Goal: Information Seeking & Learning: Check status

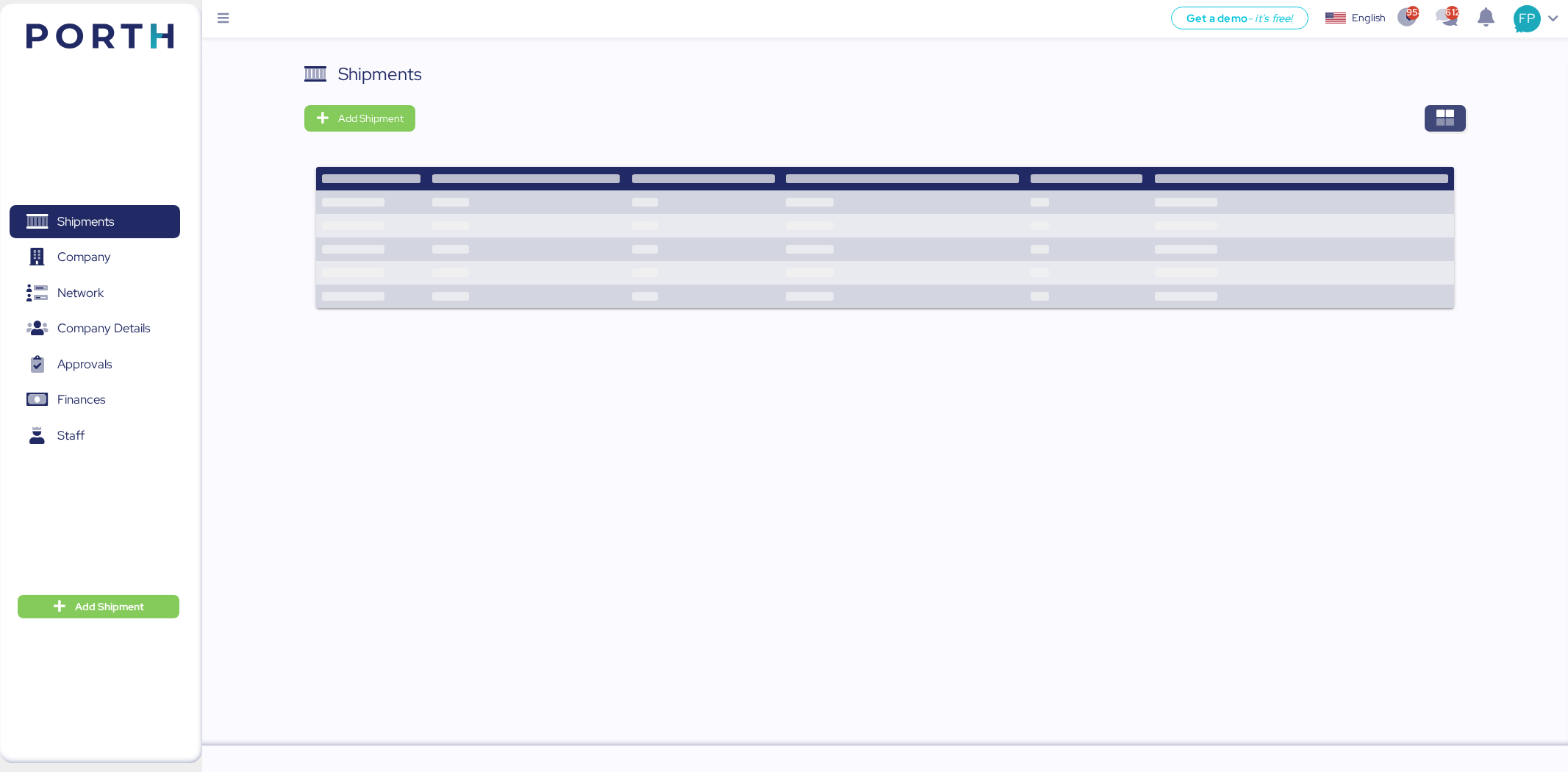
click at [1442, 129] on span "button" at bounding box center [1444, 118] width 41 height 26
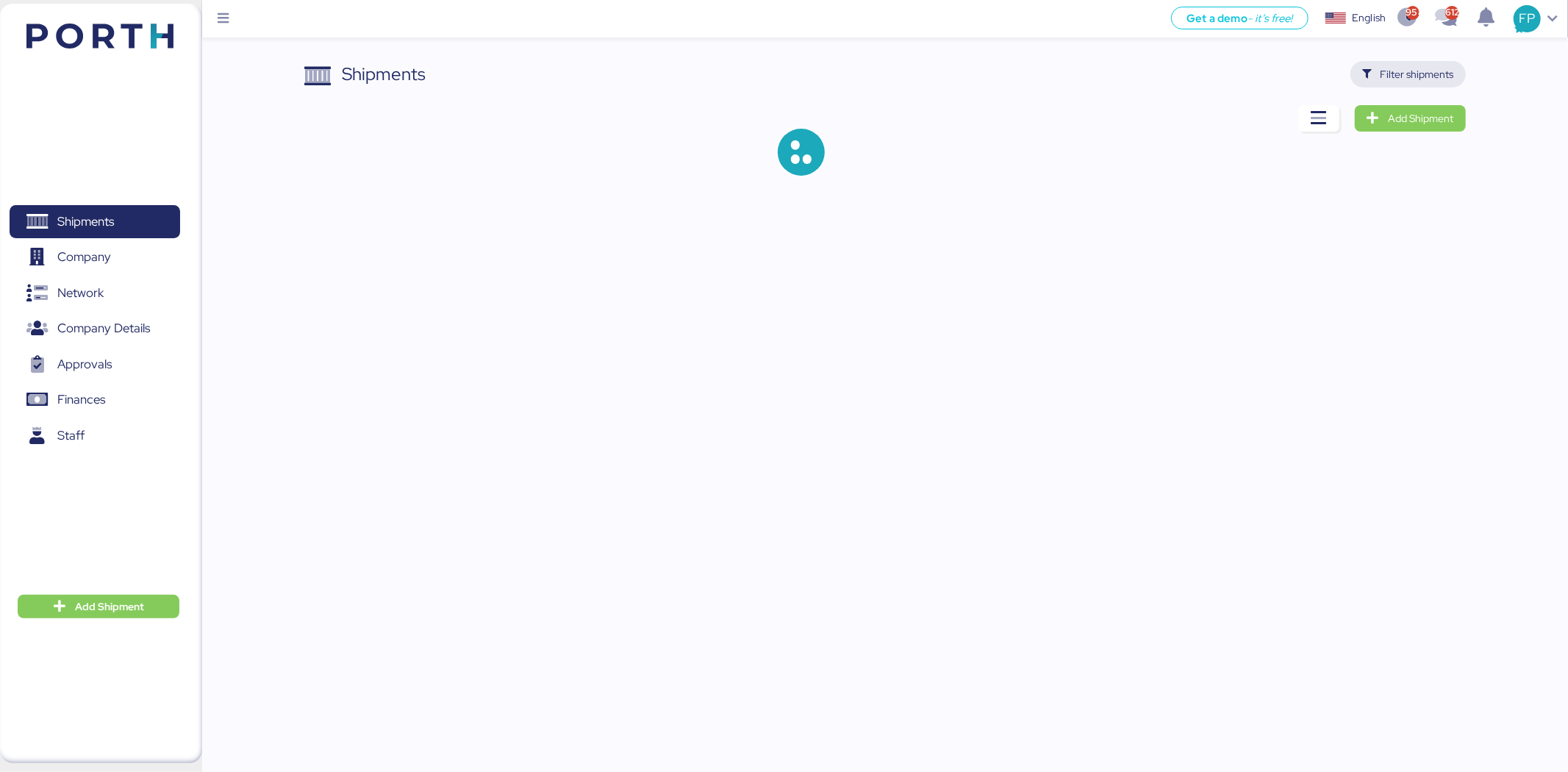
click at [1412, 66] on span "Filter shipments" at bounding box center [1417, 74] width 74 height 17
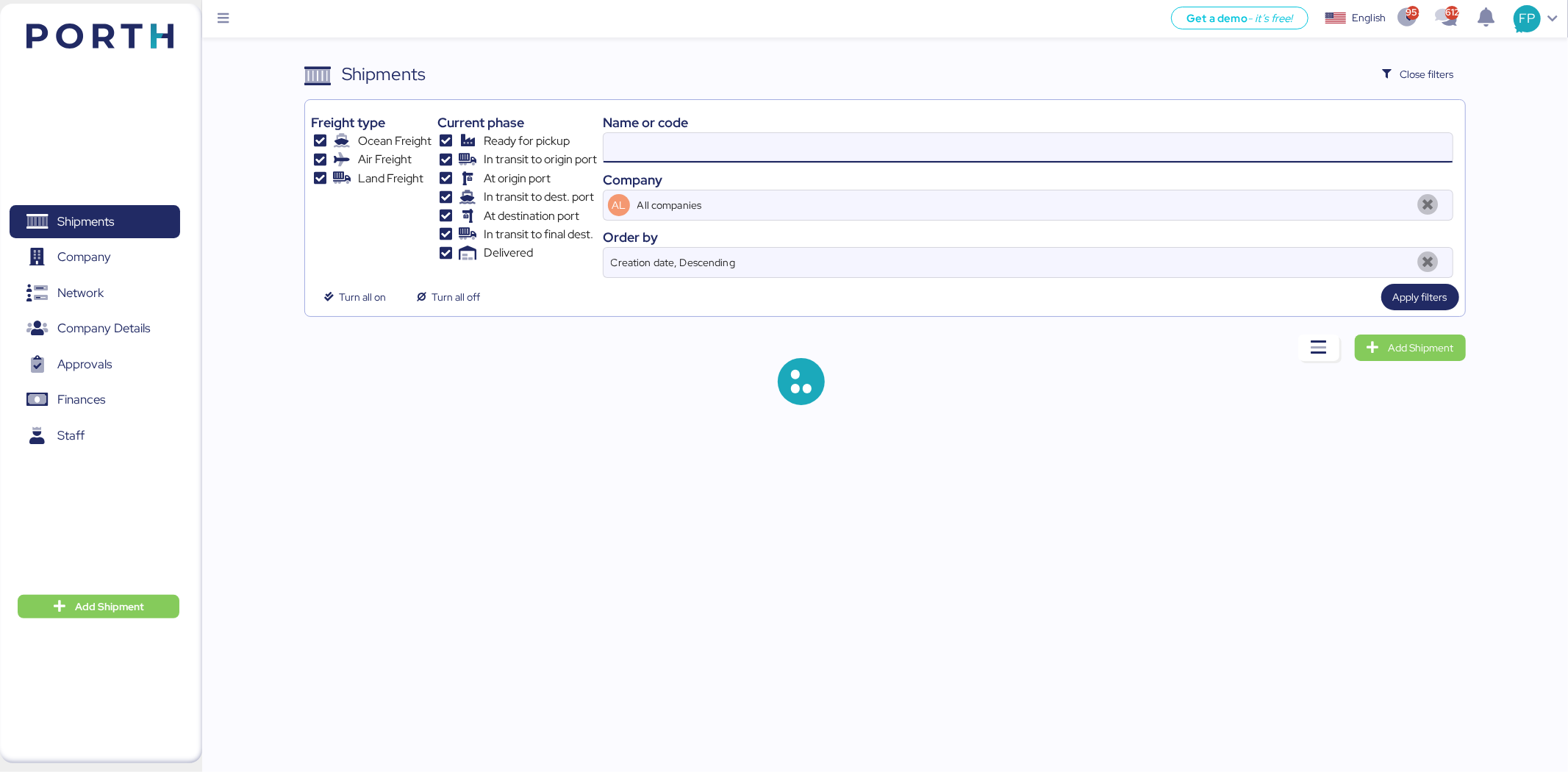
click at [650, 150] on input at bounding box center [1027, 147] width 849 height 29
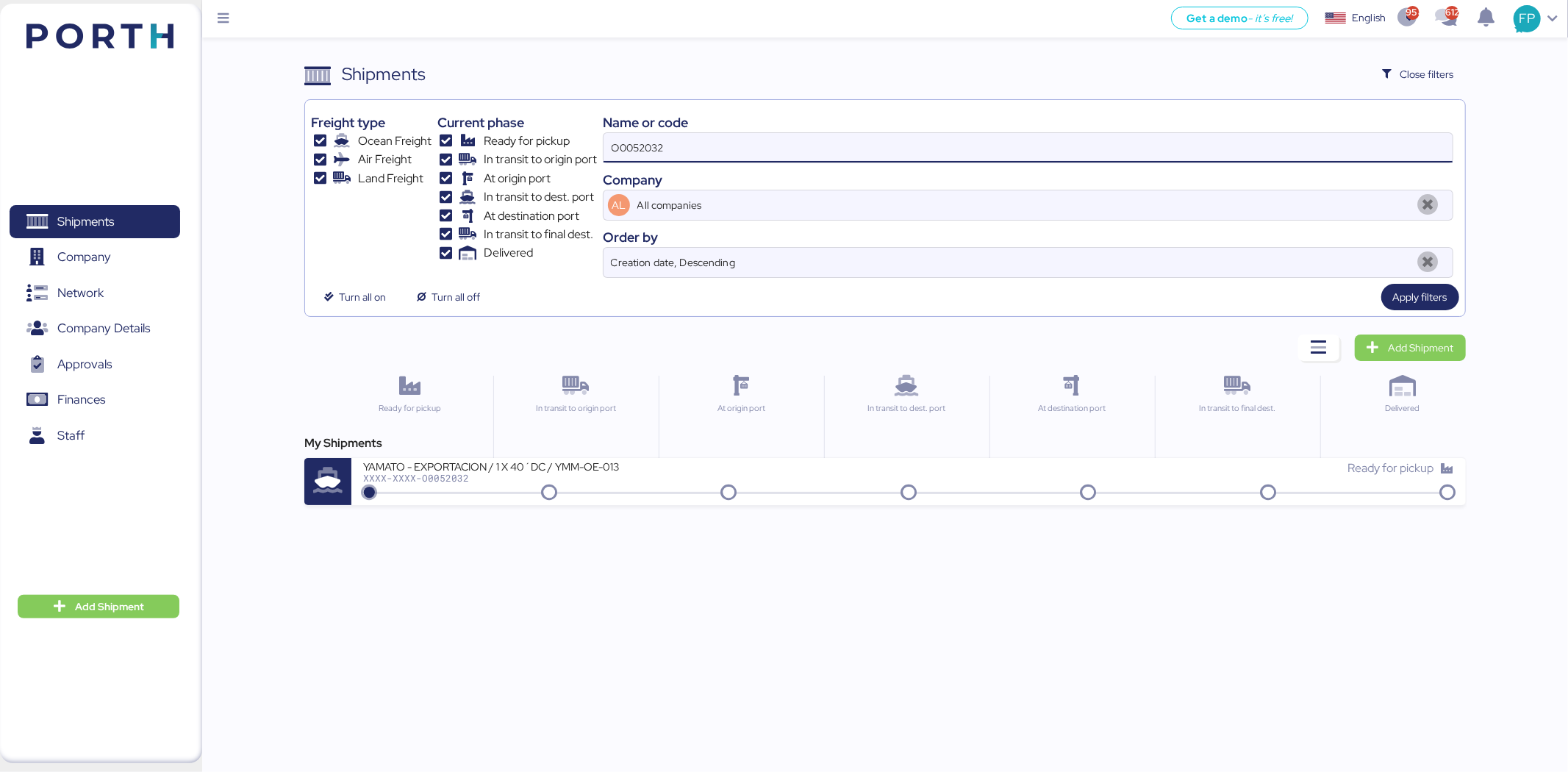
click at [630, 154] on input "O0052032" at bounding box center [1027, 147] width 849 height 29
paste input "1934"
type input "O0051934"
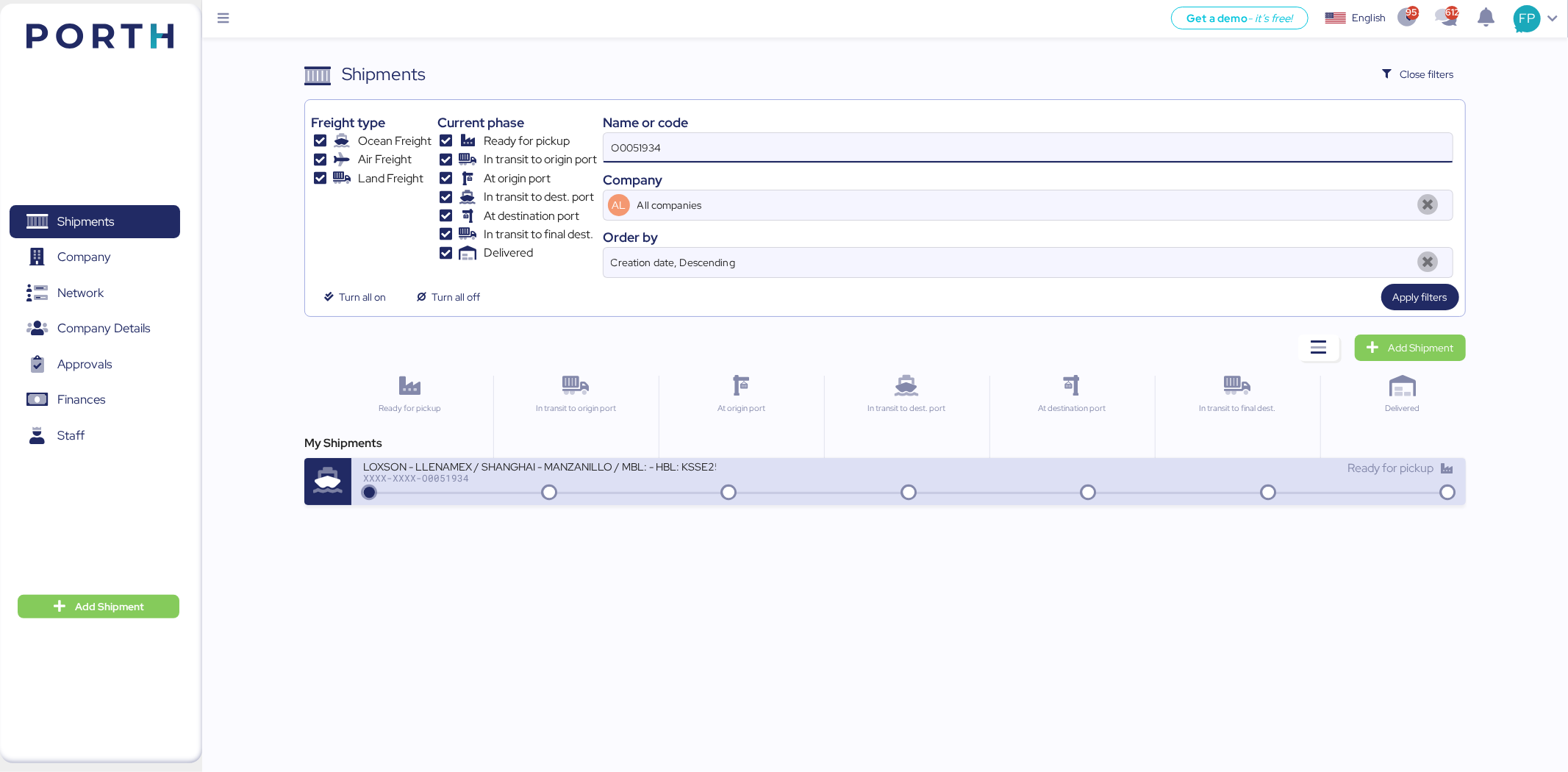
click at [586, 480] on div "XXXX-XXXX-O0051934" at bounding box center [540, 477] width 352 height 10
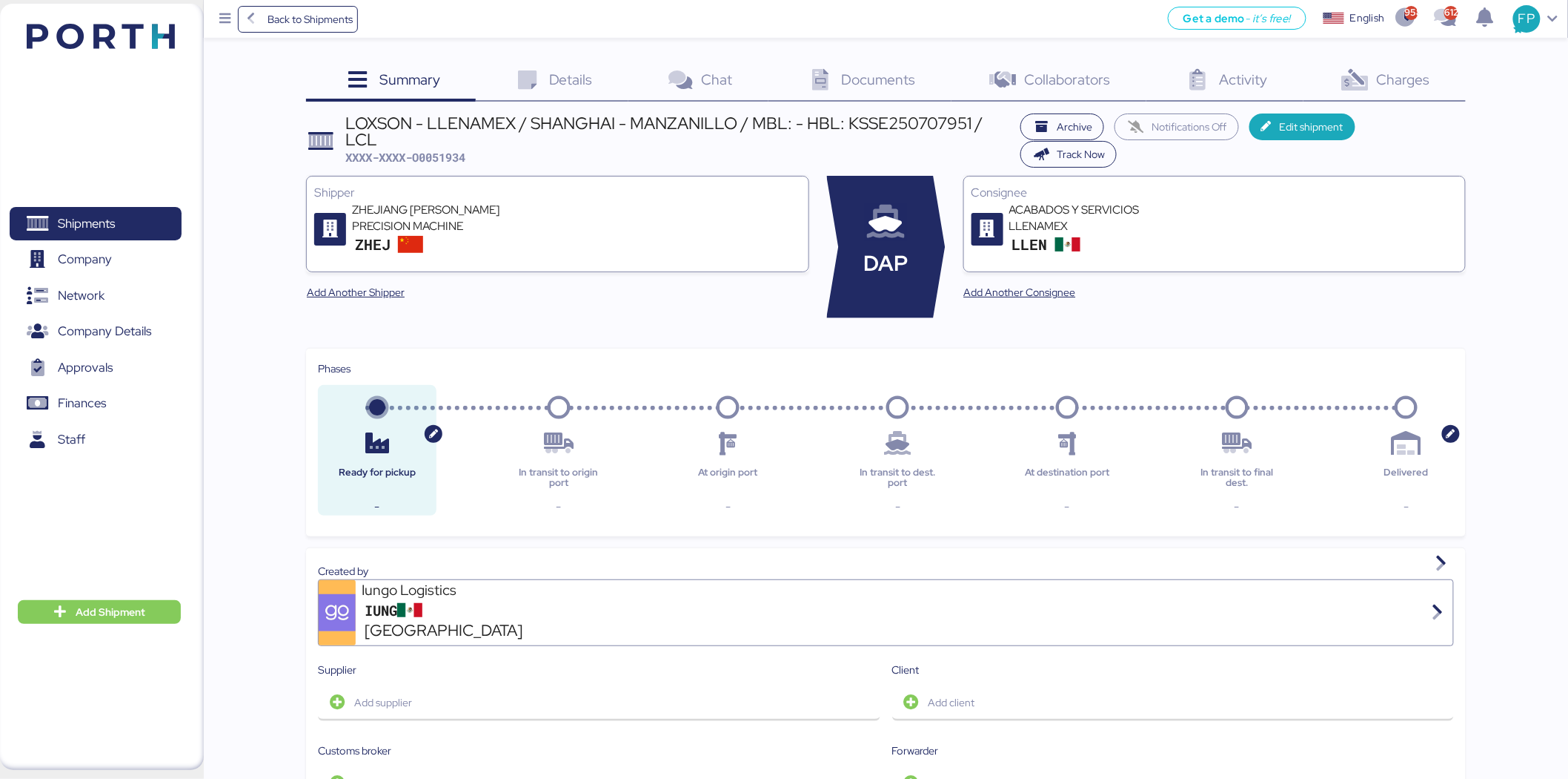
click at [1397, 100] on div "Charges 0" at bounding box center [1384, 82] width 162 height 40
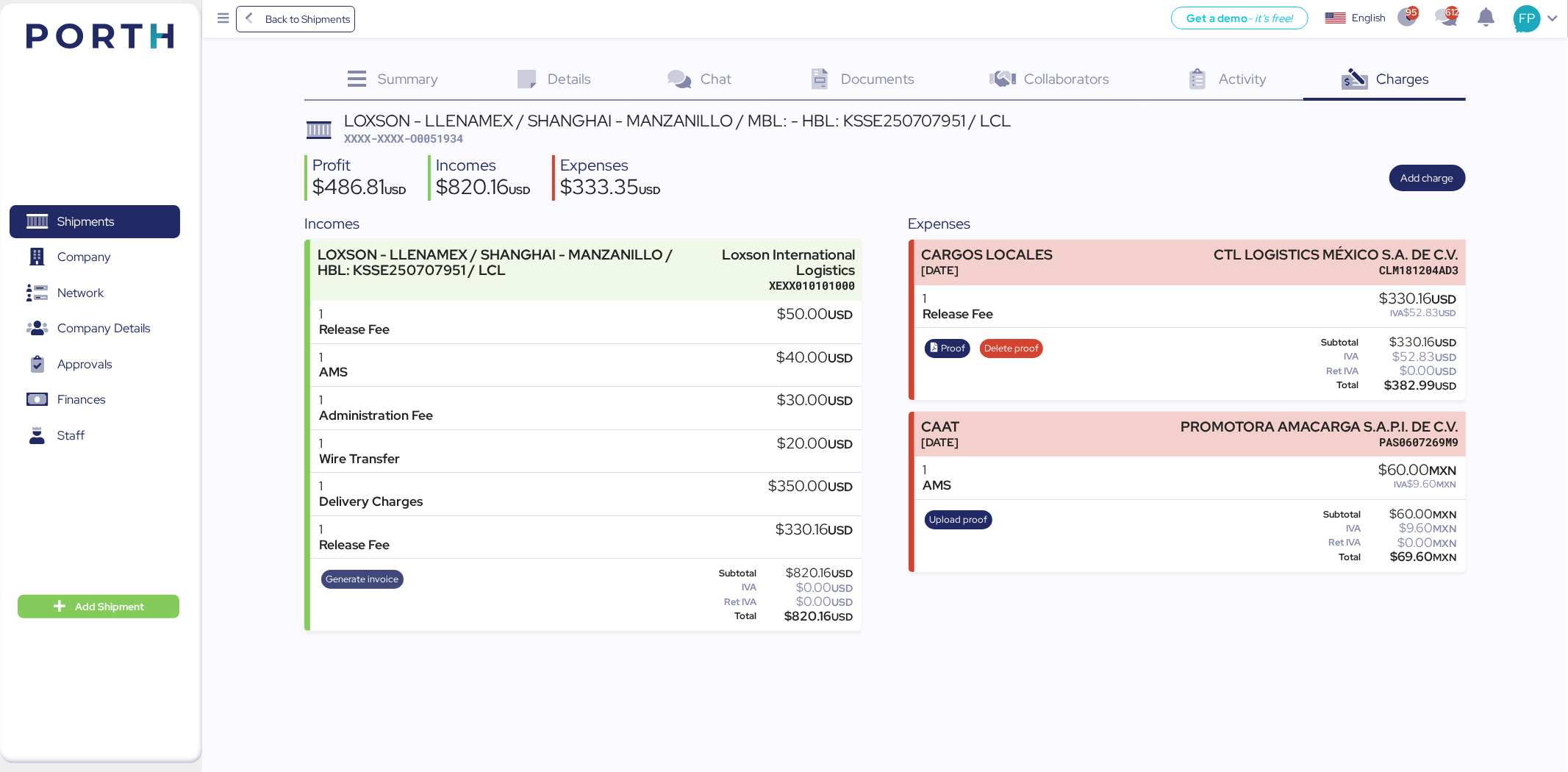
click at [352, 571] on span "Generate invoice" at bounding box center [362, 579] width 73 height 16
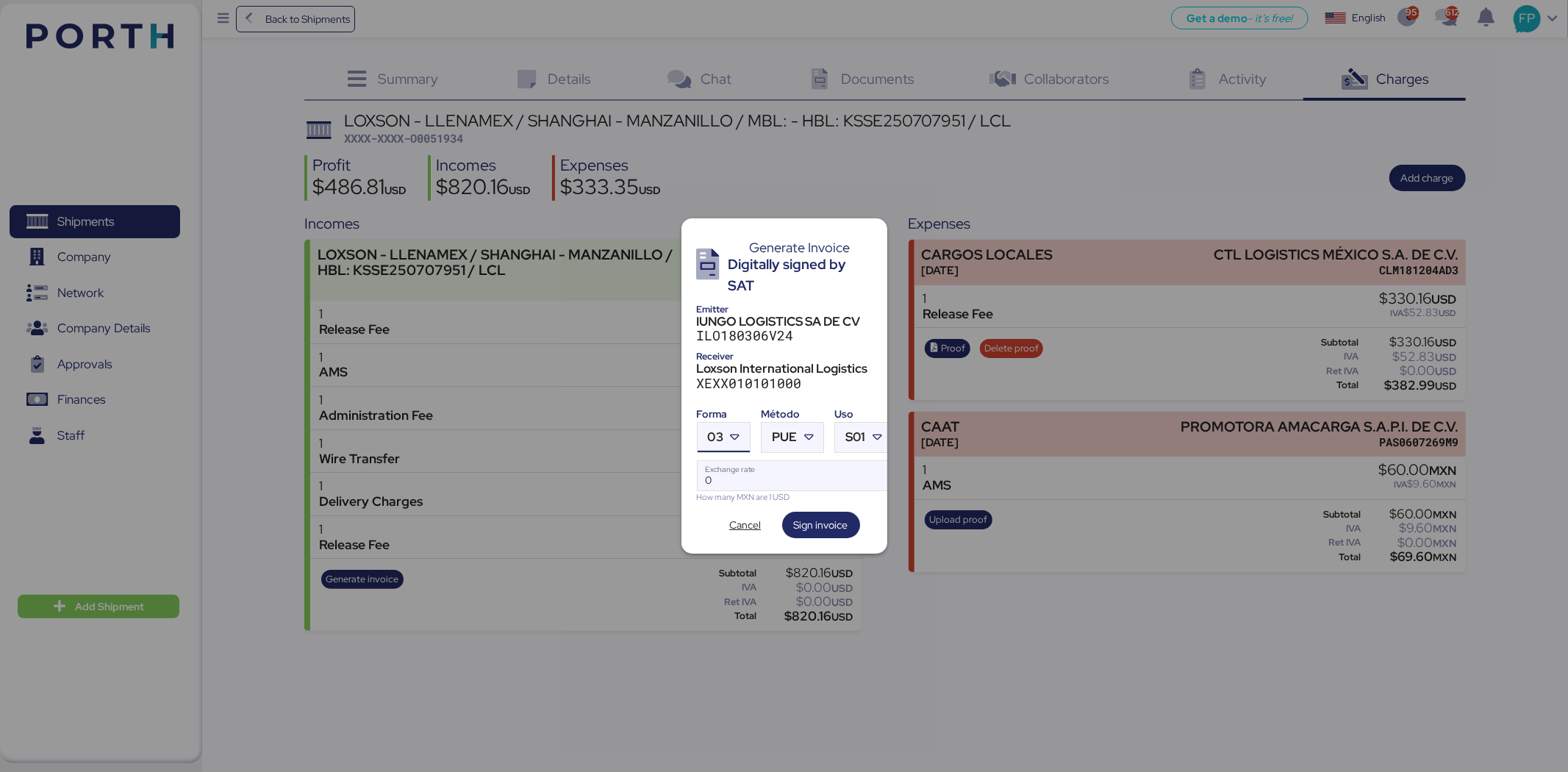
click at [719, 436] on span "03" at bounding box center [715, 437] width 15 height 13
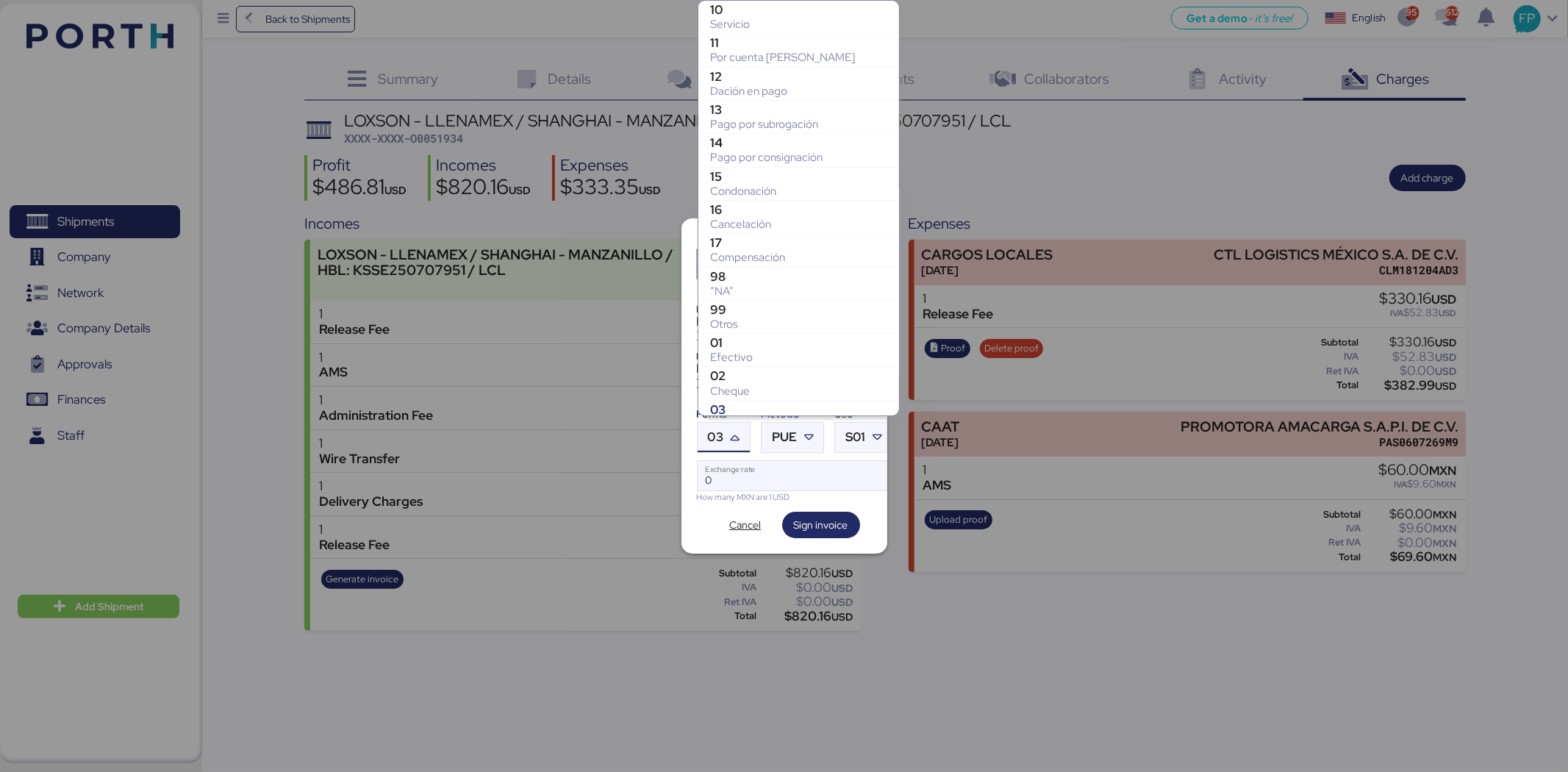
scroll to position [218, 0]
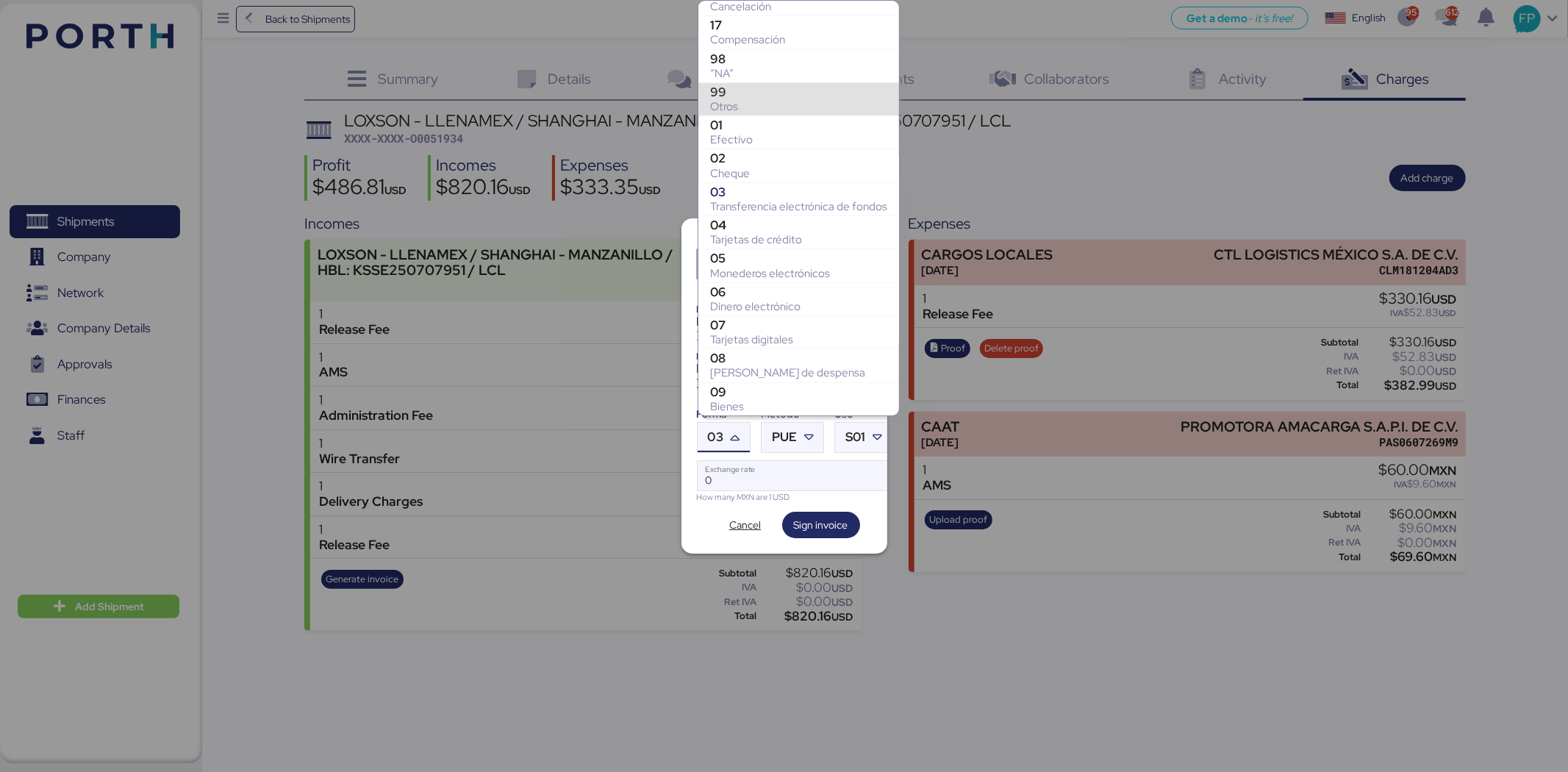
click at [738, 100] on div "Otros" at bounding box center [799, 106] width 177 height 15
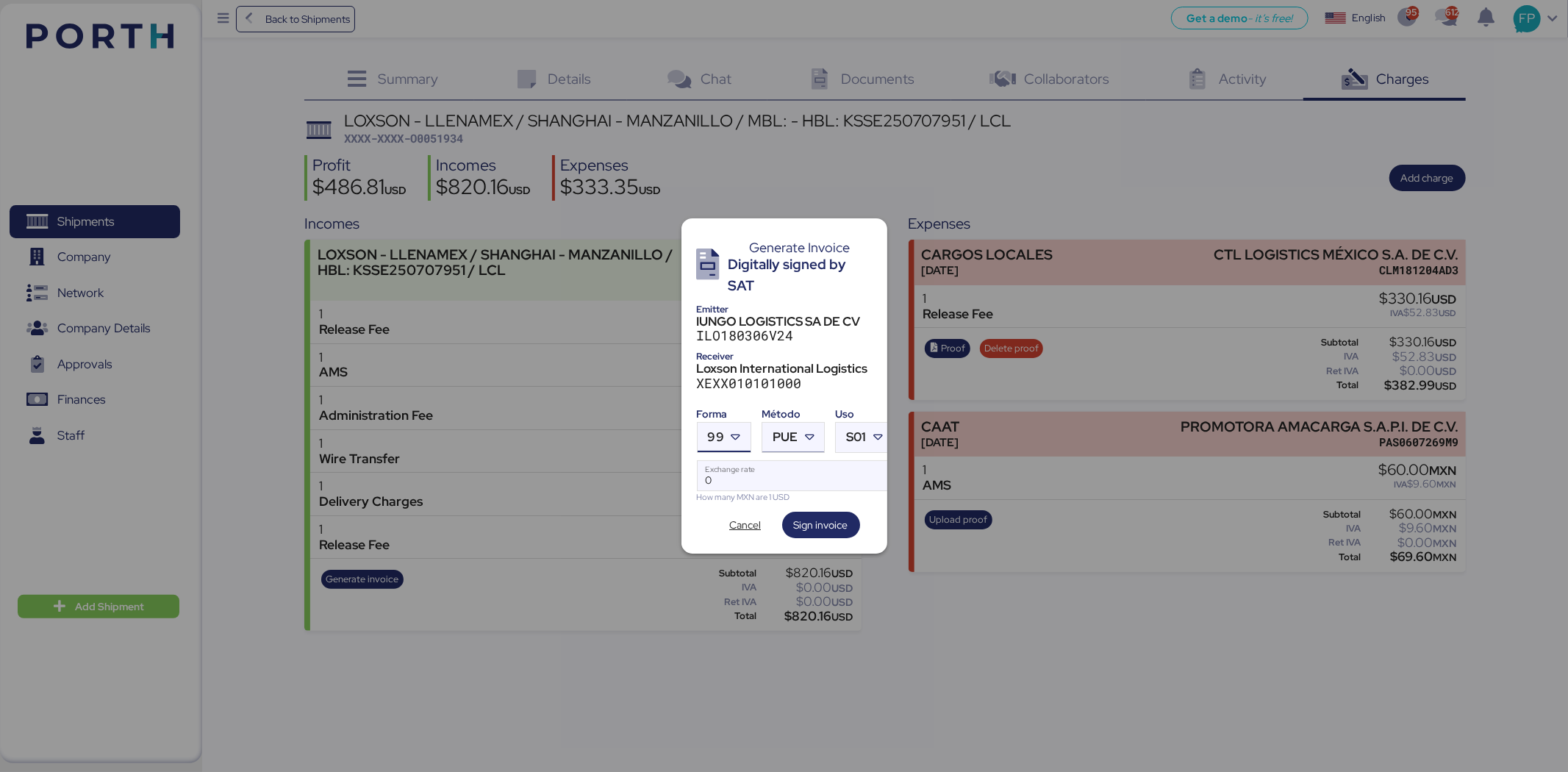
click at [790, 422] on div "PUE" at bounding box center [785, 437] width 25 height 29
click at [805, 481] on div "PPD" at bounding box center [853, 489] width 158 height 15
click at [788, 468] on input "Exchange rate" at bounding box center [795, 475] width 195 height 29
type input "0"
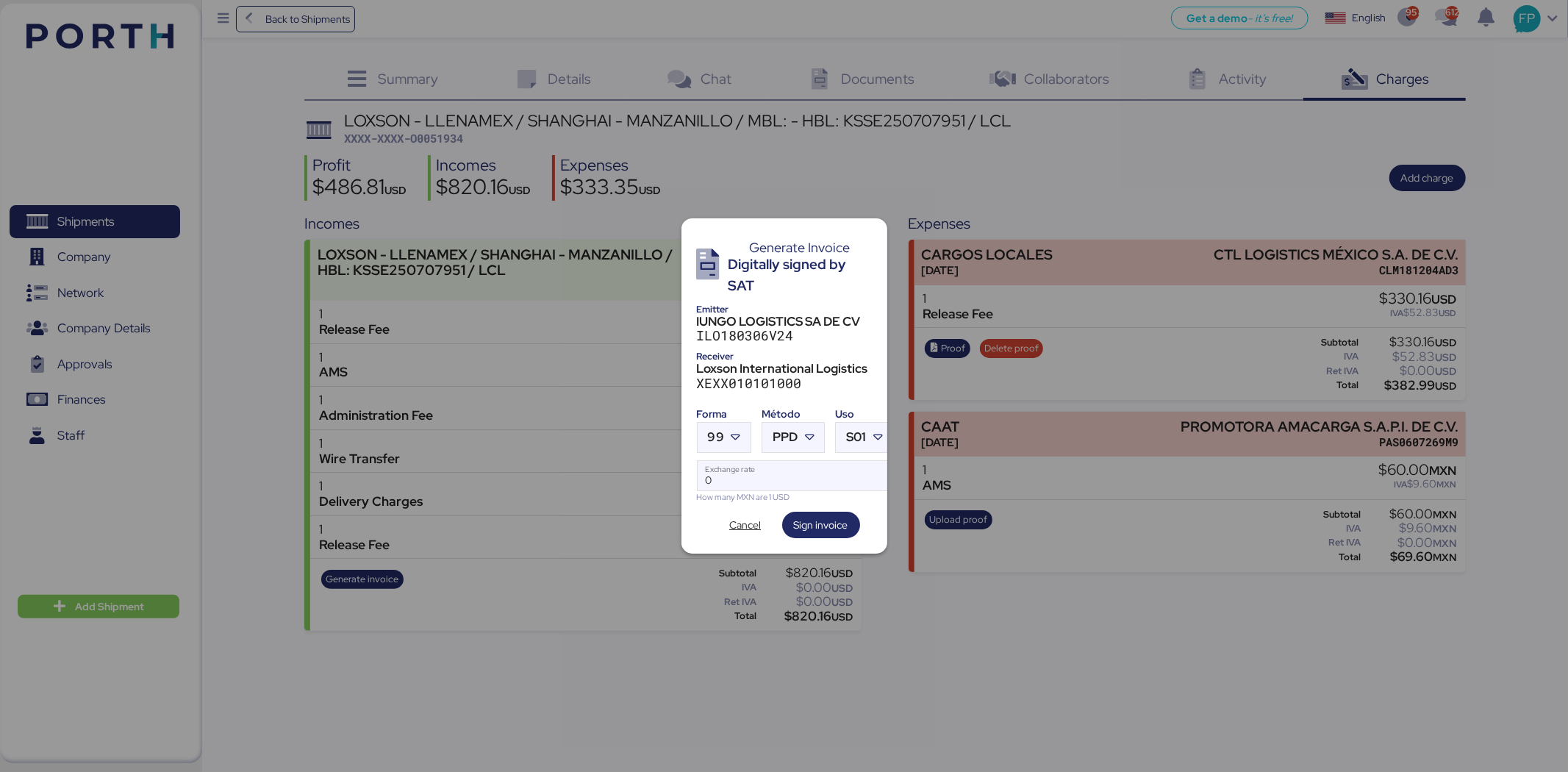
click at [767, 491] on div "How many MXN are 1 USD" at bounding box center [795, 498] width 197 height 13
click at [781, 472] on input "Exchange rate" at bounding box center [795, 475] width 195 height 29
paste input "18.6596"
type input "18.6596"
click at [838, 511] on span "Sign invoice" at bounding box center [821, 524] width 78 height 26
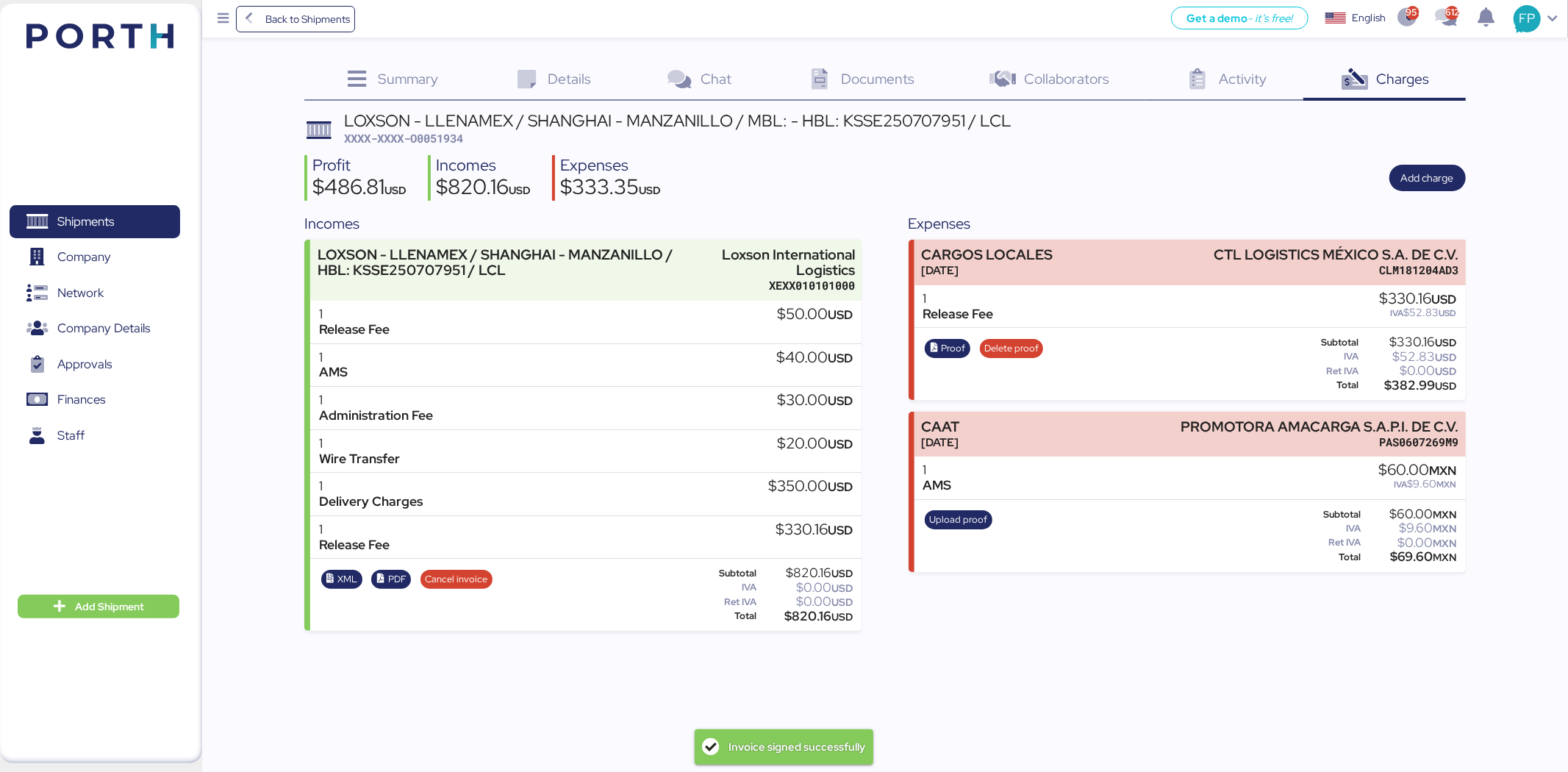
click at [452, 144] on span "XXXX-XXXX-O0051934" at bounding box center [403, 138] width 119 height 15
copy span "O0051934"
click at [811, 603] on div "$0.00 USD" at bounding box center [806, 601] width 94 height 11
click at [812, 610] on div "$820.16 USD" at bounding box center [806, 616] width 94 height 11
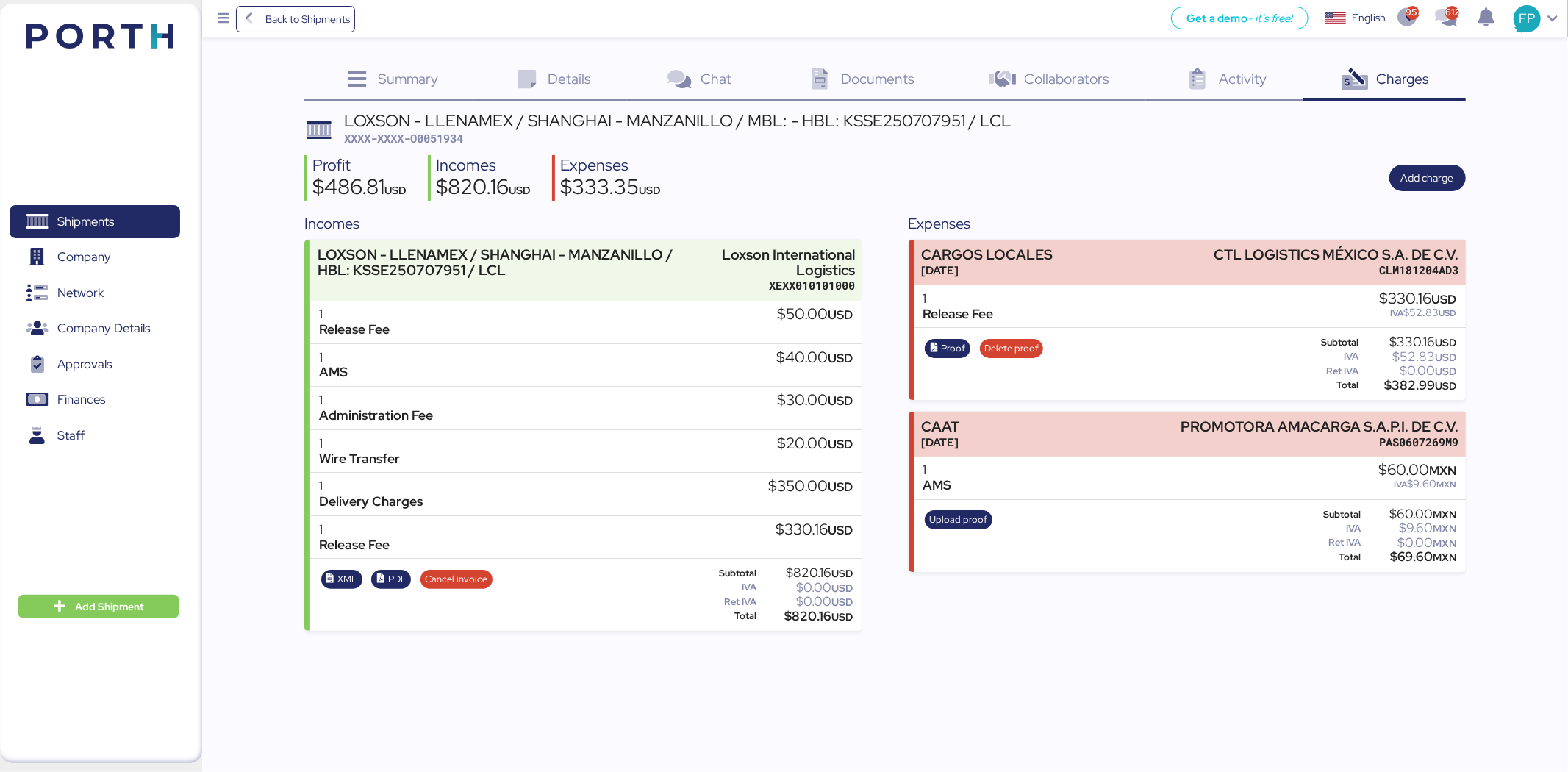
click at [812, 610] on div "$820.16 USD" at bounding box center [806, 616] width 94 height 11
copy div "820.16"
click at [457, 137] on span "XXXX-XXXX-O0051934" at bounding box center [403, 138] width 119 height 15
copy span "O0051934"
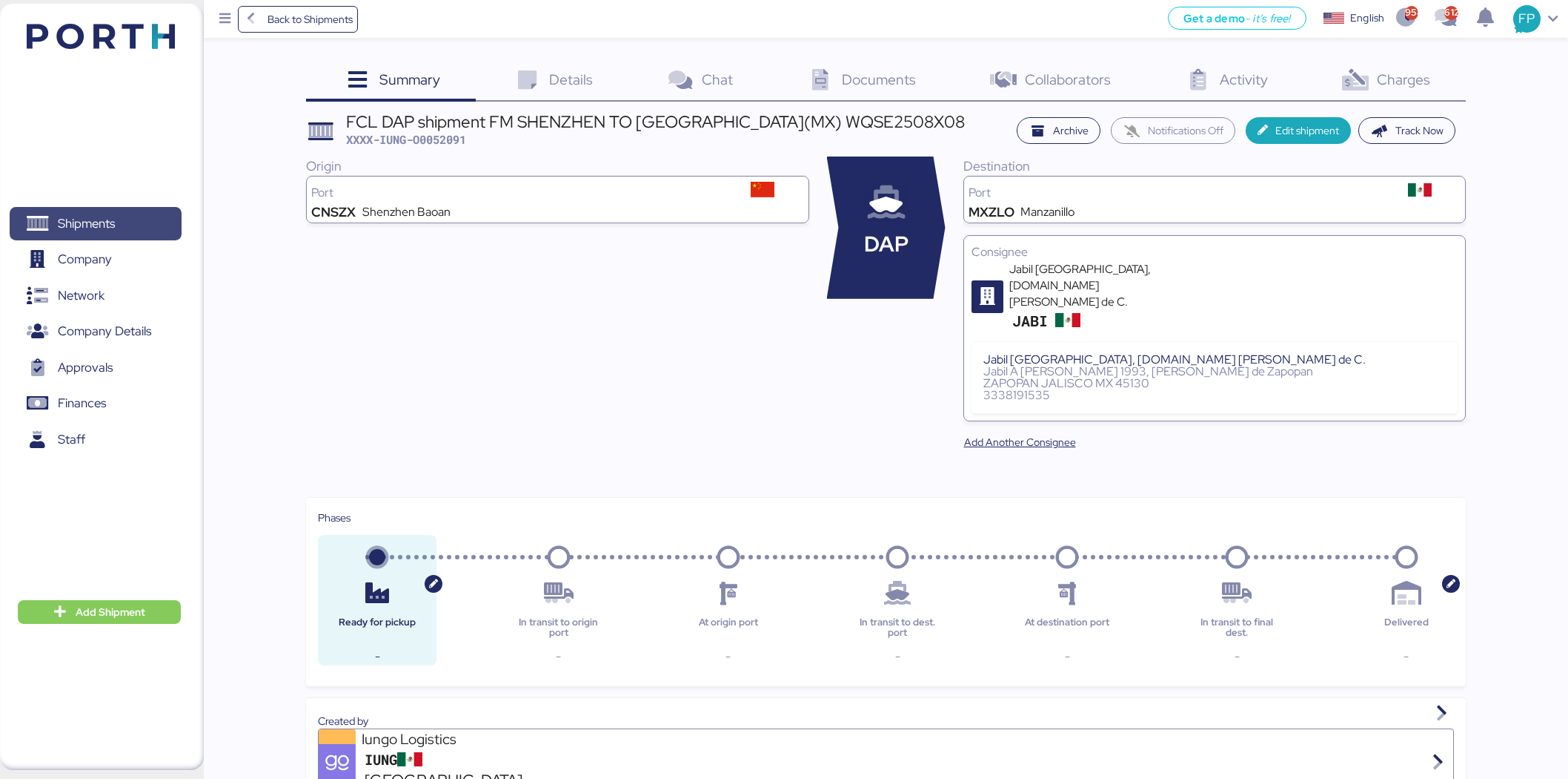
click at [142, 213] on span "Shipments" at bounding box center [95, 223] width 159 height 21
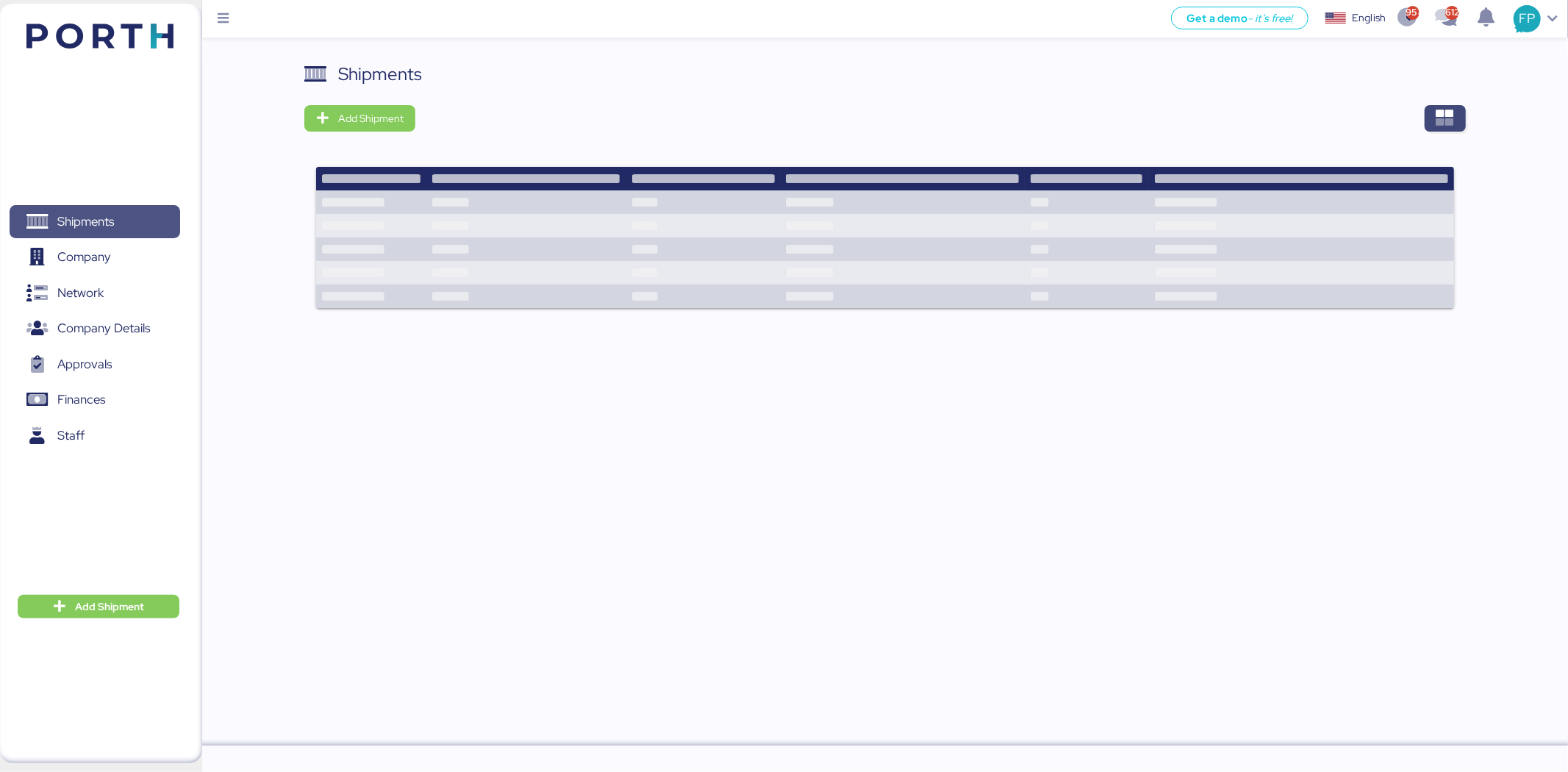
click at [1457, 135] on div "Shipments Add Shipment" at bounding box center [885, 193] width 1161 height 266
click at [1450, 124] on icon "button" at bounding box center [1444, 118] width 17 height 17
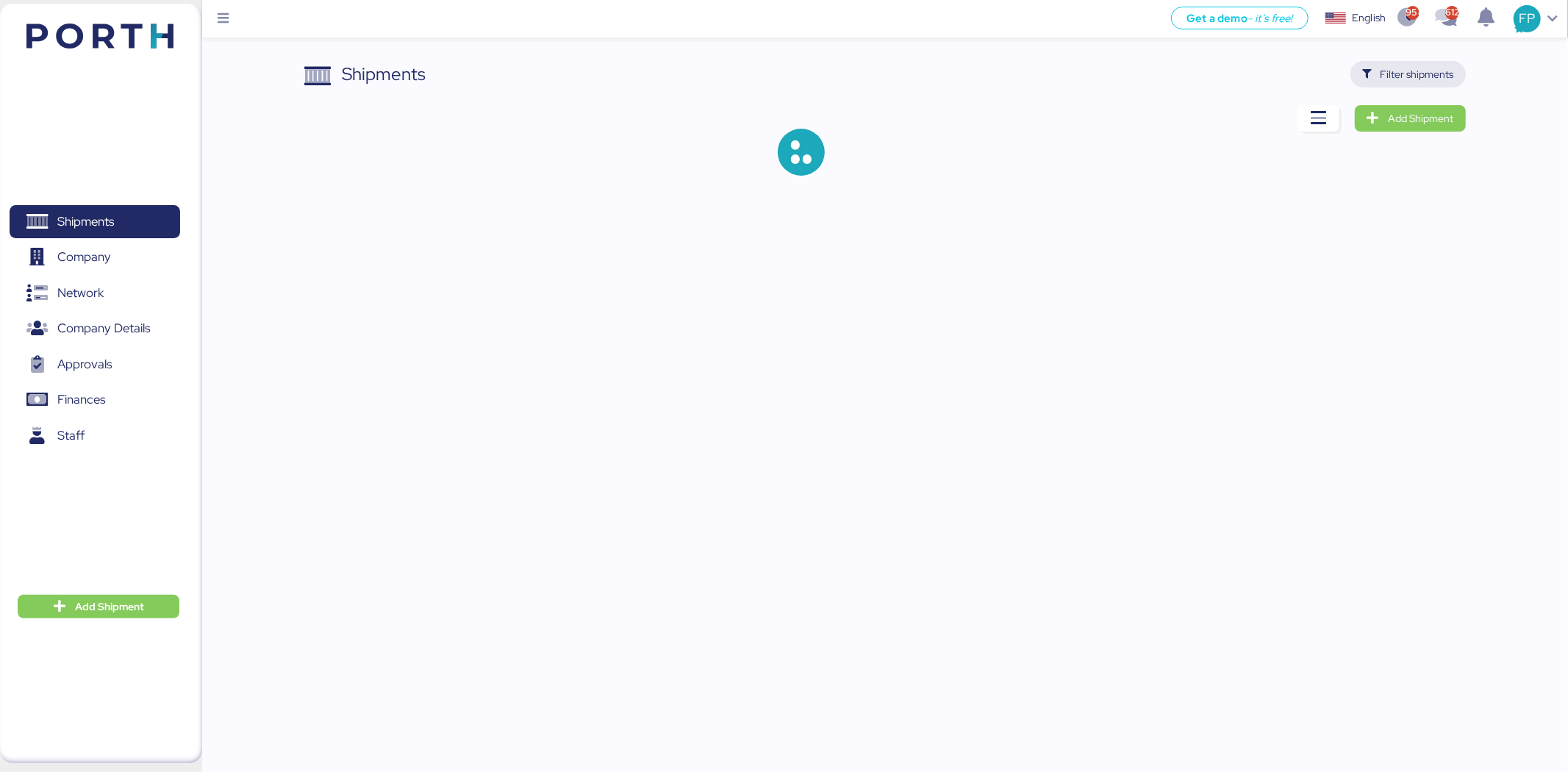
click at [1441, 71] on span "Filter shipments" at bounding box center [1417, 74] width 74 height 17
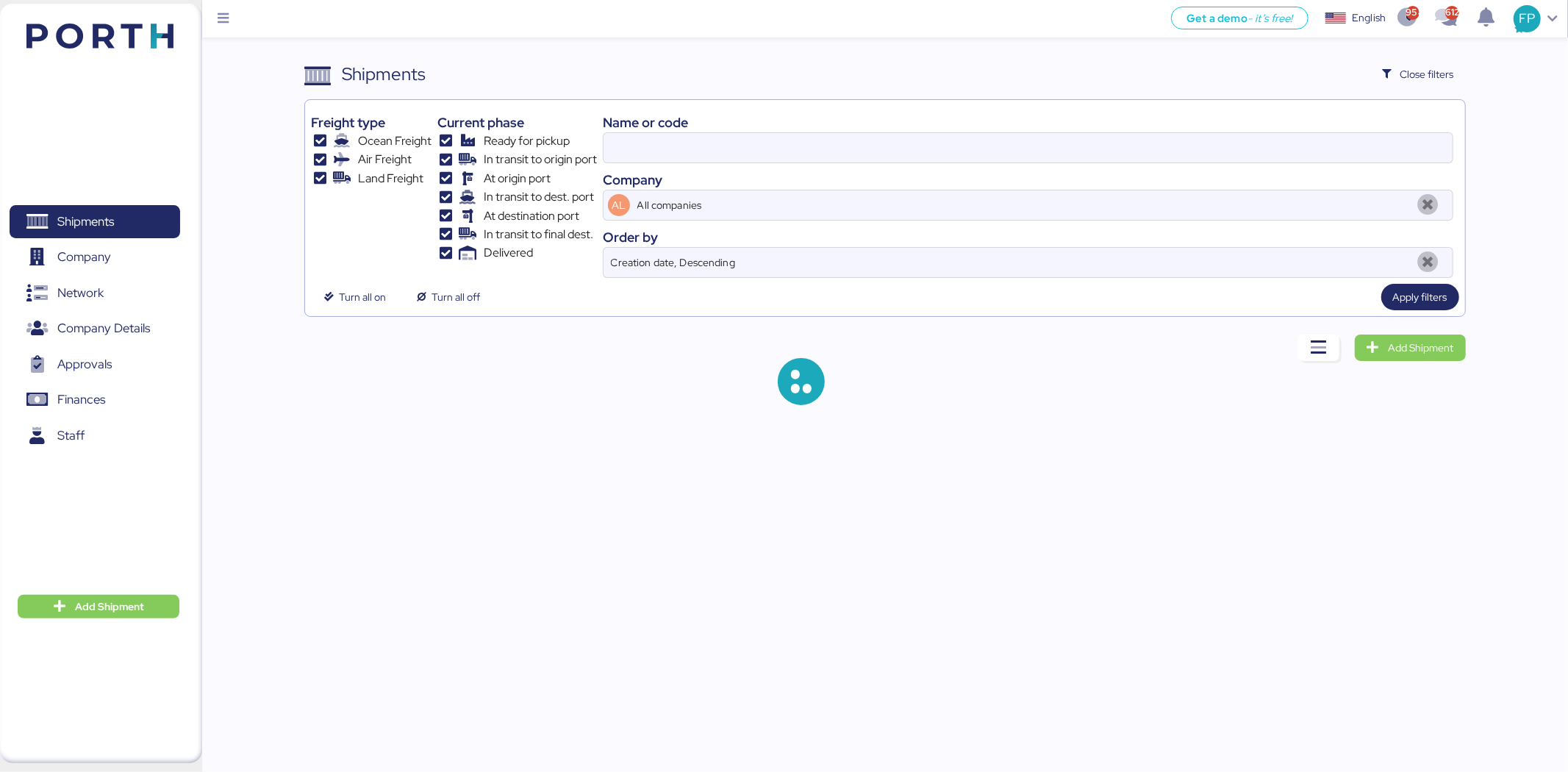
click at [677, 166] on div "Name or code Company AL All companies Order by Creation date, Descending" at bounding box center [1028, 192] width 850 height 172
click at [665, 144] on input at bounding box center [1027, 147] width 849 height 29
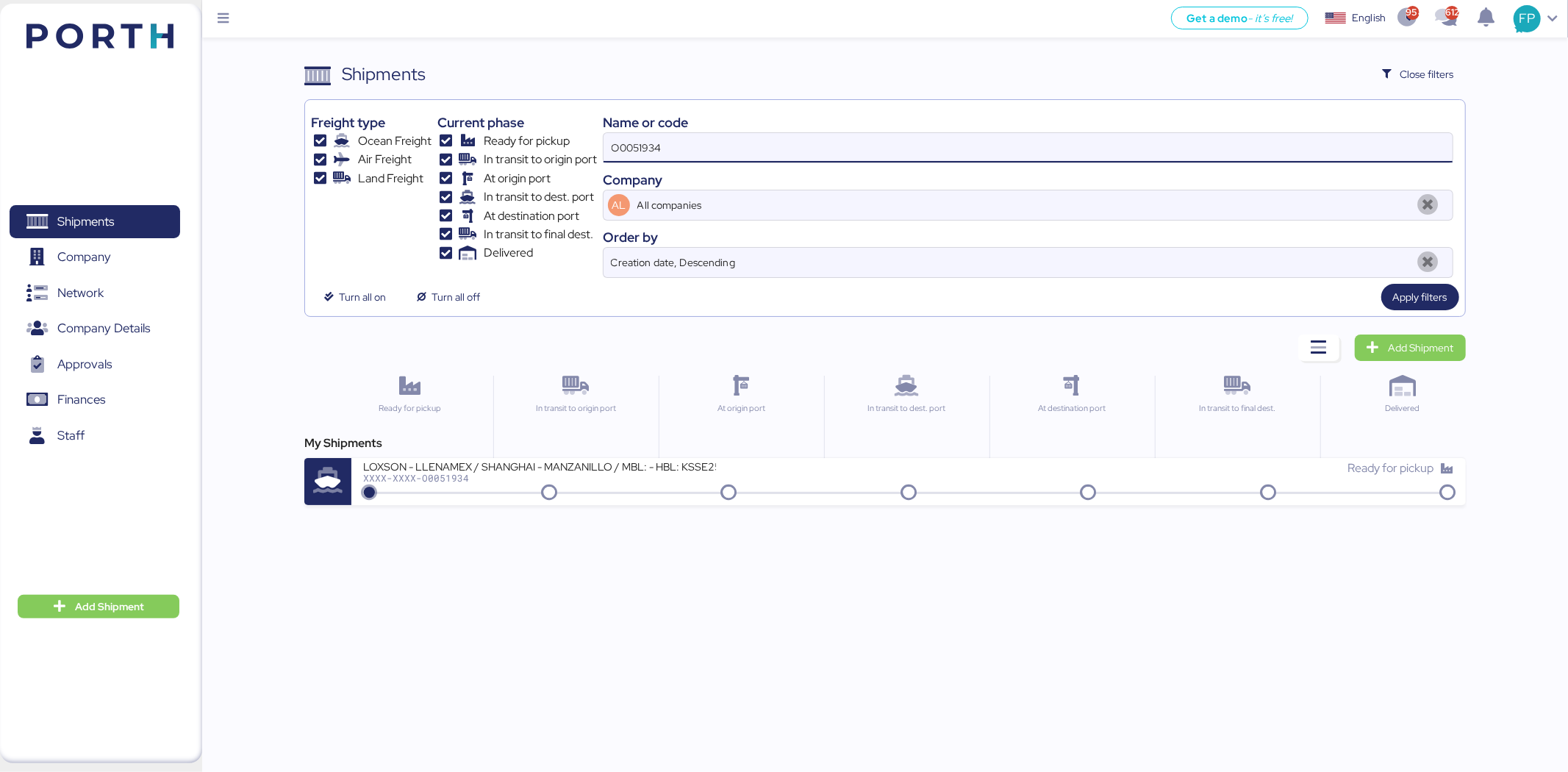
click at [636, 150] on input "O0051934" at bounding box center [1027, 147] width 849 height 29
paste input "2051"
type input "O0052051"
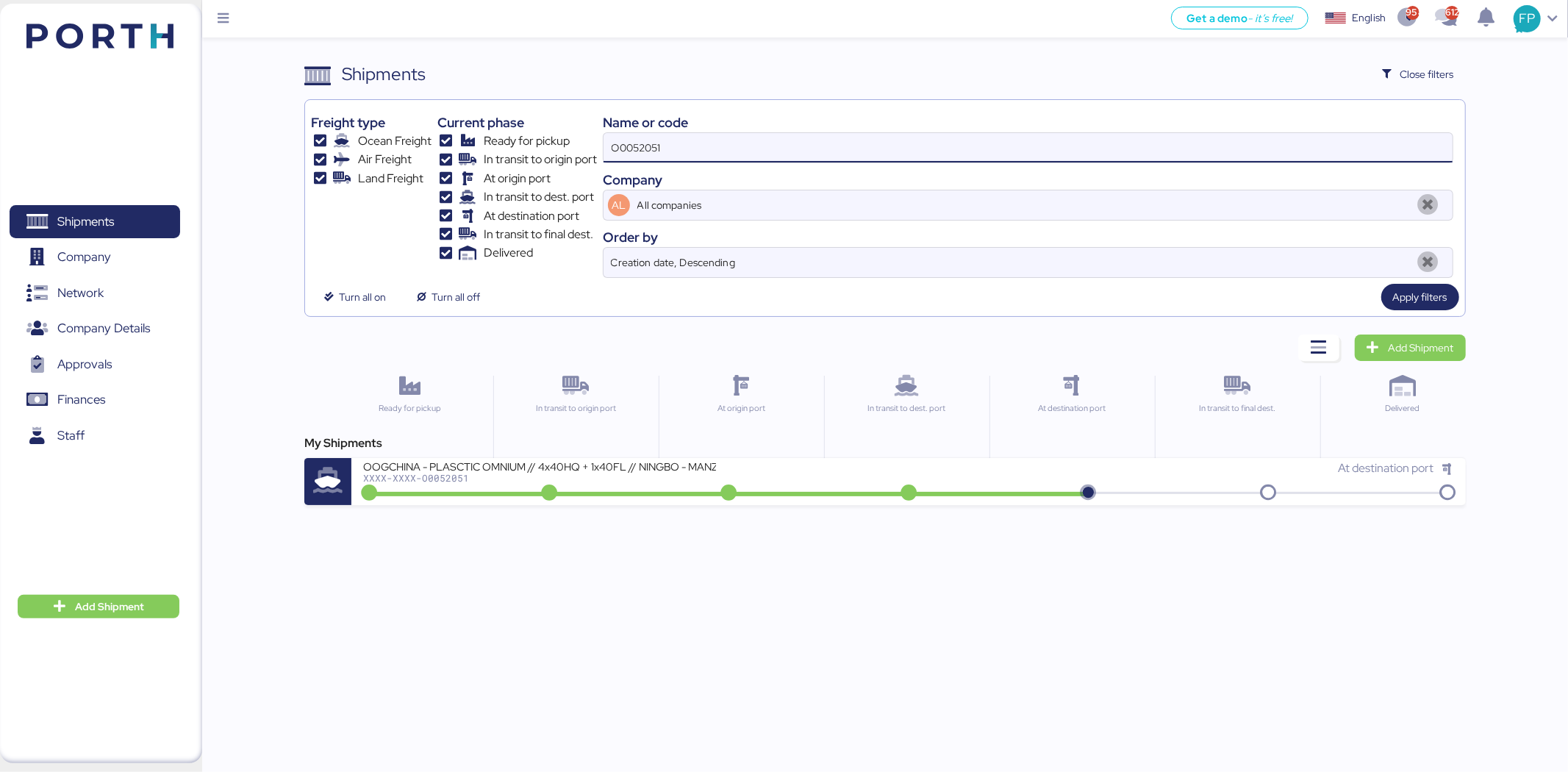
click at [630, 479] on div "XXXX-XXXX-O0052051" at bounding box center [540, 477] width 352 height 10
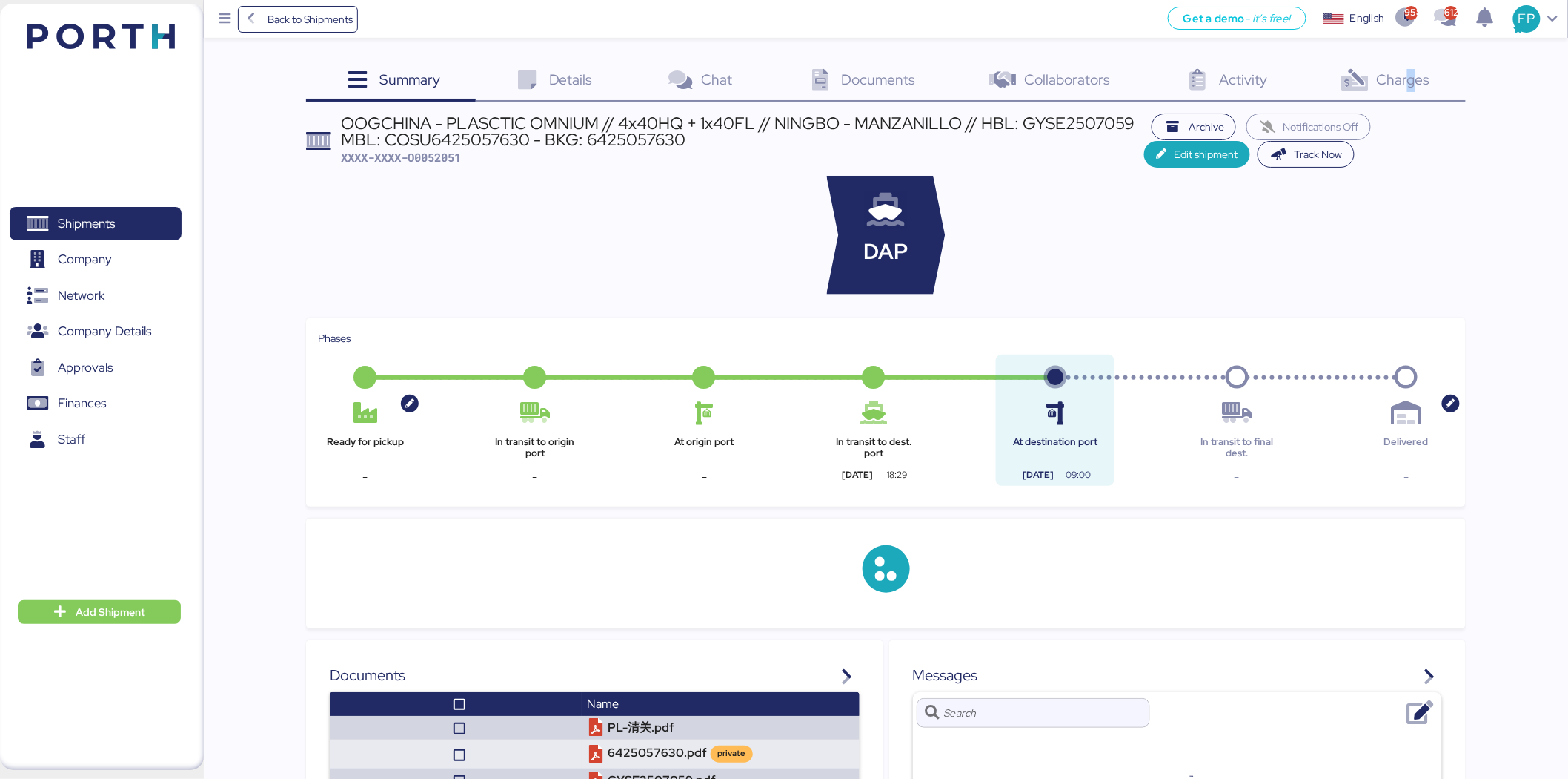
click at [1412, 97] on div "Charges 0" at bounding box center [1384, 82] width 162 height 40
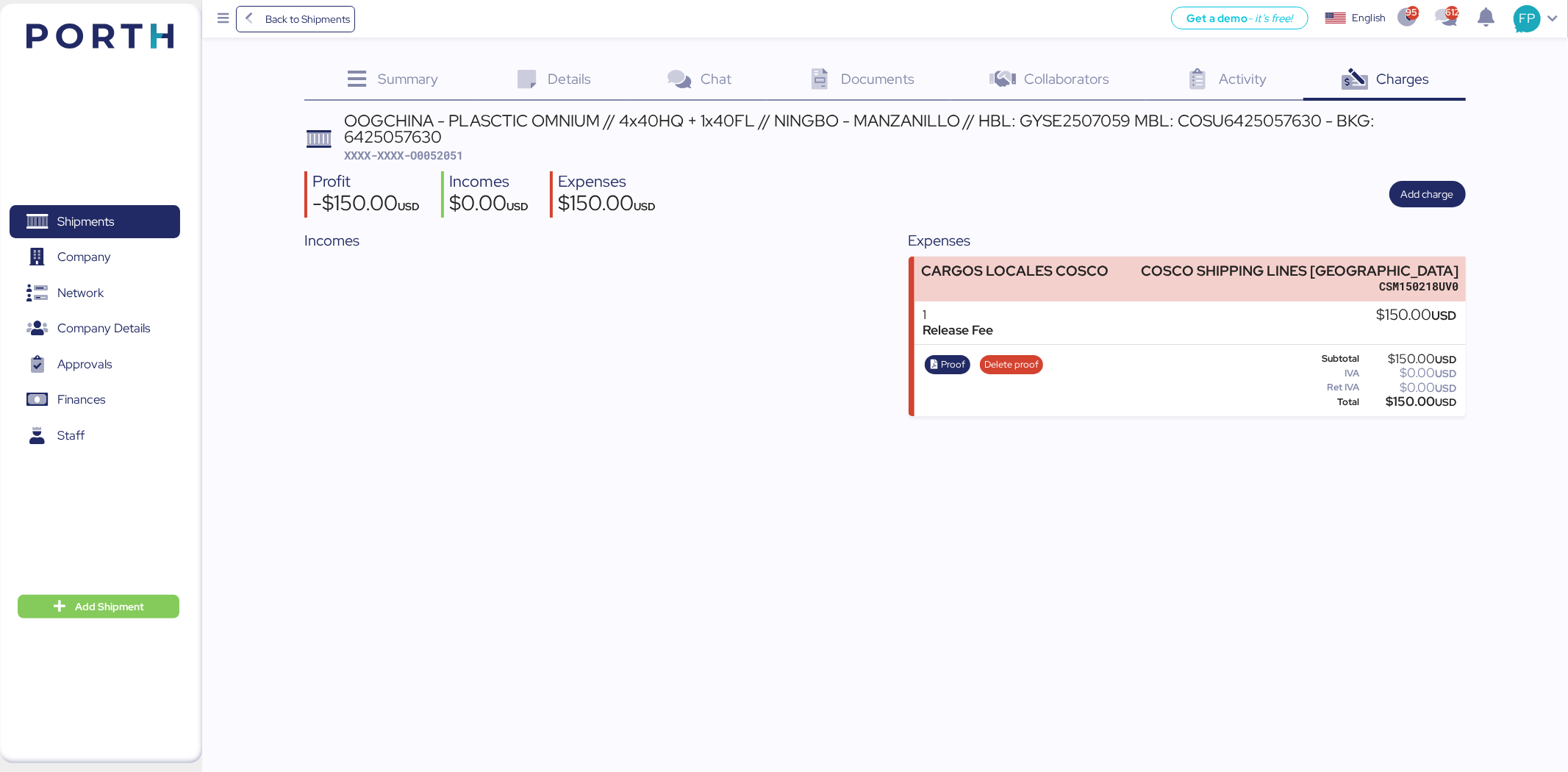
click at [447, 153] on span "XXXX-XXXX-O0052051" at bounding box center [403, 155] width 119 height 15
click at [447, 155] on span "XXXX-XXXX-O0052051" at bounding box center [403, 155] width 119 height 15
copy span "O0052051"
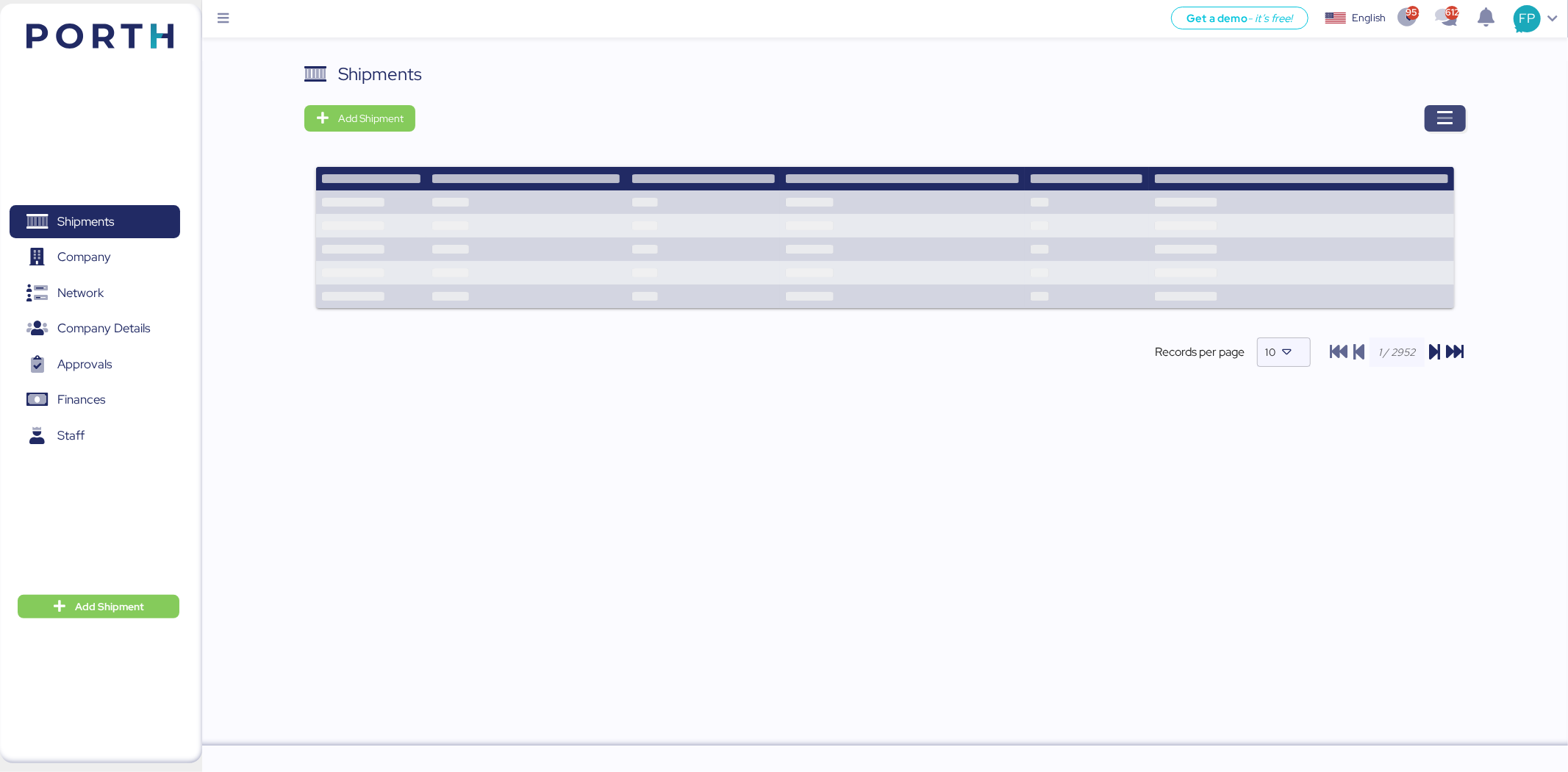
click at [1454, 120] on span "button" at bounding box center [1444, 118] width 41 height 26
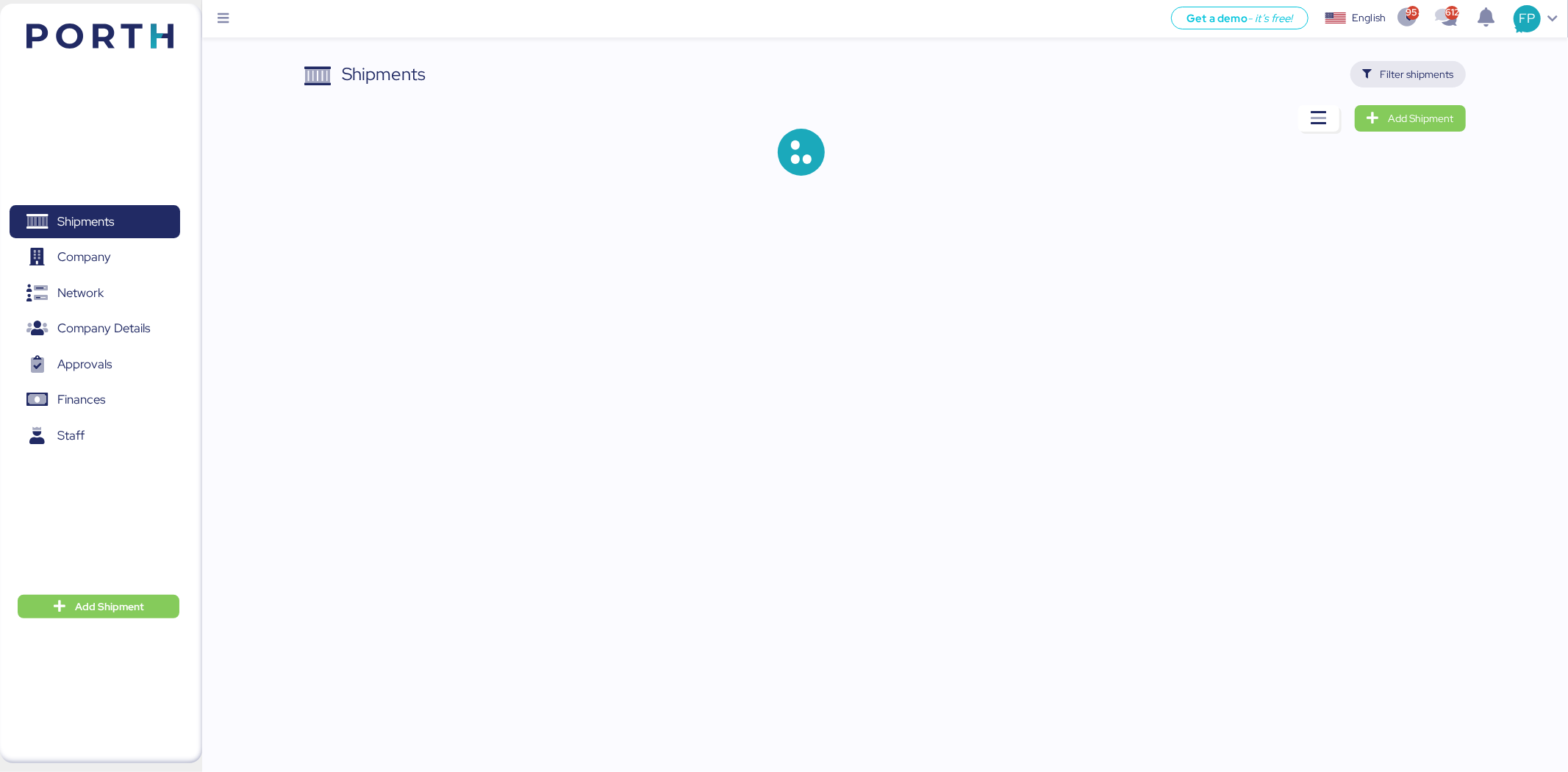
click at [1416, 81] on span "Filter shipments" at bounding box center [1417, 74] width 74 height 17
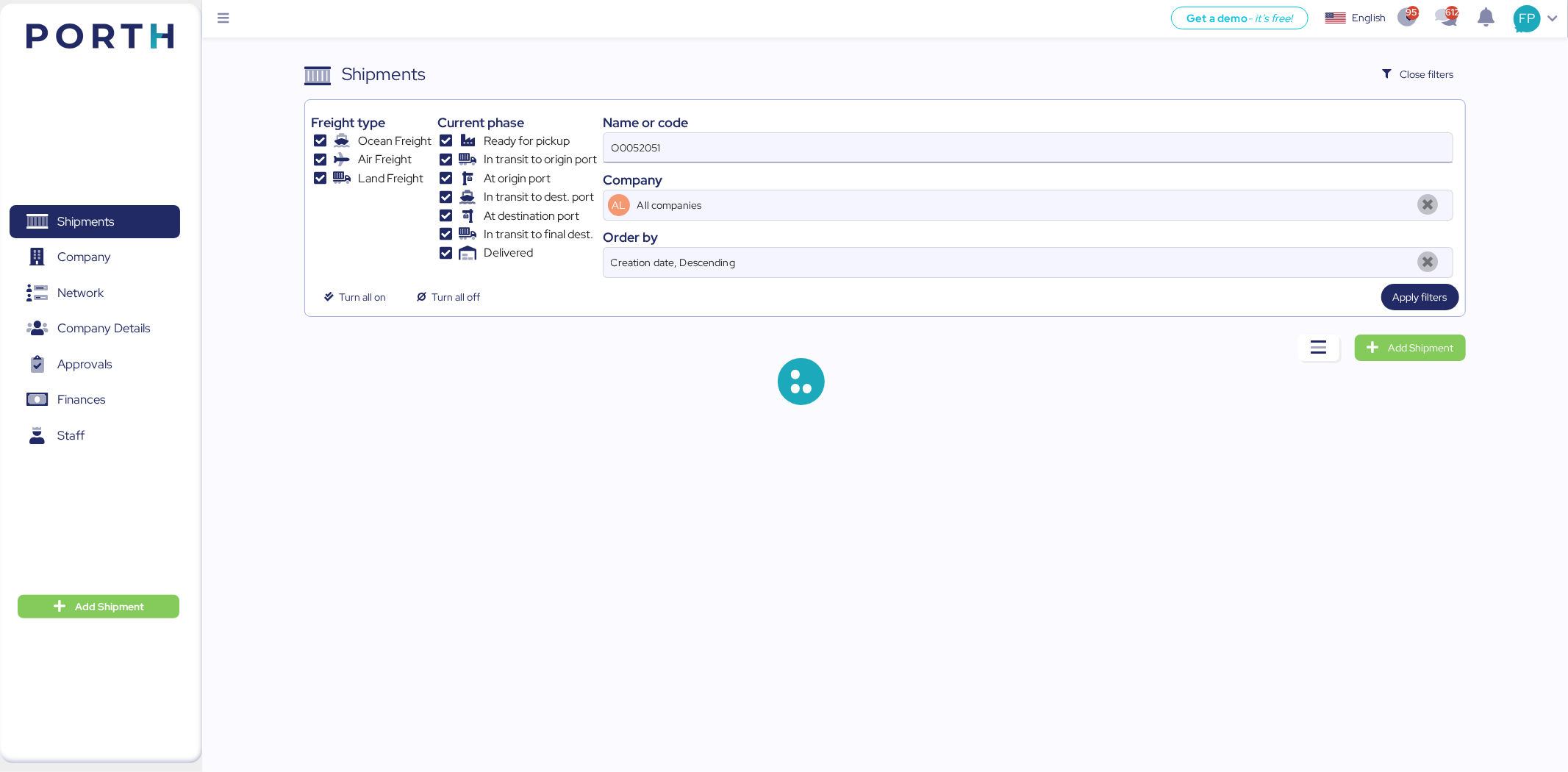
click at [633, 145] on input "O0052051" at bounding box center [1027, 147] width 849 height 29
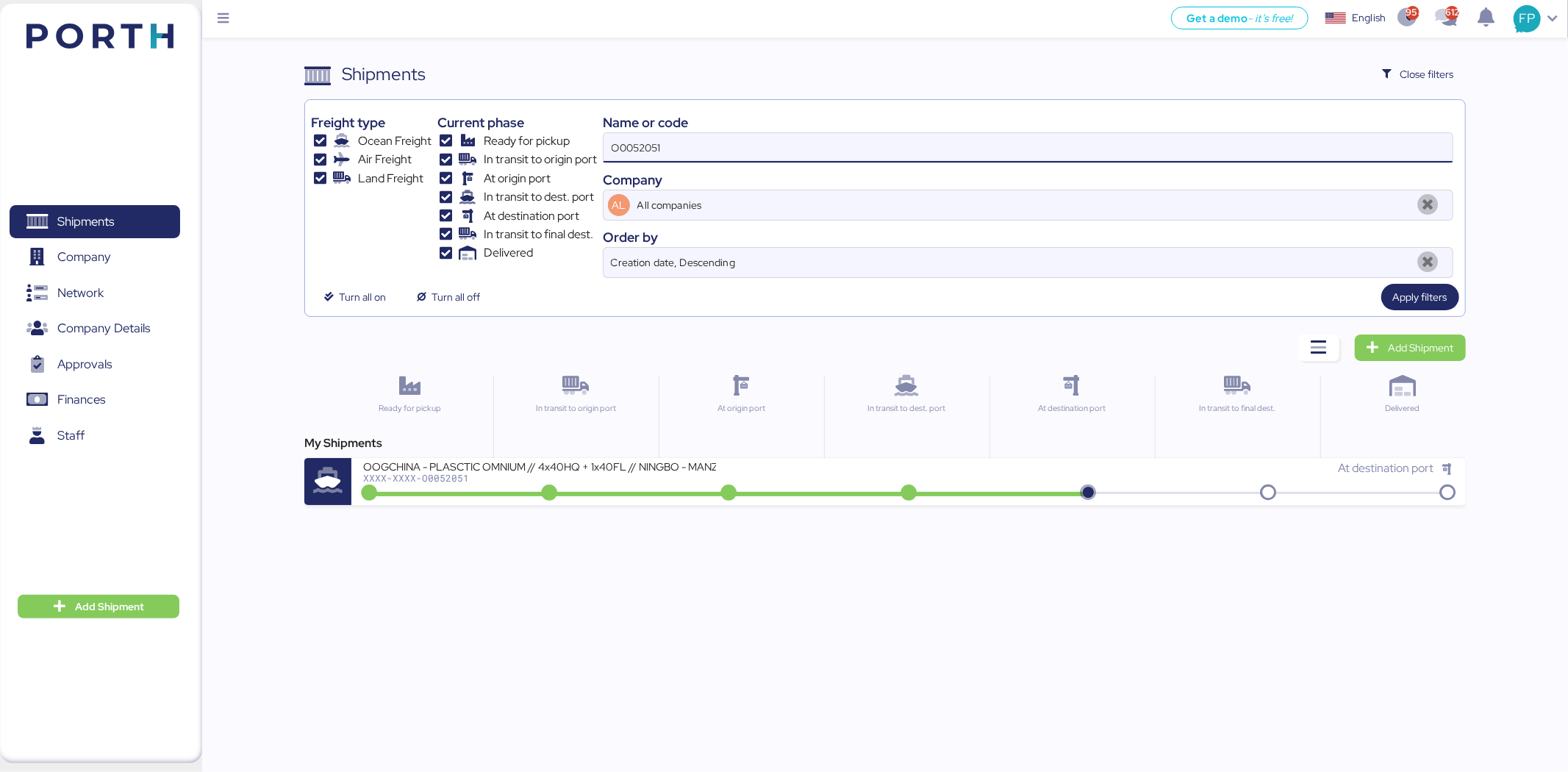
paste input "1980"
type input "O0051980"
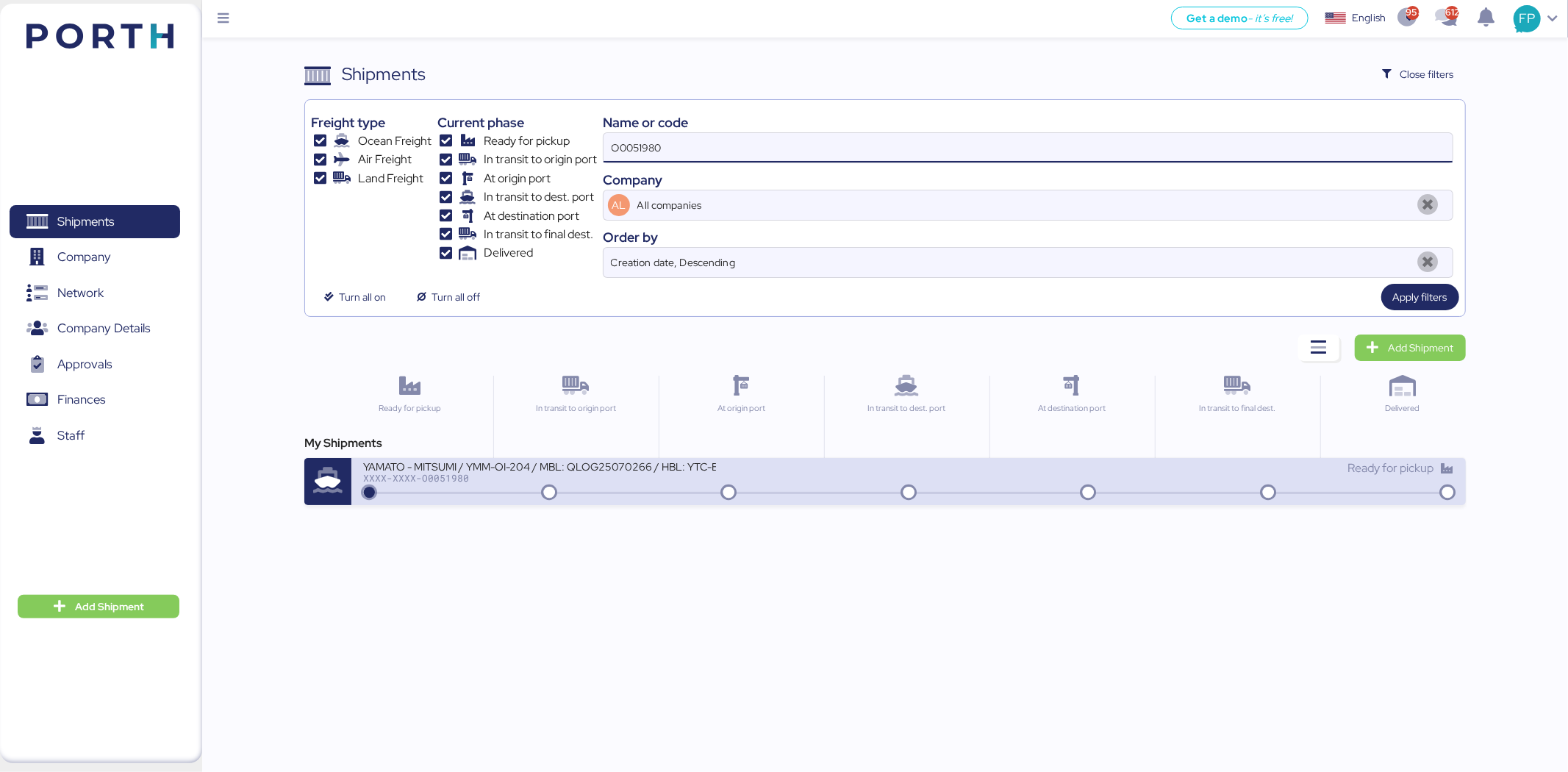
click at [660, 471] on div "YAMATO - MITSUMI / YMM-OI-204 / MBL: QLOG25070266 / HBL: YTC-BKK24218 / LCL" at bounding box center [540, 466] width 352 height 13
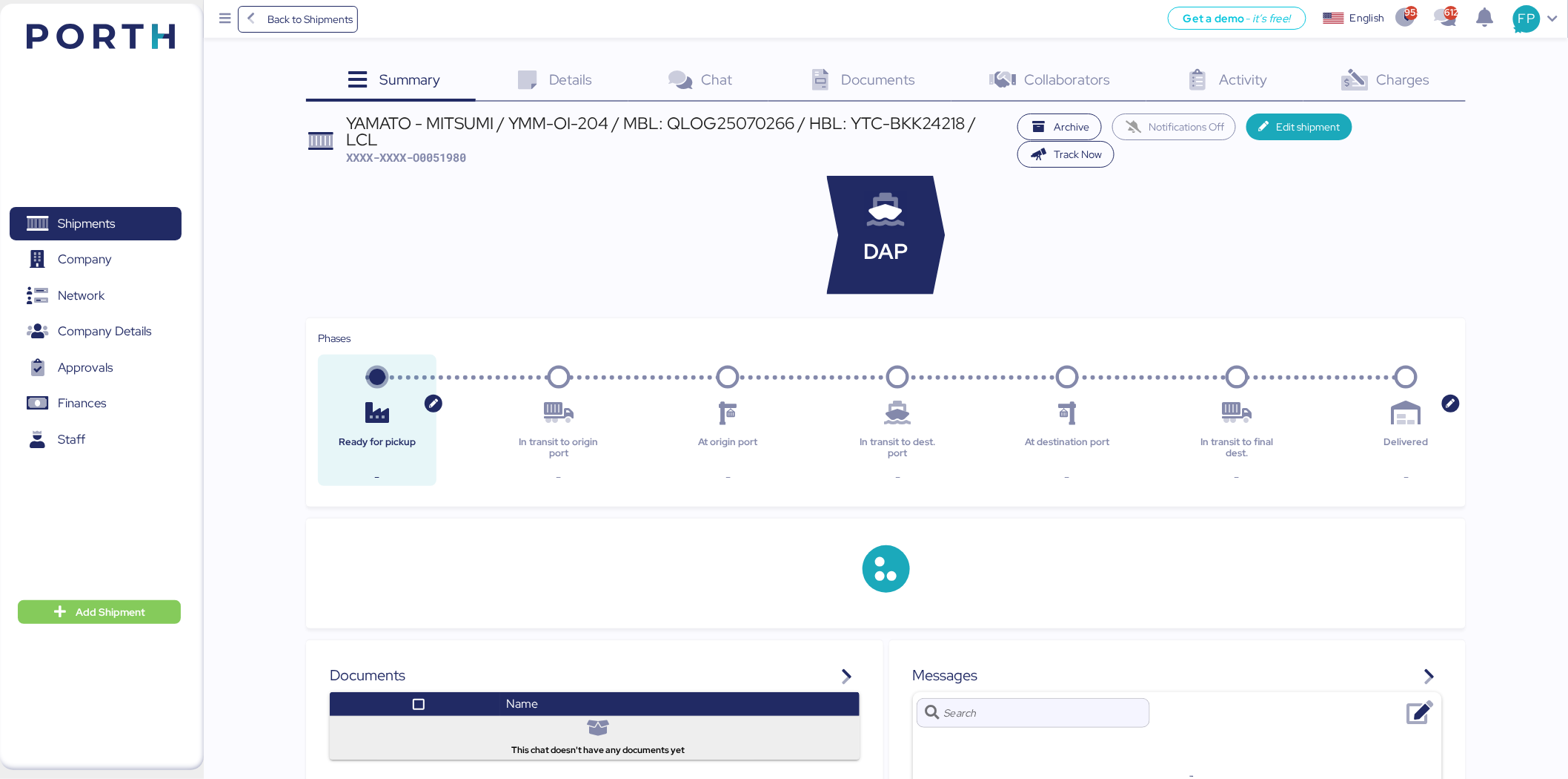
click at [1389, 68] on div "Charges 0" at bounding box center [1384, 82] width 162 height 40
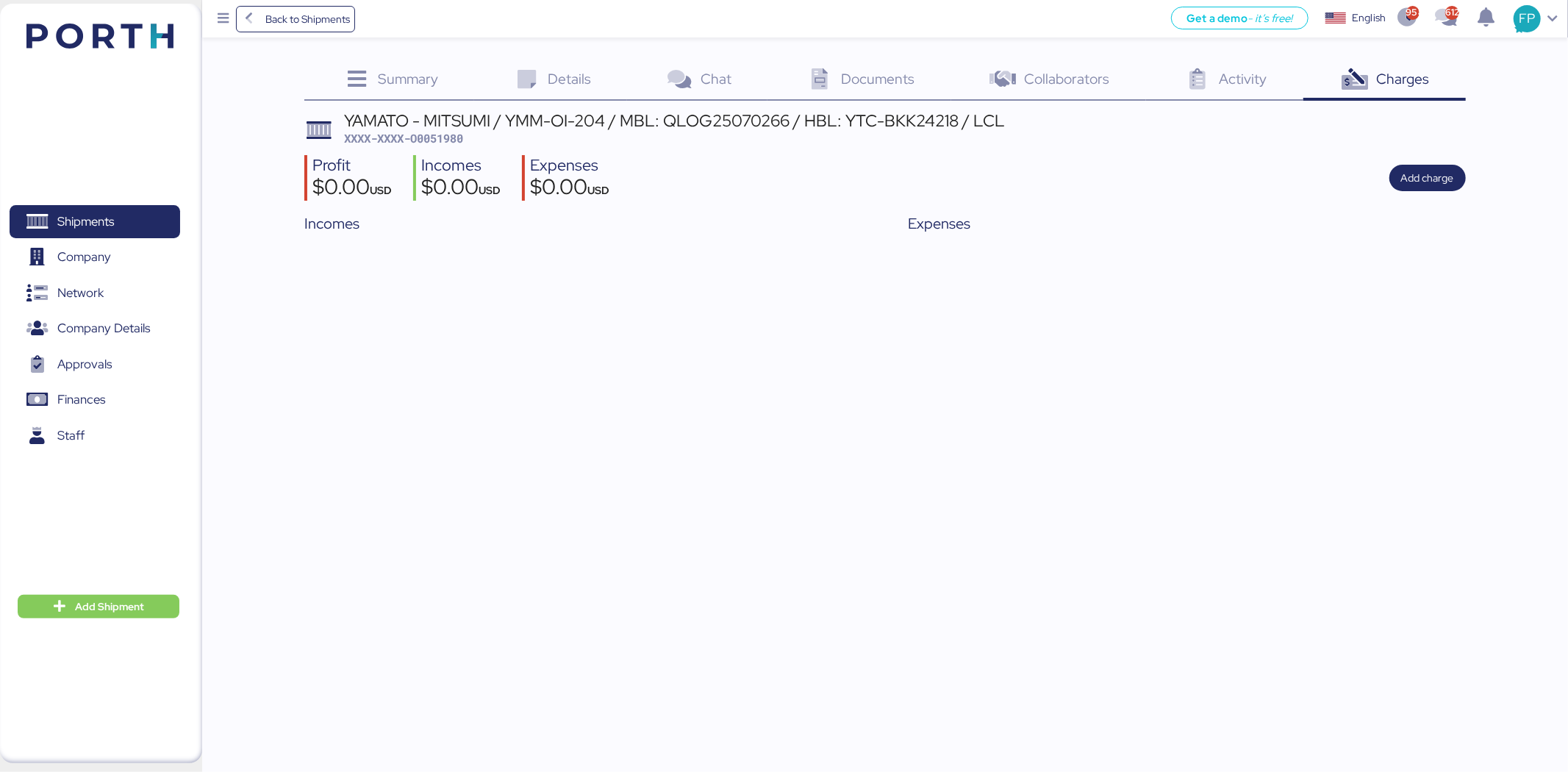
click at [438, 144] on span "XXXX-XXXX-O0051980" at bounding box center [403, 138] width 119 height 15
copy span "O0051980"
click at [59, 213] on span "Shipments" at bounding box center [85, 221] width 56 height 21
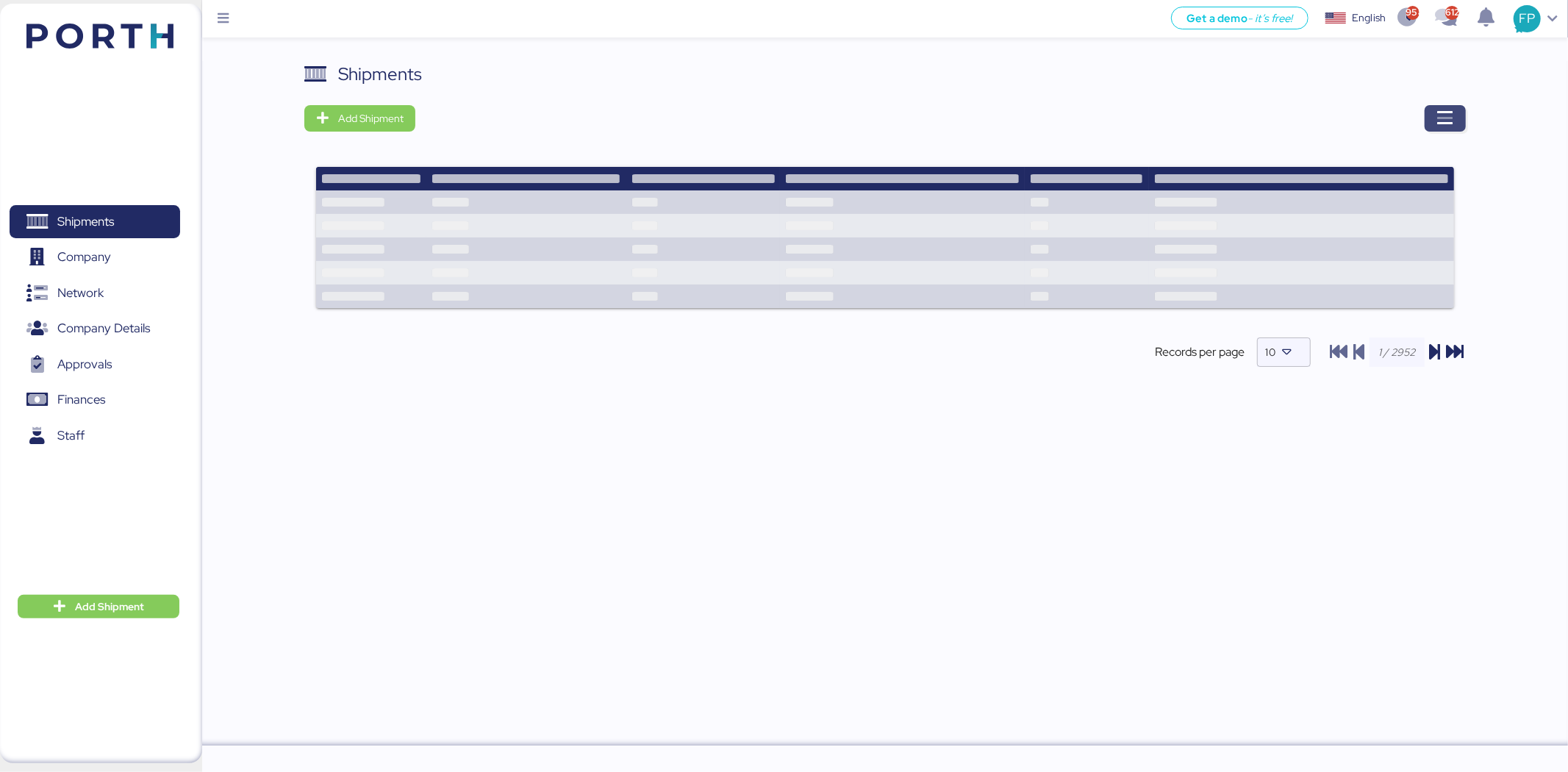
click at [1434, 114] on span "button" at bounding box center [1444, 118] width 41 height 26
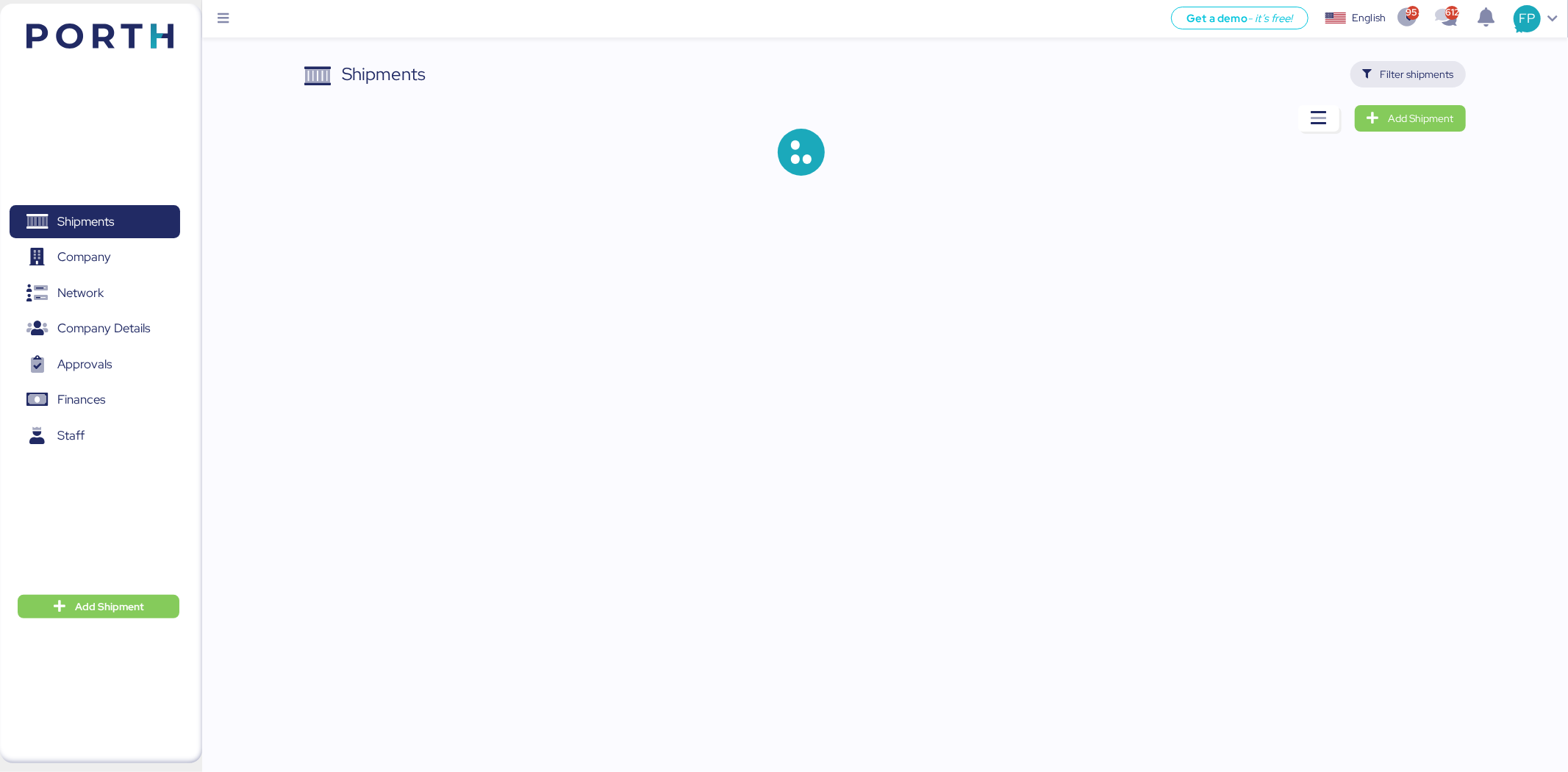
click at [1423, 75] on span "Filter shipments" at bounding box center [1417, 74] width 74 height 17
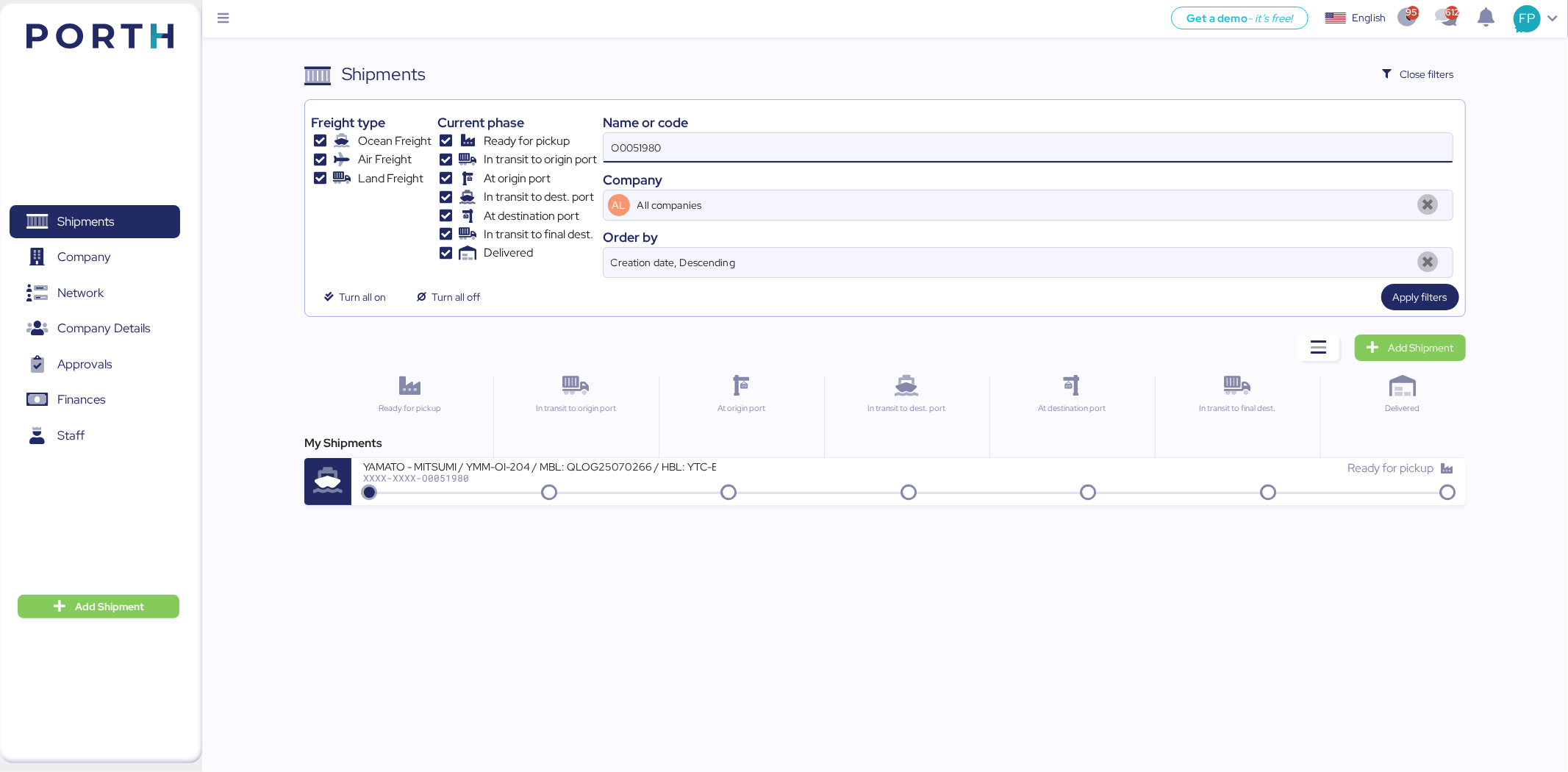
click at [645, 152] on input "O0051980" at bounding box center [1027, 147] width 849 height 29
click at [645, 151] on input "O0051980" at bounding box center [1027, 147] width 849 height 29
paste input "2052"
type input "O0052052"
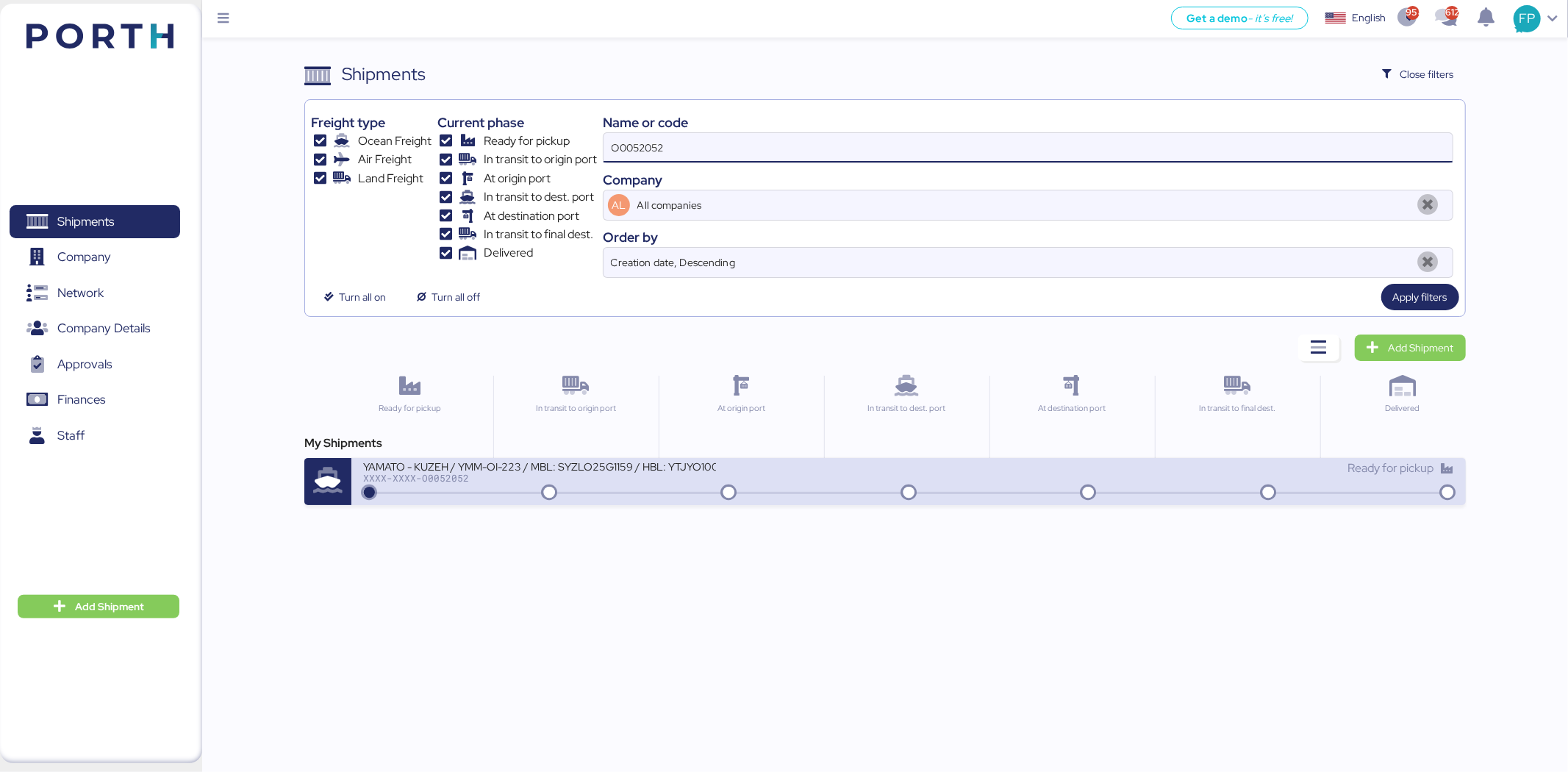
click at [614, 493] on div at bounding box center [908, 492] width 1084 height 2
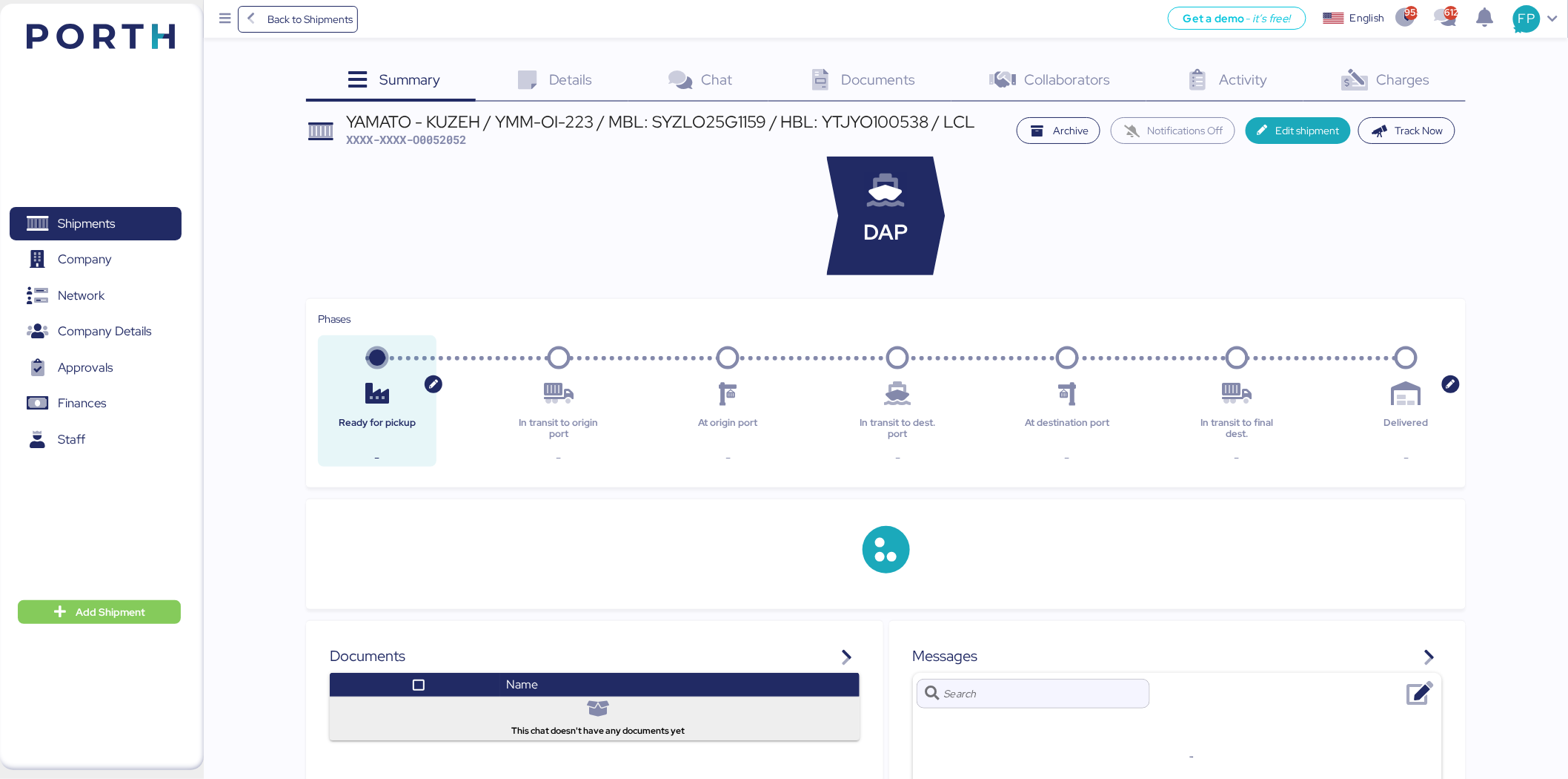
click at [1350, 84] on icon at bounding box center [1355, 80] width 32 height 21
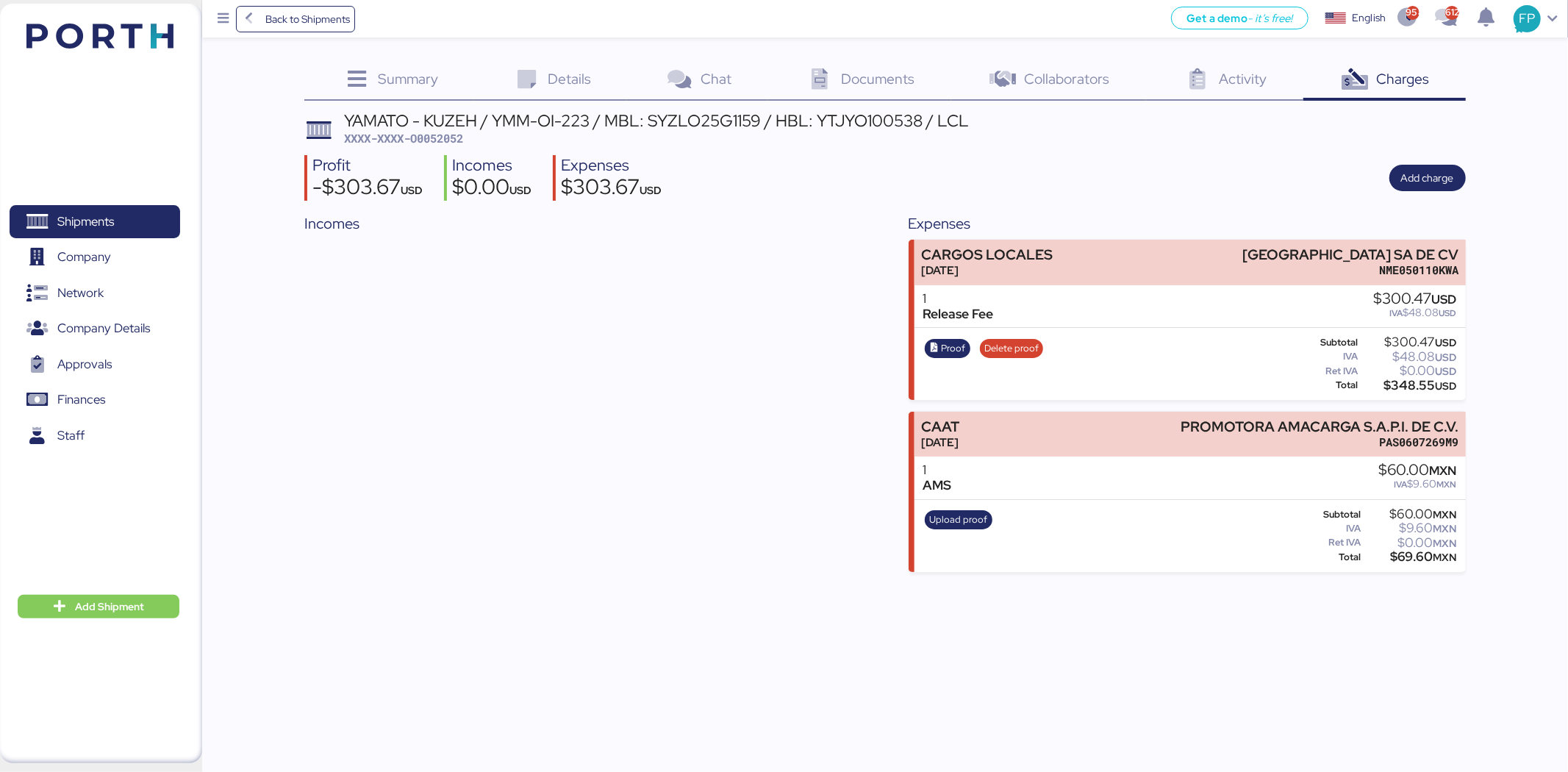
click at [449, 134] on span "XXXX-XXXX-O0052052" at bounding box center [403, 138] width 119 height 15
click at [449, 134] on span "XXXX-XXXX-O0052052" at bounding box center [403, 138] width 119 height 15
copy span "O0052052"
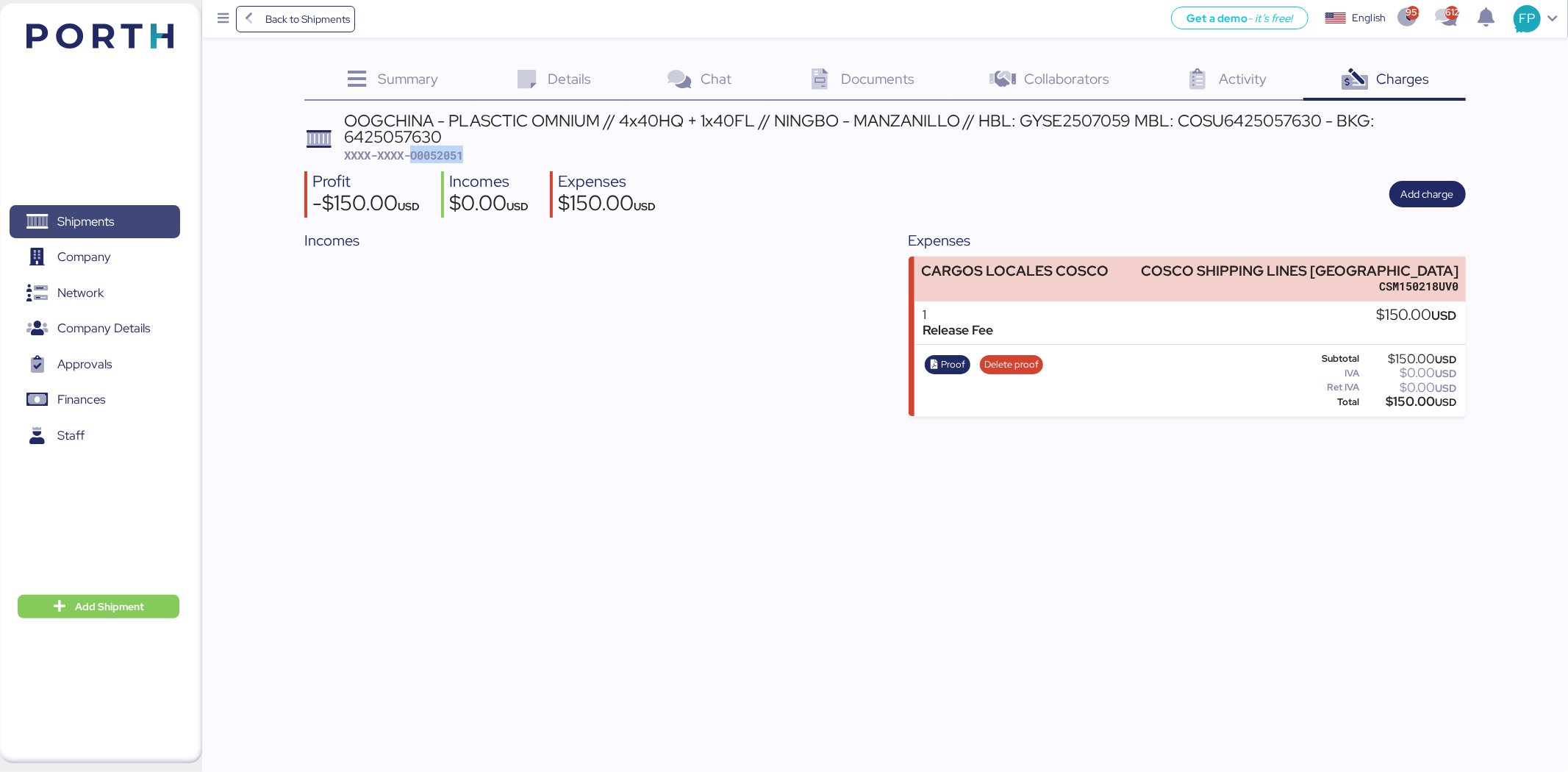
click at [137, 215] on span "Shipments" at bounding box center [94, 221] width 158 height 21
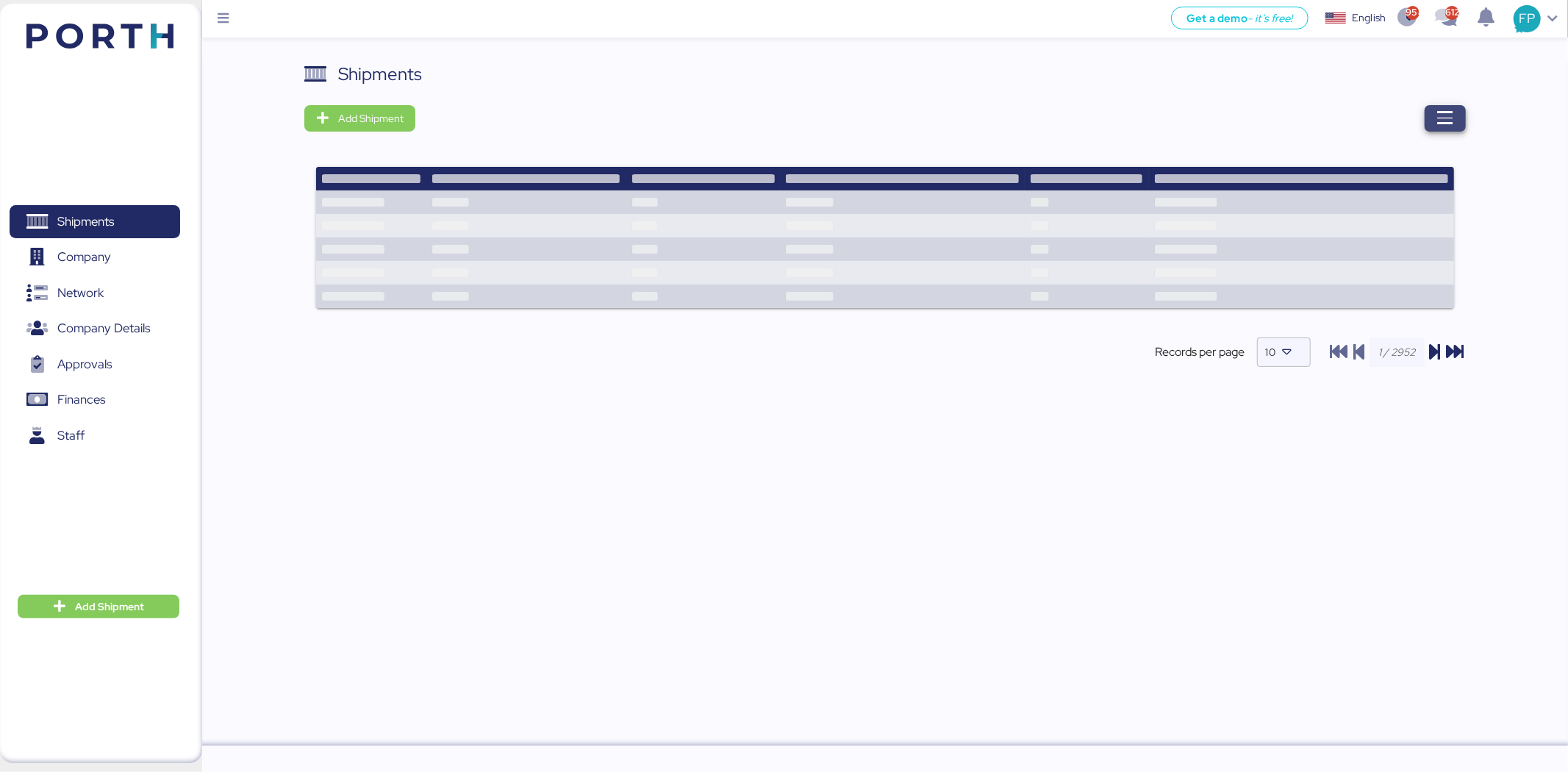
click at [1446, 110] on icon "button" at bounding box center [1444, 118] width 17 height 17
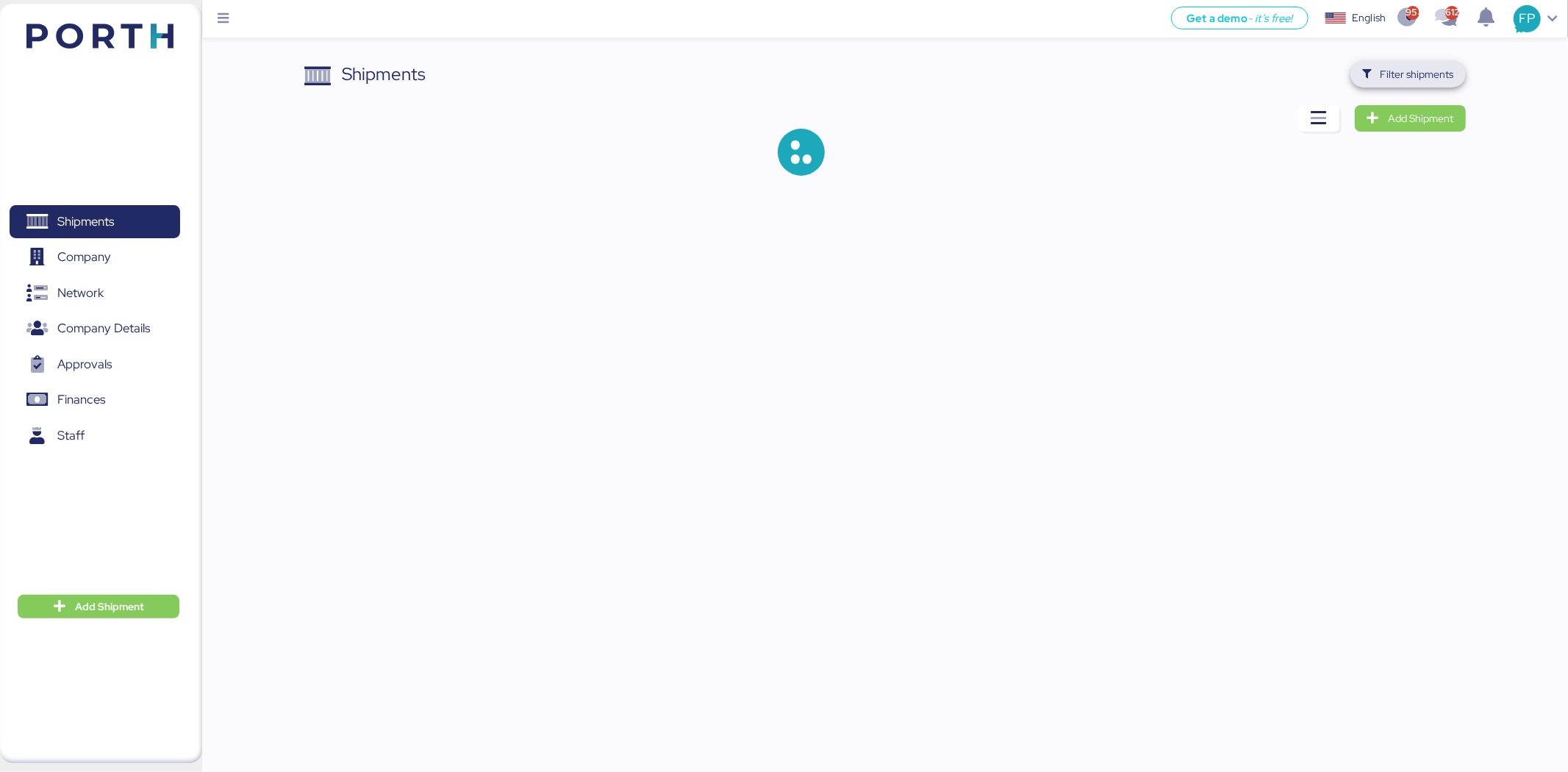
click at [1401, 69] on span "Filter shipments" at bounding box center [1417, 74] width 74 height 17
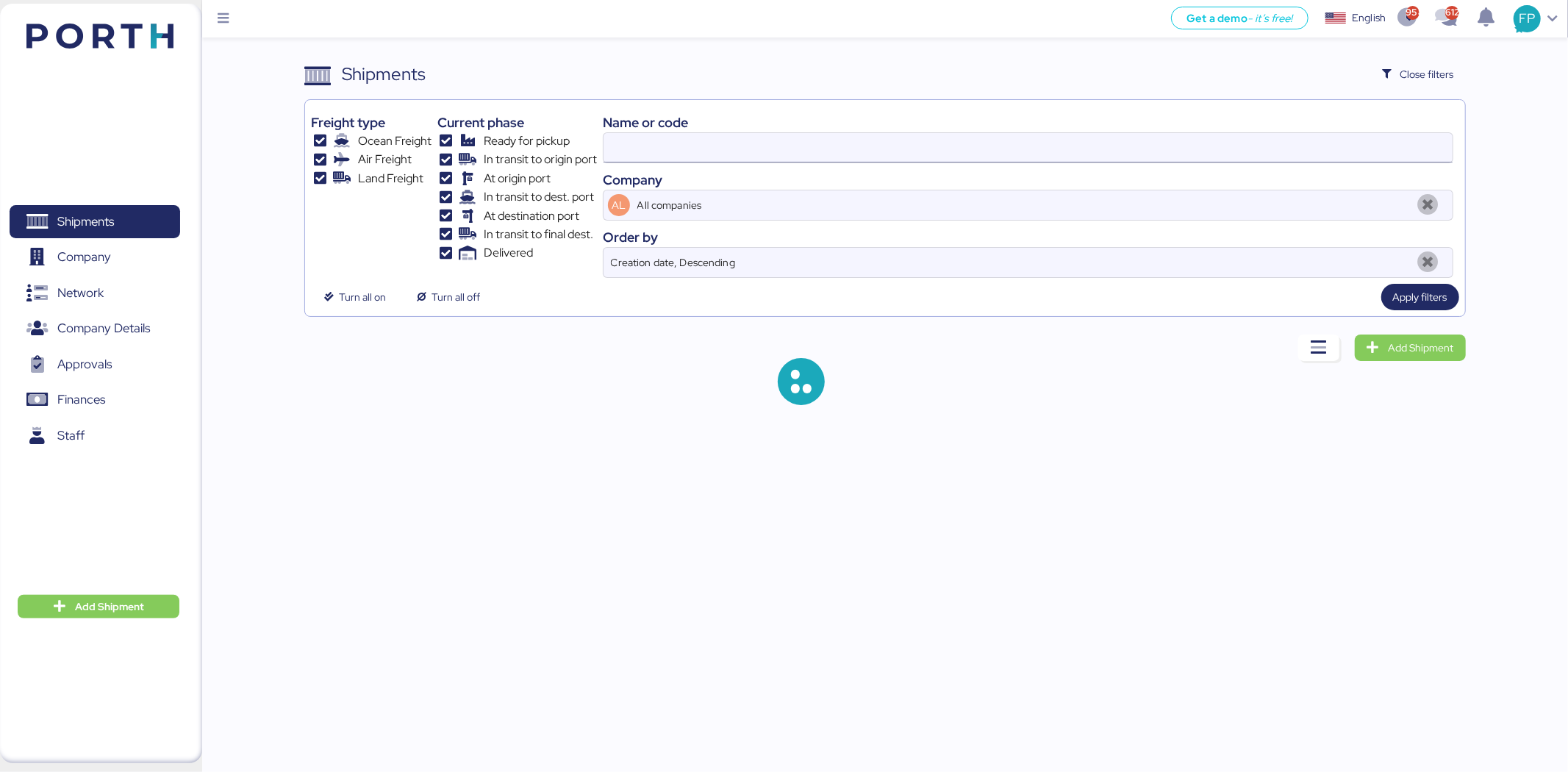
click at [629, 148] on input at bounding box center [1027, 147] width 849 height 29
click at [629, 148] on input "O0052052" at bounding box center [1027, 147] width 849 height 29
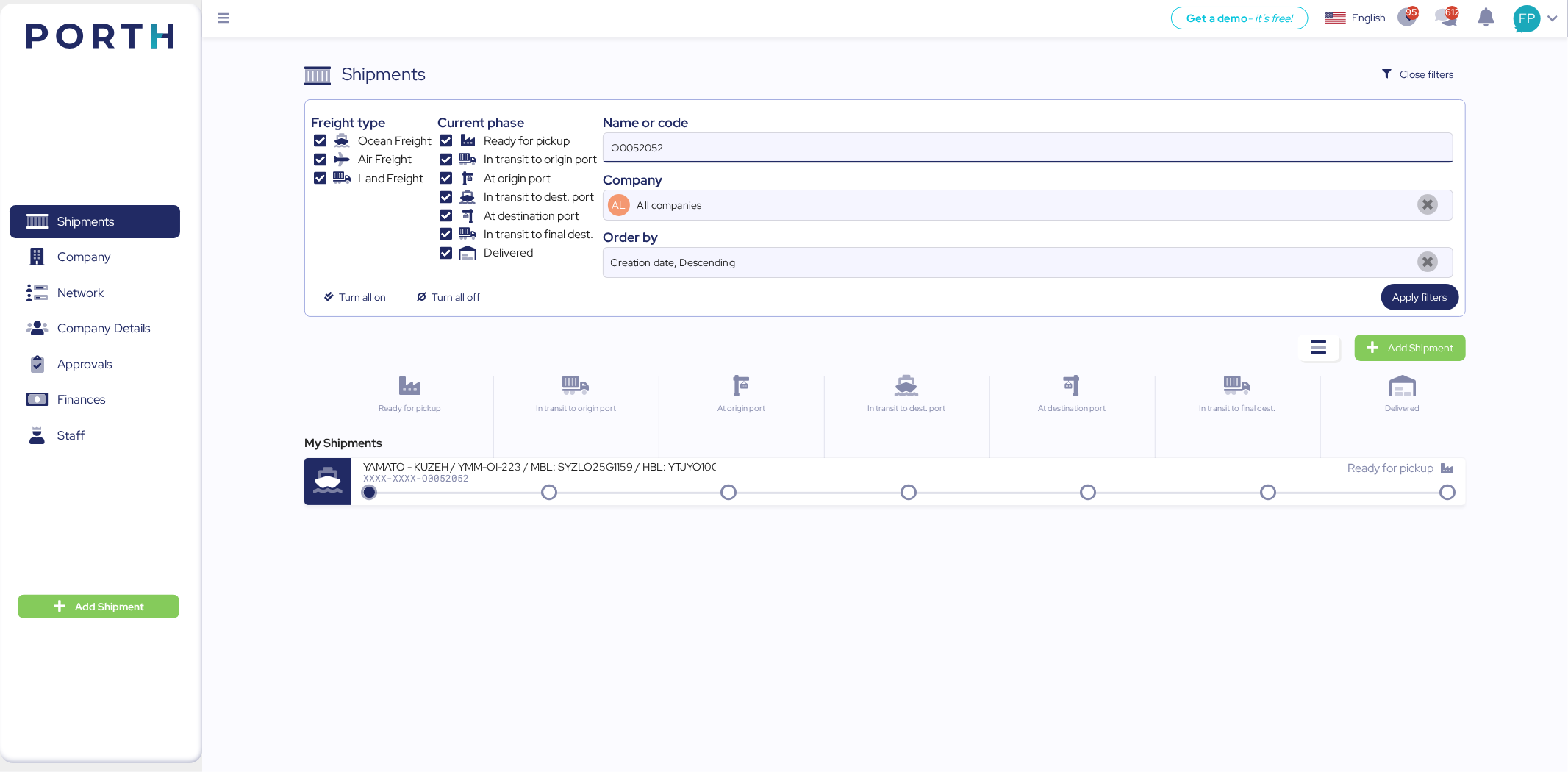
paste input "19"
type input "O0052019"
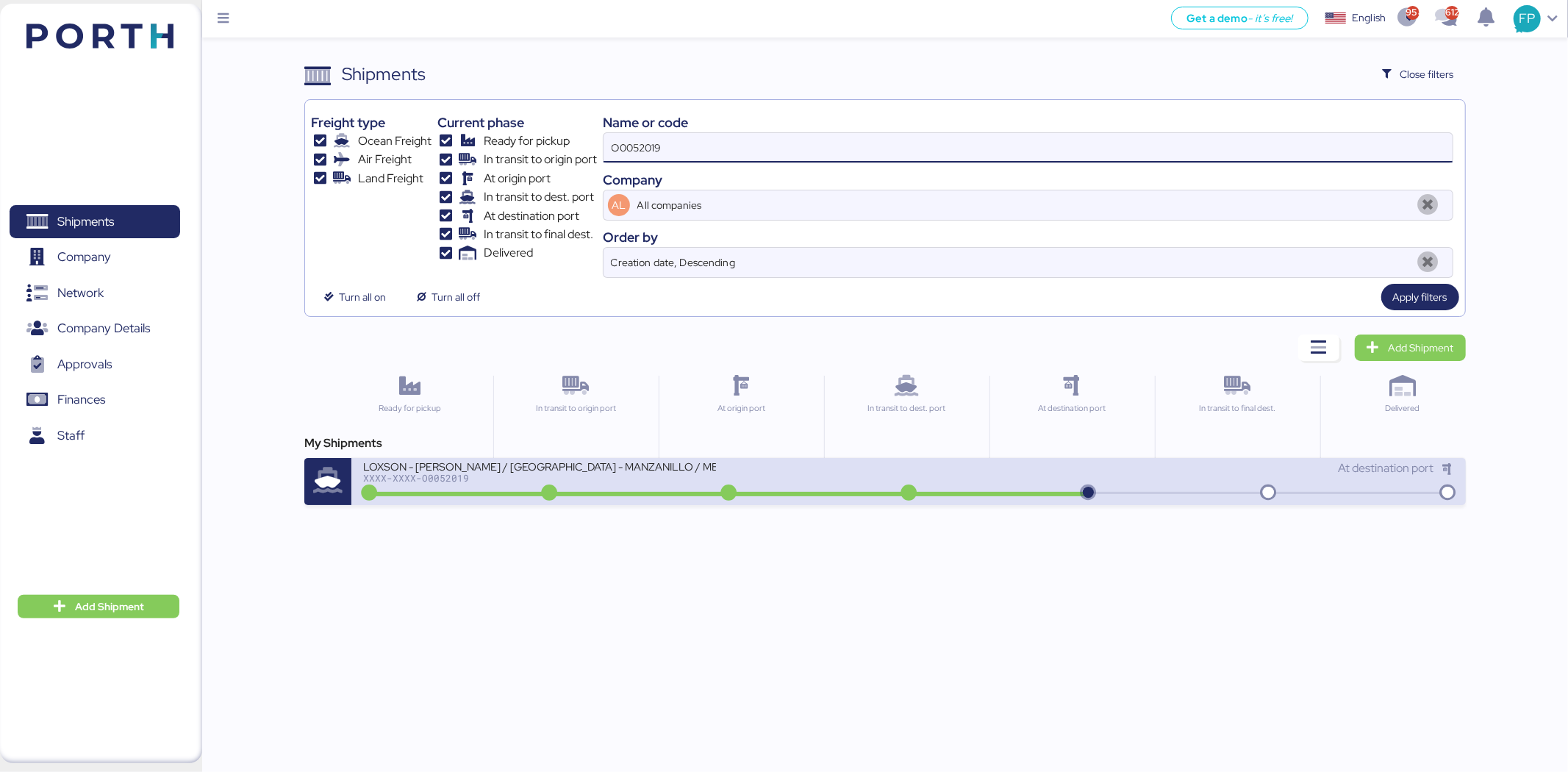
click at [627, 479] on div "XXXX-XXXX-O0052019" at bounding box center [540, 477] width 352 height 10
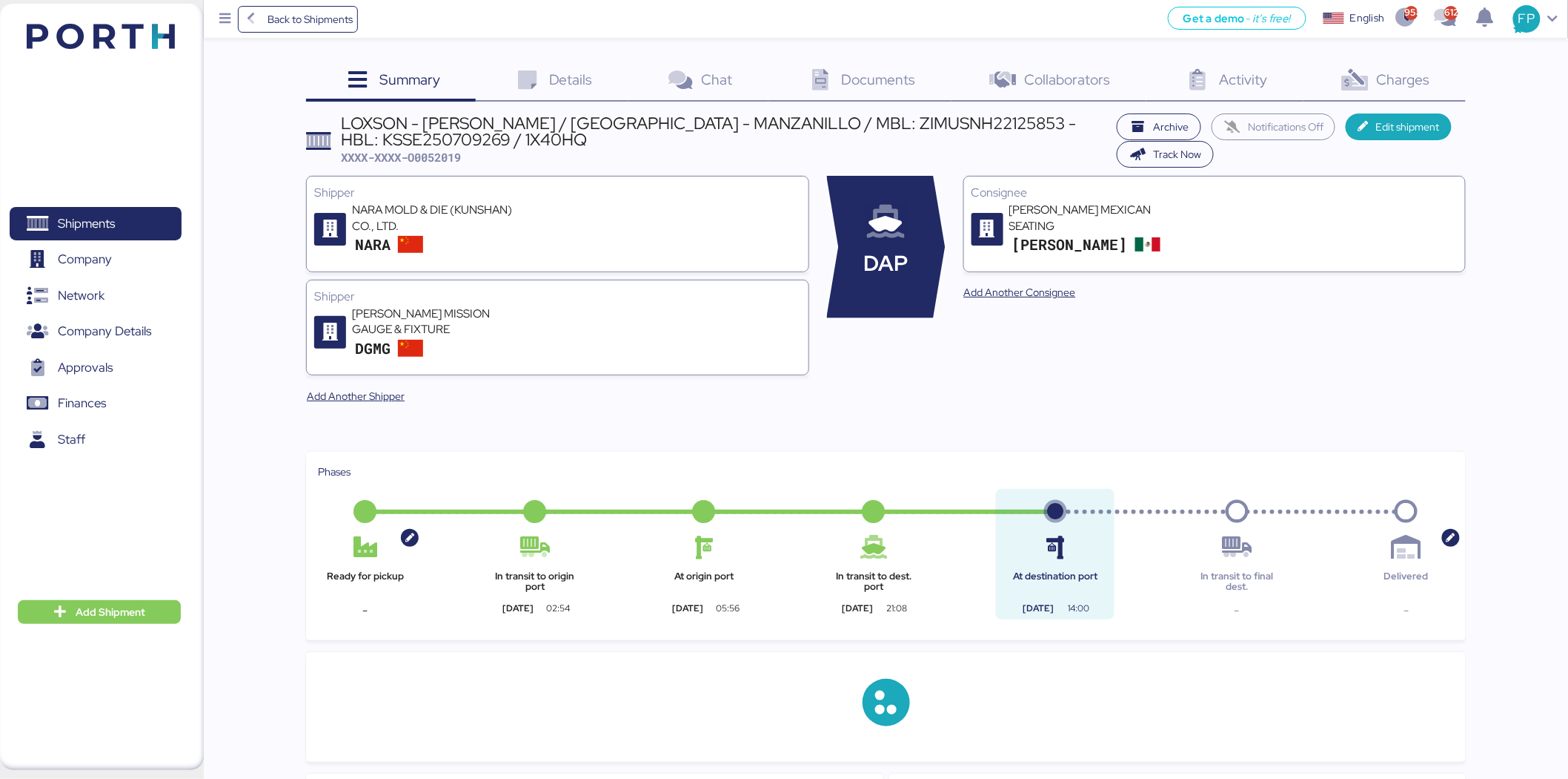
click at [1405, 79] on span "Charges" at bounding box center [1403, 79] width 53 height 19
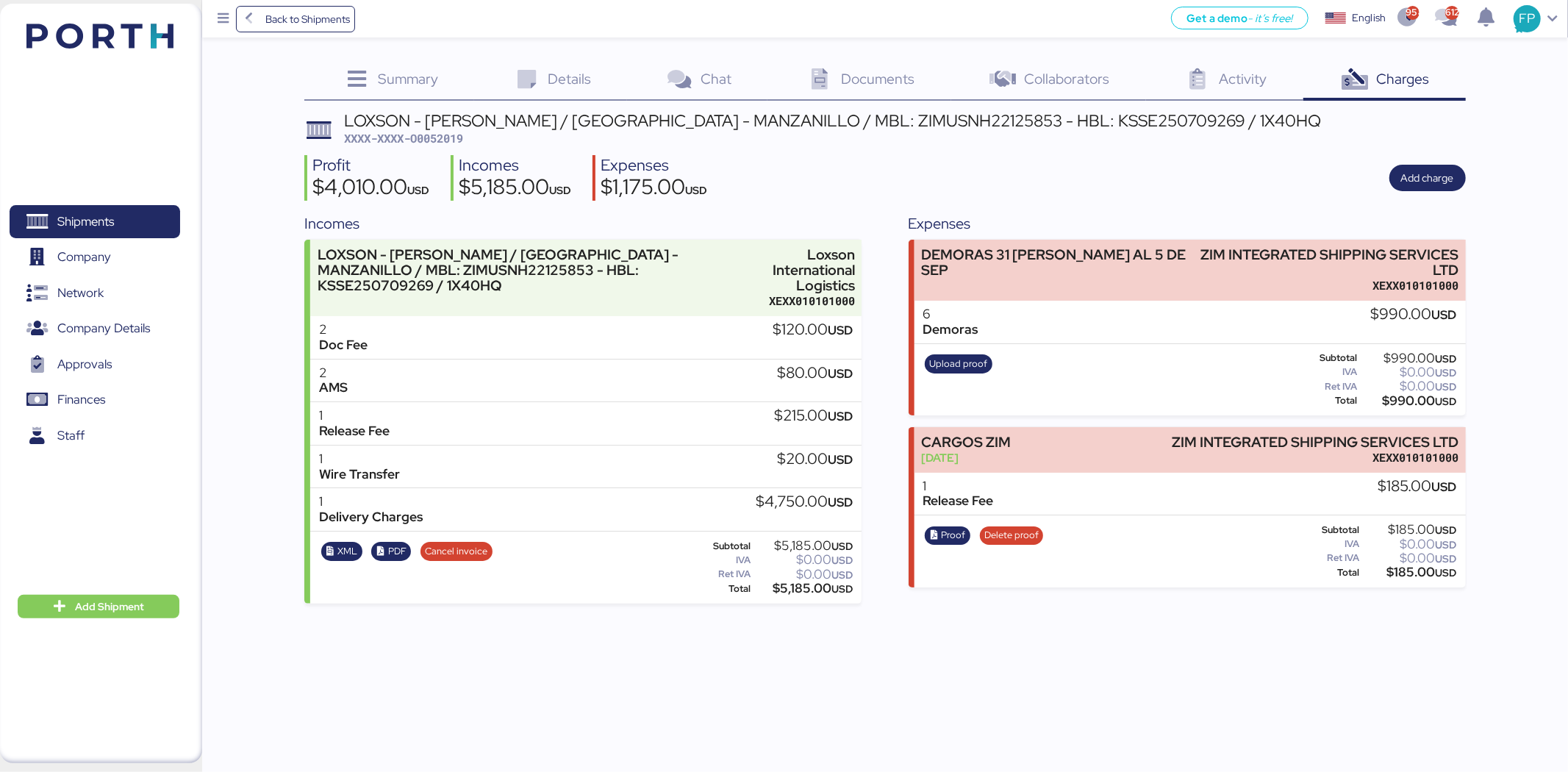
click at [454, 144] on span "XXXX-XXXX-O0052019" at bounding box center [403, 138] width 119 height 15
copy span "O0052019"
copy div "ZIM INTEGRATED SHIPPING SERVICES LTD"
drag, startPoint x: 1196, startPoint y: 254, endPoint x: 1474, endPoint y: 262, distance: 278.1
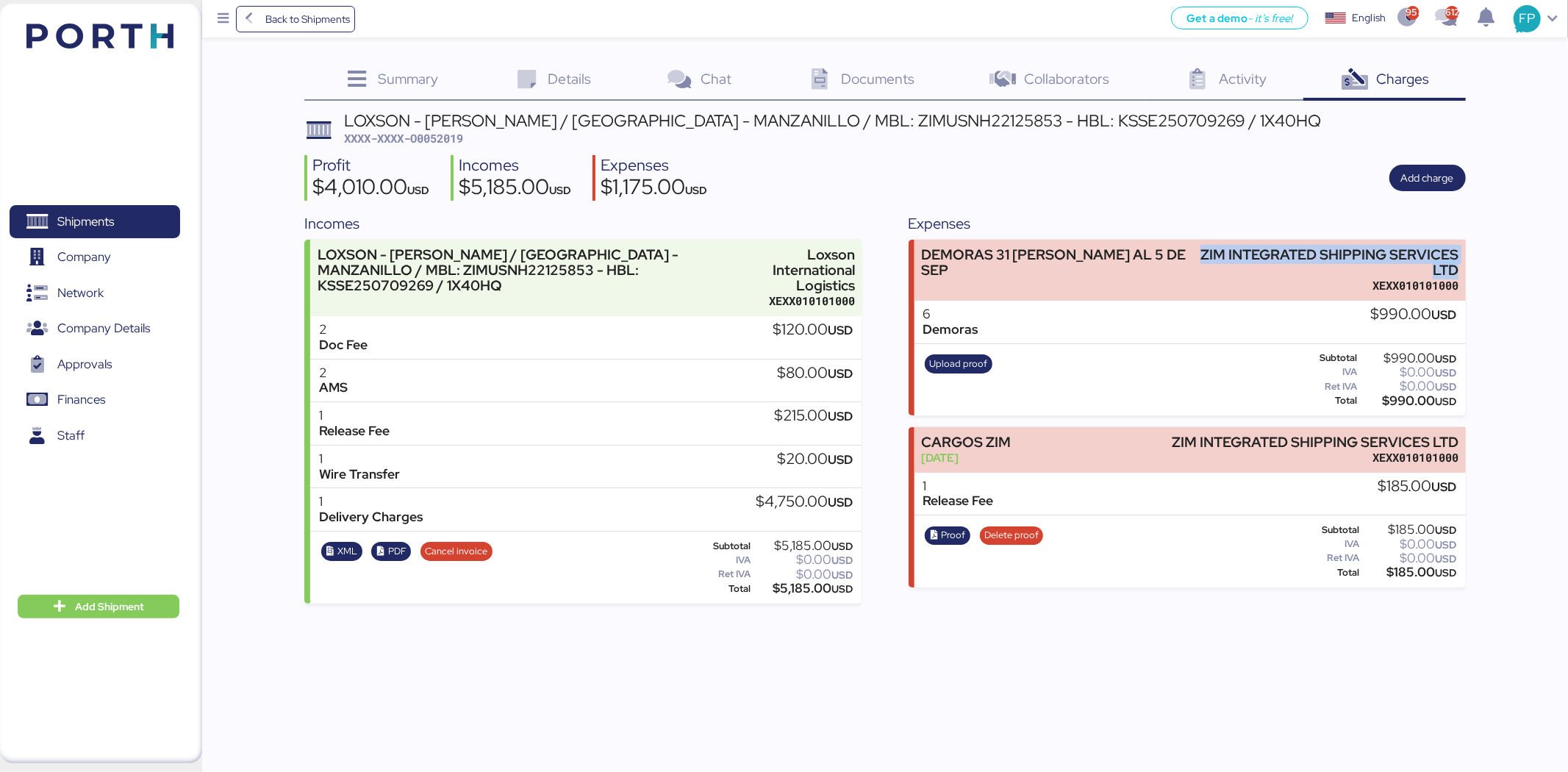
click at [1474, 262] on div "Summary 0 Details 0 Chat 0 Documents 0 Collaborators 0 Activity 0 Charges 0 LOX…" at bounding box center [784, 302] width 1568 height 603
click at [1225, 209] on div "LOXSON - [PERSON_NAME] / [GEOGRAPHIC_DATA] - MANZANILLO / MBL: ZIMUSNH22125853 …" at bounding box center [885, 358] width 1161 height 491
drag, startPoint x: 1201, startPoint y: 248, endPoint x: 1479, endPoint y: 274, distance: 279.2
click at [1479, 274] on div "Summary 0 Details 0 Chat 0 Documents 0 Collaborators 0 Activity 0 Charges 0 LOX…" at bounding box center [784, 302] width 1568 height 603
copy div "ZIM INTEGRATED SHIPPING SERVICES LTD"
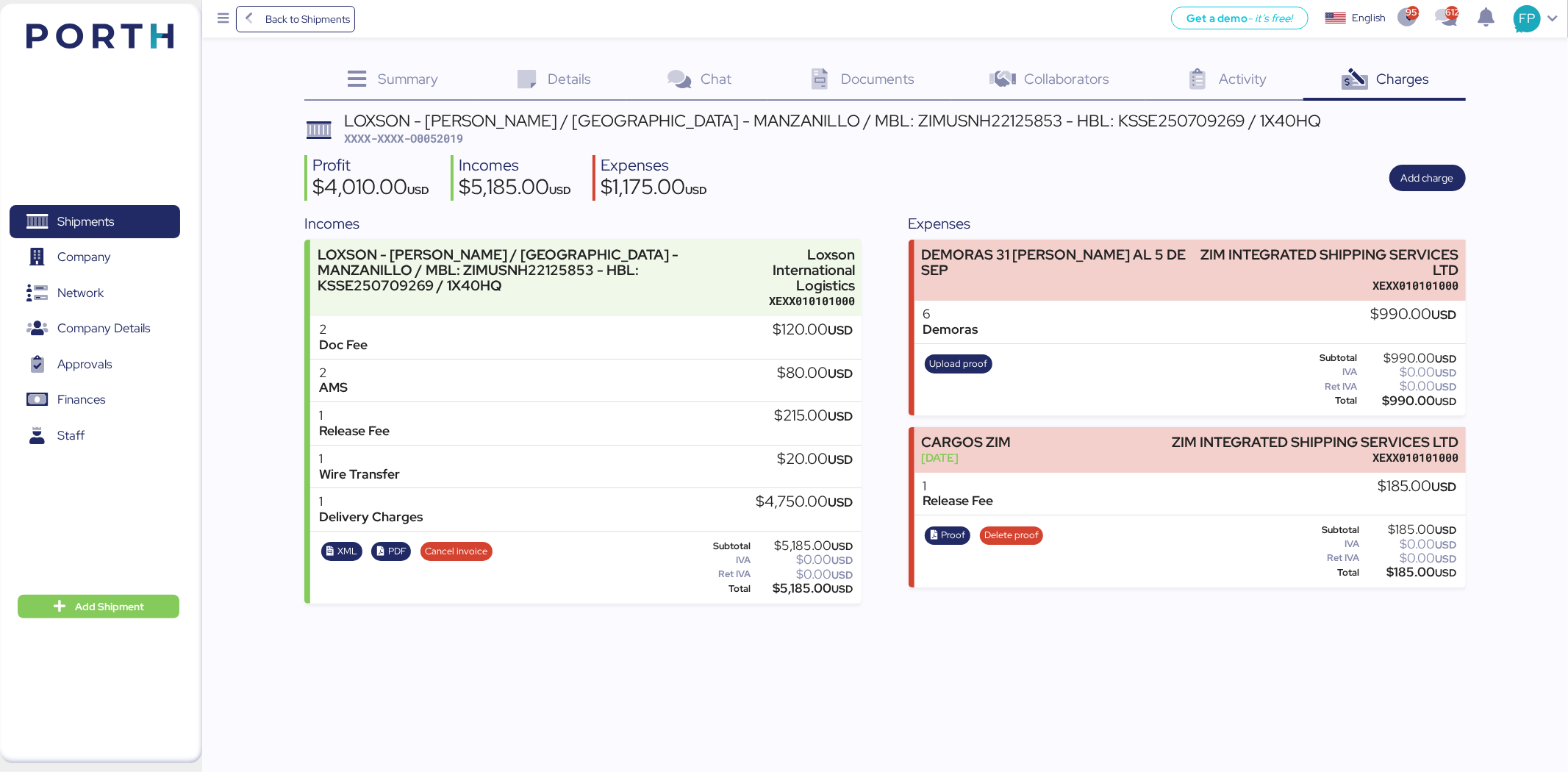
click at [1398, 406] on div "$990.00 USD" at bounding box center [1409, 401] width 96 height 11
copy div "990.00"
click at [113, 391] on span "Finances" at bounding box center [94, 399] width 158 height 21
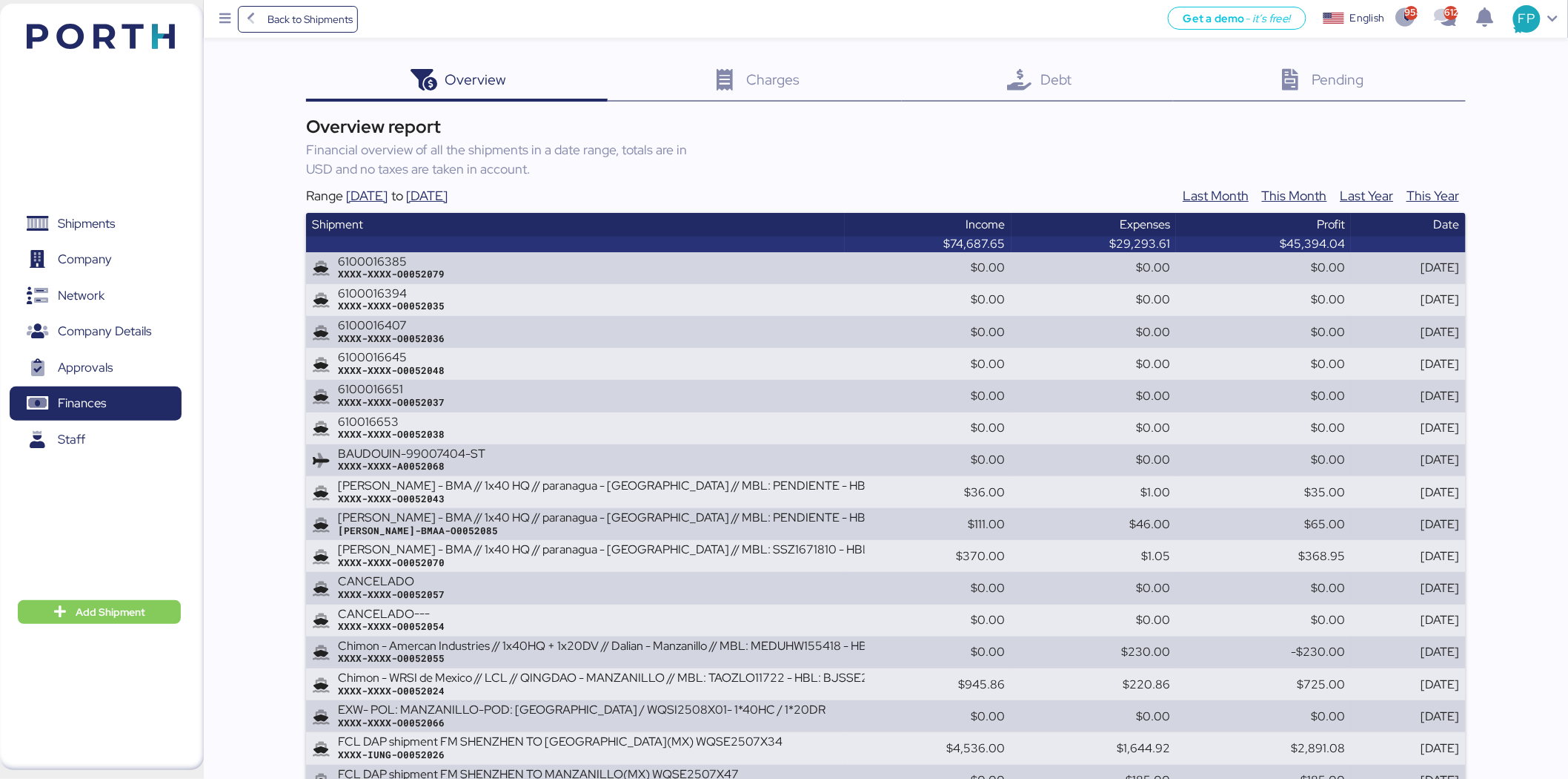
click at [1074, 82] on div "Debt 0" at bounding box center [1038, 82] width 272 height 40
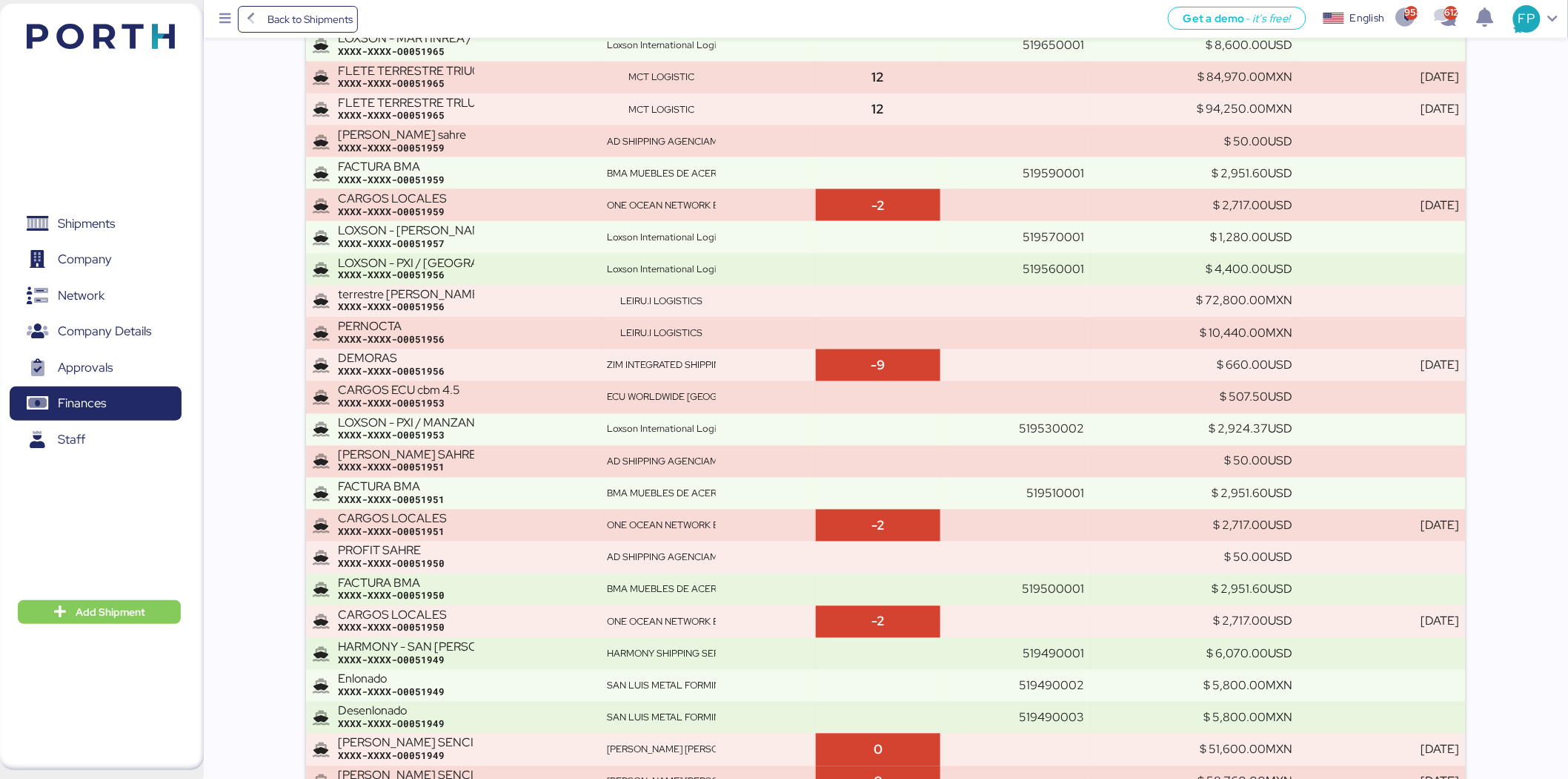
scroll to position [6367, 0]
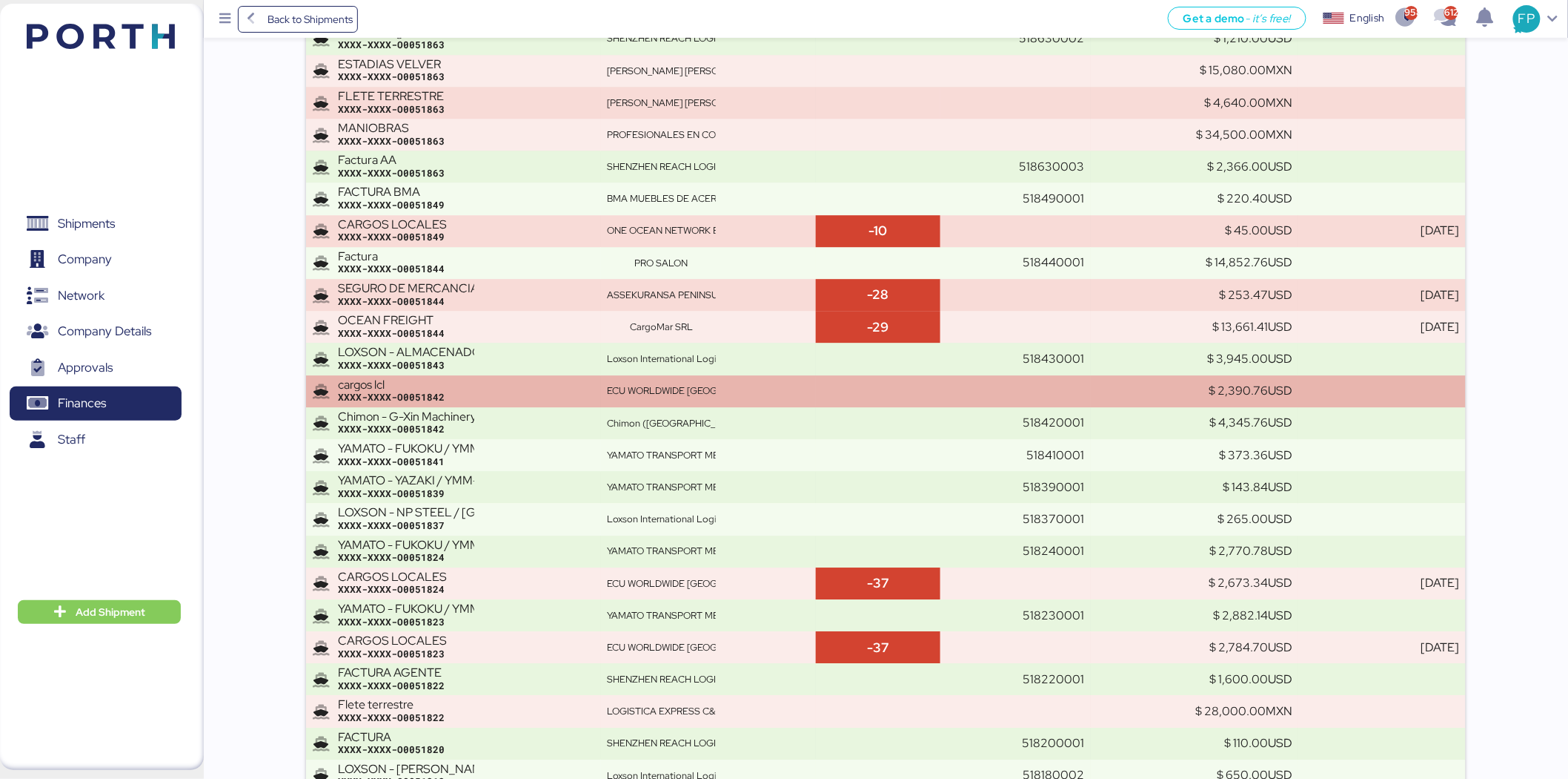
click at [917, 399] on td at bounding box center [878, 390] width 125 height 32
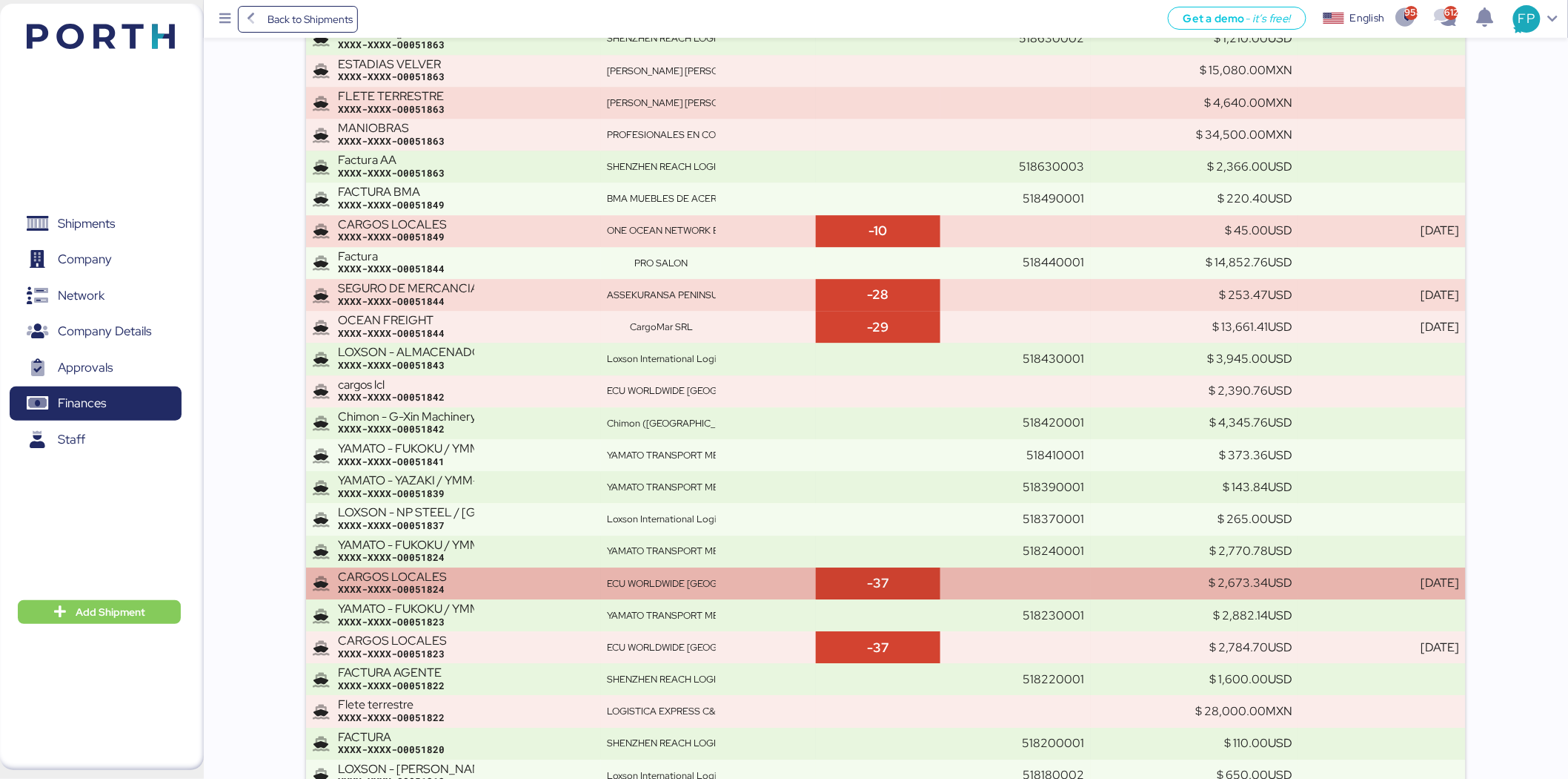
click at [749, 584] on div "ECU WORLDWIDE [GEOGRAPHIC_DATA], SA DE CV" at bounding box center [709, 584] width 203 height 14
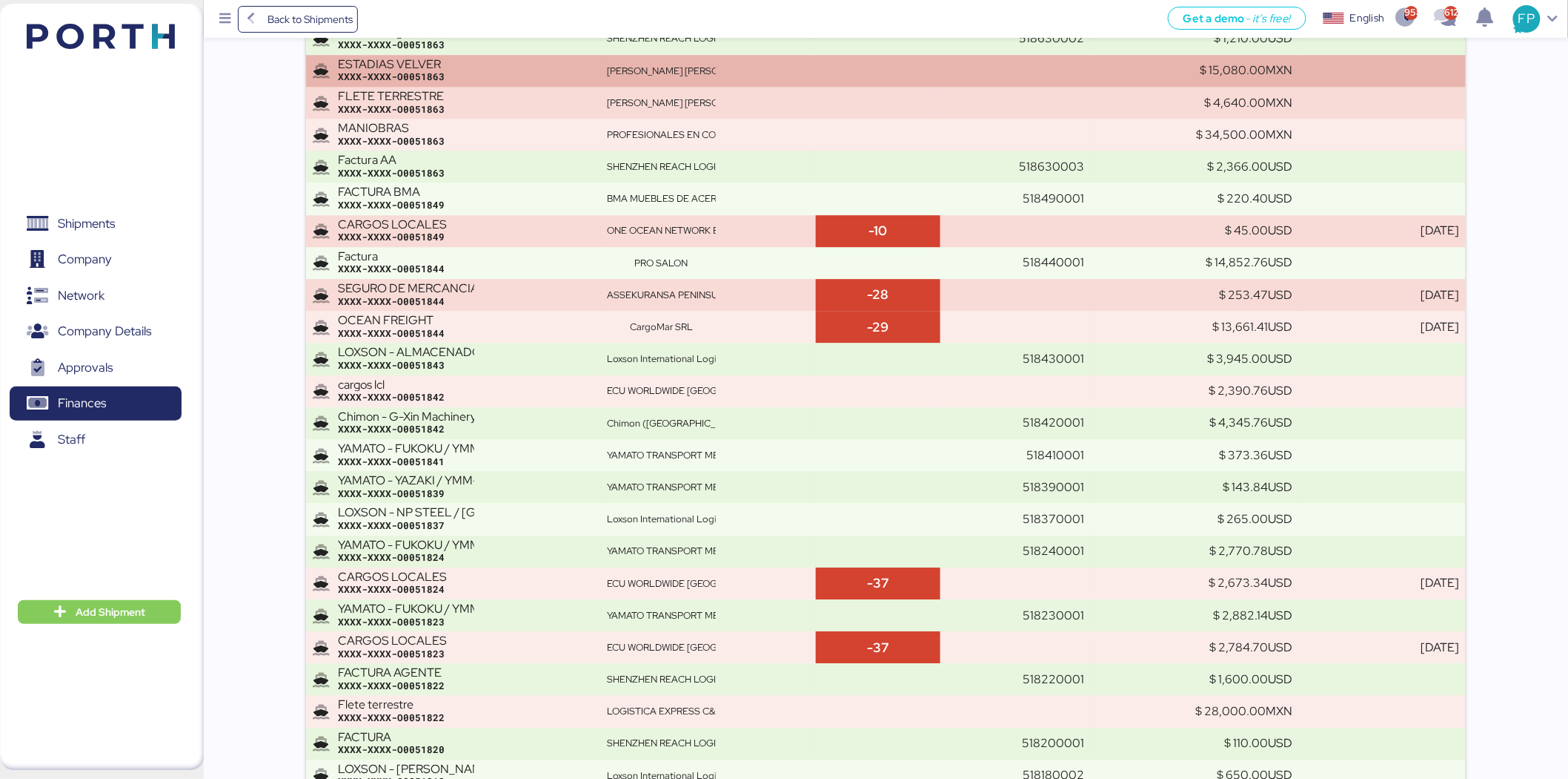
scroll to position [9378, 0]
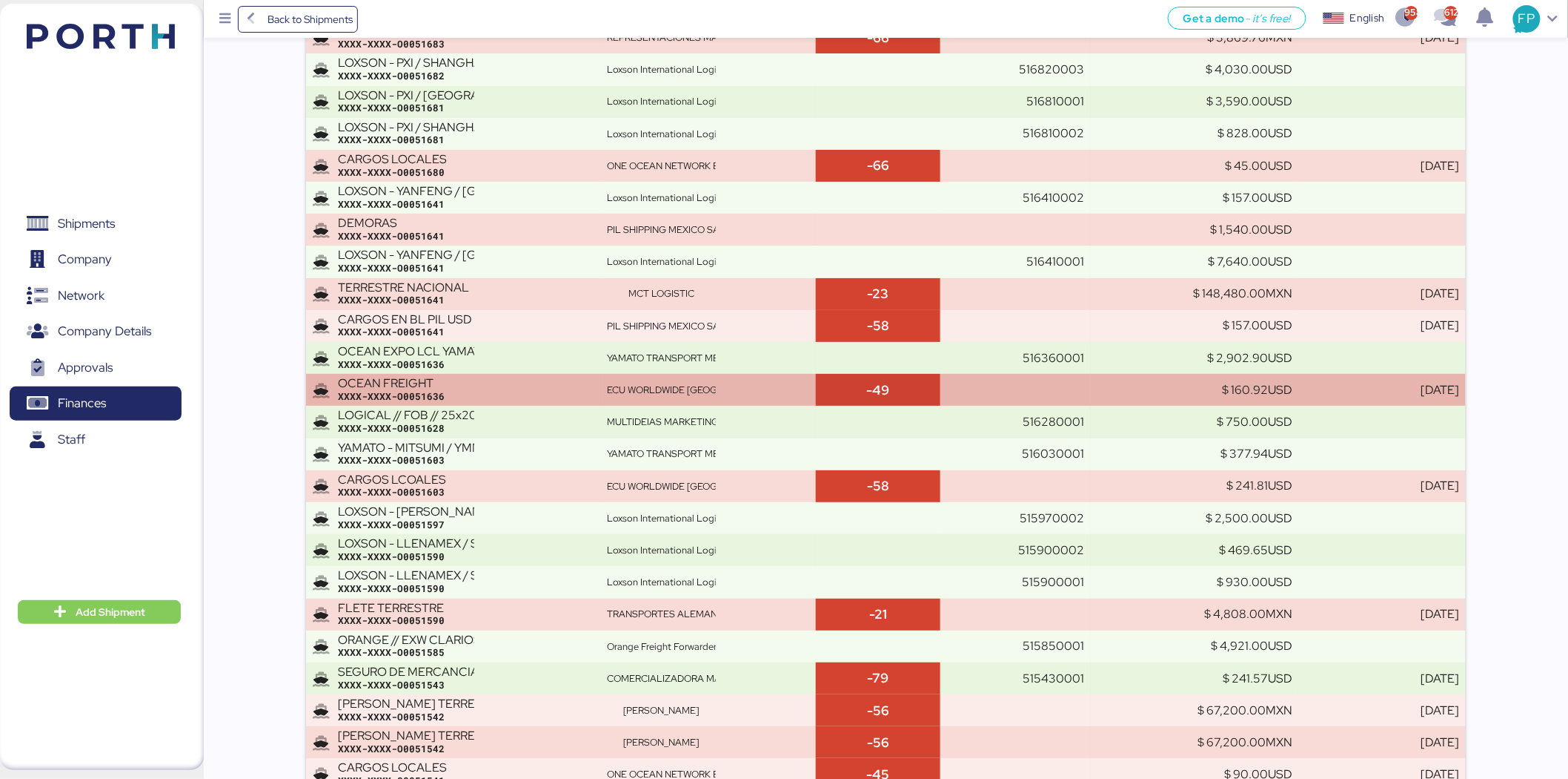
click at [809, 376] on td "ECU WORLDWIDE [GEOGRAPHIC_DATA], SA DE CV" at bounding box center [708, 390] width 215 height 32
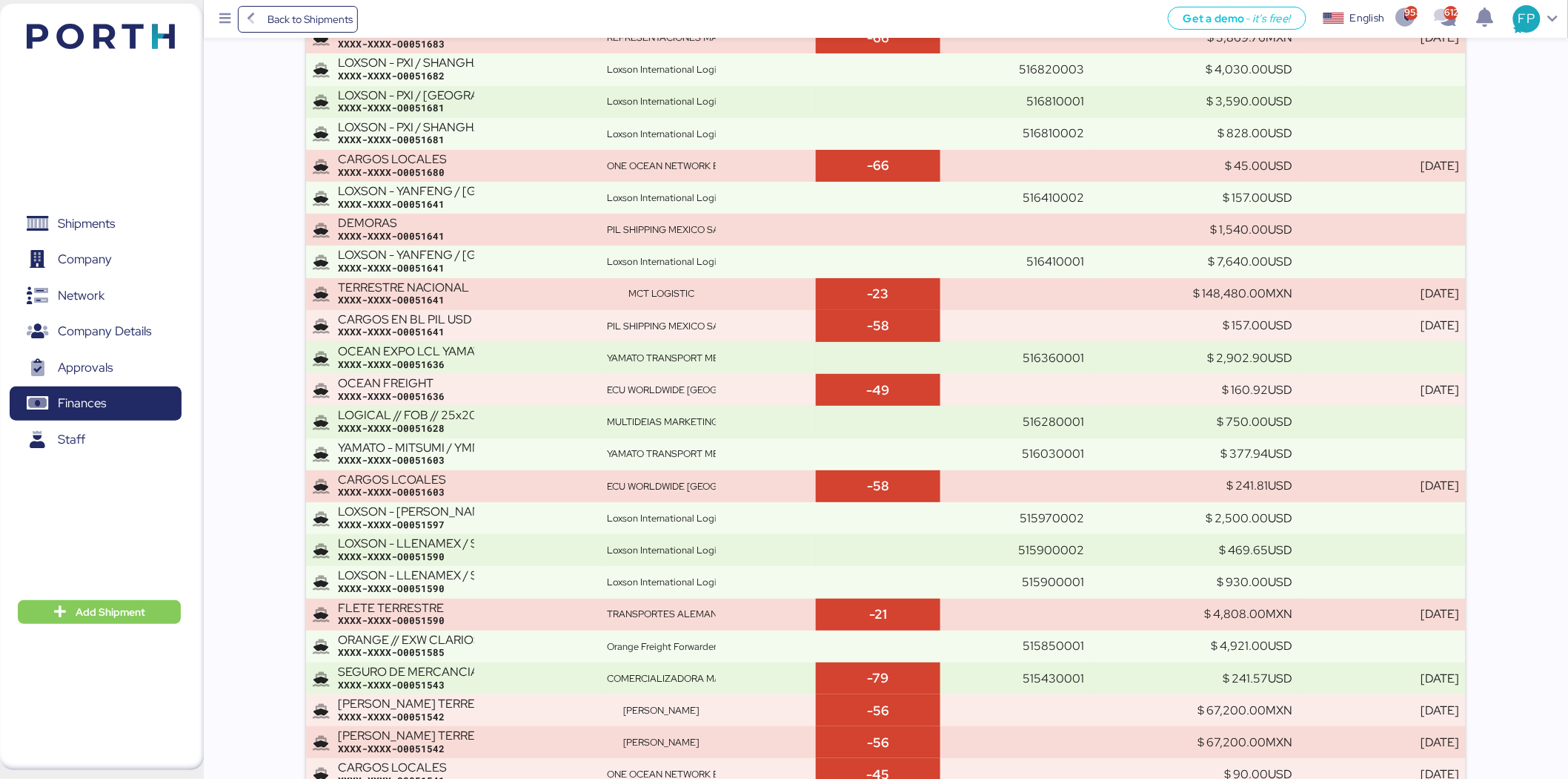
scroll to position [10628, 0]
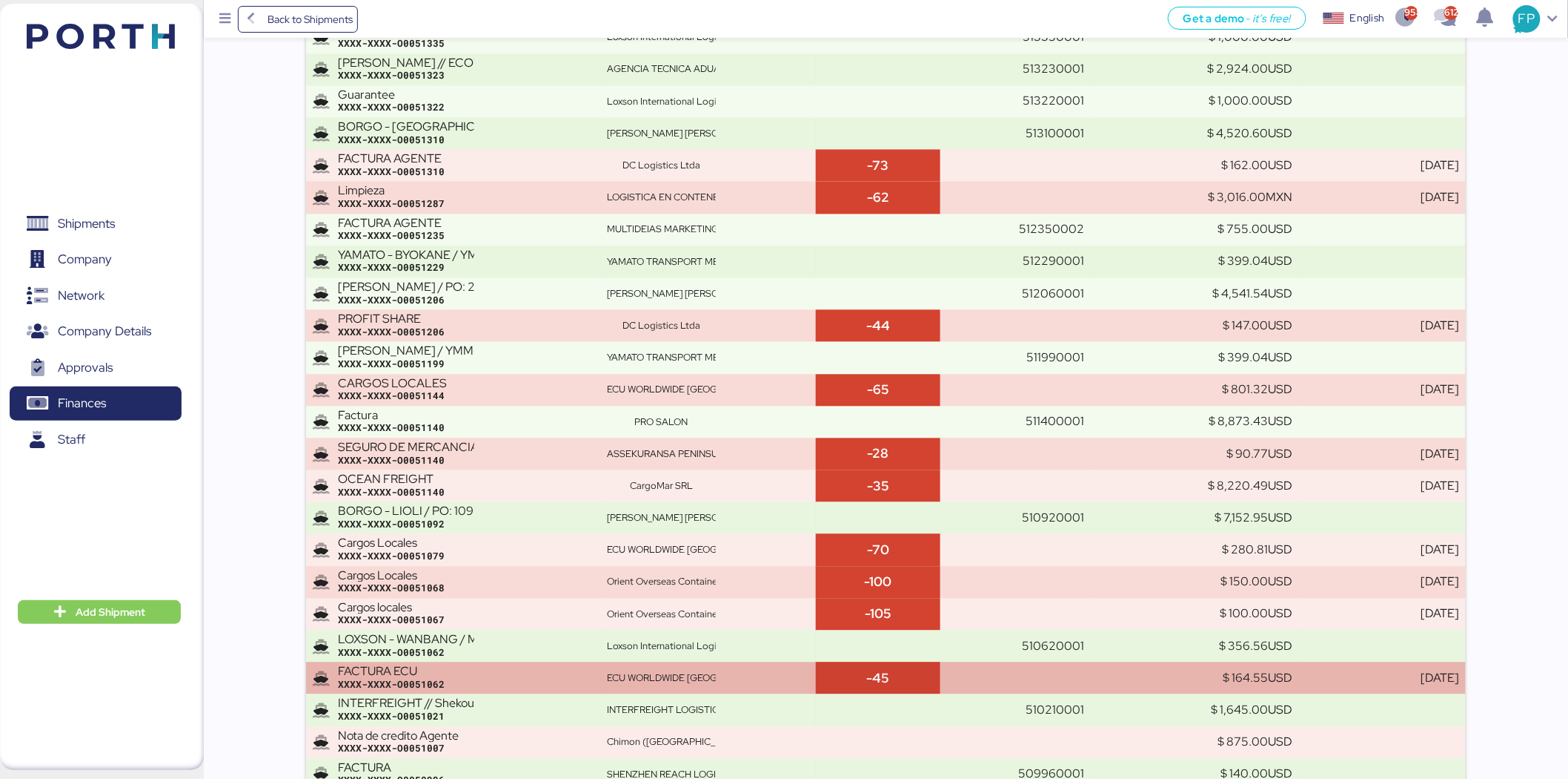
click at [719, 674] on div "ECU WORLDWIDE [GEOGRAPHIC_DATA], SA DE CV" at bounding box center [709, 677] width 203 height 14
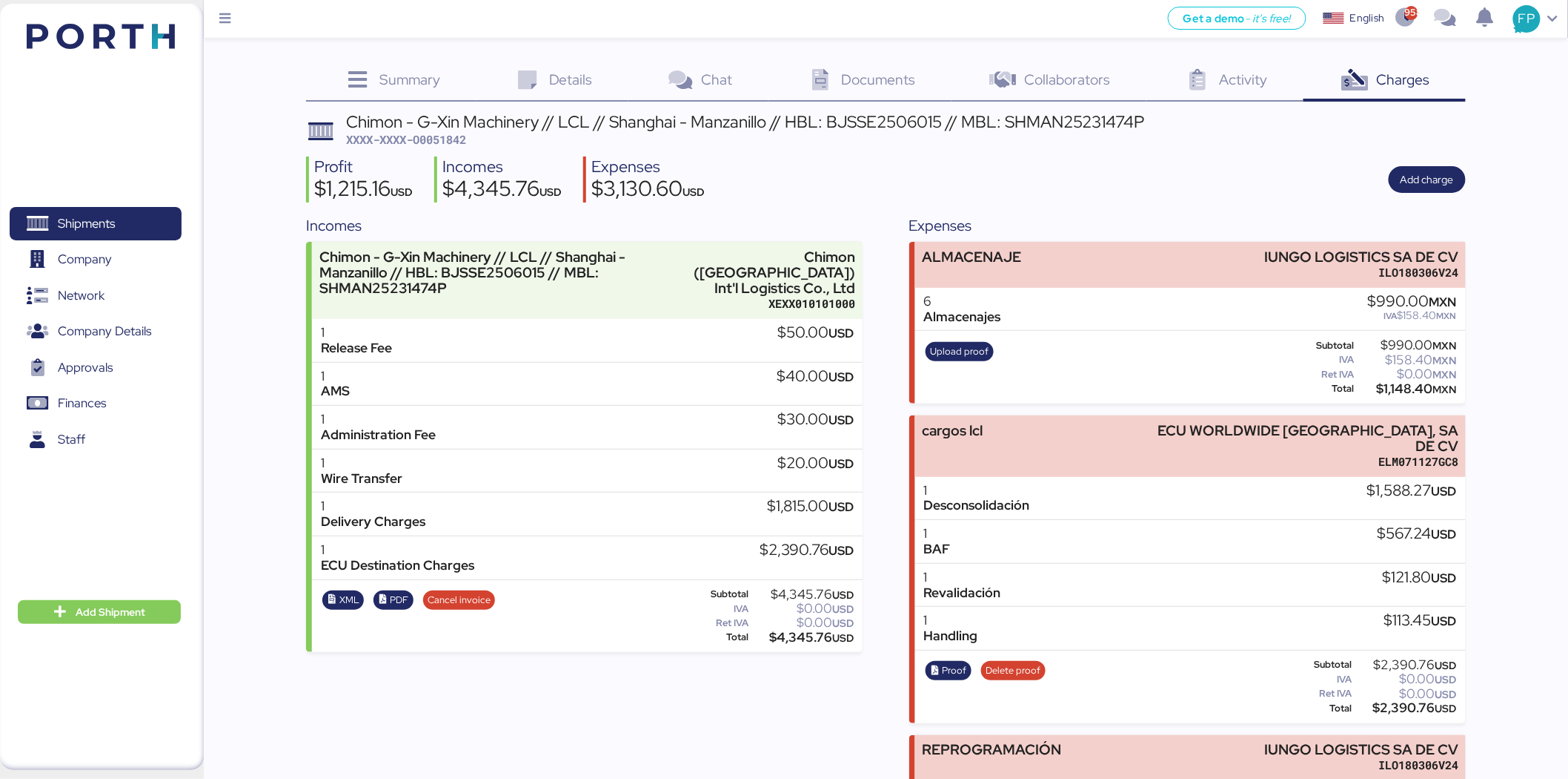
click at [448, 142] on span "XXXX-XXXX-O0051842" at bounding box center [406, 139] width 120 height 15
copy span "O0051842"
drag, startPoint x: 1205, startPoint y: 433, endPoint x: 1578, endPoint y: 402, distance: 374.3
click at [1520, 420] on div "Summary 0 Details 0 Chat 0 Documents 0 Collaborators 0 Activity 0 Charges 0 Chi…" at bounding box center [784, 447] width 1568 height 895
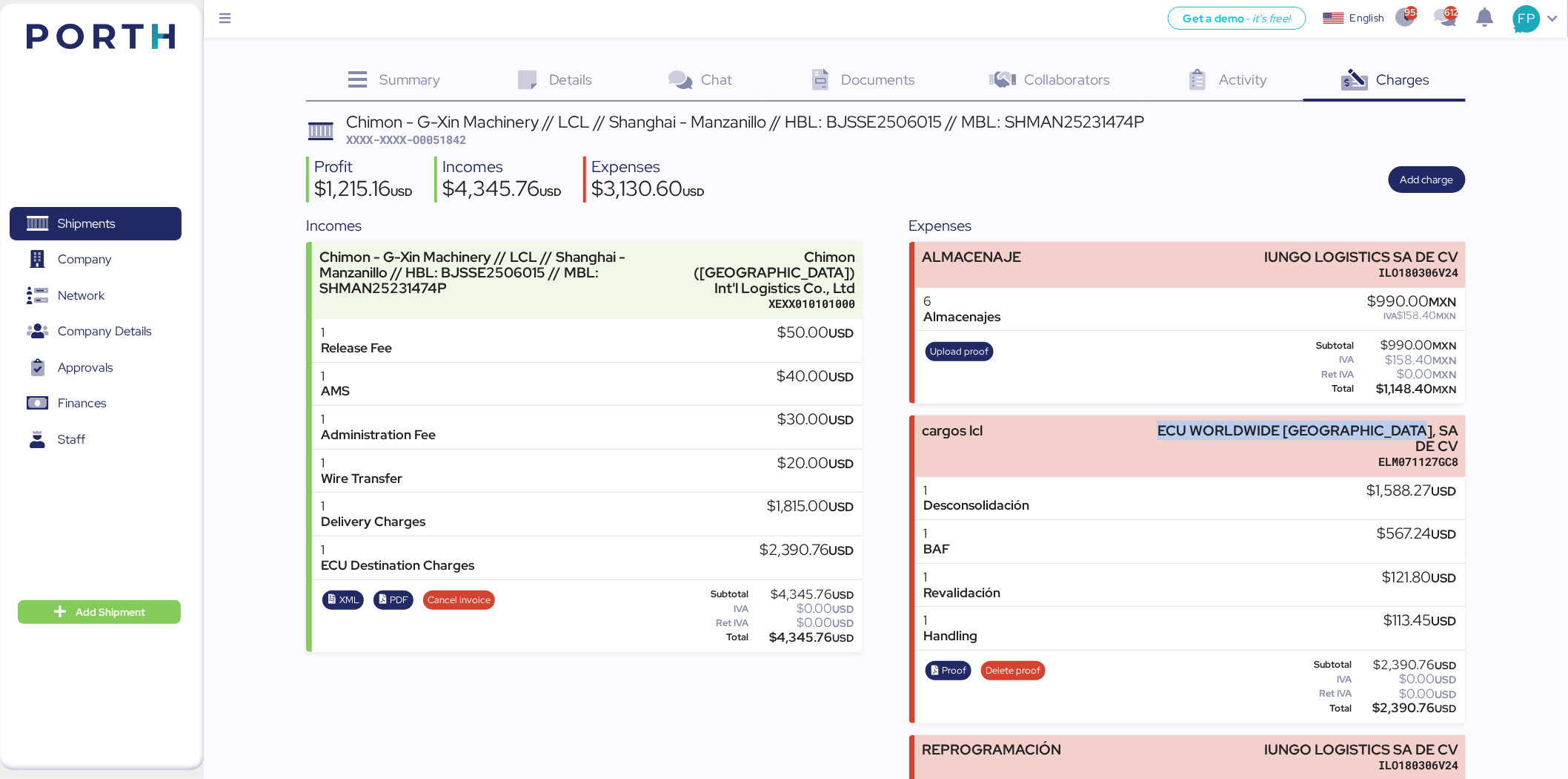
copy div "ECU WORLDWIDE [GEOGRAPHIC_DATA], SA DE CV"
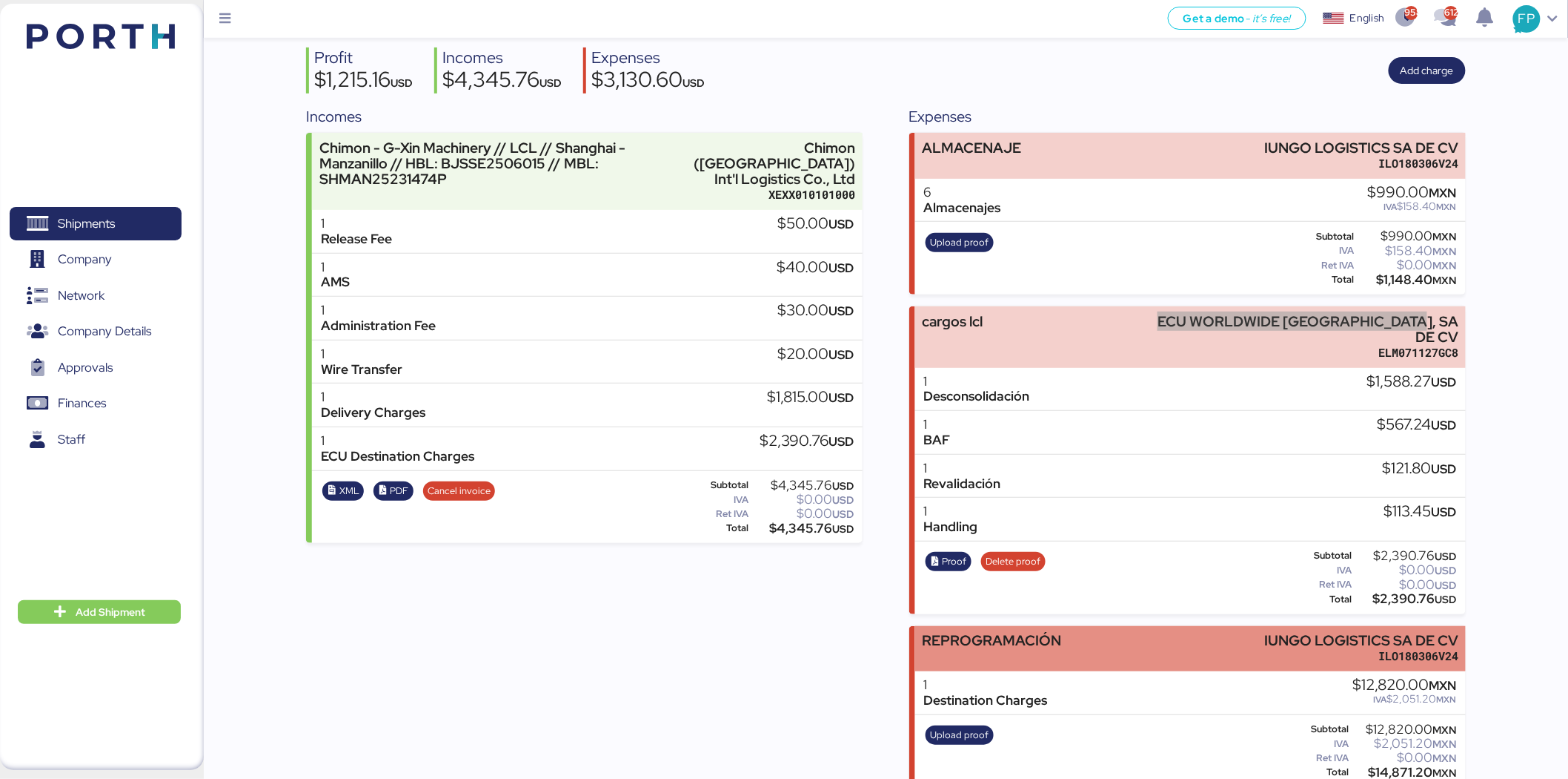
scroll to position [114, 0]
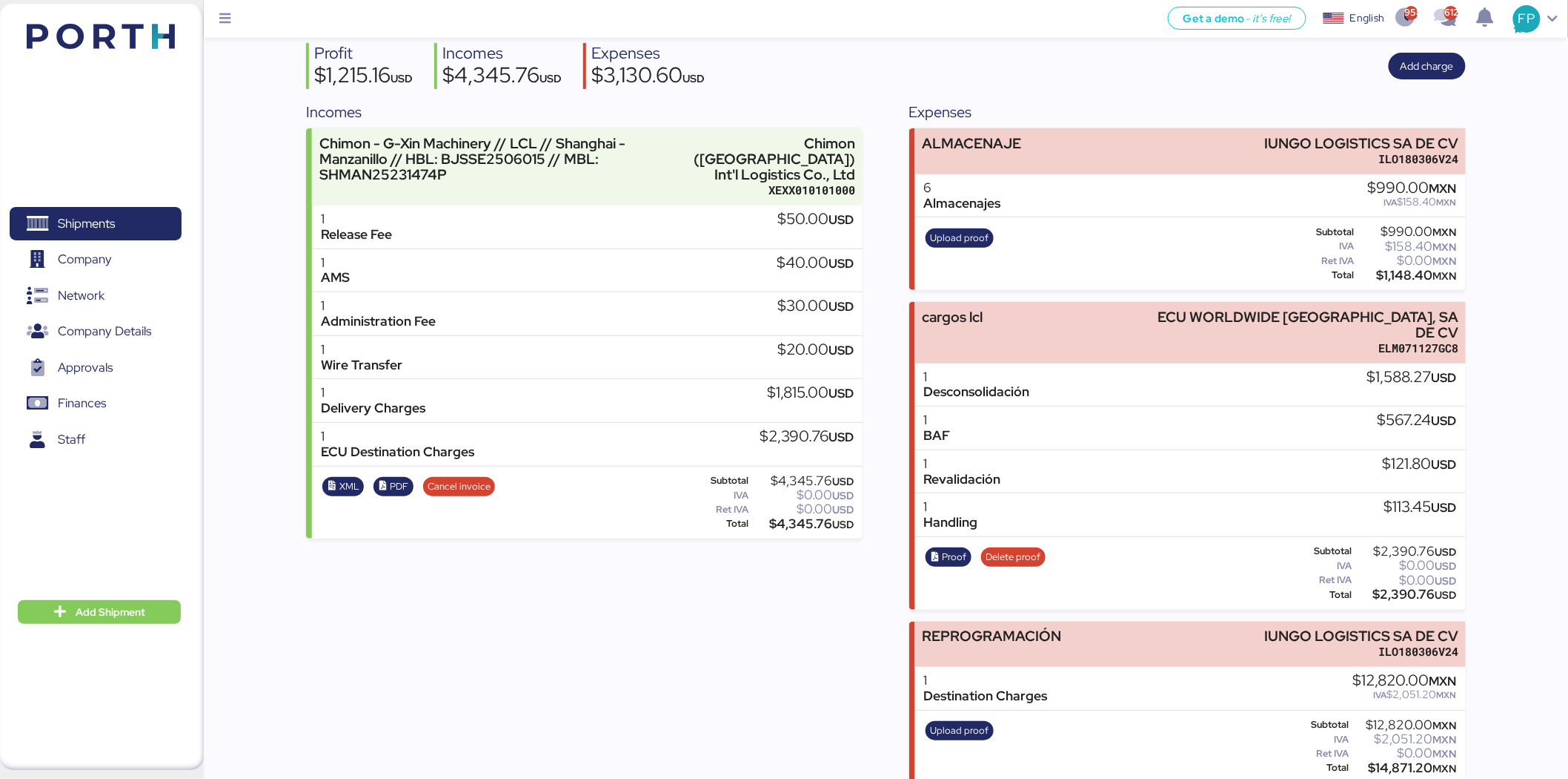
click at [1409, 588] on div "$2,390.76 USD" at bounding box center [1406, 594] width 102 height 11
copy div "2,390.76"
click at [968, 547] on span "Proof" at bounding box center [949, 556] width 46 height 19
click at [1396, 456] on div "$121.80 USD" at bounding box center [1420, 465] width 74 height 16
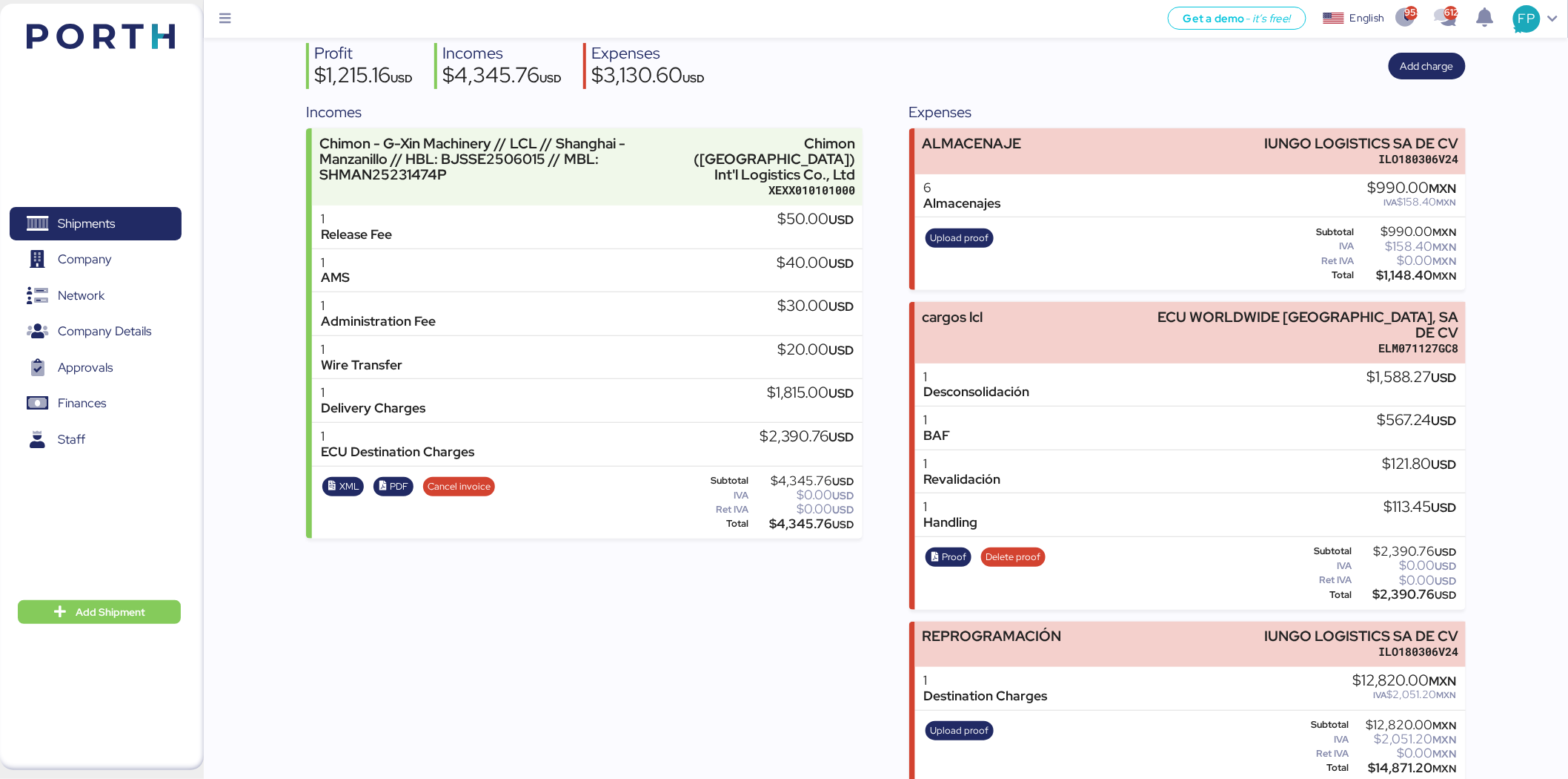
click at [1401, 575] on div "$0.00 USD" at bounding box center [1406, 580] width 102 height 11
click at [1405, 575] on div "$0.00 USD" at bounding box center [1406, 580] width 102 height 11
drag, startPoint x: 334, startPoint y: 445, endPoint x: 794, endPoint y: 428, distance: 460.3
click at [794, 428] on div "1 ECU Destination Charges $2,390.76 USD" at bounding box center [587, 444] width 550 height 44
click at [802, 609] on div "Incomes Chimon - G-Xin Machinery // LCL // Shanghai - Manzanillo // HBL: BJSSE2…" at bounding box center [584, 442] width 557 height 682
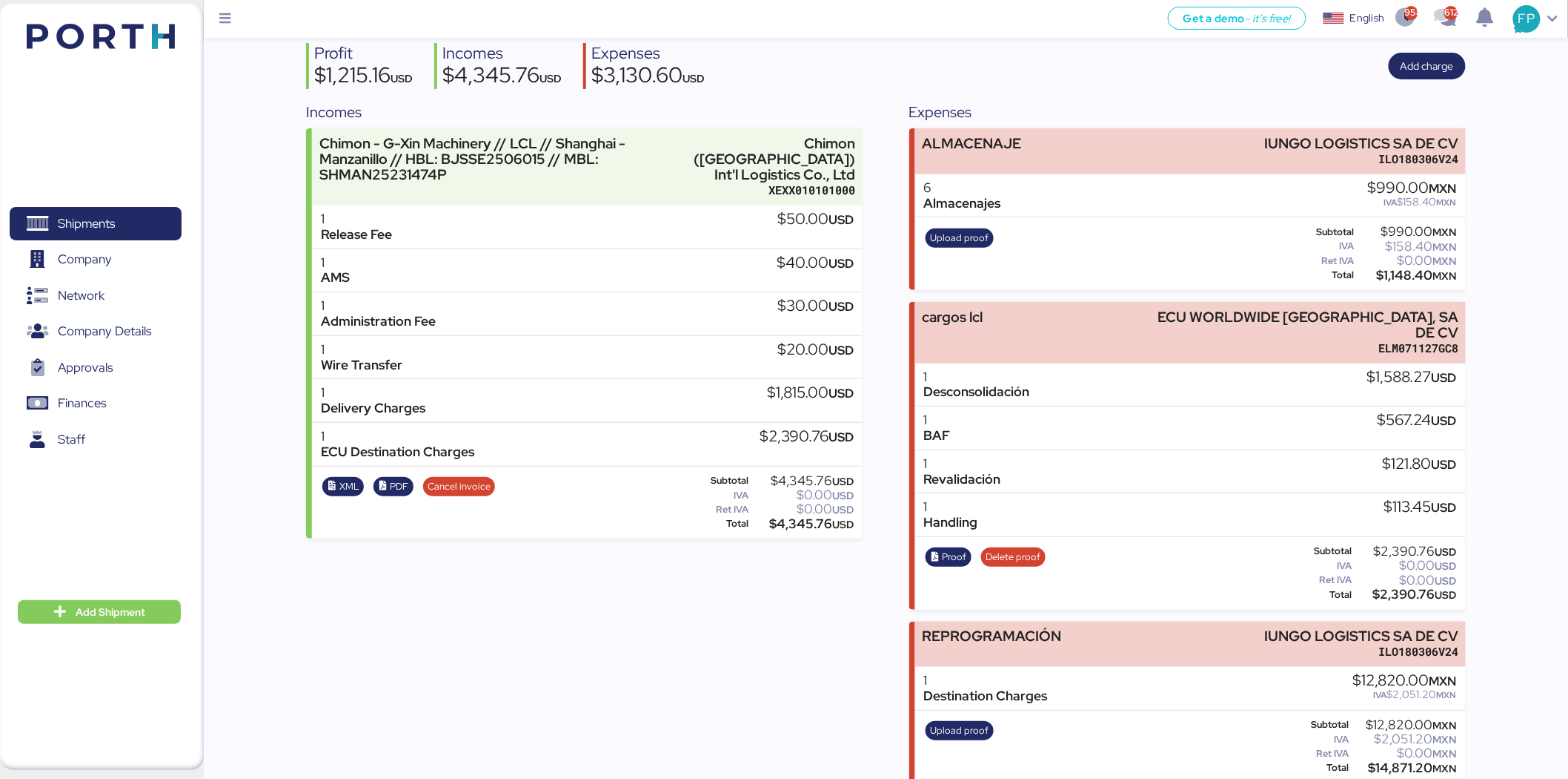
drag, startPoint x: 730, startPoint y: 741, endPoint x: 732, endPoint y: 728, distance: 13.2
click at [729, 741] on div "Incomes Chimon - G-Xin Machinery // LCL // Shanghai - Manzanillo // HBL: BJSSE2…" at bounding box center [584, 442] width 557 height 682
click at [1273, 556] on div "Proof Delete proof Subtotal $2,390.76 USD IVA $0.00 USD Ret IVA $0.00 USD Total…" at bounding box center [1190, 573] width 550 height 72
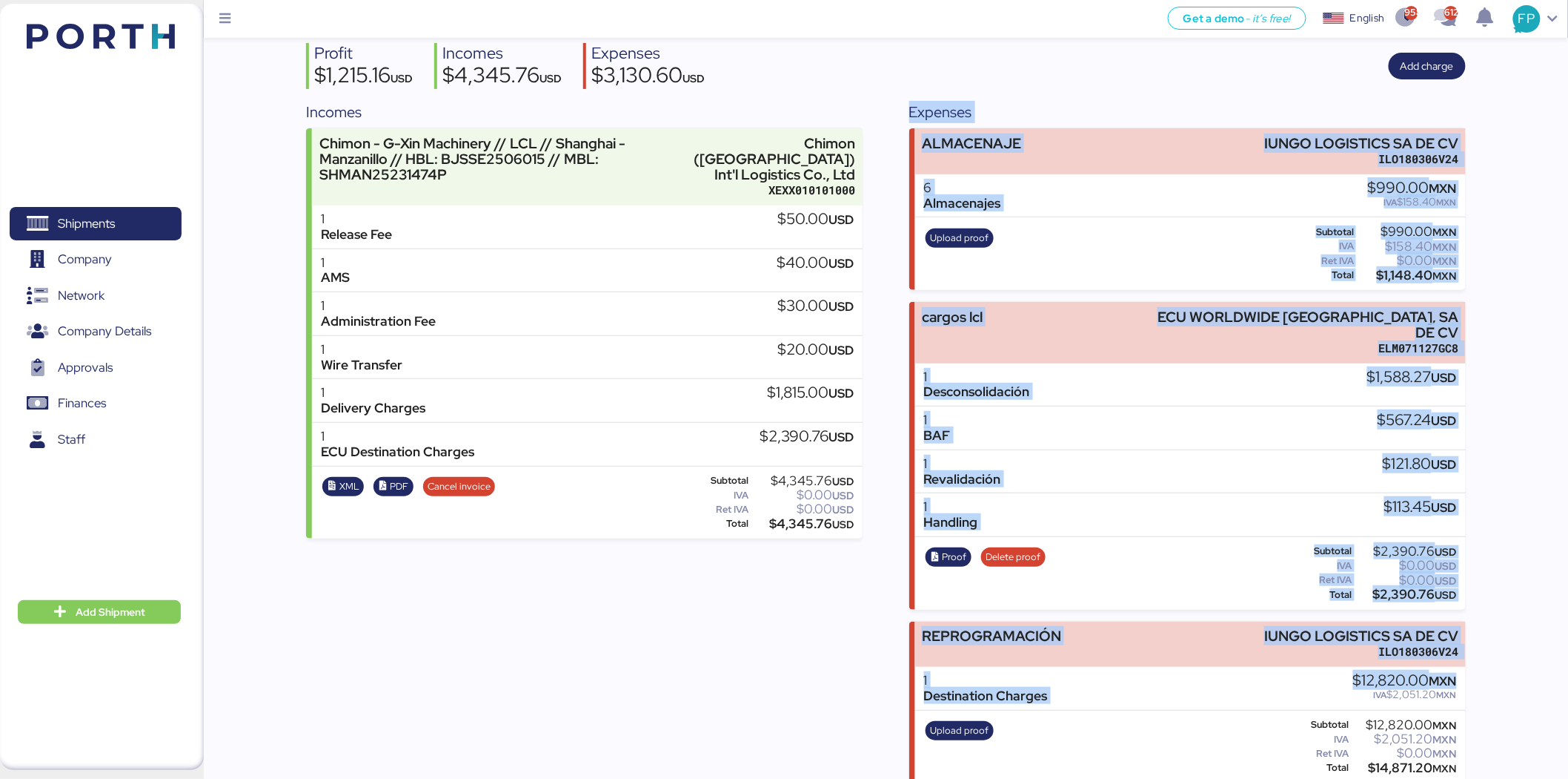
drag, startPoint x: 878, startPoint y: 591, endPoint x: 1369, endPoint y: 690, distance: 500.9
click at [1369, 693] on div "Incomes Chimon - G-Xin Machinery // LCL // Shanghai - Manzanillo // HBL: BJSSE2…" at bounding box center [886, 442] width 1160 height 682
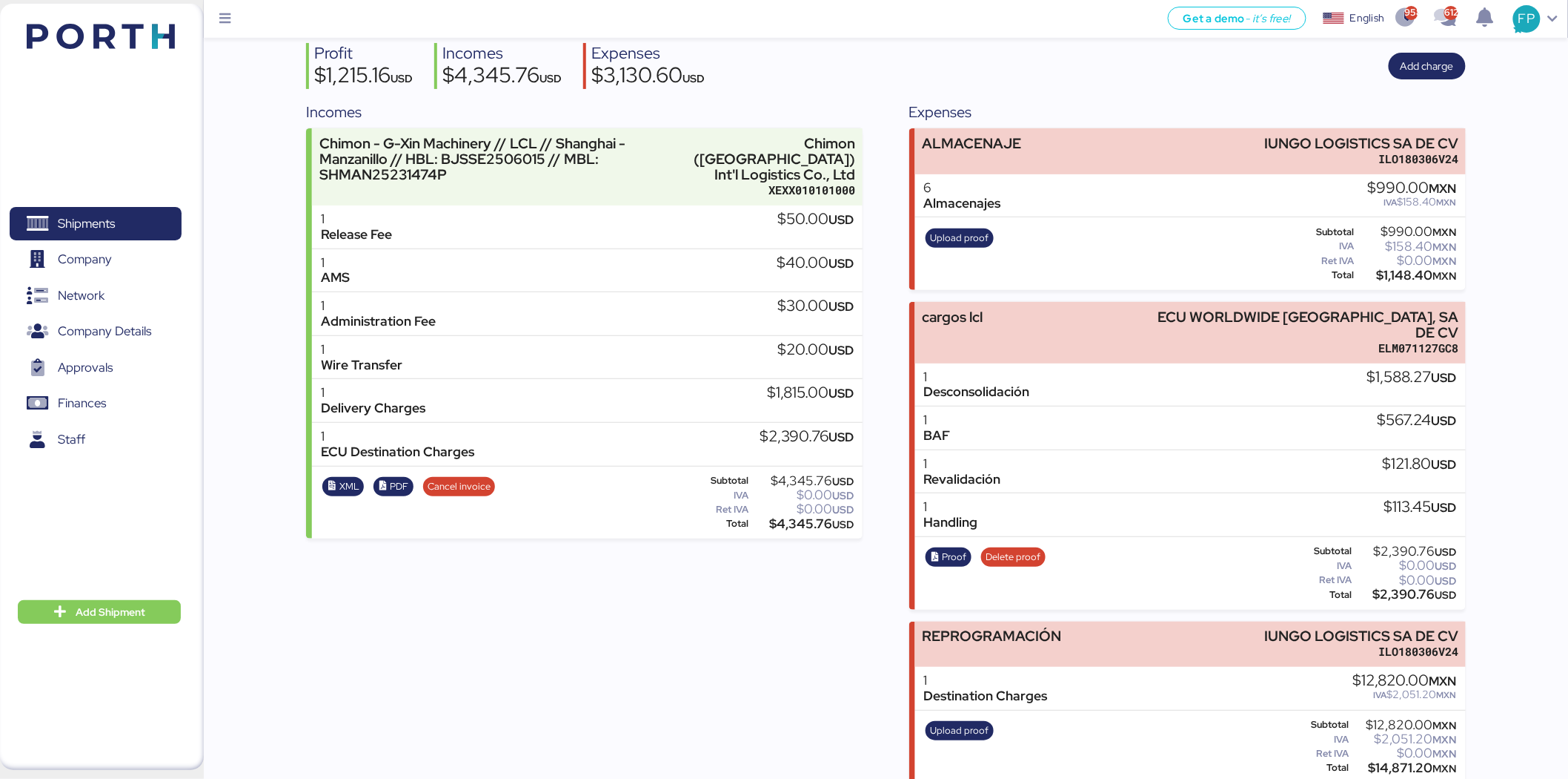
click at [1464, 679] on div "1 Destination Charges $12,820.00 MXN IVA $2,051.20 MXN" at bounding box center [1190, 688] width 550 height 44
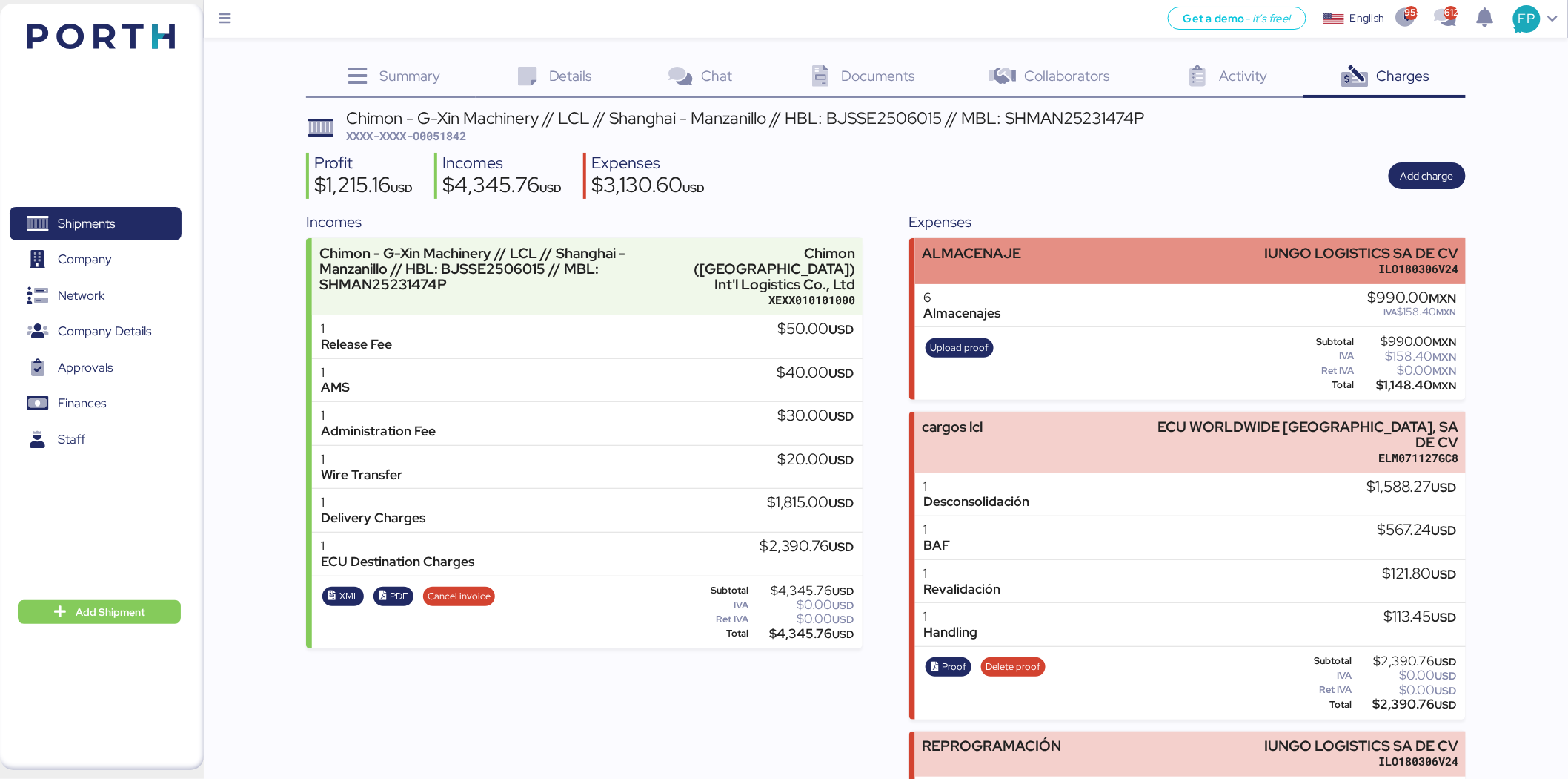
scroll to position [0, 0]
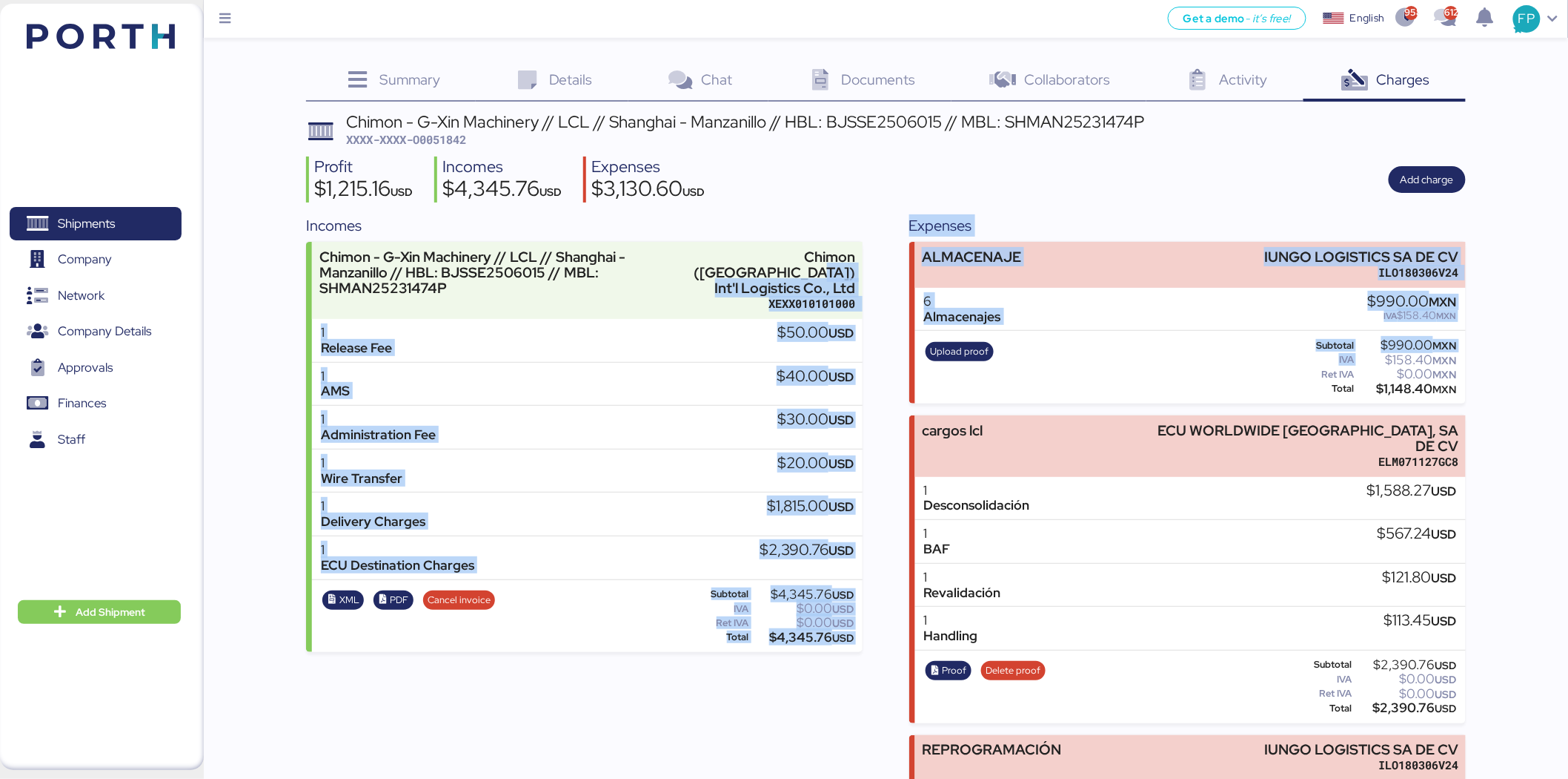
drag, startPoint x: 868, startPoint y: 255, endPoint x: 1375, endPoint y: 353, distance: 516.4
click at [1375, 353] on div "Incomes Chimon - G-Xin Machinery // LCL // Shanghai - Manzanillo // HBL: BJSSE2…" at bounding box center [886, 555] width 1160 height 682
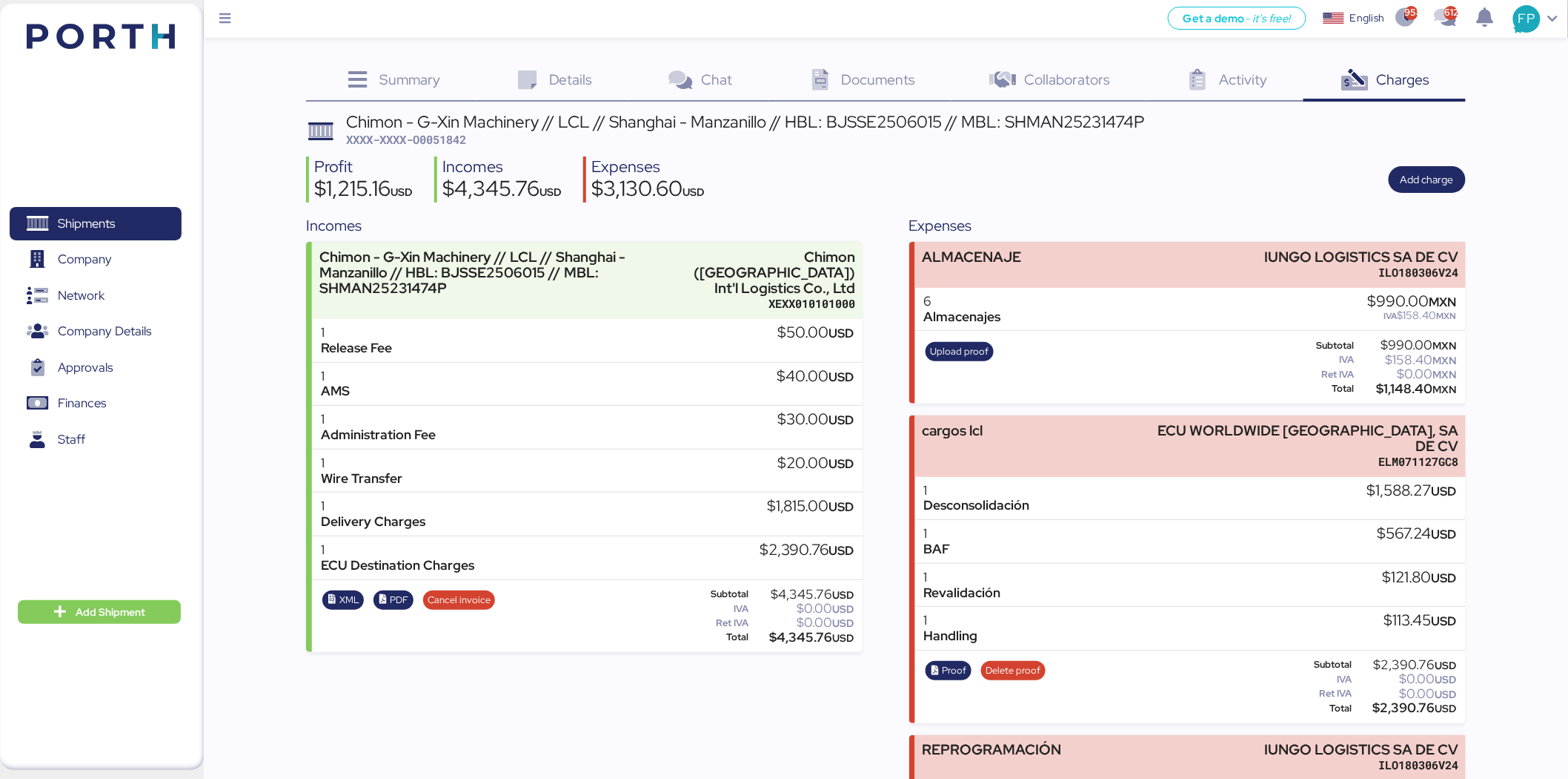
click at [1529, 353] on div "Summary 0 Details 0 Chat 0 Documents 0 Collaborators 0 Activity 0 Charges 0 Chi…" at bounding box center [784, 447] width 1568 height 895
click at [959, 663] on span "Proof" at bounding box center [954, 671] width 25 height 16
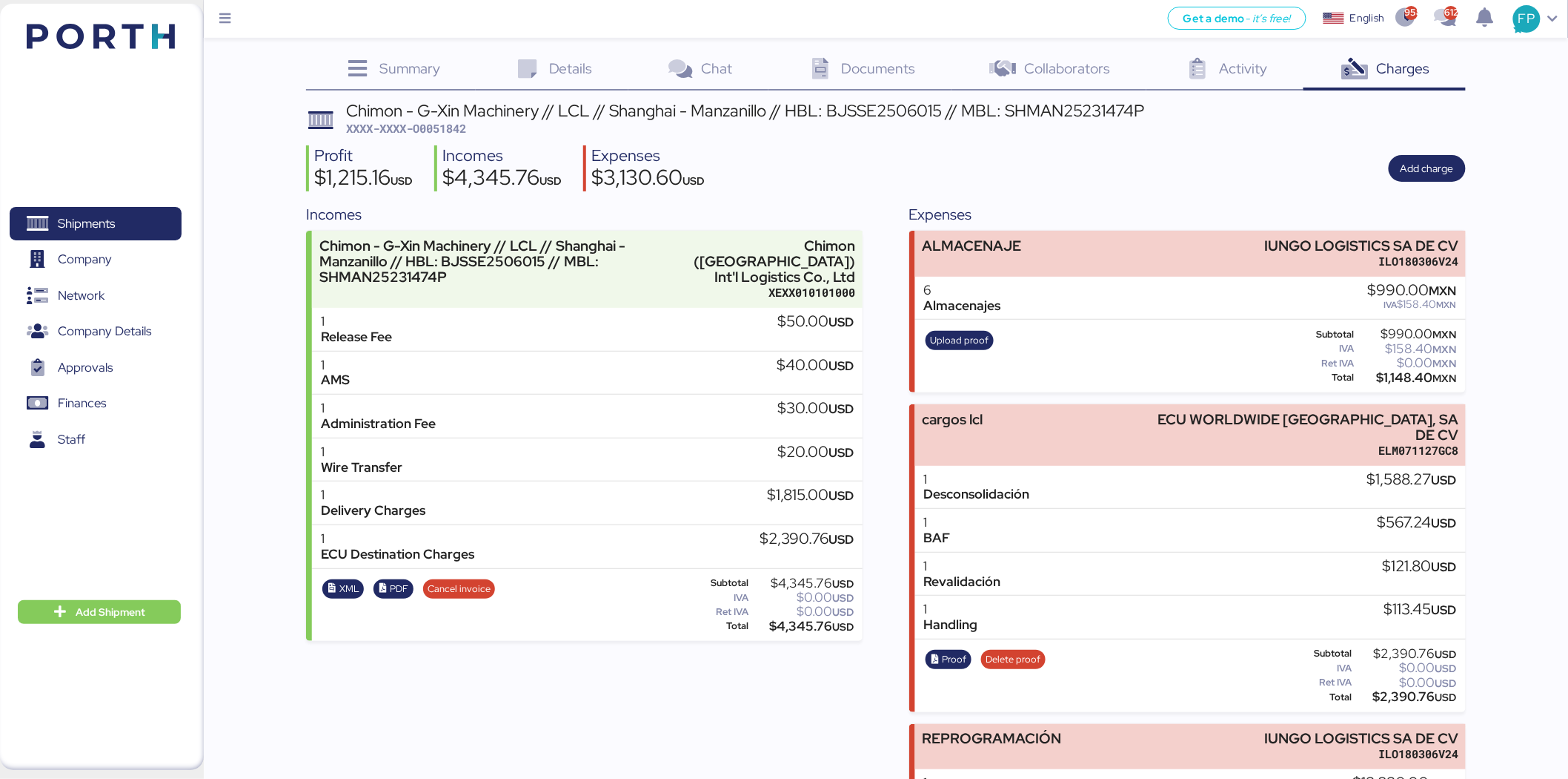
scroll to position [114, 0]
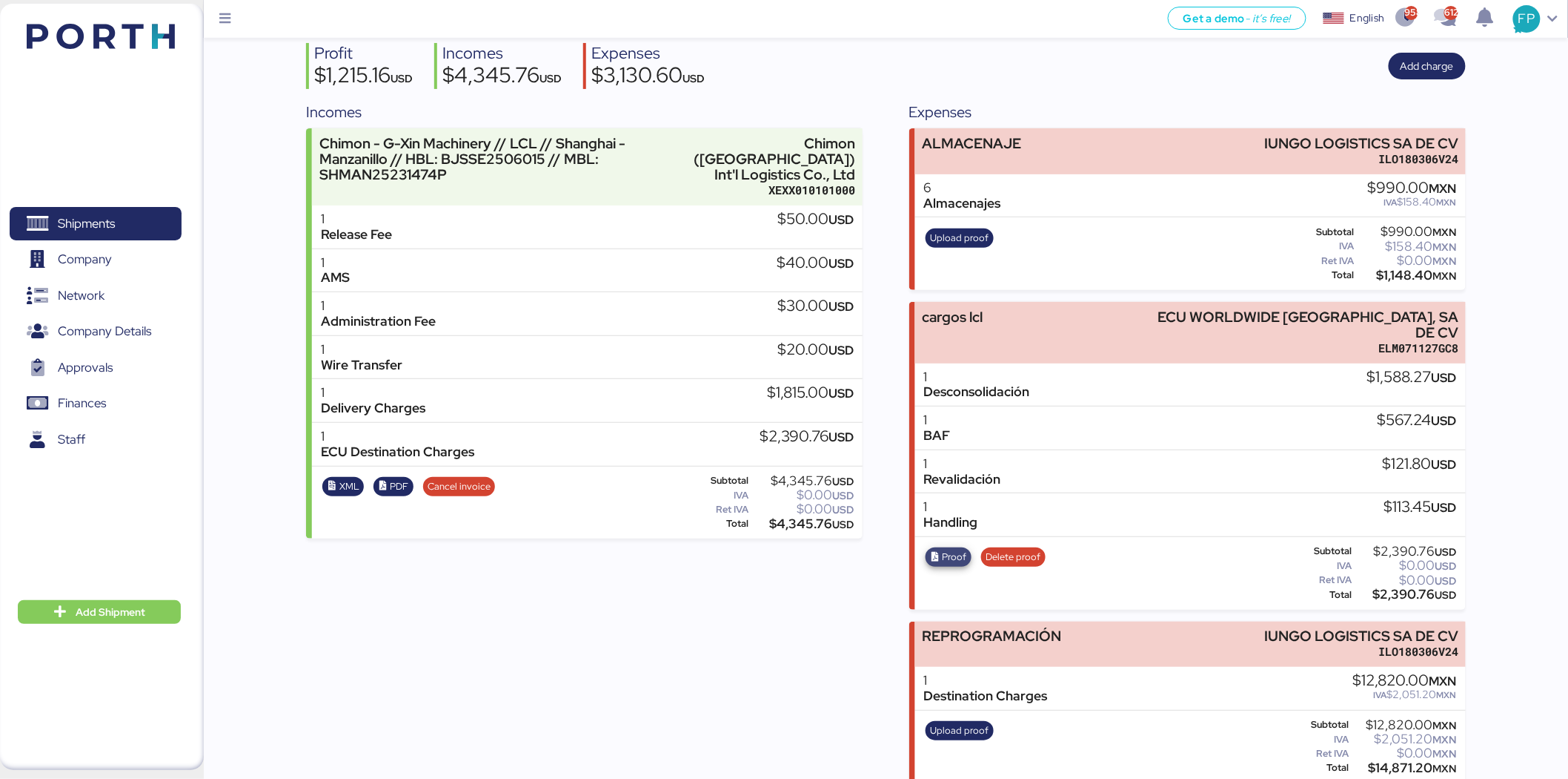
click at [964, 549] on span "Proof" at bounding box center [954, 557] width 25 height 16
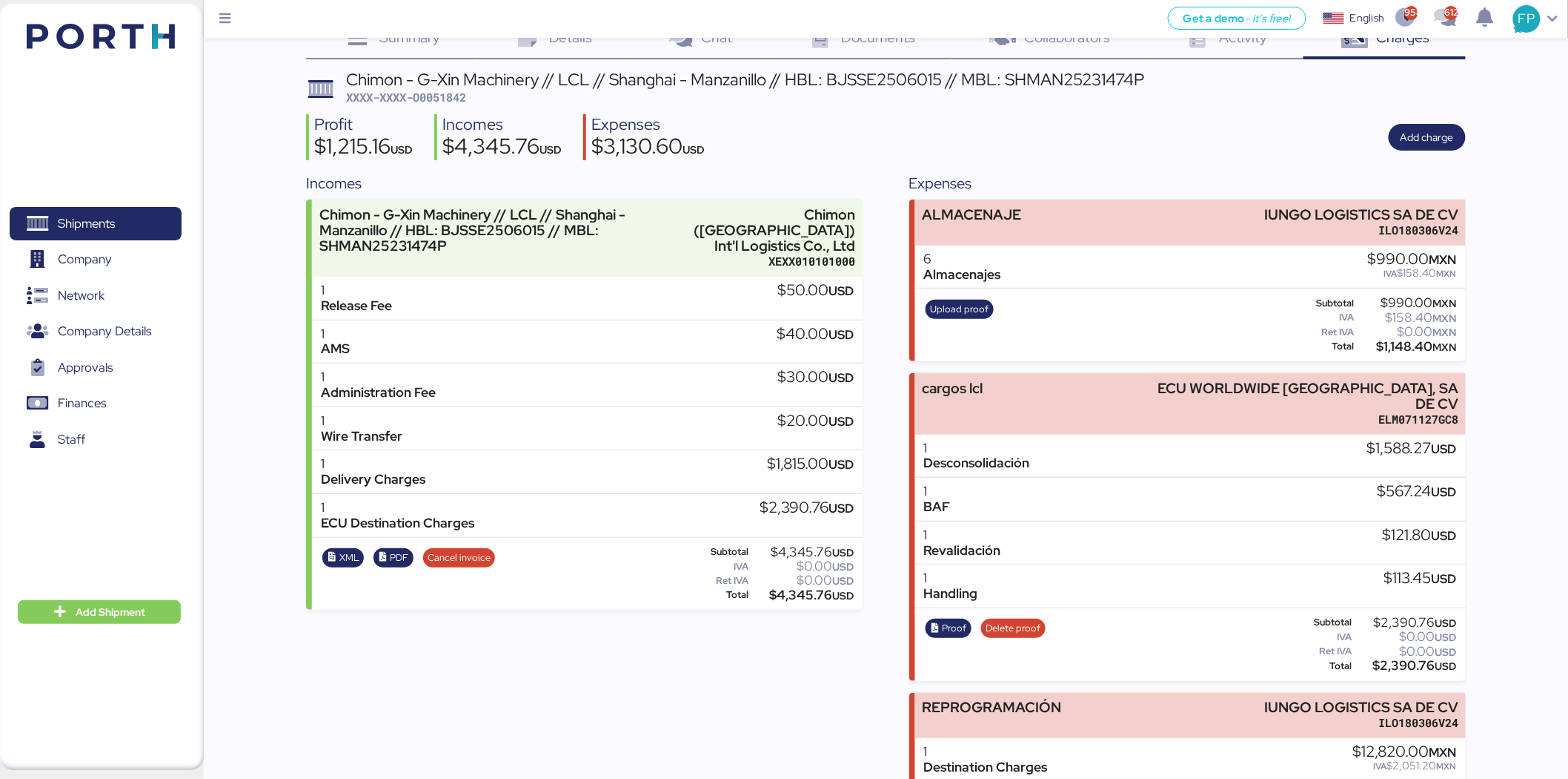
scroll to position [0, 0]
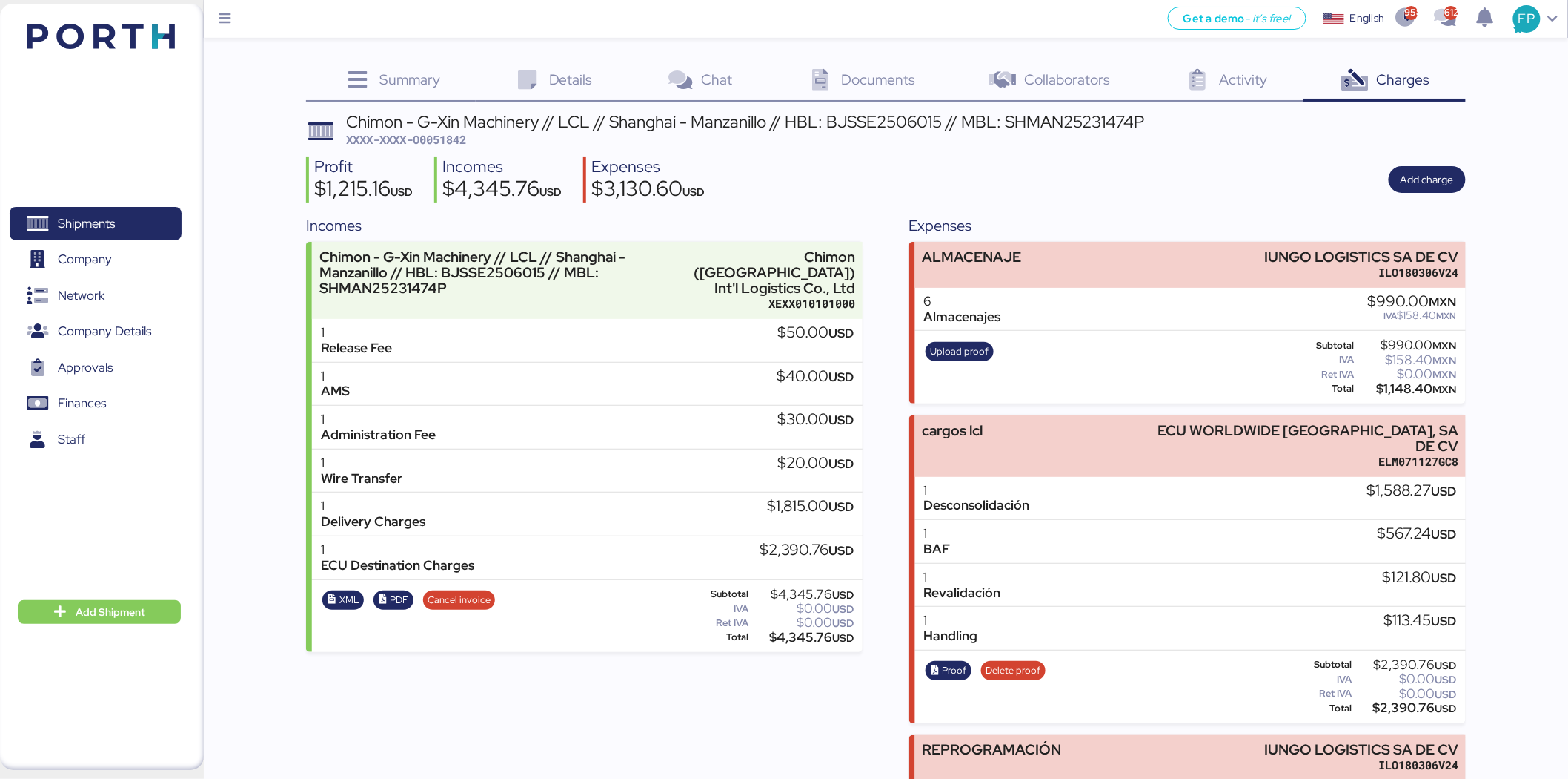
click at [565, 82] on span "Details" at bounding box center [572, 79] width 44 height 19
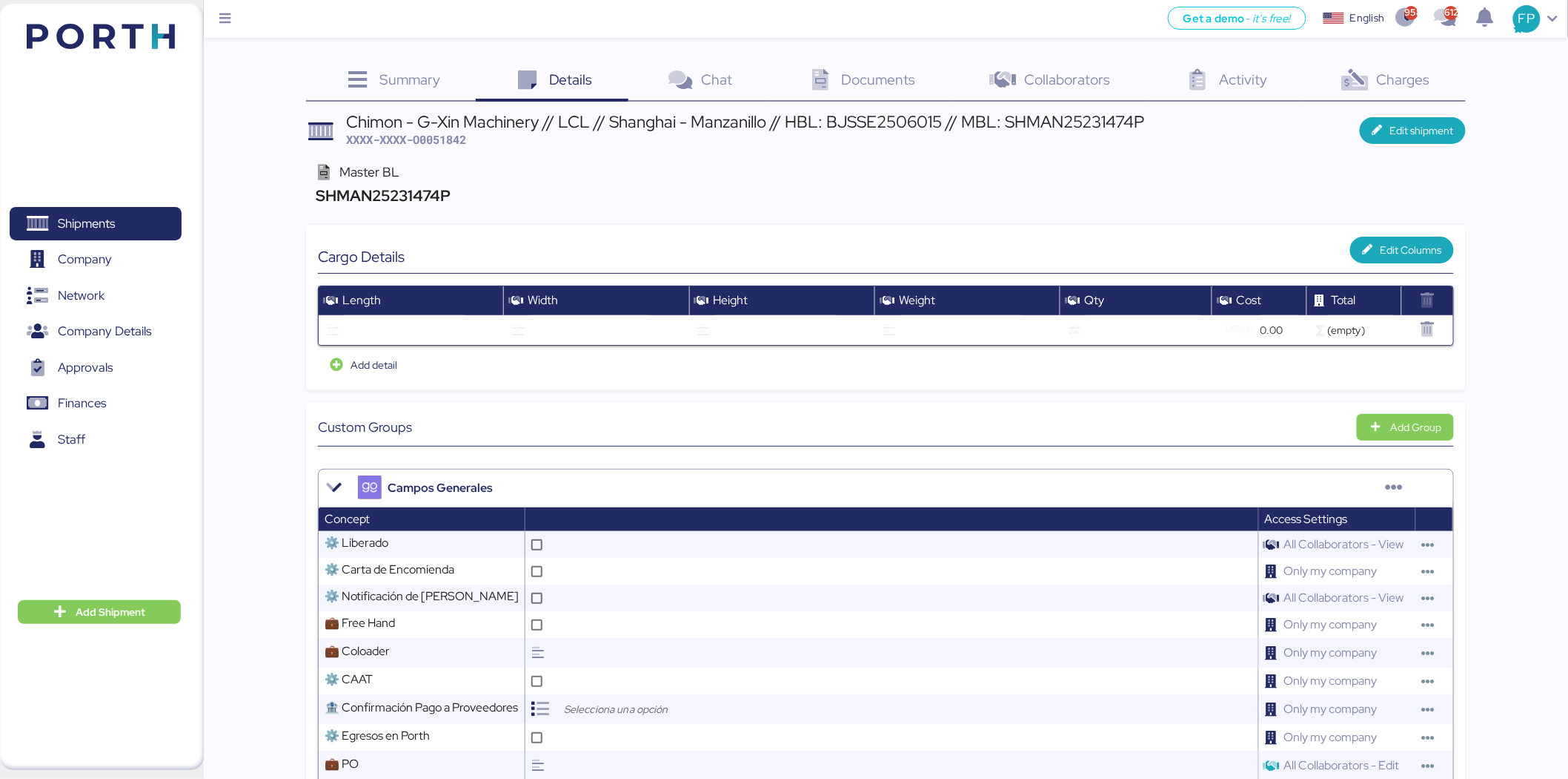
click at [1391, 83] on span "Charges" at bounding box center [1403, 79] width 53 height 19
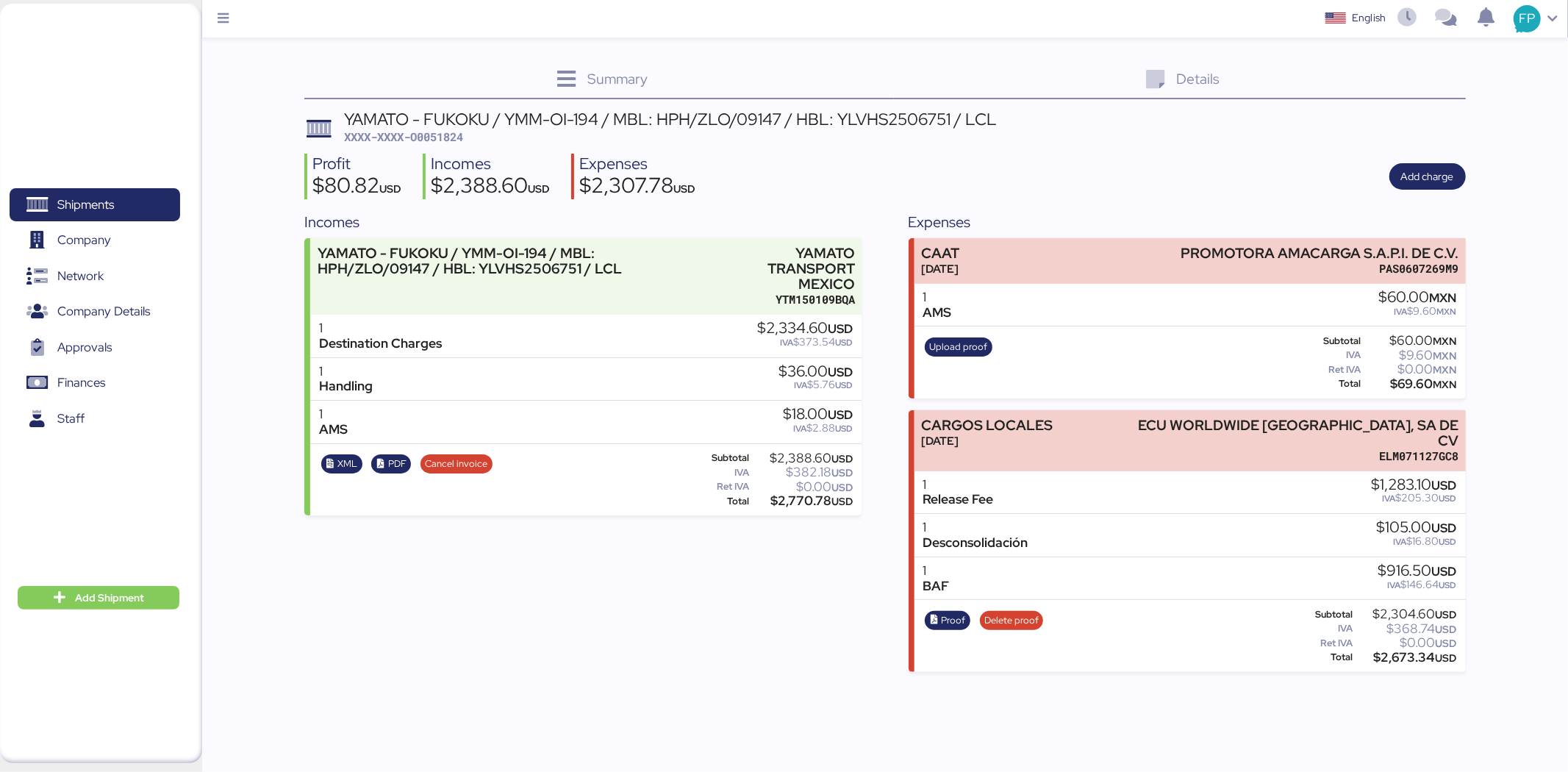
click at [449, 137] on span "XXXX-XXXX-O0051824" at bounding box center [403, 136] width 119 height 15
click at [449, 136] on span "XXXX-XXXX-O0051824" at bounding box center [403, 136] width 119 height 15
copy span "O0051824"
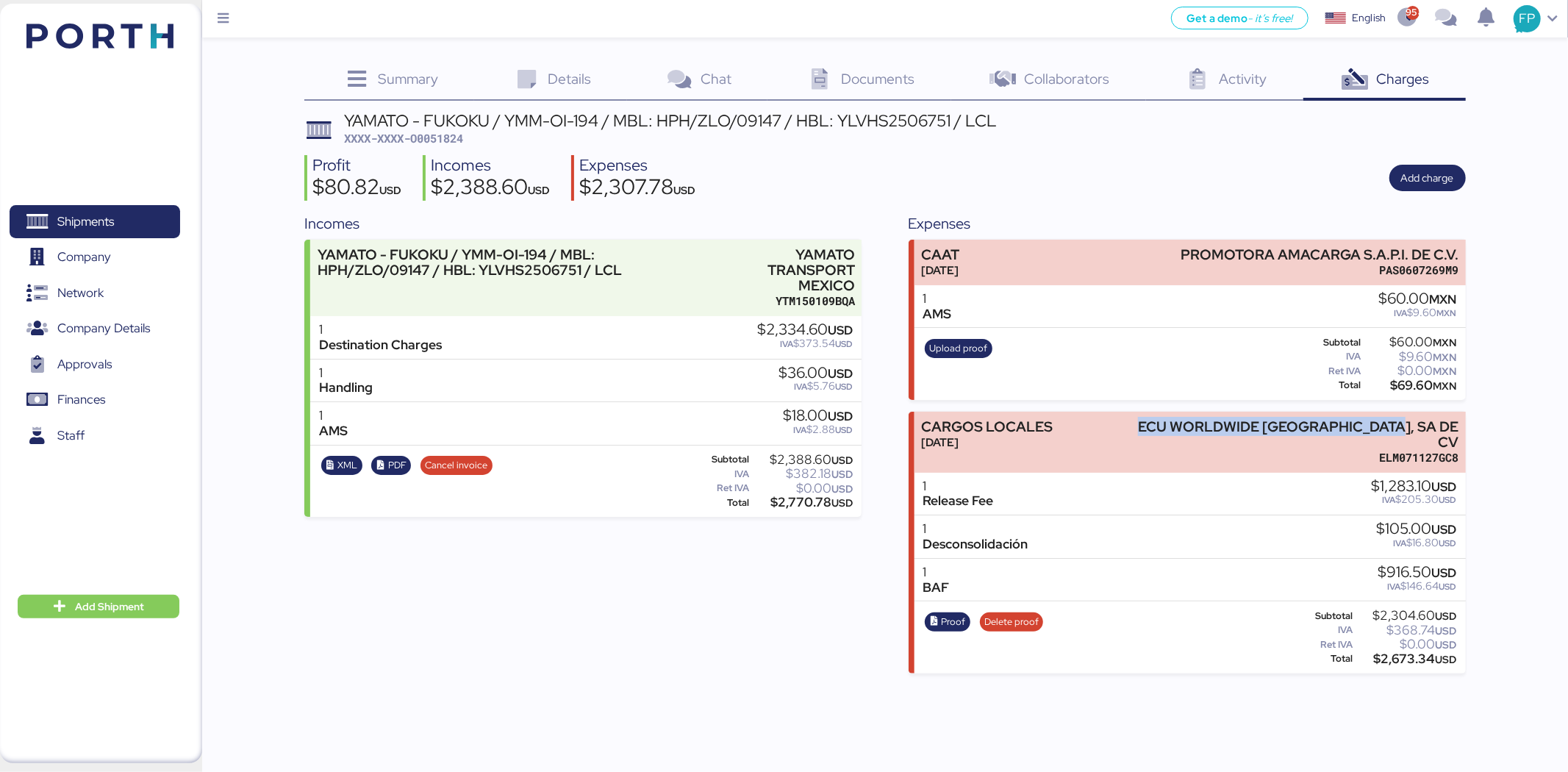
drag, startPoint x: 1202, startPoint y: 428, endPoint x: 1520, endPoint y: 417, distance: 318.2
click at [1505, 420] on div "Summary 0 Details 0 Chat 0 Documents 0 Collaborators 0 Activity 0 Charges 0 YAM…" at bounding box center [784, 336] width 1568 height 673
copy div "ECU WORLDWIDE [GEOGRAPHIC_DATA], SA DE CV"
click at [1419, 653] on div "$2,673.34 USD" at bounding box center [1406, 658] width 102 height 11
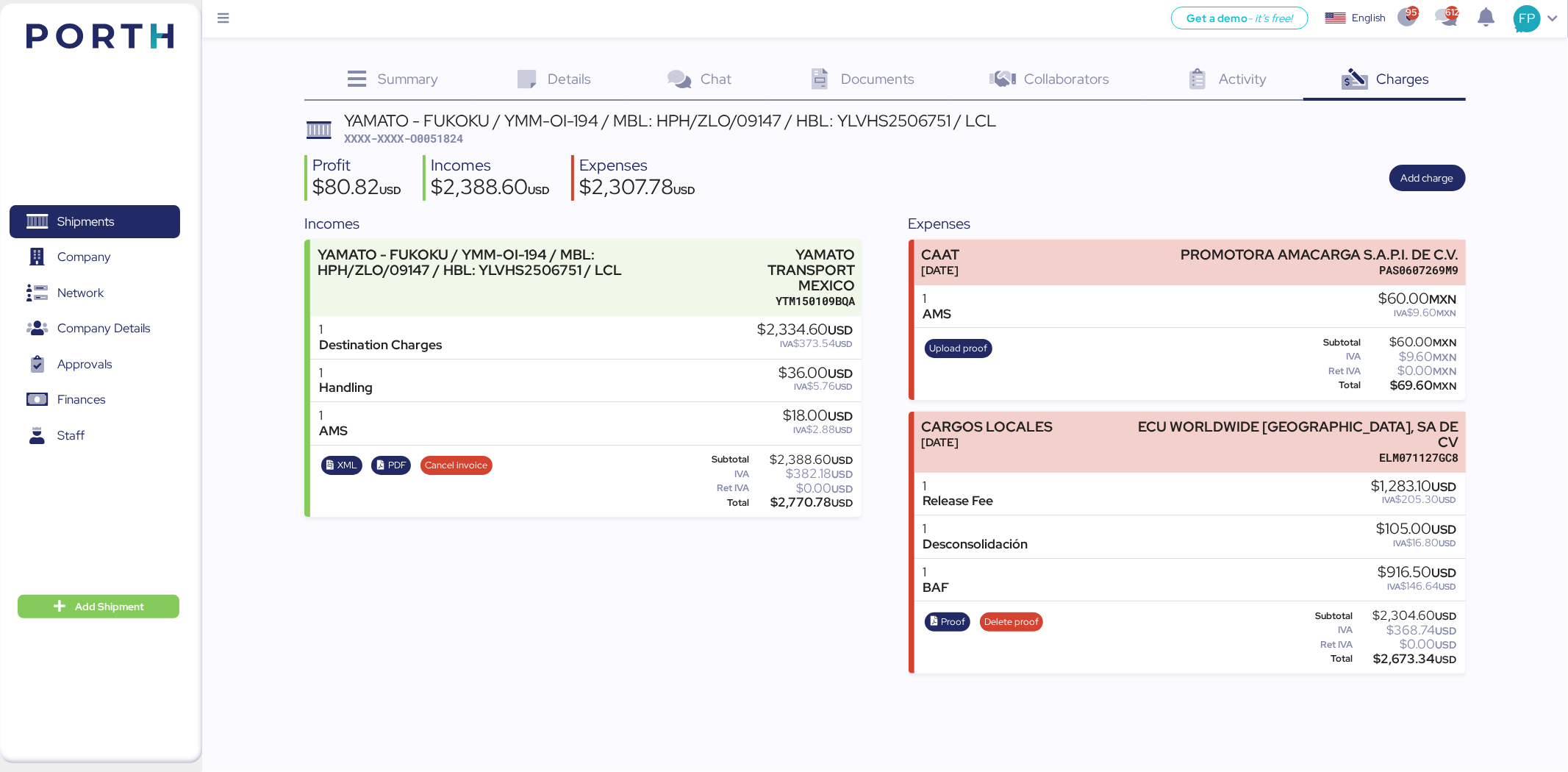
copy div "2,673.34"
click at [961, 614] on span "Proof" at bounding box center [953, 622] width 25 height 16
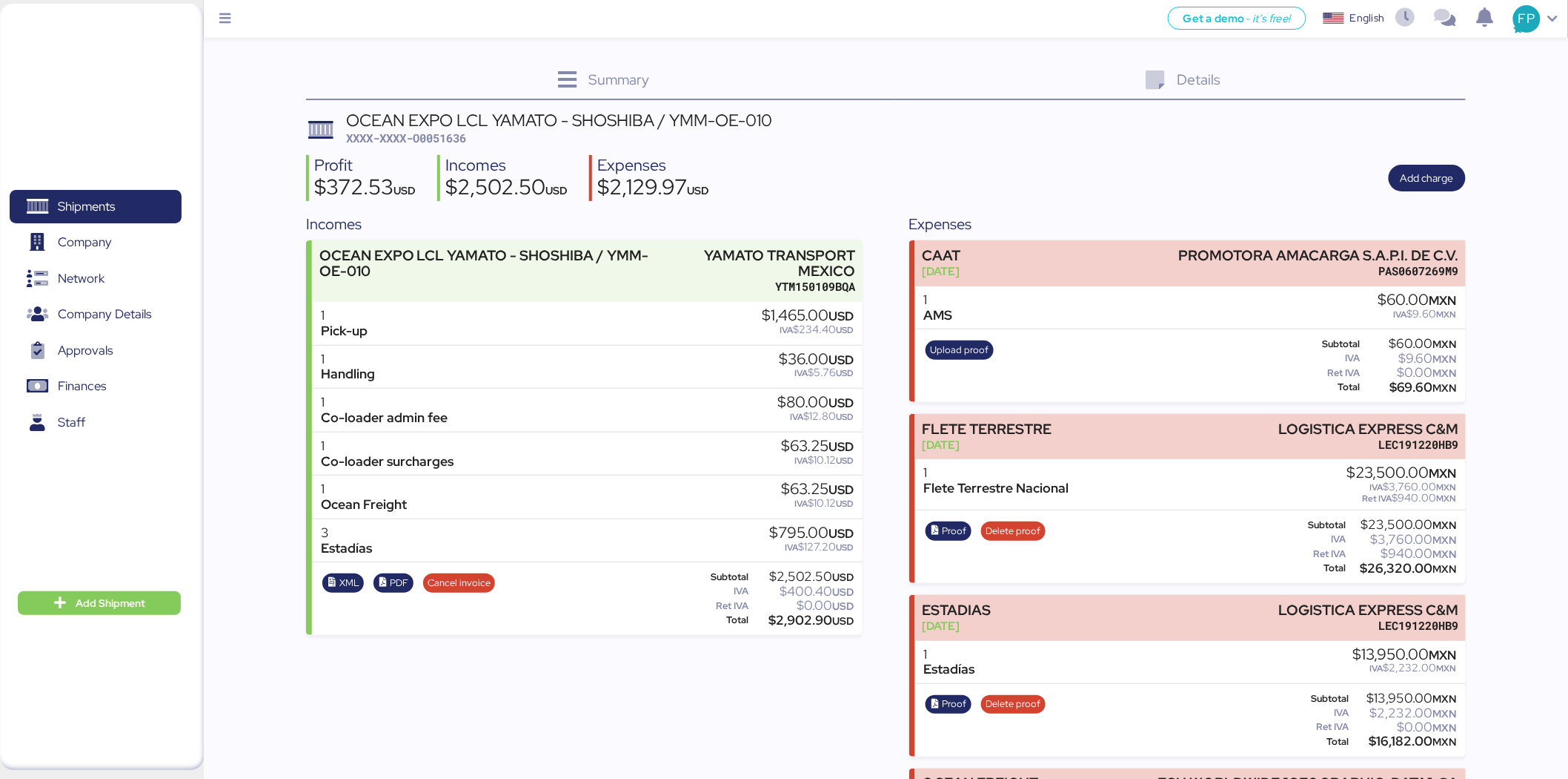
click at [458, 136] on span "XXXX-XXXX-O0051636" at bounding box center [406, 137] width 120 height 15
copy span "O0051636"
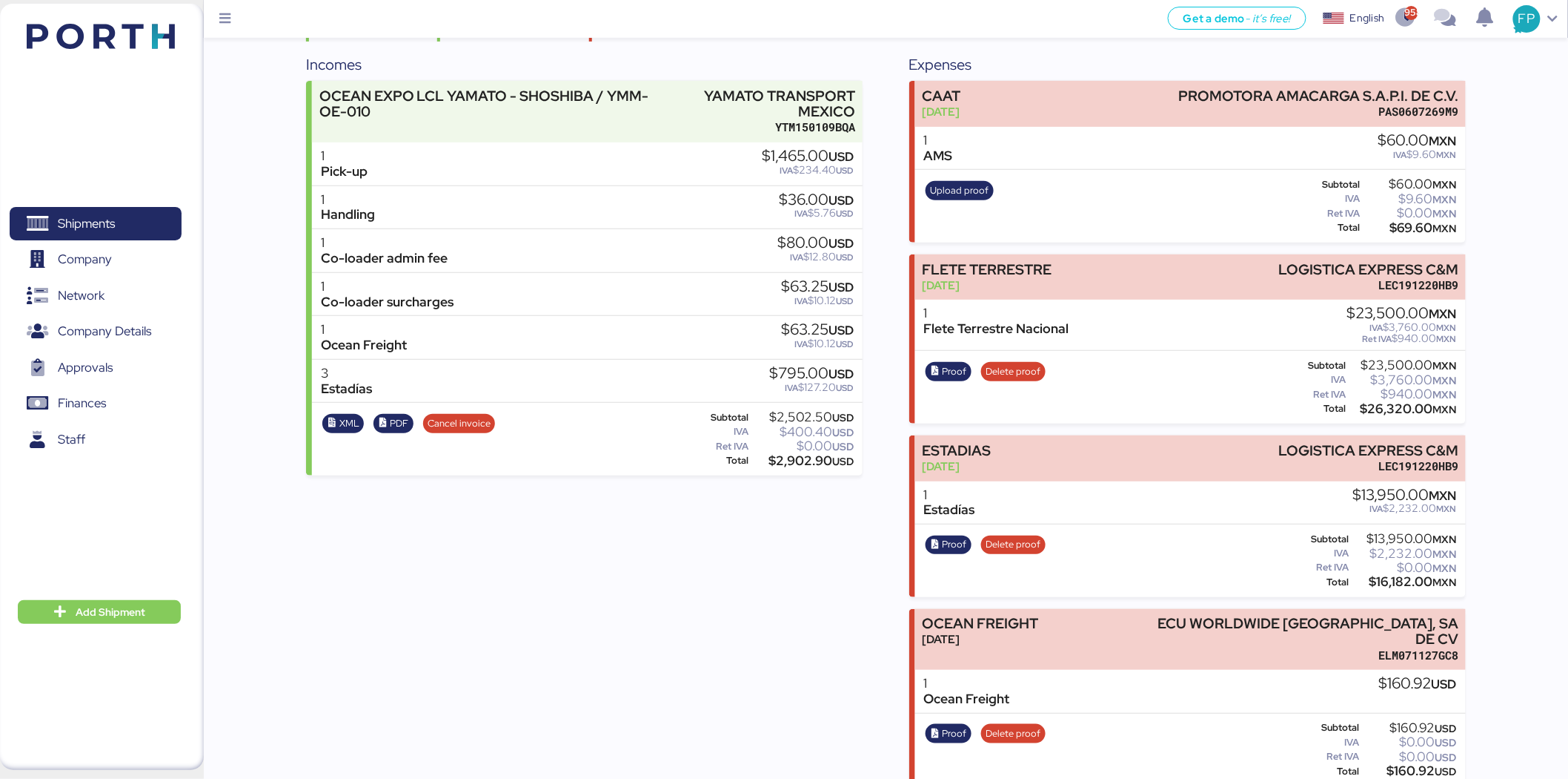
scroll to position [163, 0]
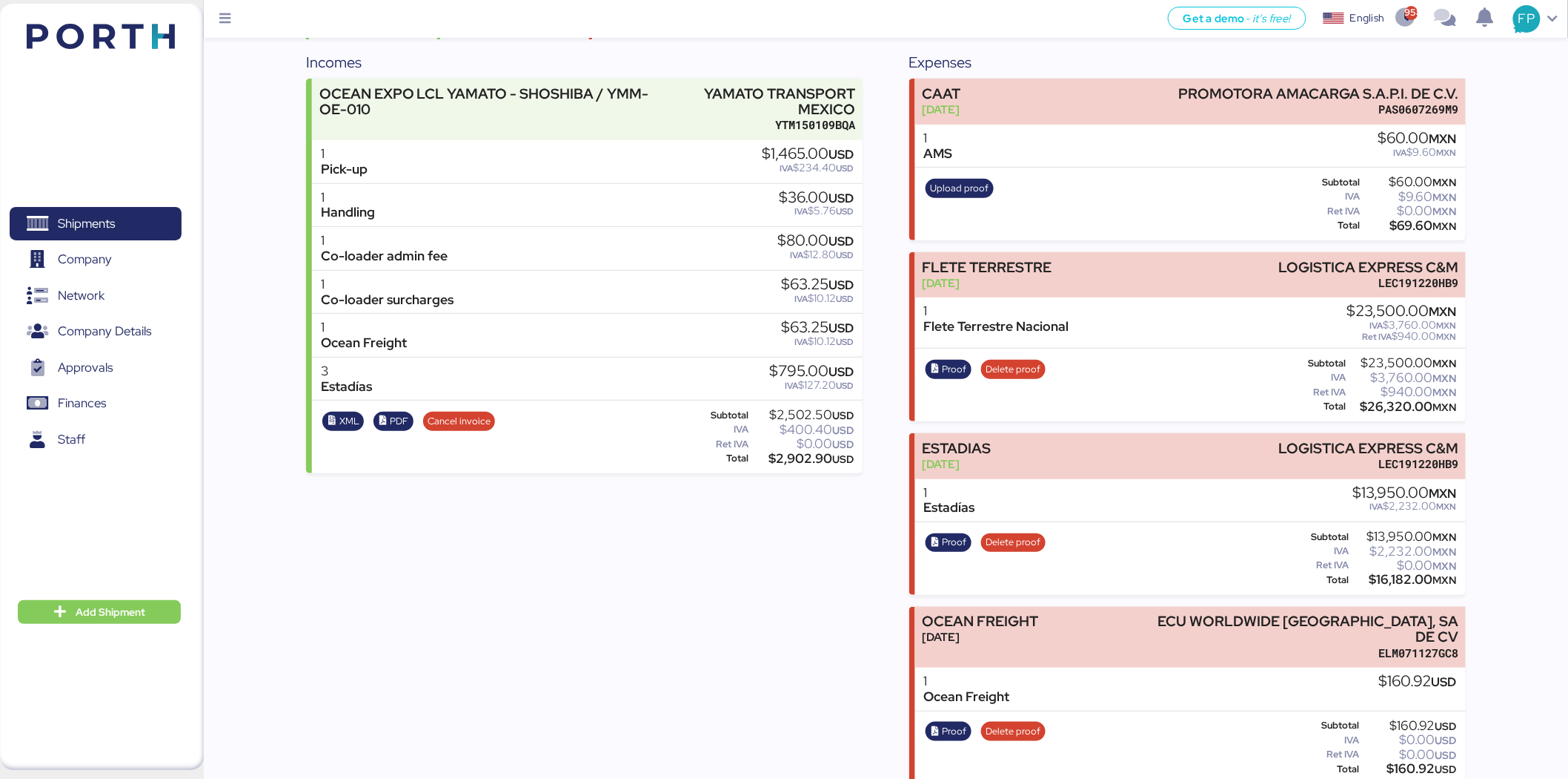
click at [1409, 763] on div "$160.92 USD" at bounding box center [1410, 769] width 95 height 11
copy span "O0051636"
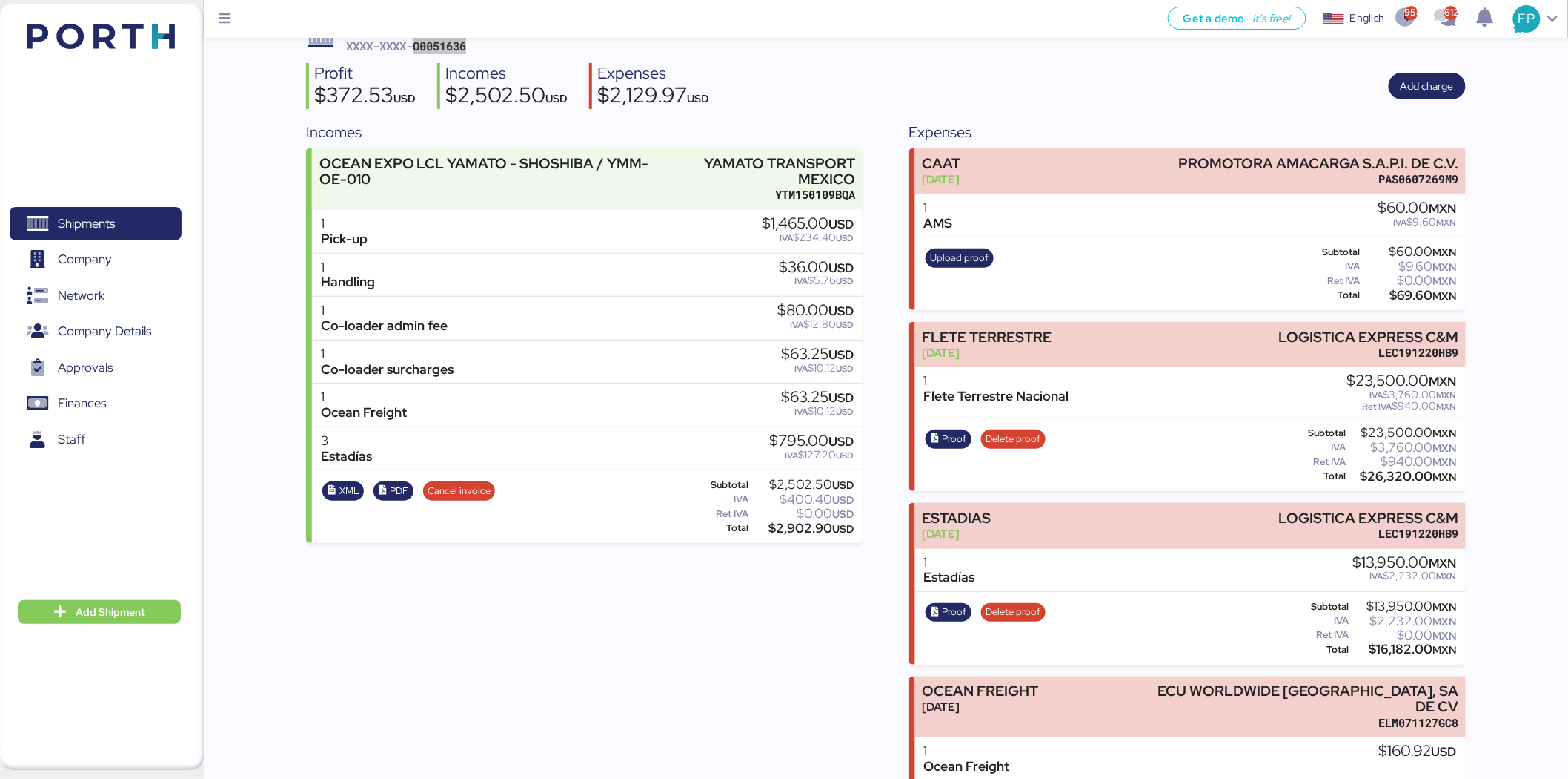
scroll to position [0, 0]
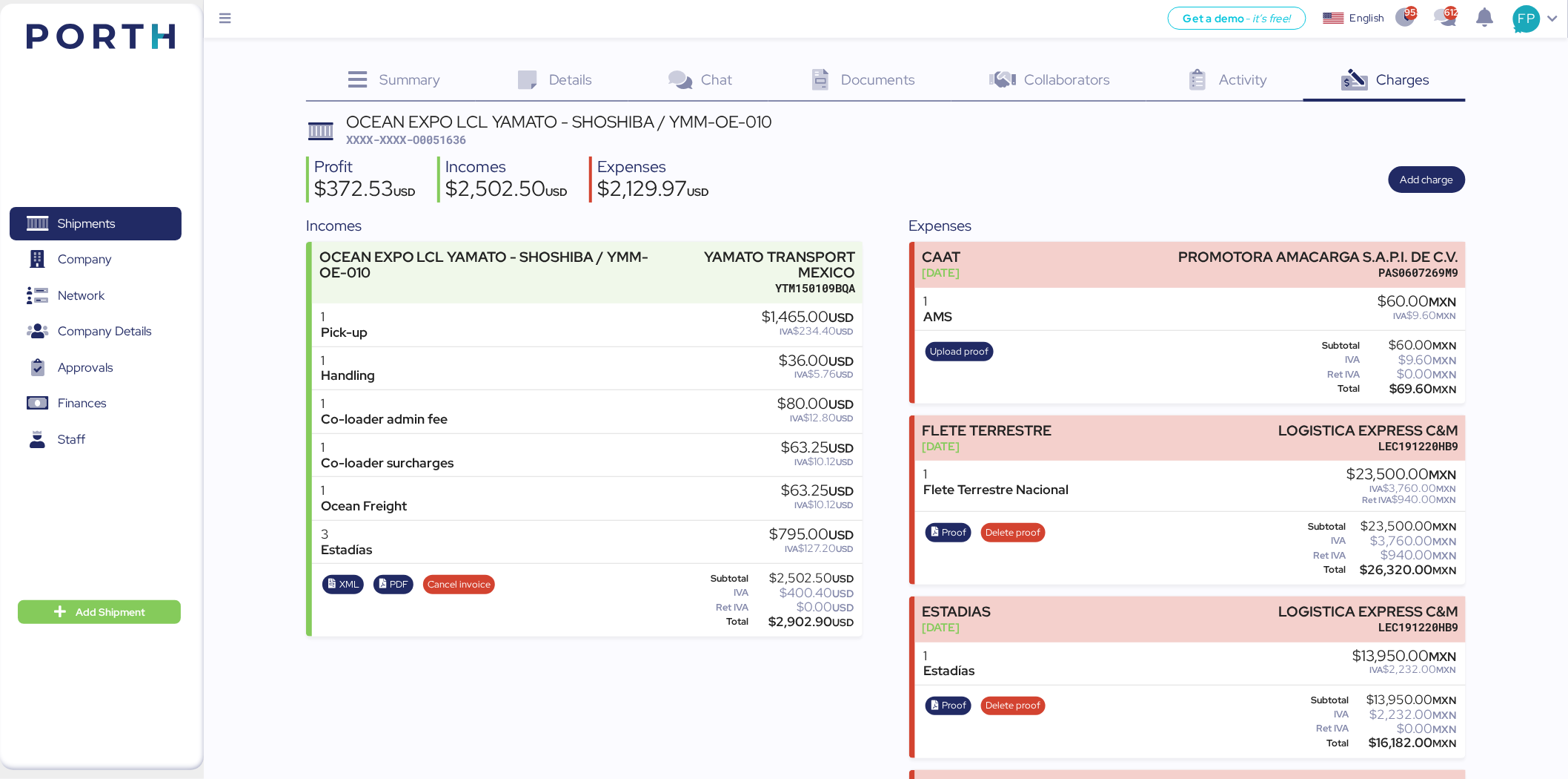
click at [437, 143] on span "XXXX-XXXX-O0051636" at bounding box center [406, 139] width 120 height 15
click at [440, 143] on span "XXXX-XXXX-O0051636" at bounding box center [406, 139] width 120 height 15
click at [445, 138] on span "XXXX-XXXX-O0051636" at bounding box center [406, 139] width 120 height 15
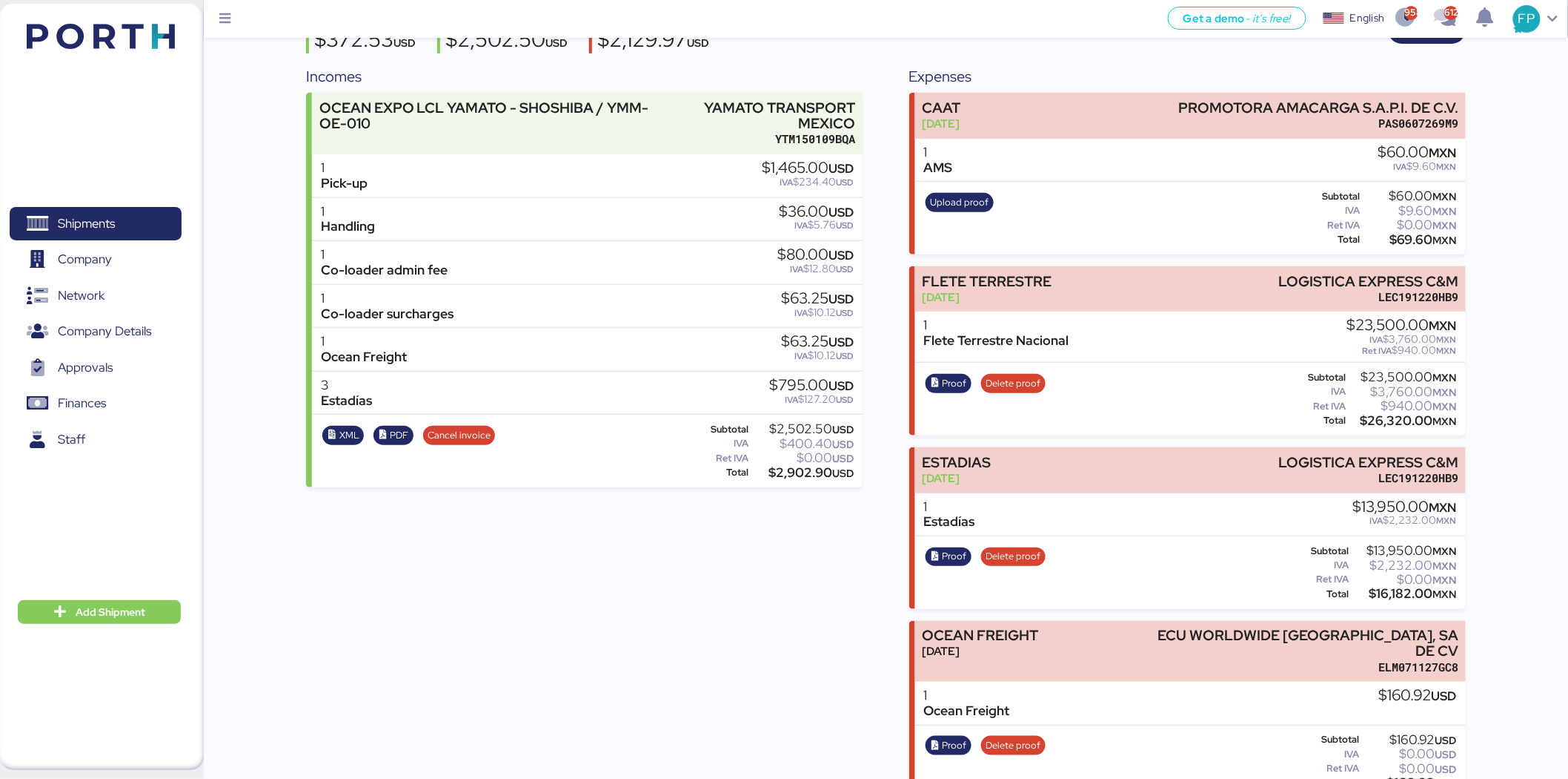
scroll to position [163, 0]
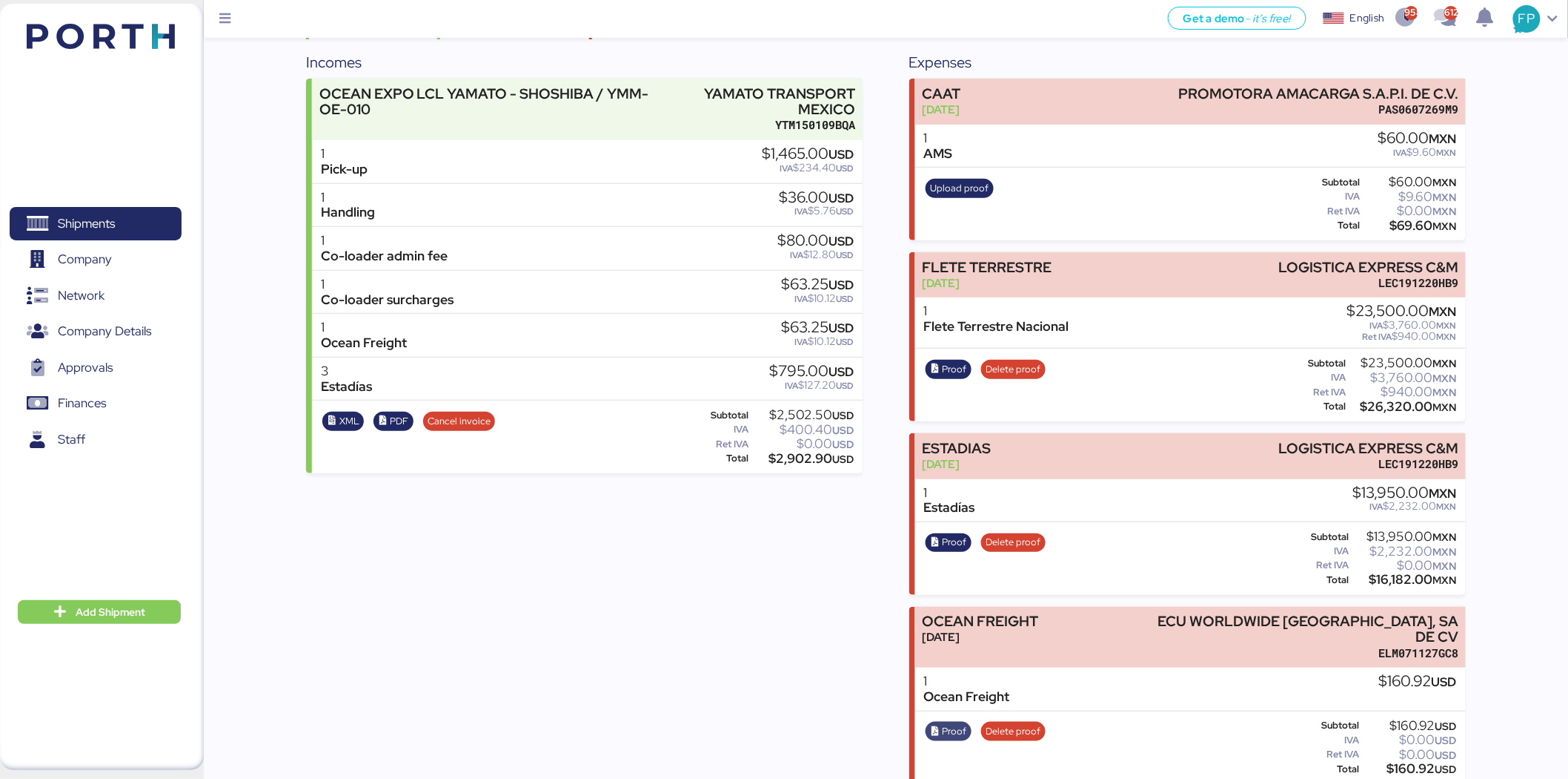
click at [953, 723] on span "Proof" at bounding box center [954, 731] width 25 height 16
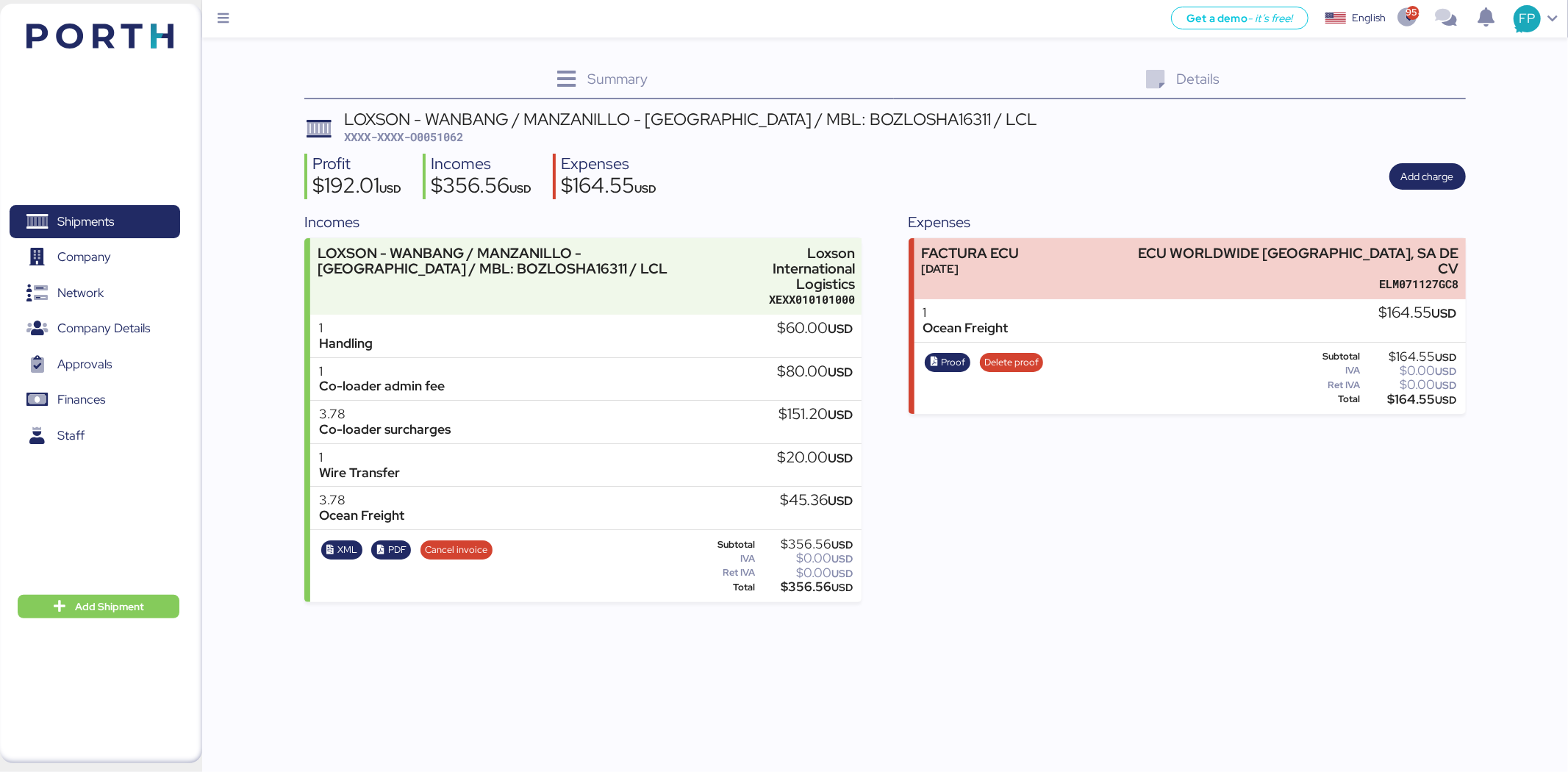
click at [456, 135] on span "XXXX-XXXX-O0051062" at bounding box center [403, 136] width 119 height 15
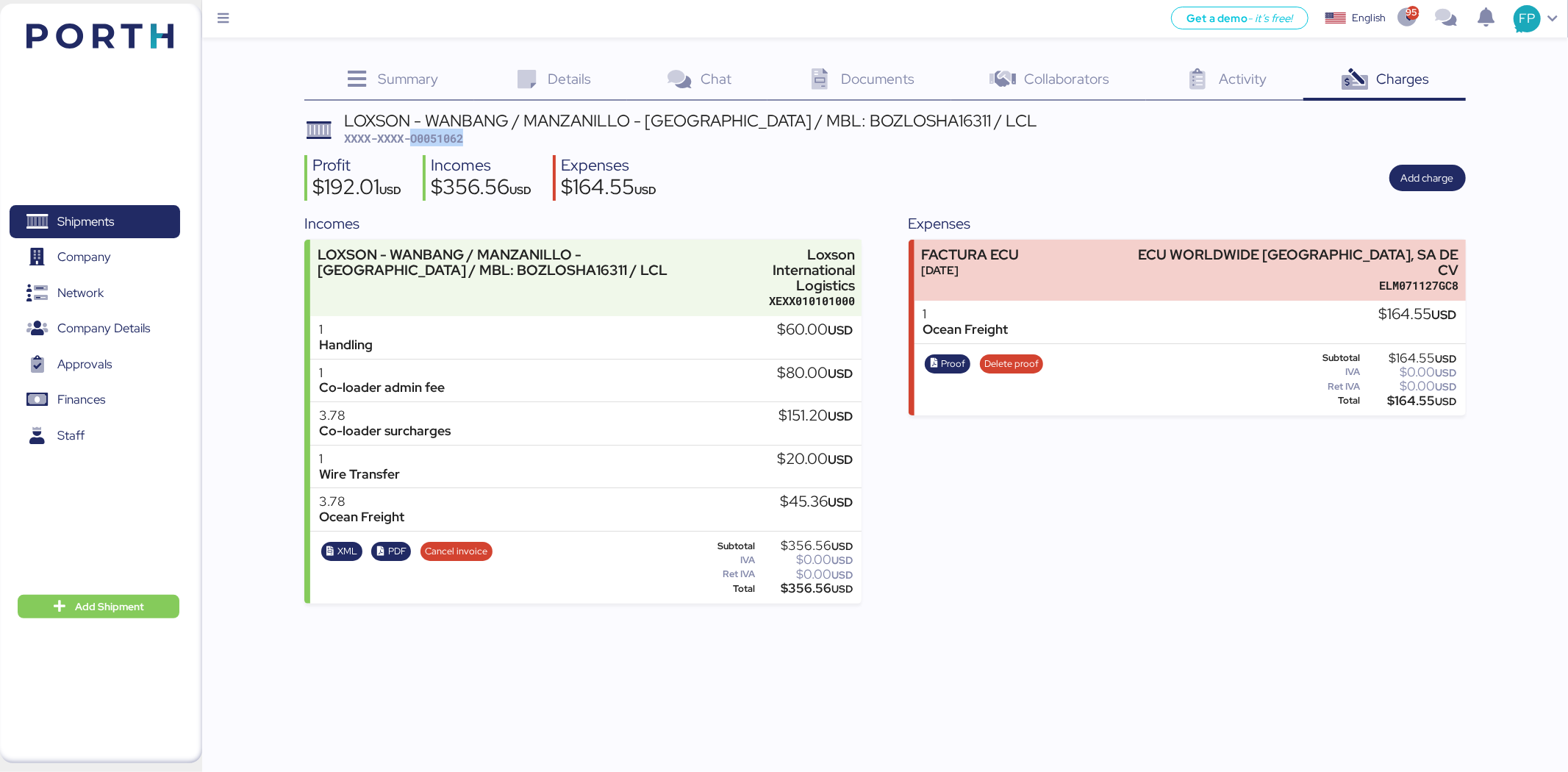
click at [456, 134] on span "XXXX-XXXX-O0051062" at bounding box center [403, 138] width 119 height 15
copy span "O0051062"
click at [956, 356] on span "Proof" at bounding box center [953, 364] width 25 height 16
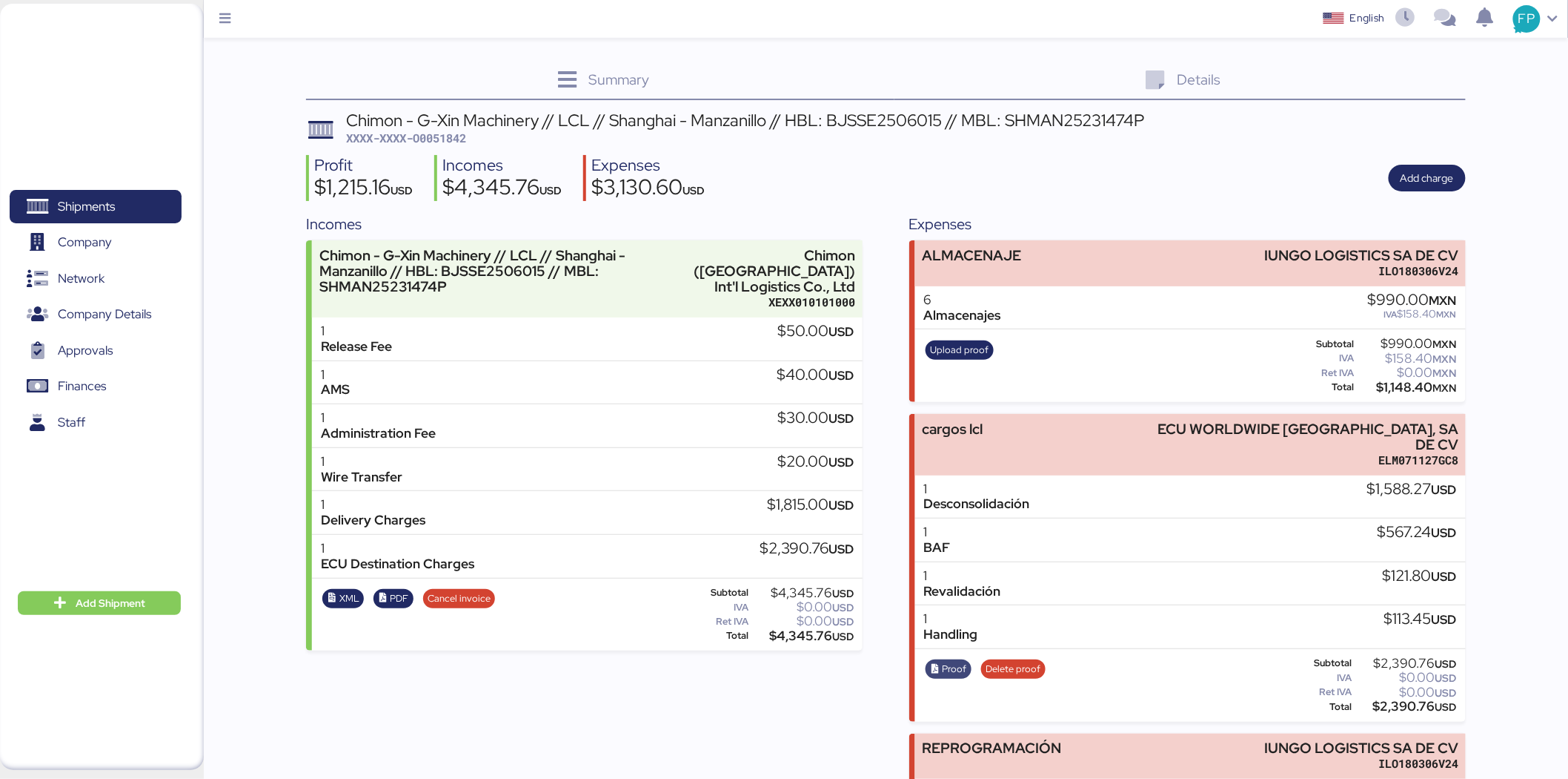
click at [953, 661] on span "Proof" at bounding box center [954, 669] width 25 height 16
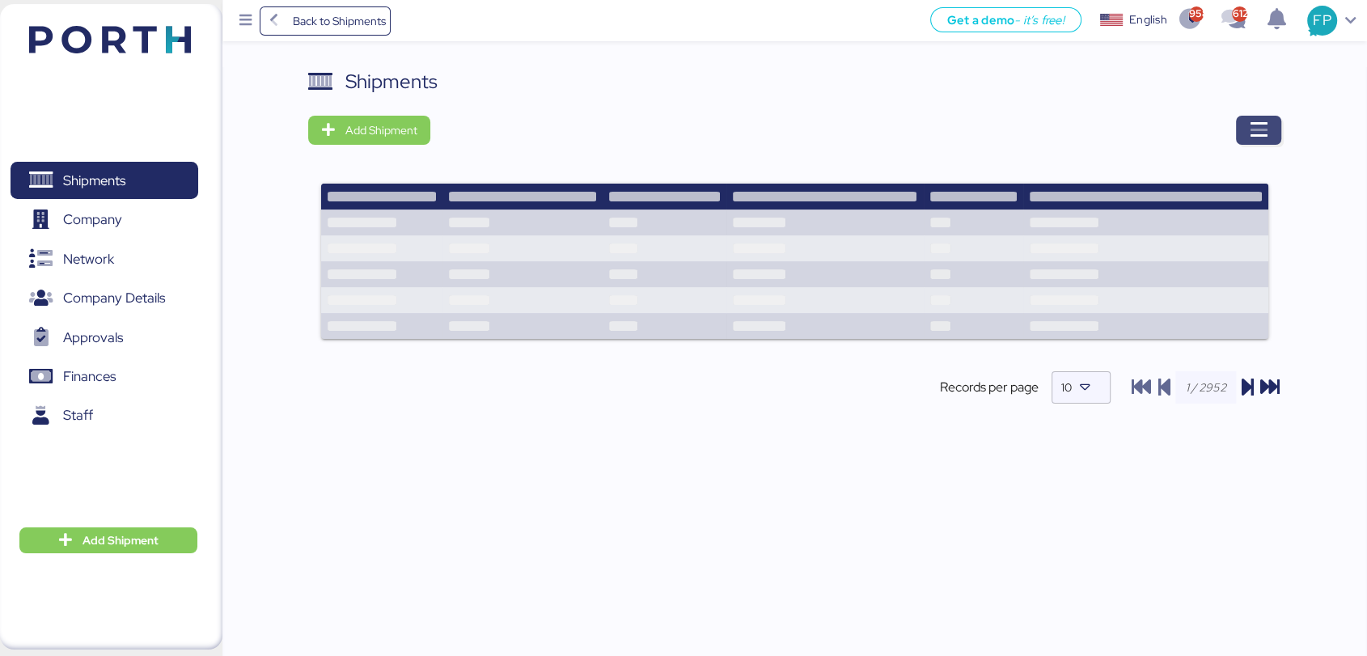
click at [1243, 138] on span "button" at bounding box center [1258, 130] width 45 height 29
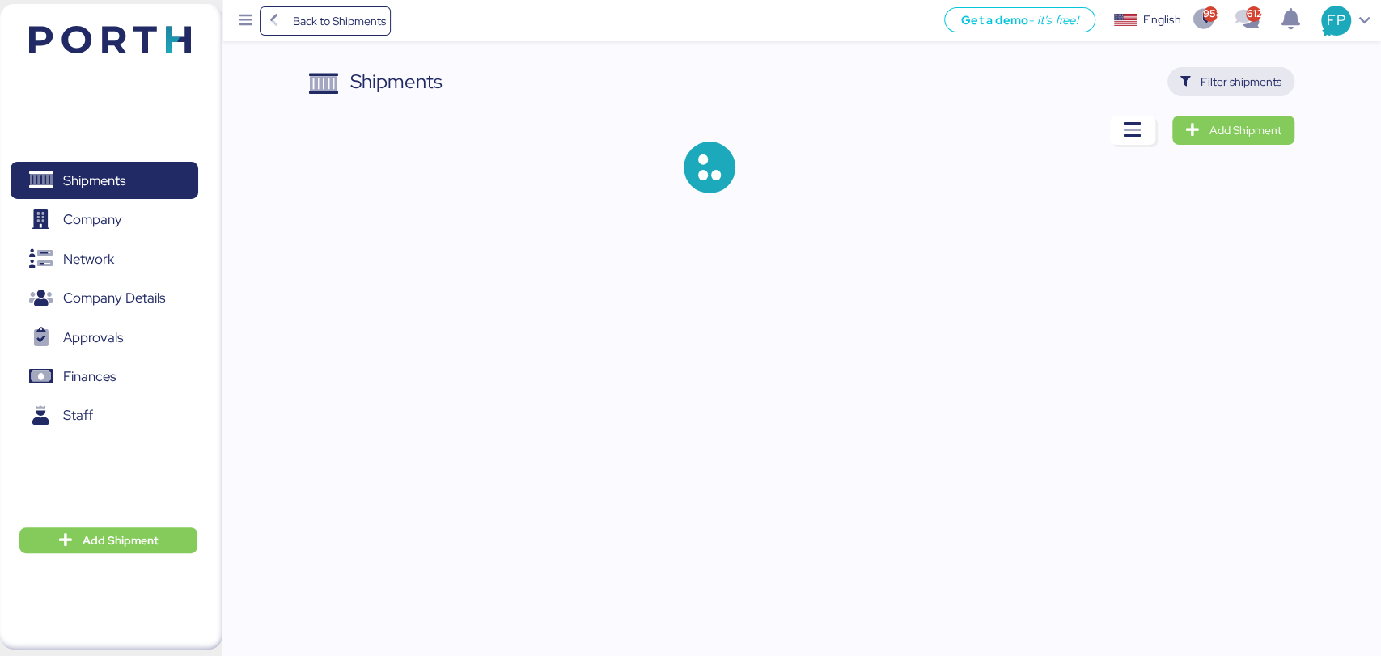
click at [1242, 79] on span "Filter shipments" at bounding box center [1241, 81] width 81 height 19
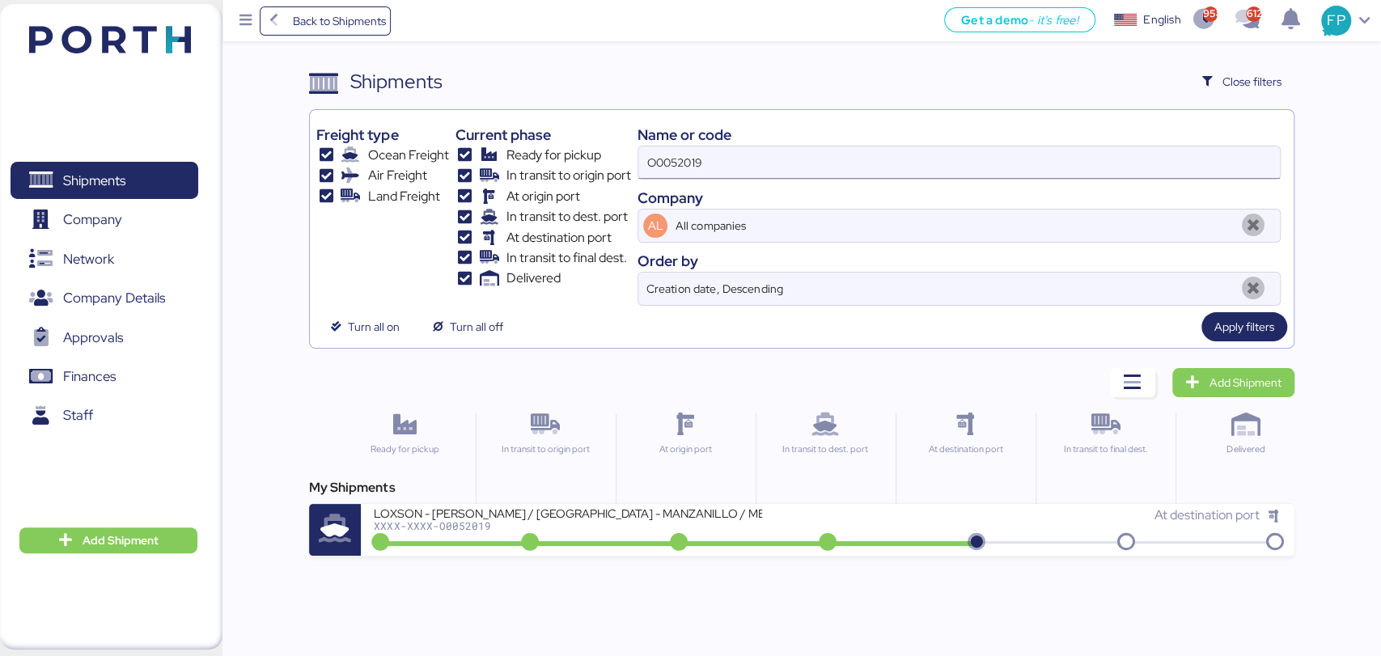
click at [654, 173] on input "O0052019" at bounding box center [958, 162] width 641 height 32
paste input "1976"
type input "O0051976"
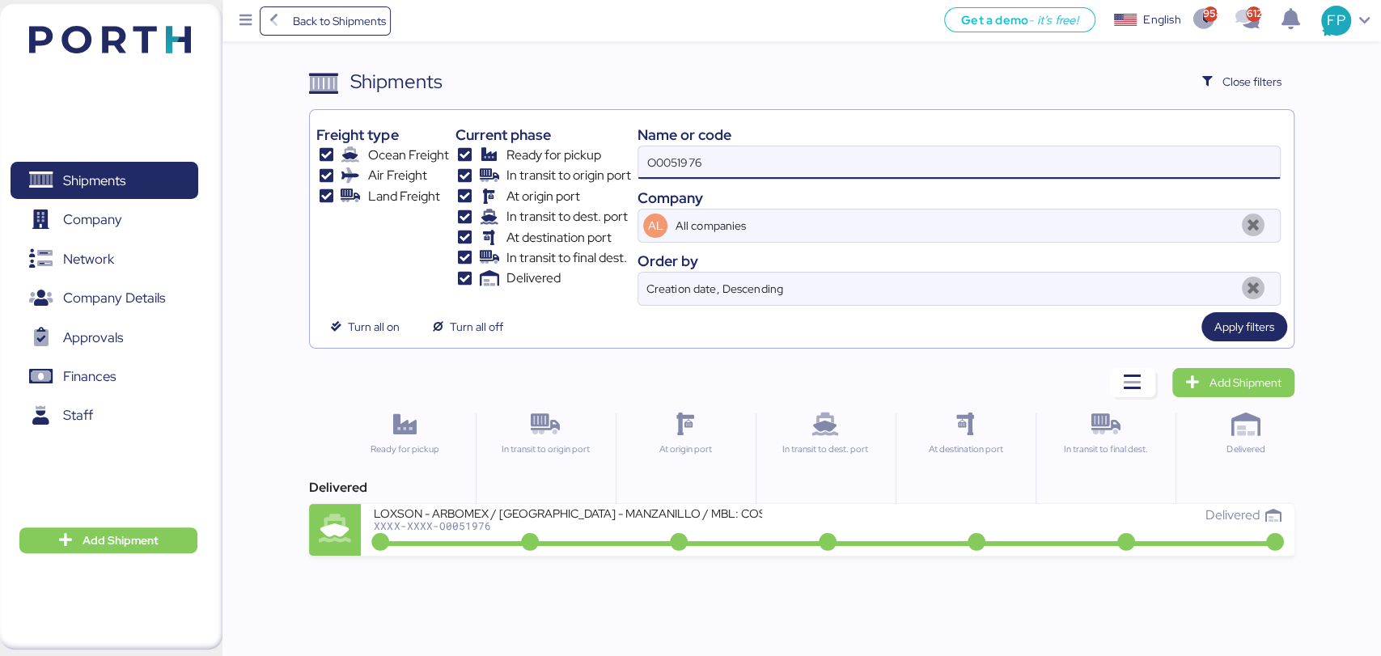
click at [589, 487] on div "In transit to origin port" at bounding box center [545, 471] width 139 height 117
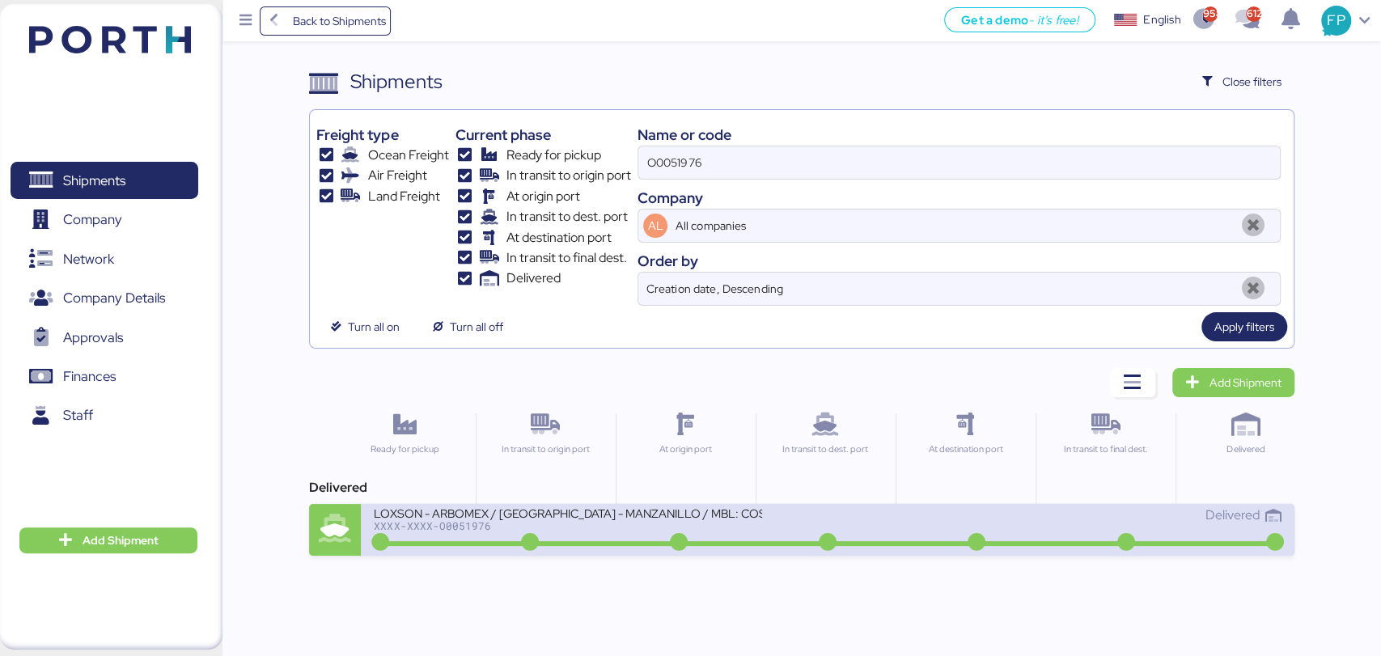
click at [596, 535] on div "LOXSON - ARBOMEX / SHANGHAI - MANZANILLO / MBL: COSU6424354920 - HBL: SZML25070…" at bounding box center [601, 523] width 454 height 35
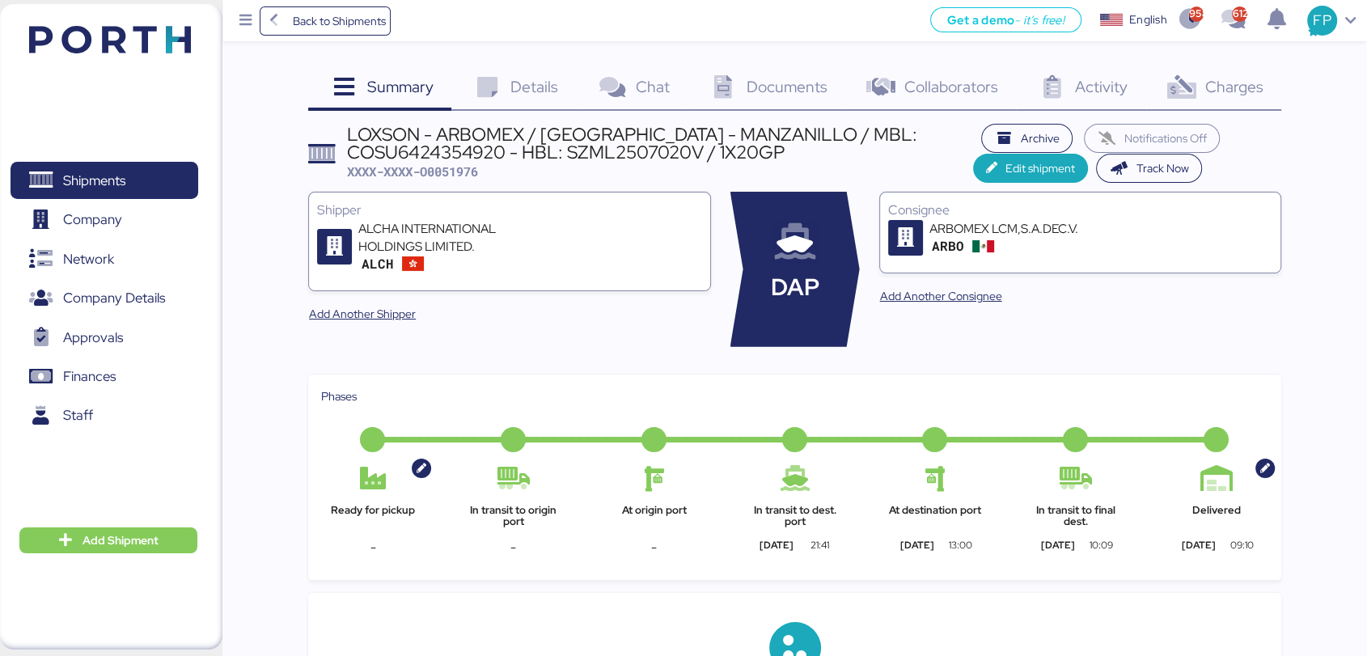
click at [1217, 73] on div "Charges 0" at bounding box center [1214, 89] width 135 height 44
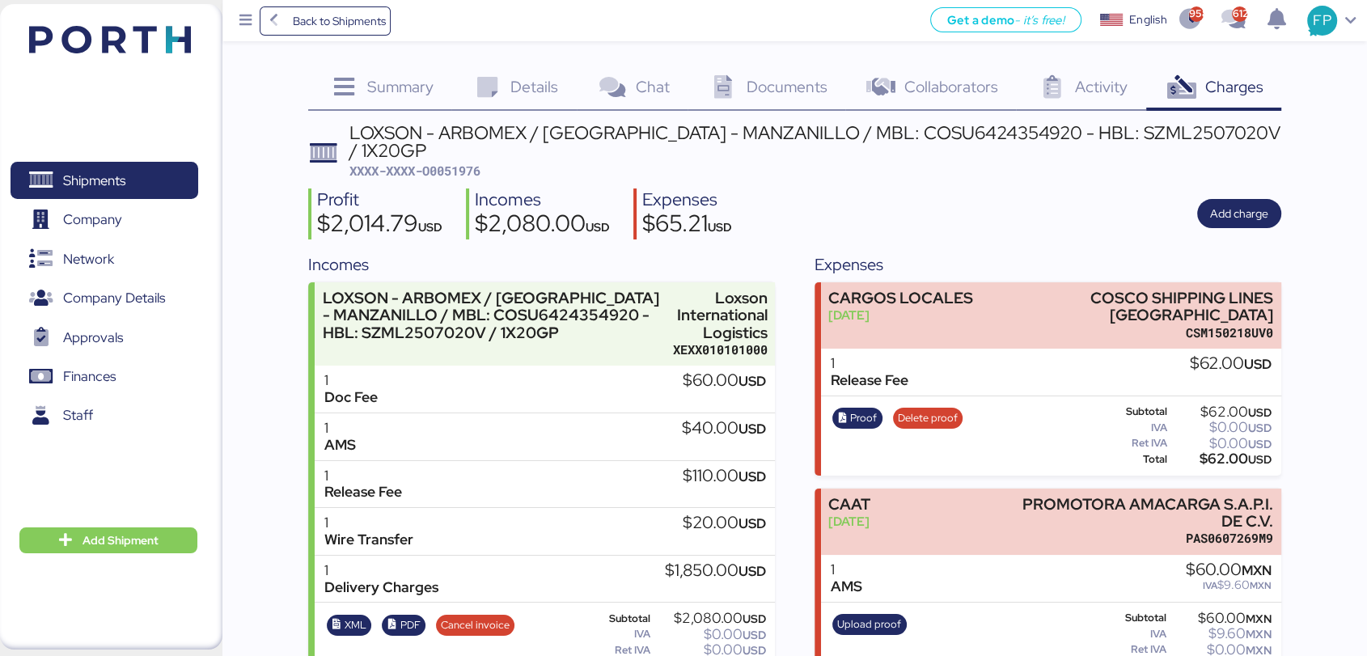
click at [479, 163] on span "XXXX-XXXX-O0051976" at bounding box center [415, 171] width 131 height 16
copy span "O0051976"
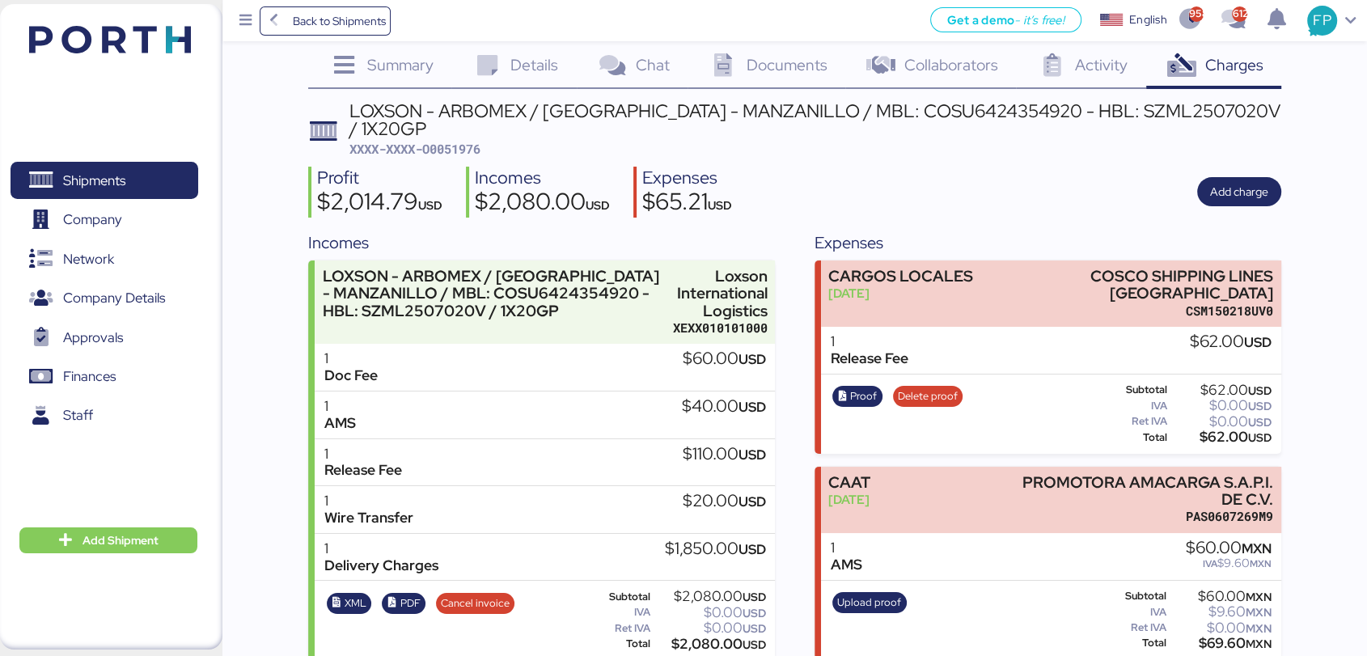
click at [507, 61] on div "Details 0" at bounding box center [514, 67] width 125 height 44
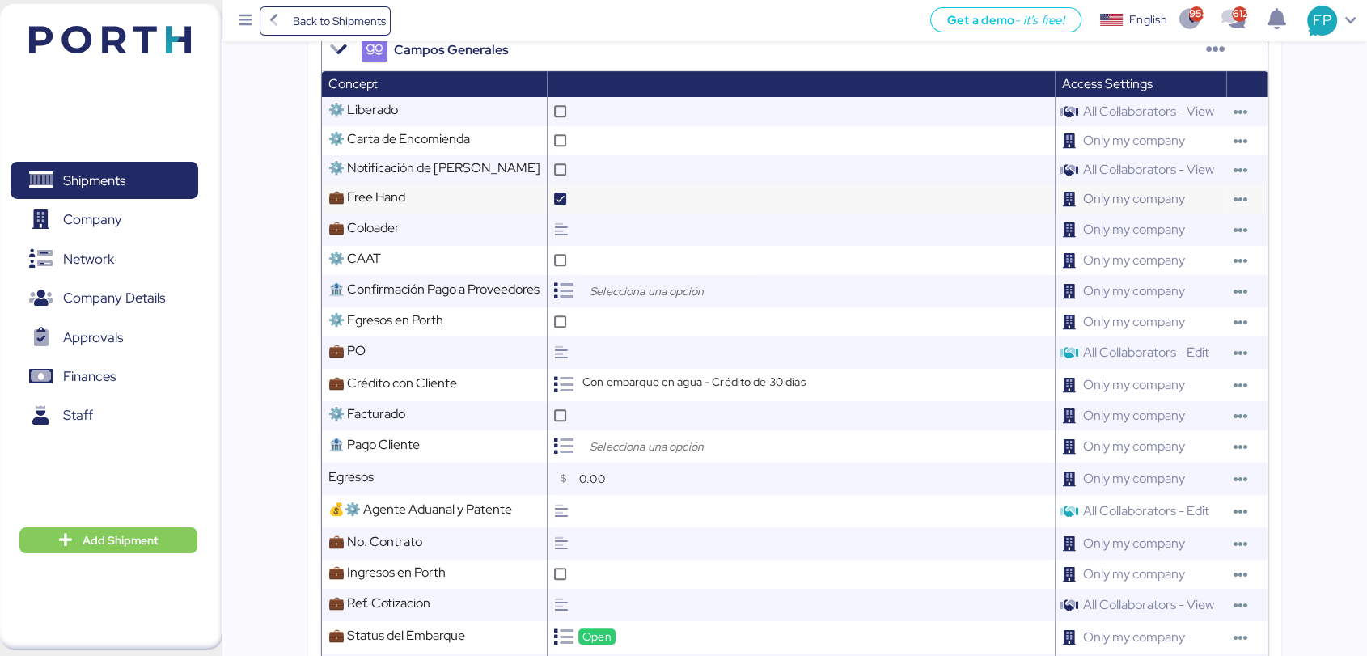
scroll to position [975, 0]
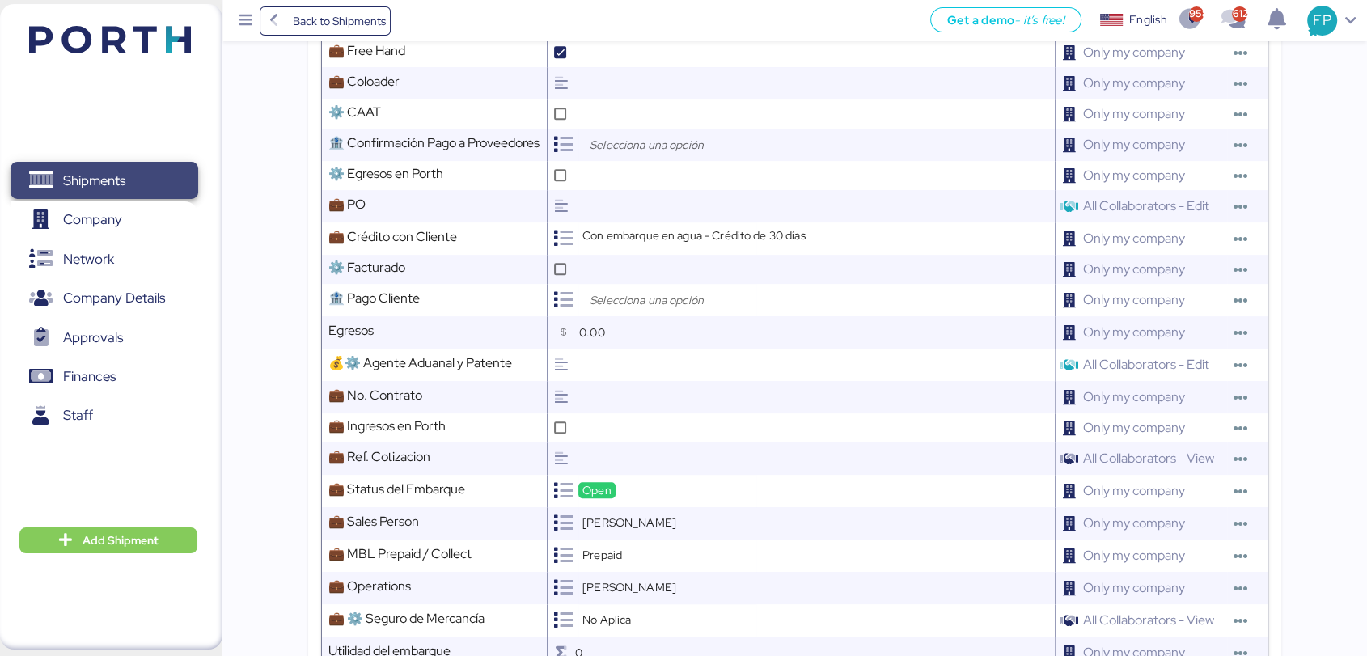
click at [132, 172] on span "Shipments" at bounding box center [104, 180] width 174 height 23
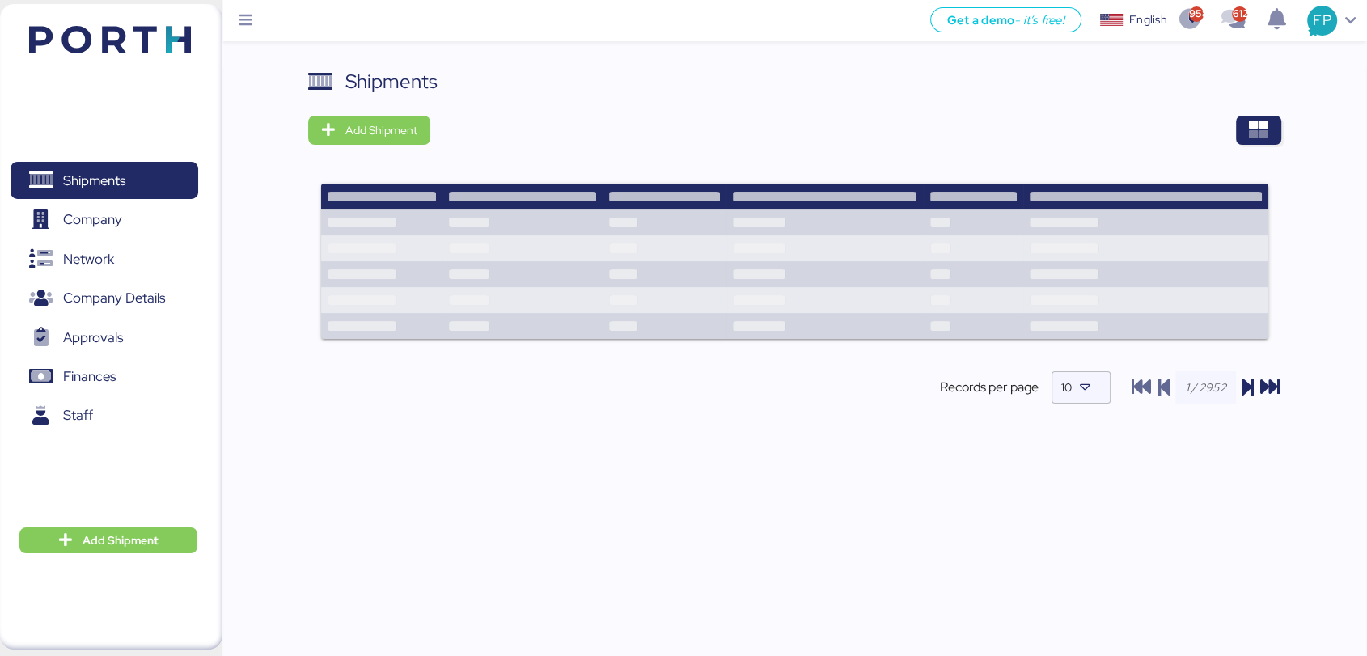
click at [1229, 134] on div at bounding box center [862, 130] width 840 height 29
click at [1256, 131] on icon "button" at bounding box center [1258, 130] width 19 height 19
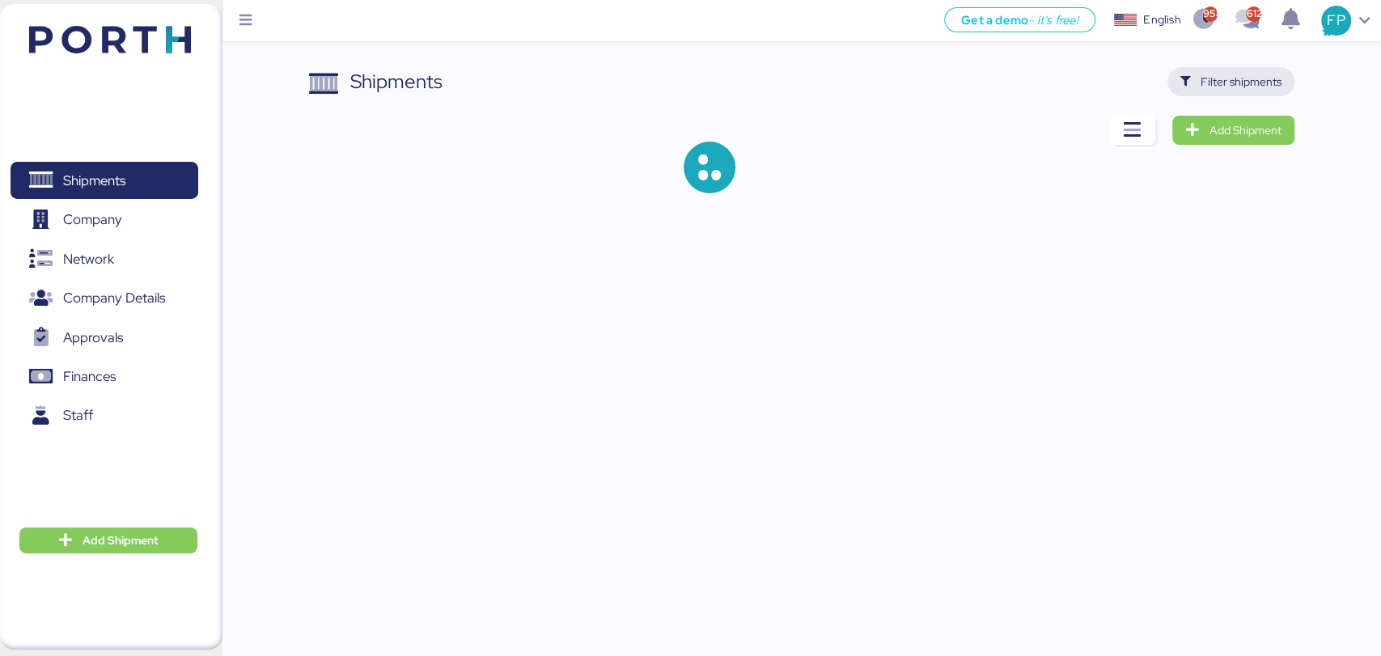
click at [1240, 82] on span "Filter shipments" at bounding box center [1241, 81] width 81 height 19
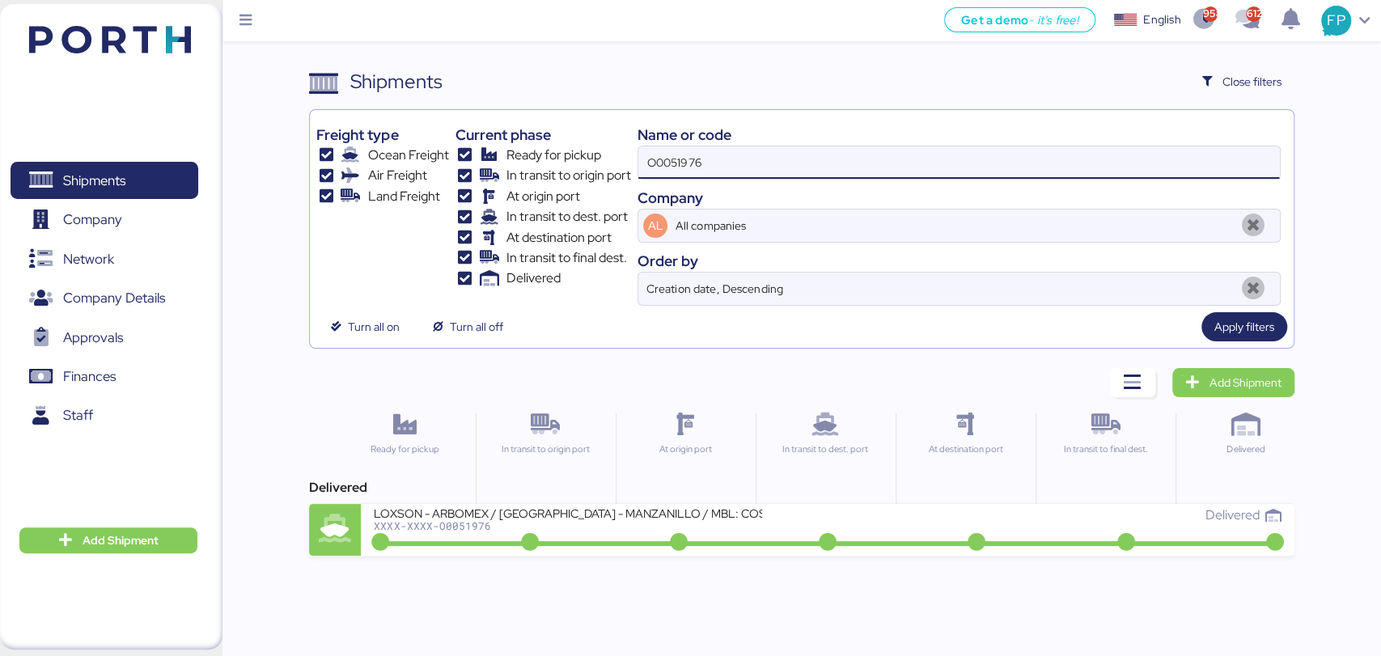
click at [664, 159] on input "O0051976" at bounding box center [958, 162] width 641 height 32
paste input "1"
type input "O0051971"
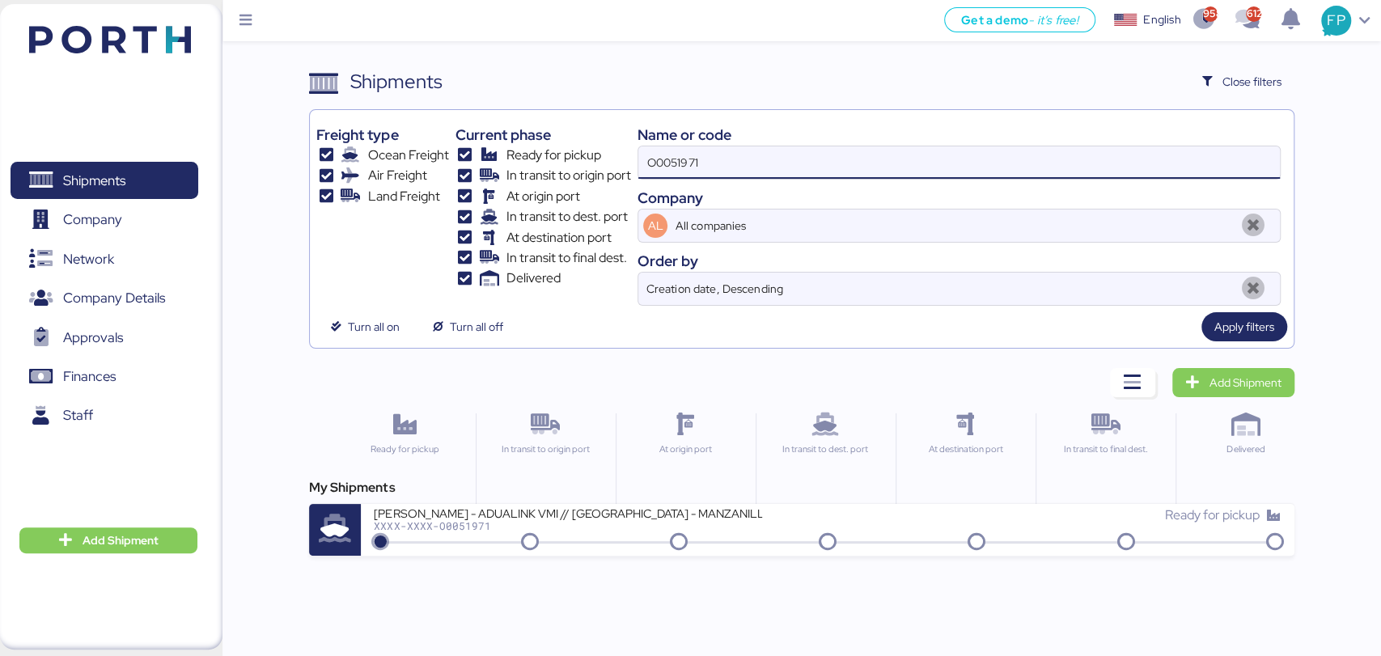
click at [704, 526] on div "XXXX-XXXX-O0051971" at bounding box center [568, 525] width 388 height 11
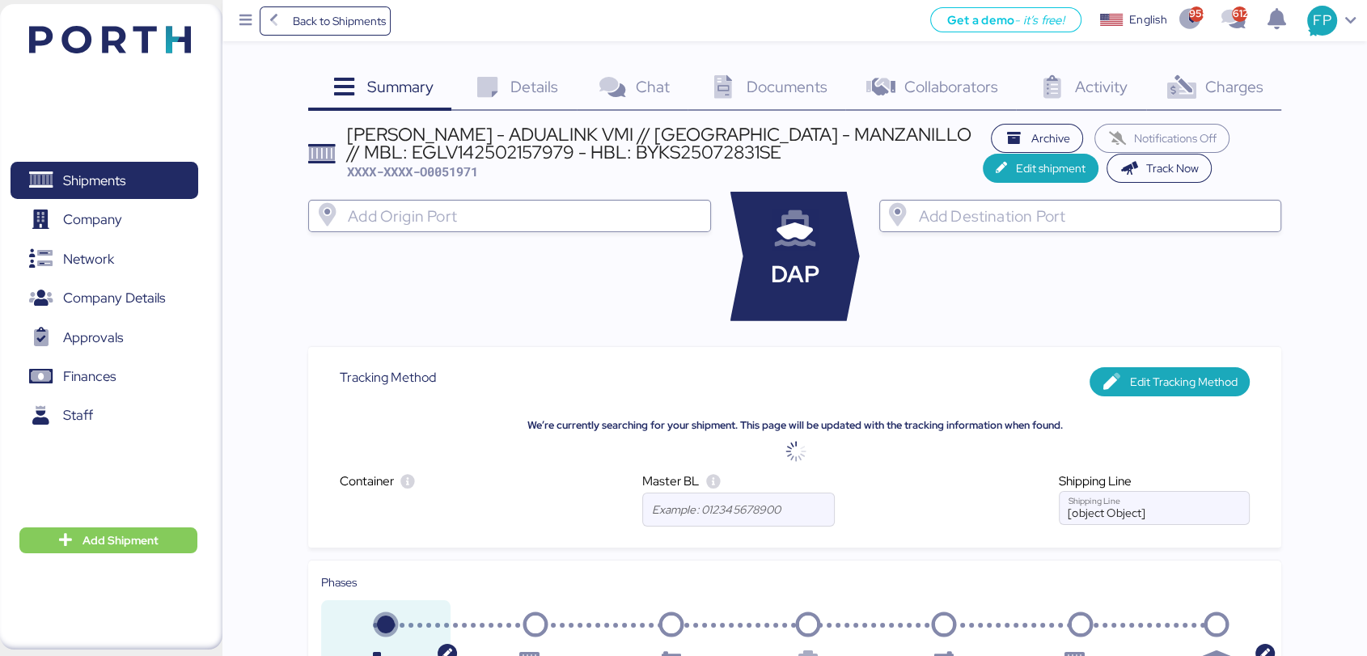
click at [1260, 100] on div "Charges 0" at bounding box center [1214, 89] width 135 height 44
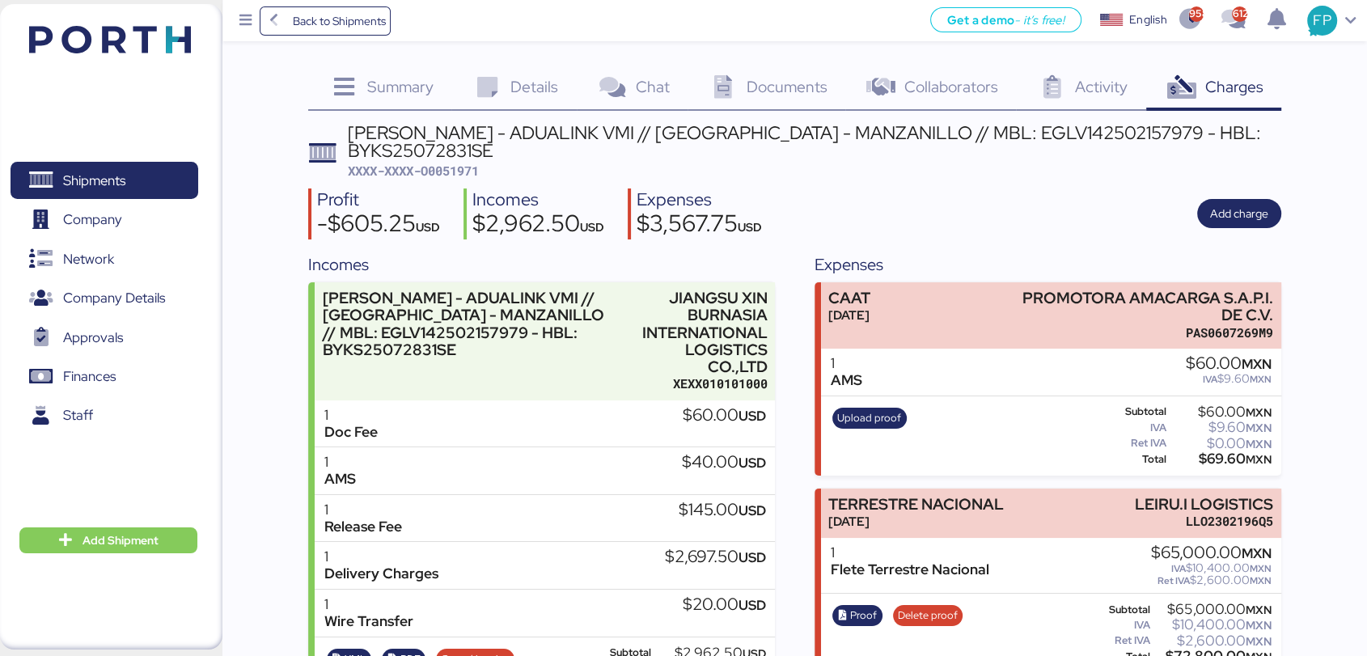
click at [458, 170] on span "XXXX-XXXX-O0051971" at bounding box center [413, 171] width 131 height 16
copy span "O0051971"
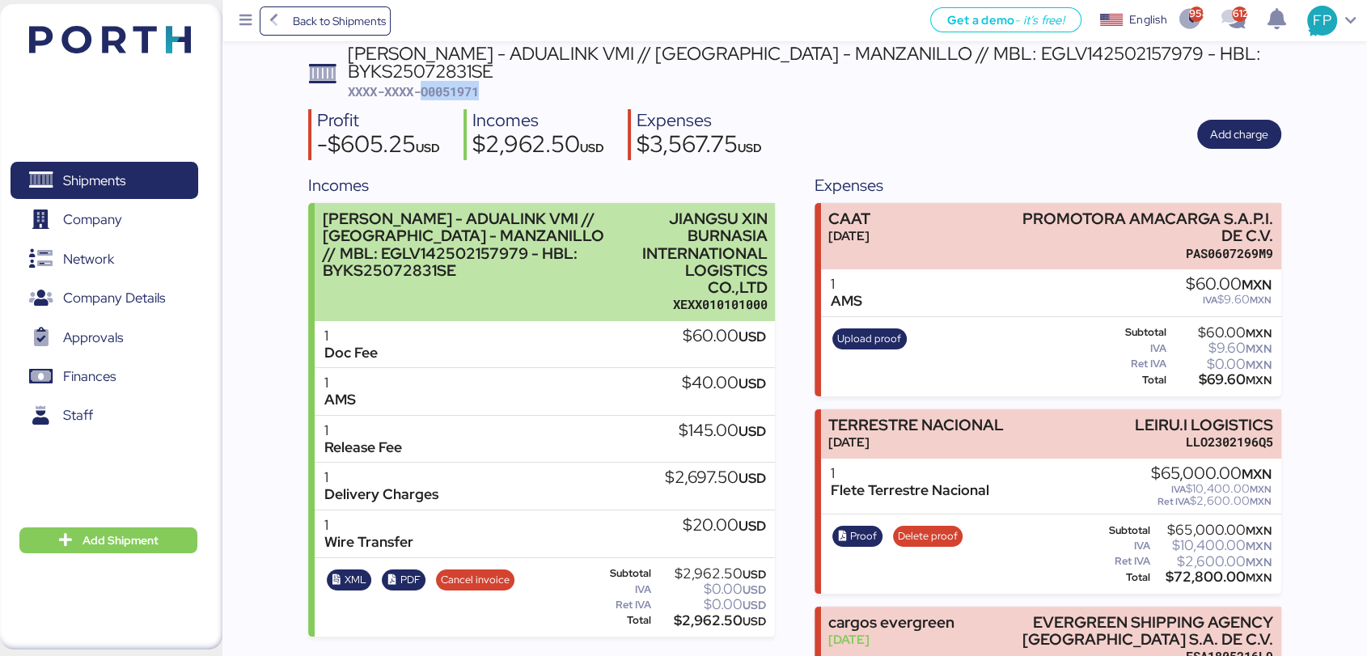
scroll to position [110, 0]
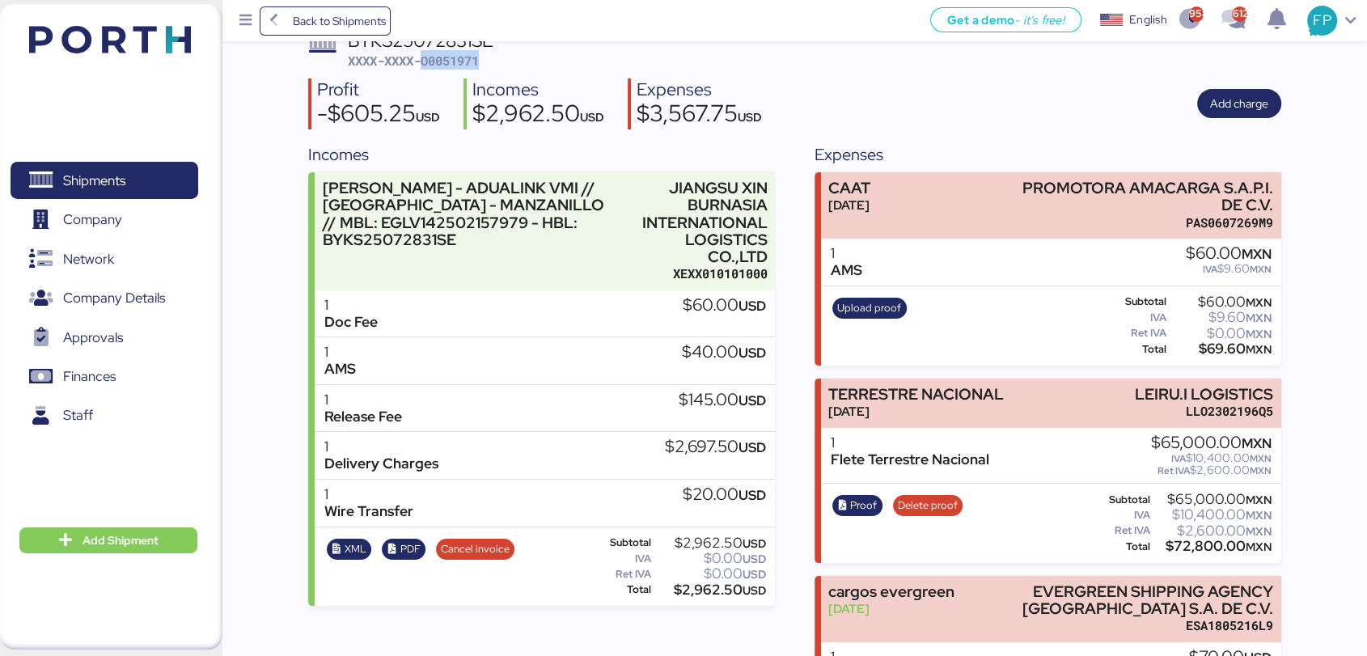
click at [464, 55] on span "XXXX-XXXX-O0051971" at bounding box center [413, 61] width 131 height 16
click at [463, 55] on span "XXXX-XXXX-O0051971" at bounding box center [413, 61] width 131 height 16
drag, startPoint x: 1133, startPoint y: 396, endPoint x: 885, endPoint y: 53, distance: 423.1
click at [1284, 394] on div "Summary 0 Details 0 Chat 0 Documents 0 Collaborators 0 Activity 0 Charges 0 JIA…" at bounding box center [683, 353] width 1367 height 926
copy div "LEIRU.I LOGISTICS"
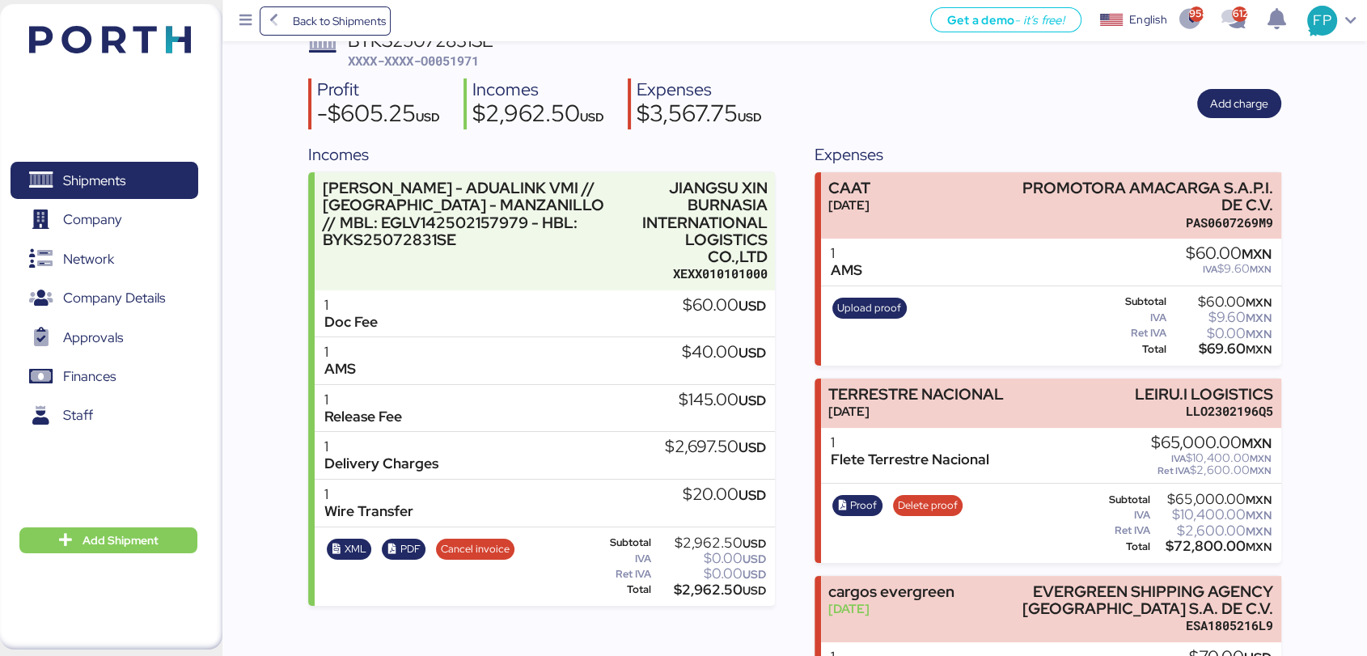
click at [1205, 553] on div "$72,800.00 MXN" at bounding box center [1213, 547] width 118 height 12
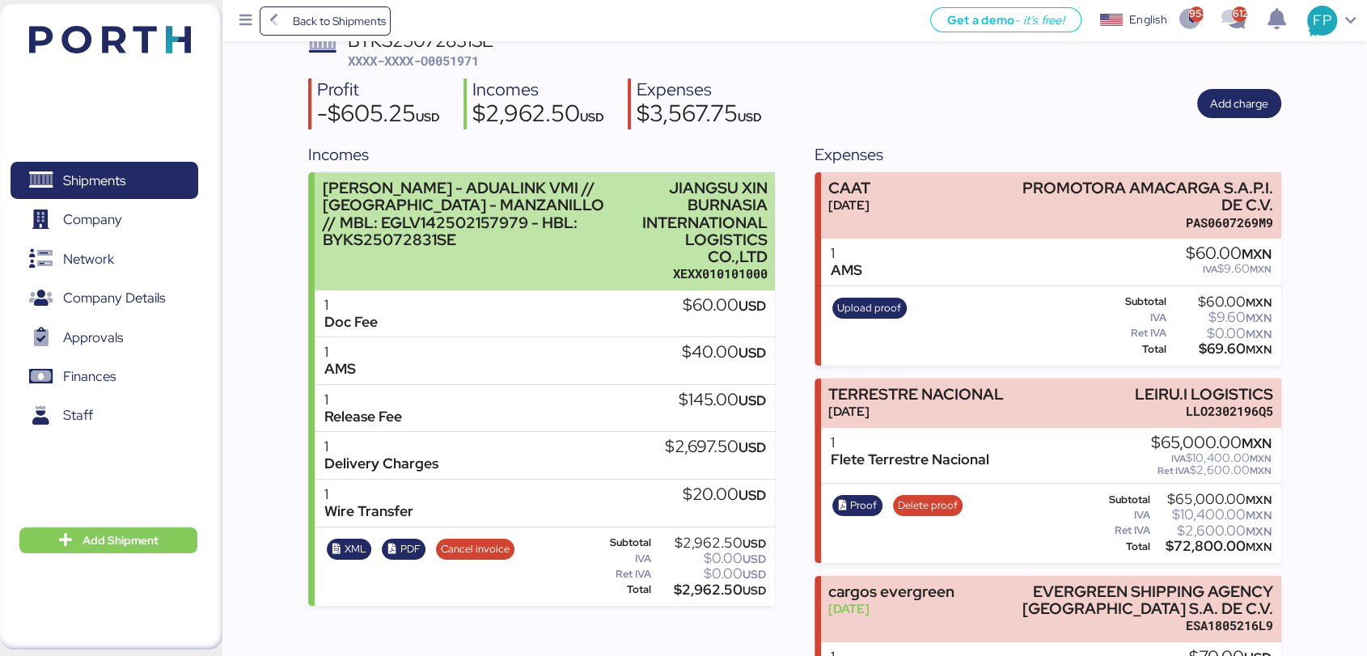
copy div "72,800.00"
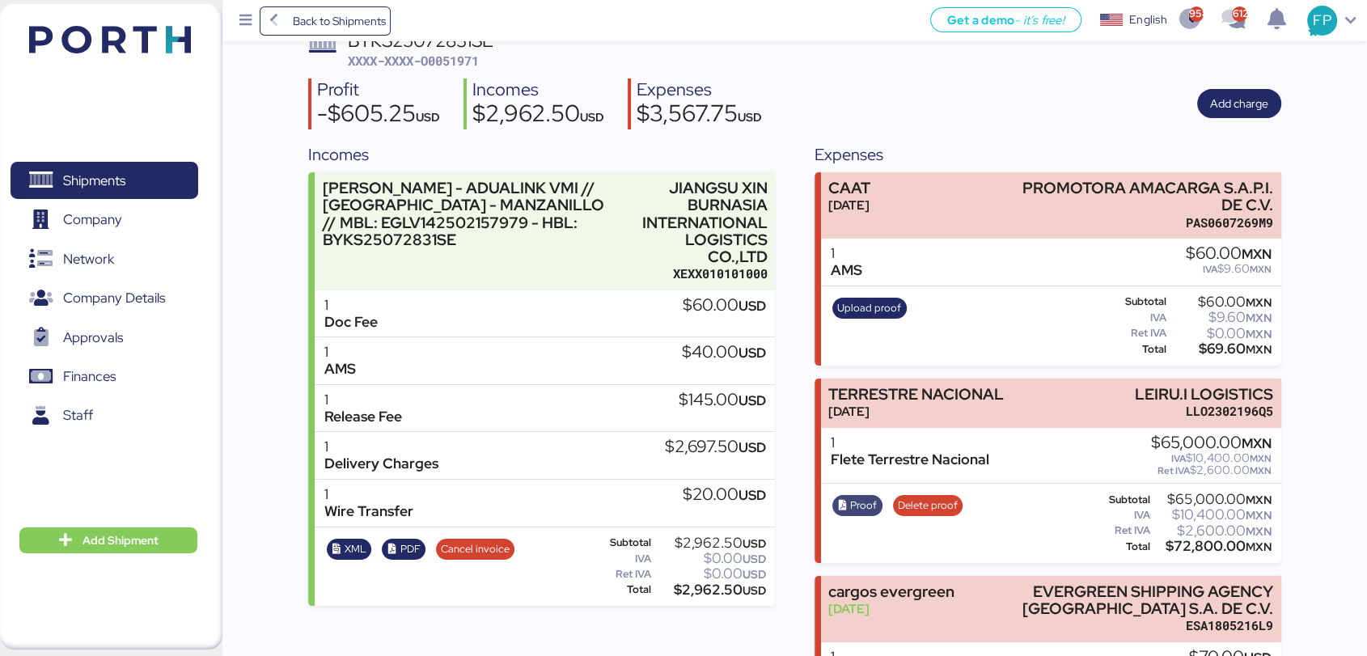
click at [851, 511] on span "Proof" at bounding box center [863, 506] width 27 height 18
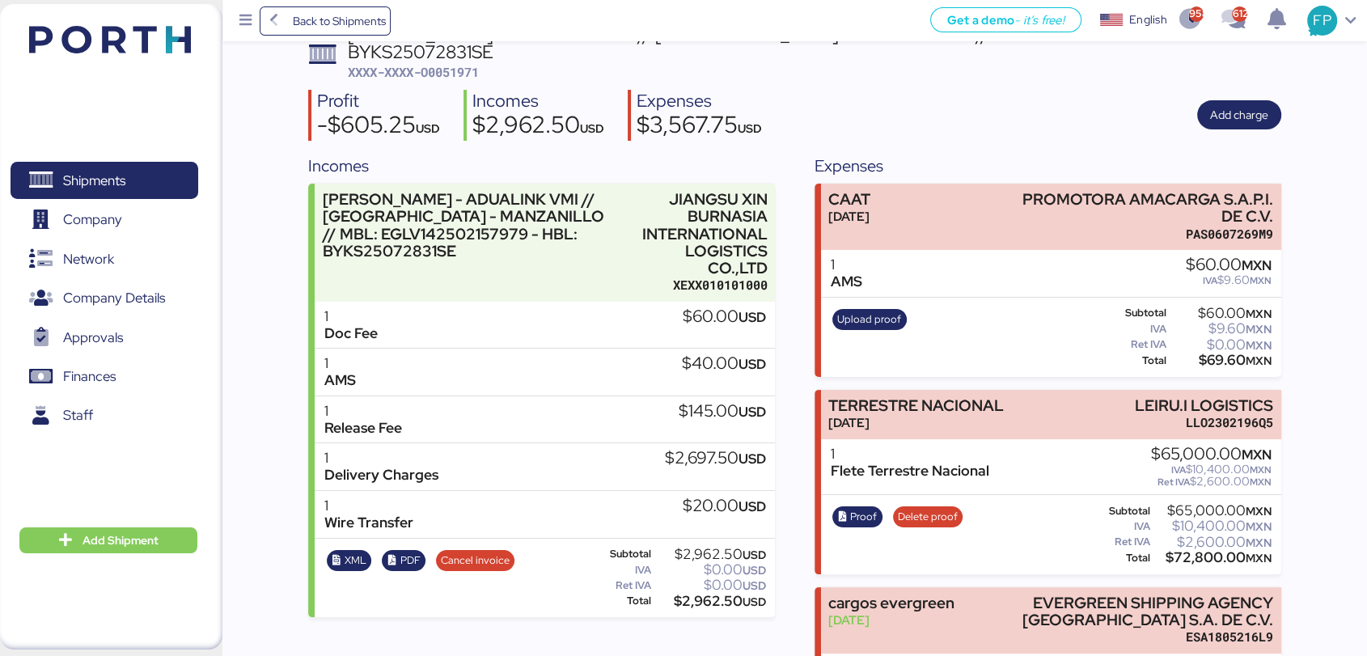
scroll to position [0, 0]
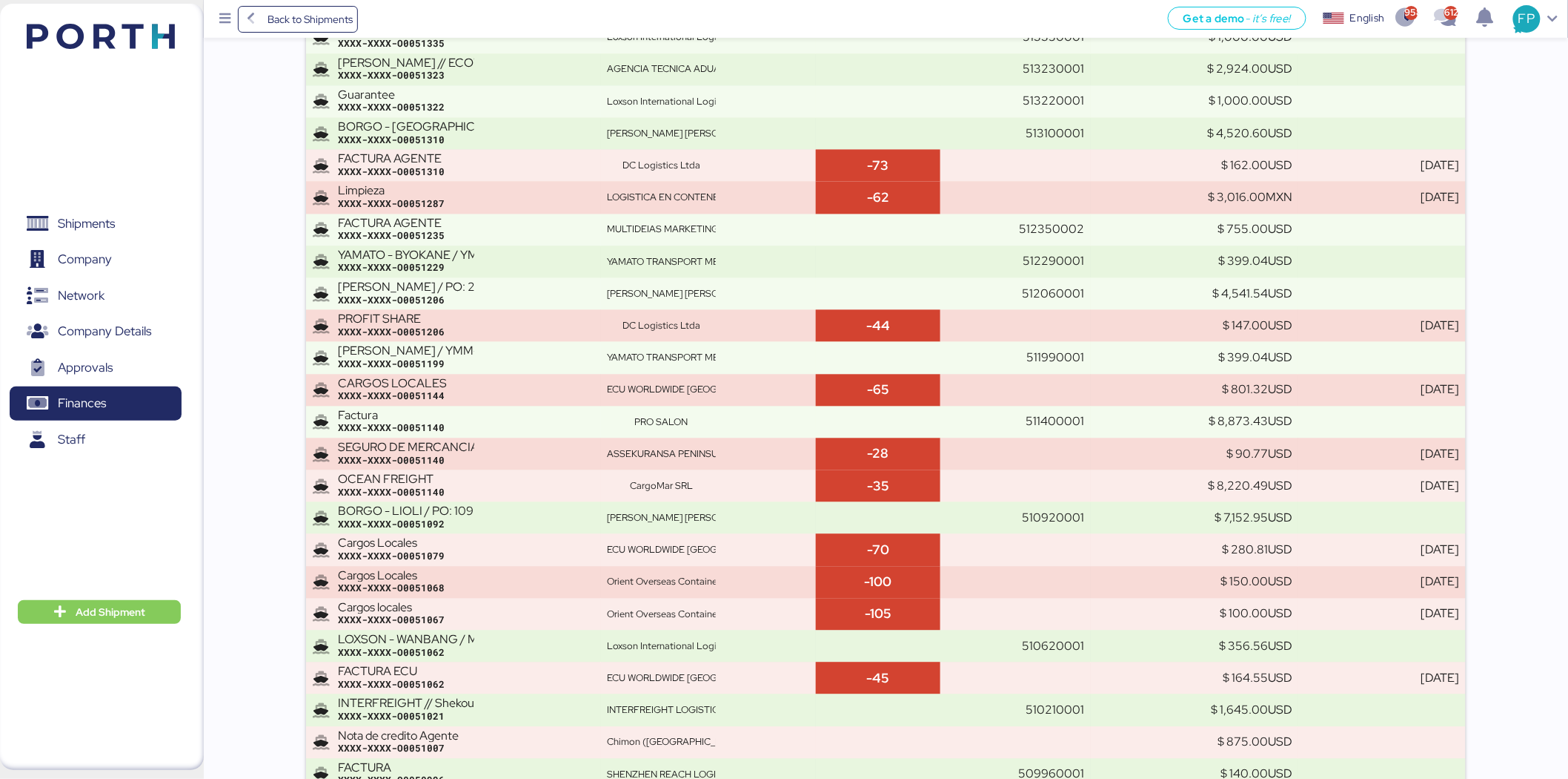
scroll to position [10628, 0]
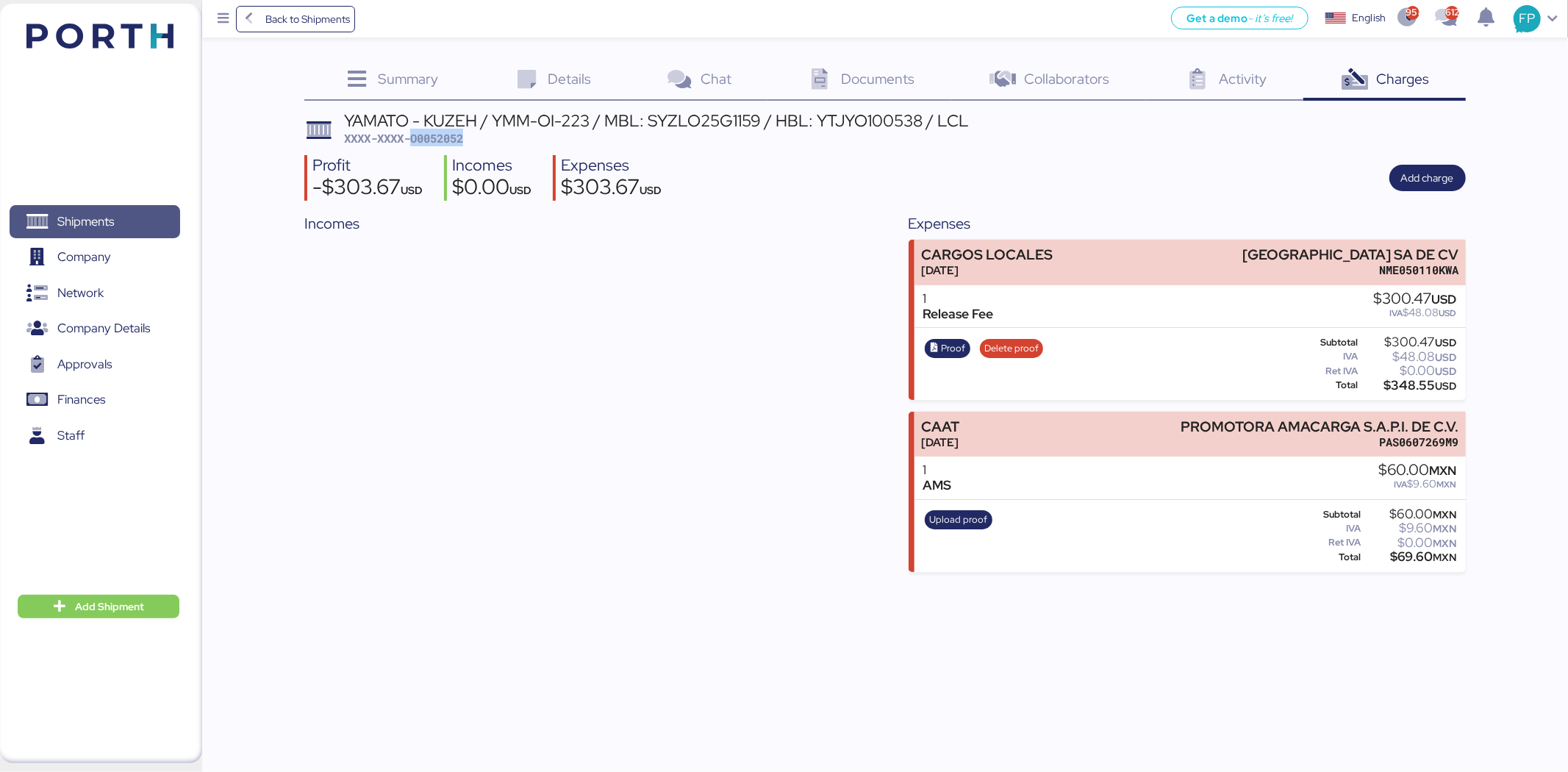
drag, startPoint x: 155, startPoint y: 237, endPoint x: 167, endPoint y: 226, distance: 16.3
click at [155, 233] on span "Shipments" at bounding box center [94, 221] width 158 height 21
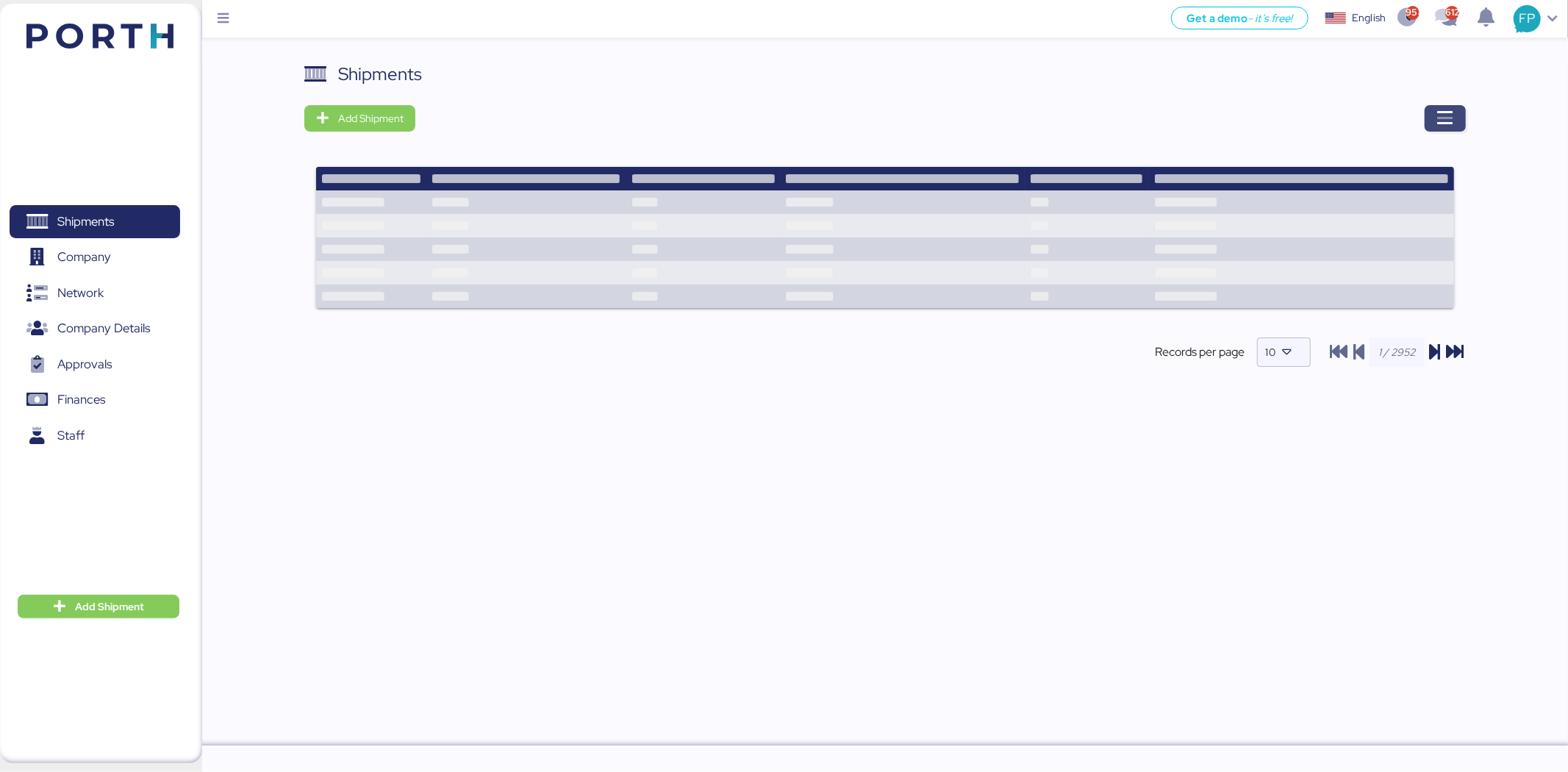
click at [1460, 113] on span "button" at bounding box center [1444, 118] width 41 height 26
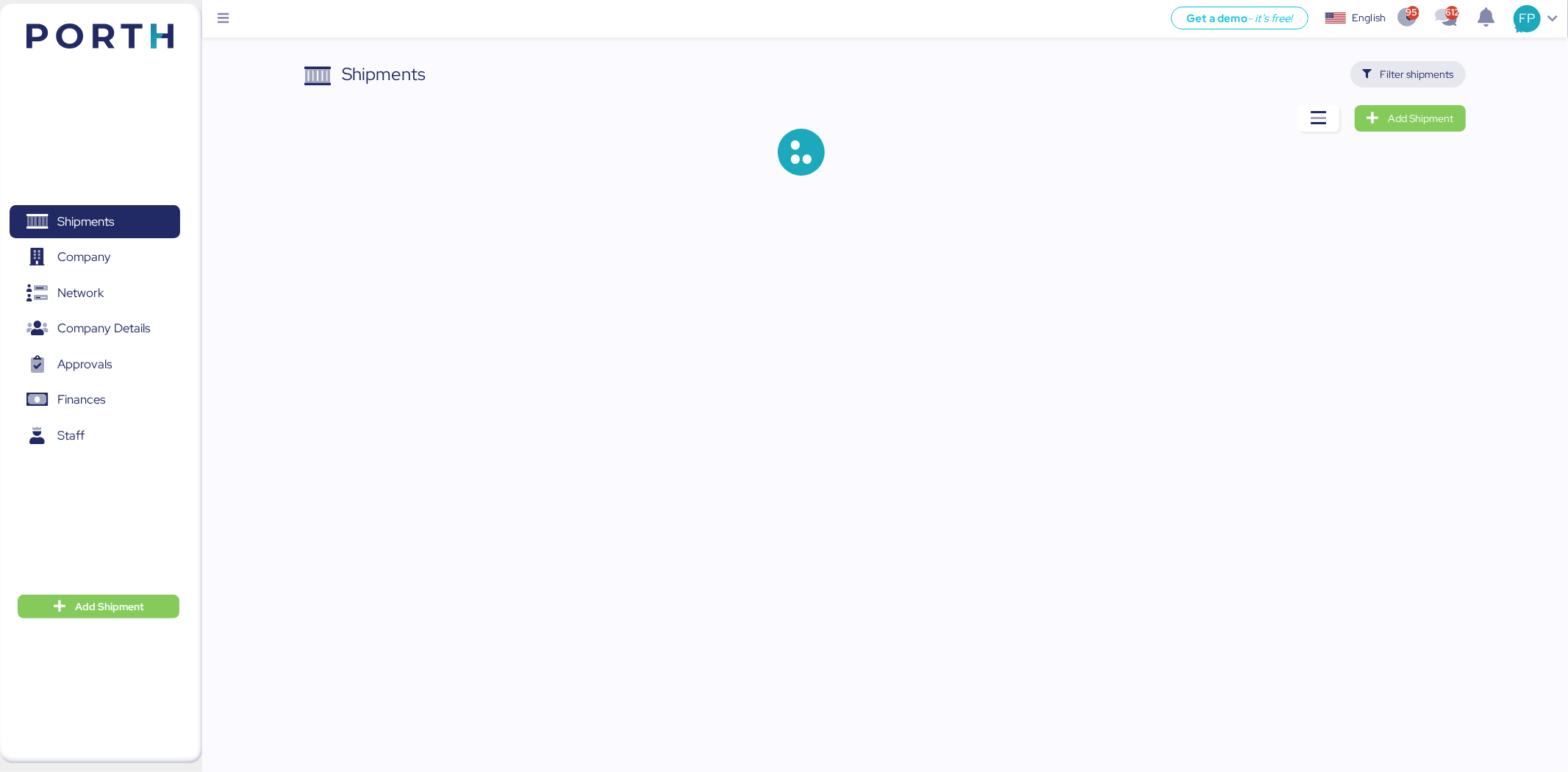
click at [1446, 74] on span "Filter shipments" at bounding box center [1417, 74] width 74 height 17
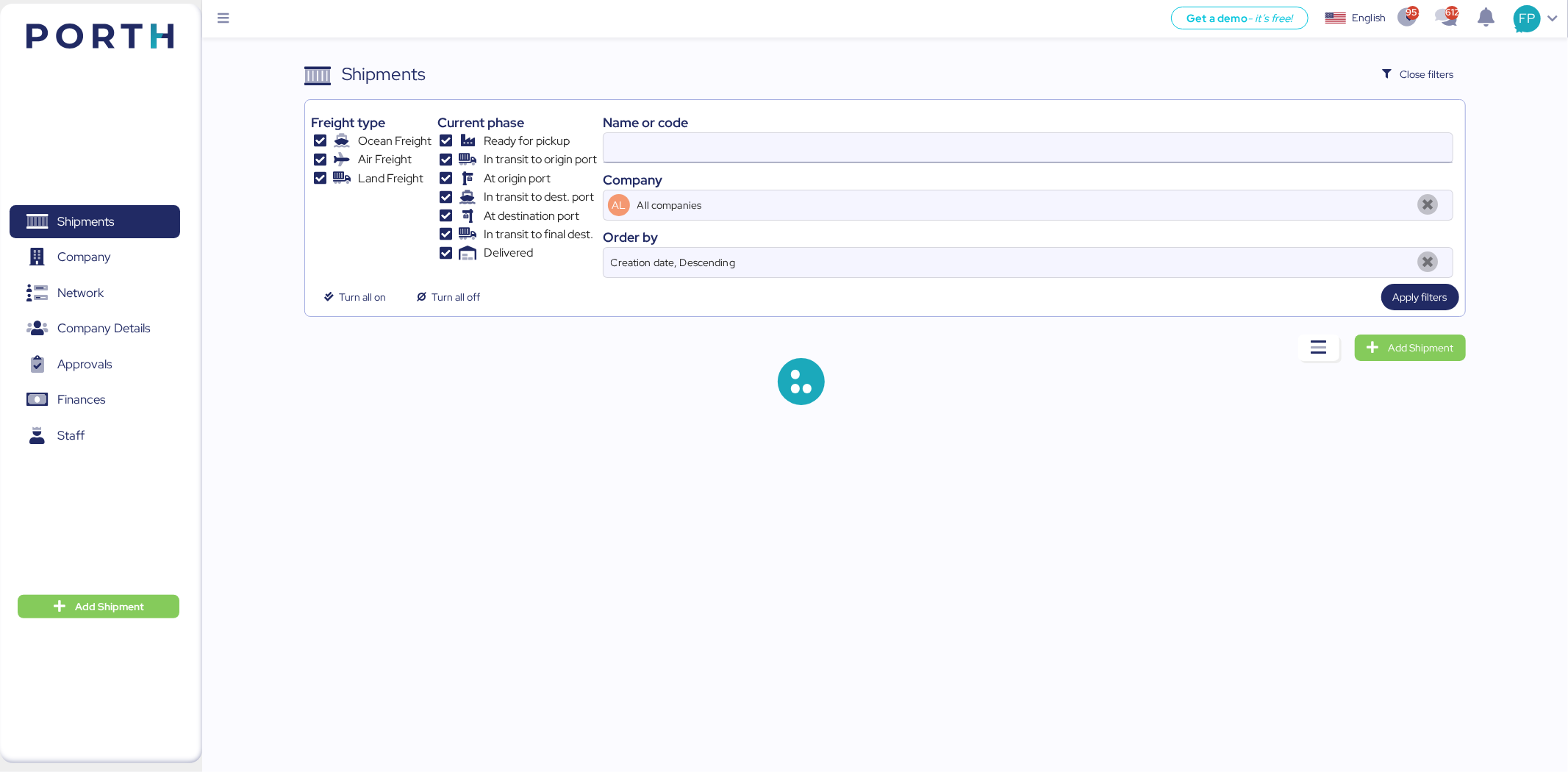
click at [649, 155] on input at bounding box center [1027, 147] width 849 height 29
click at [650, 147] on input at bounding box center [1027, 147] width 849 height 29
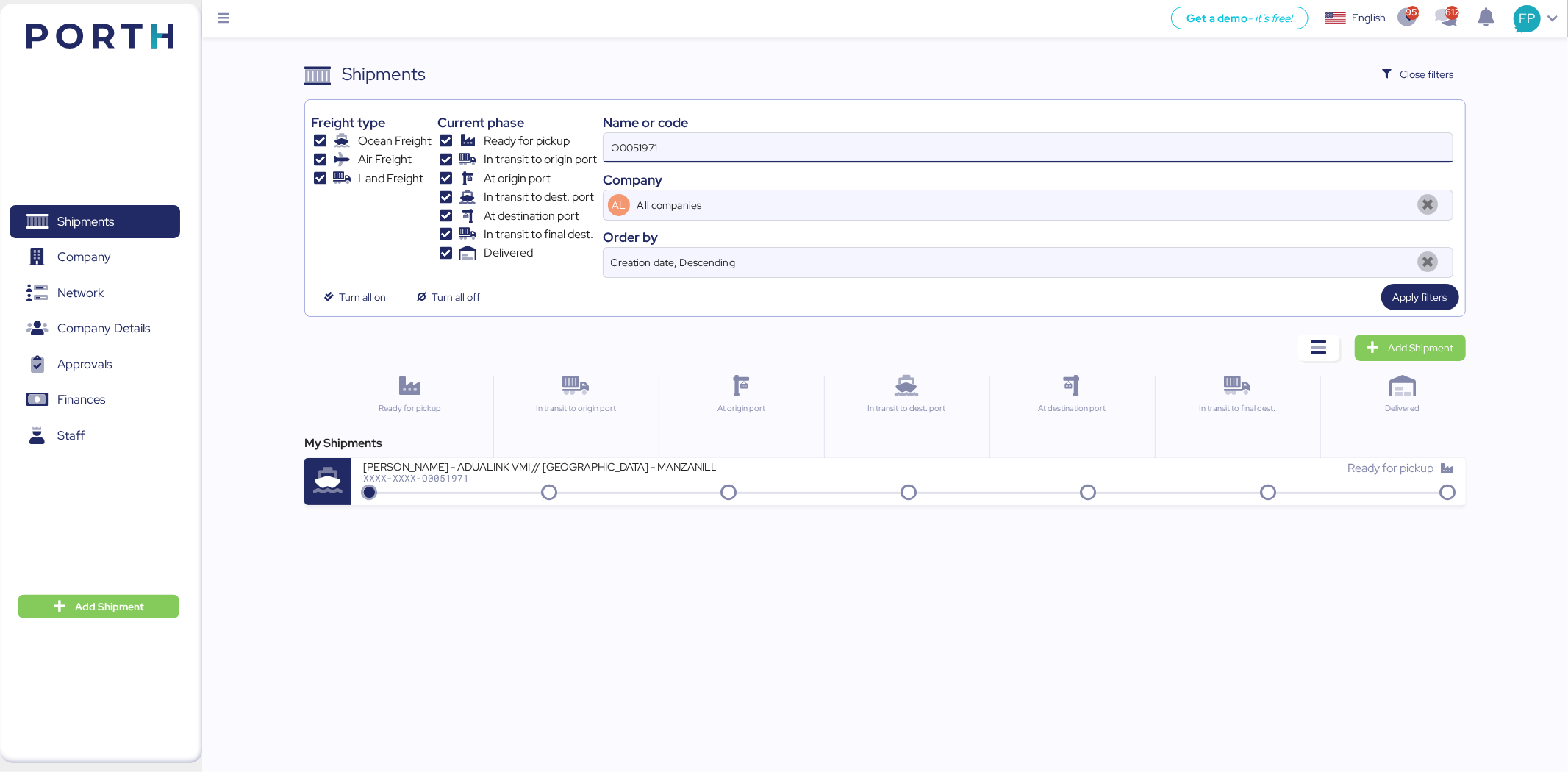
click at [650, 147] on input "O0051971" at bounding box center [1027, 147] width 849 height 29
paste input "2053"
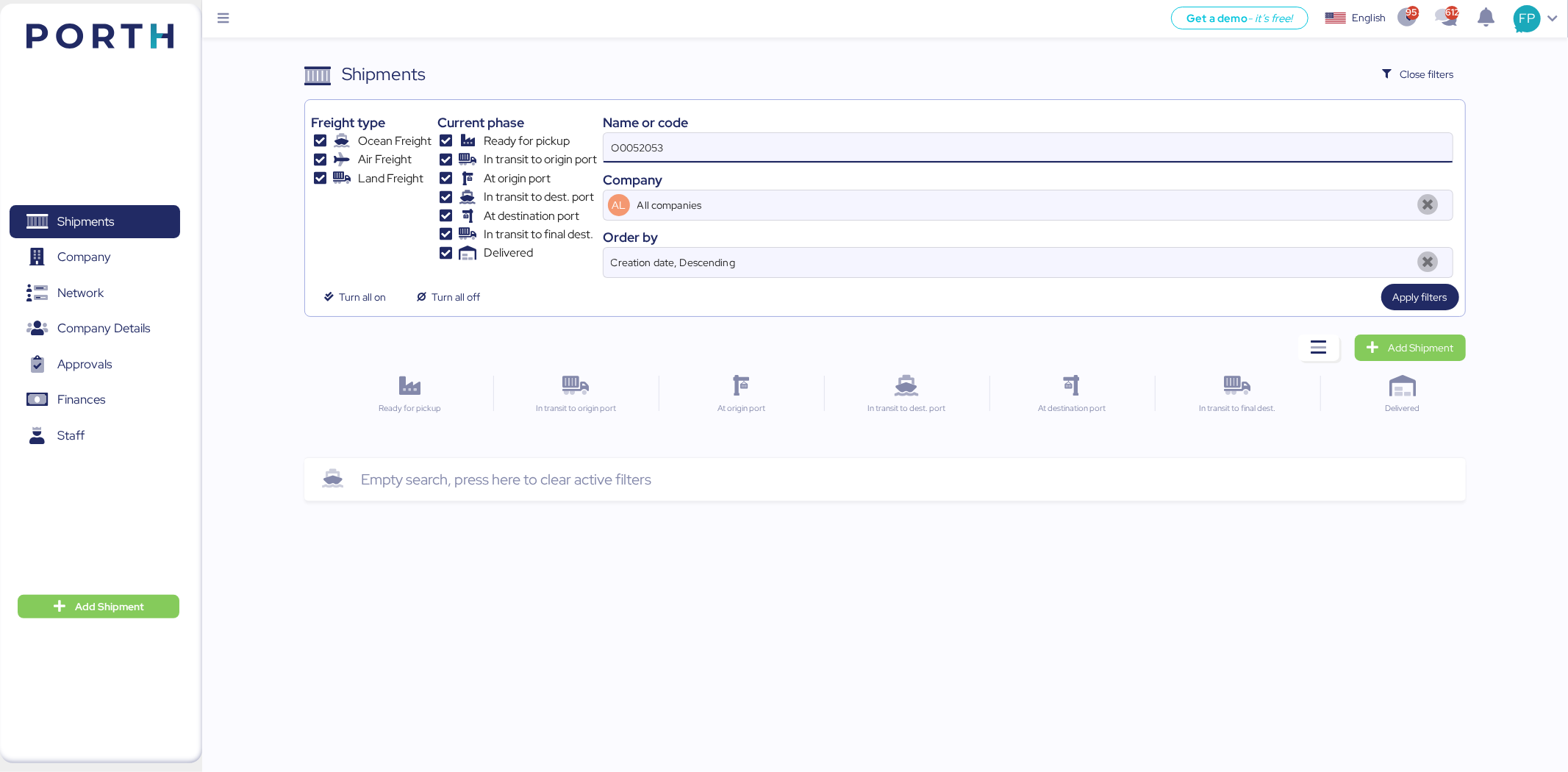
type input "O0052053"
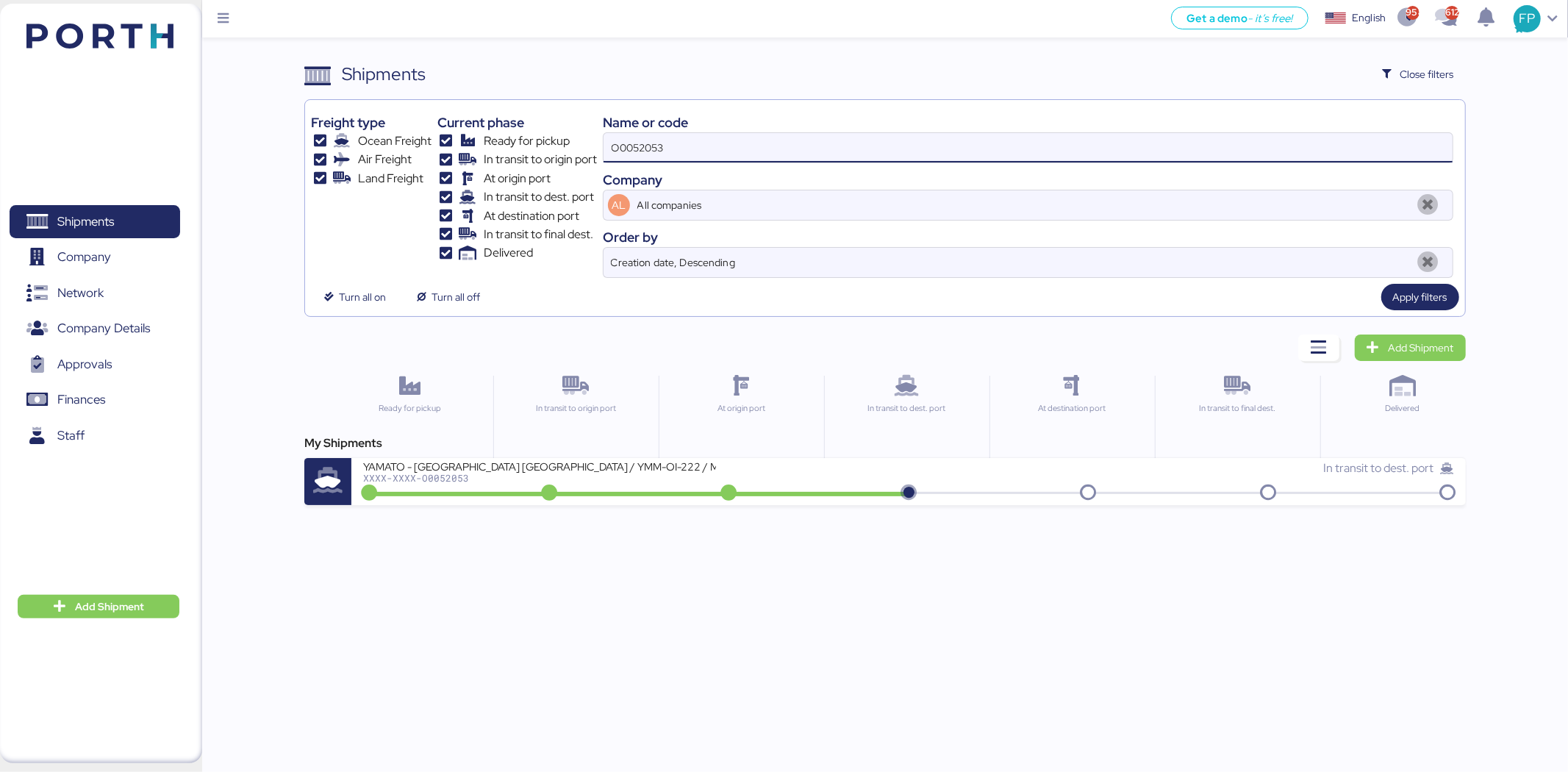
click at [685, 475] on div "XXXX-XXXX-O0052053" at bounding box center [540, 477] width 352 height 10
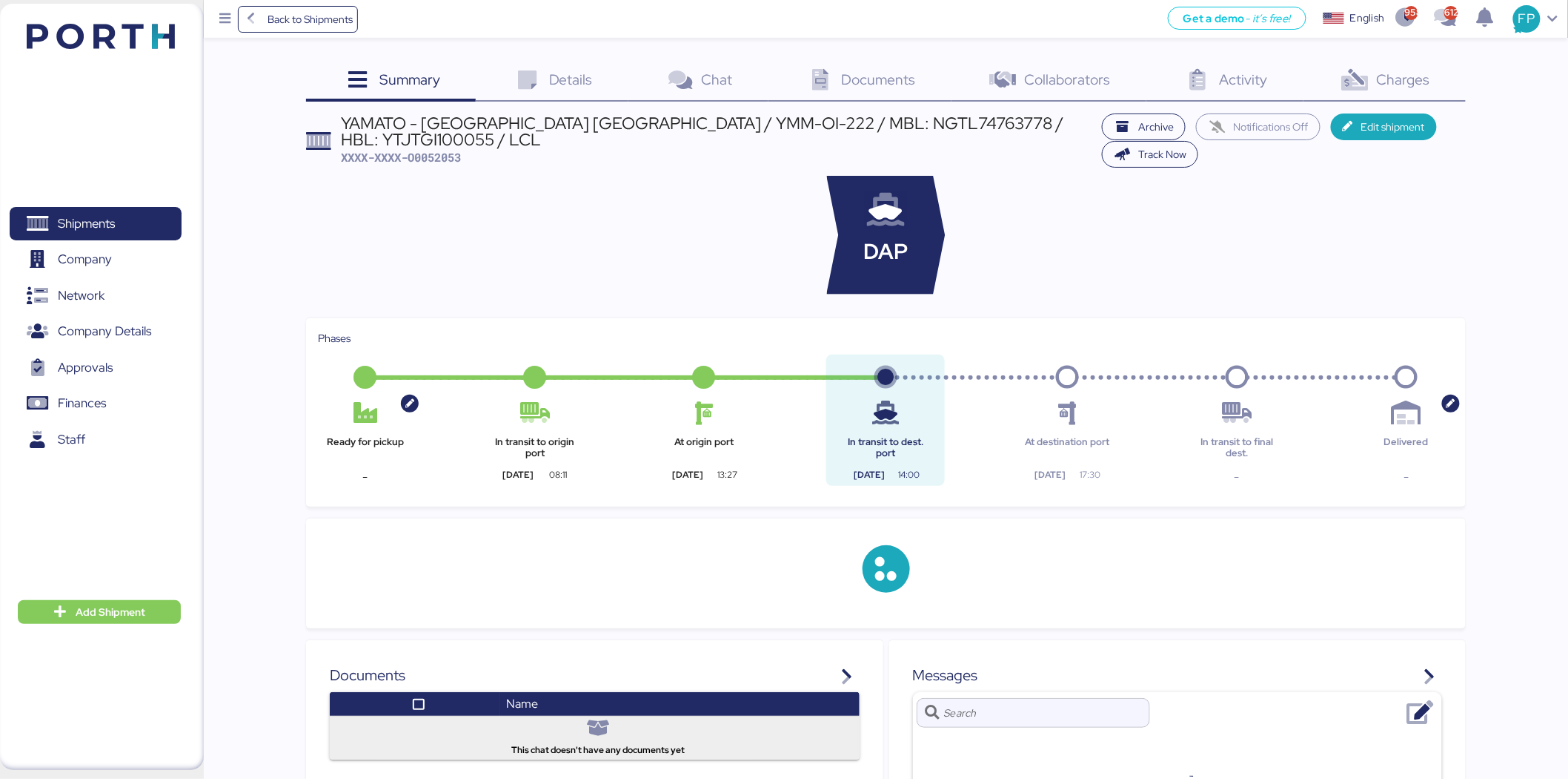
click at [1393, 91] on div "Charges 0" at bounding box center [1384, 82] width 162 height 40
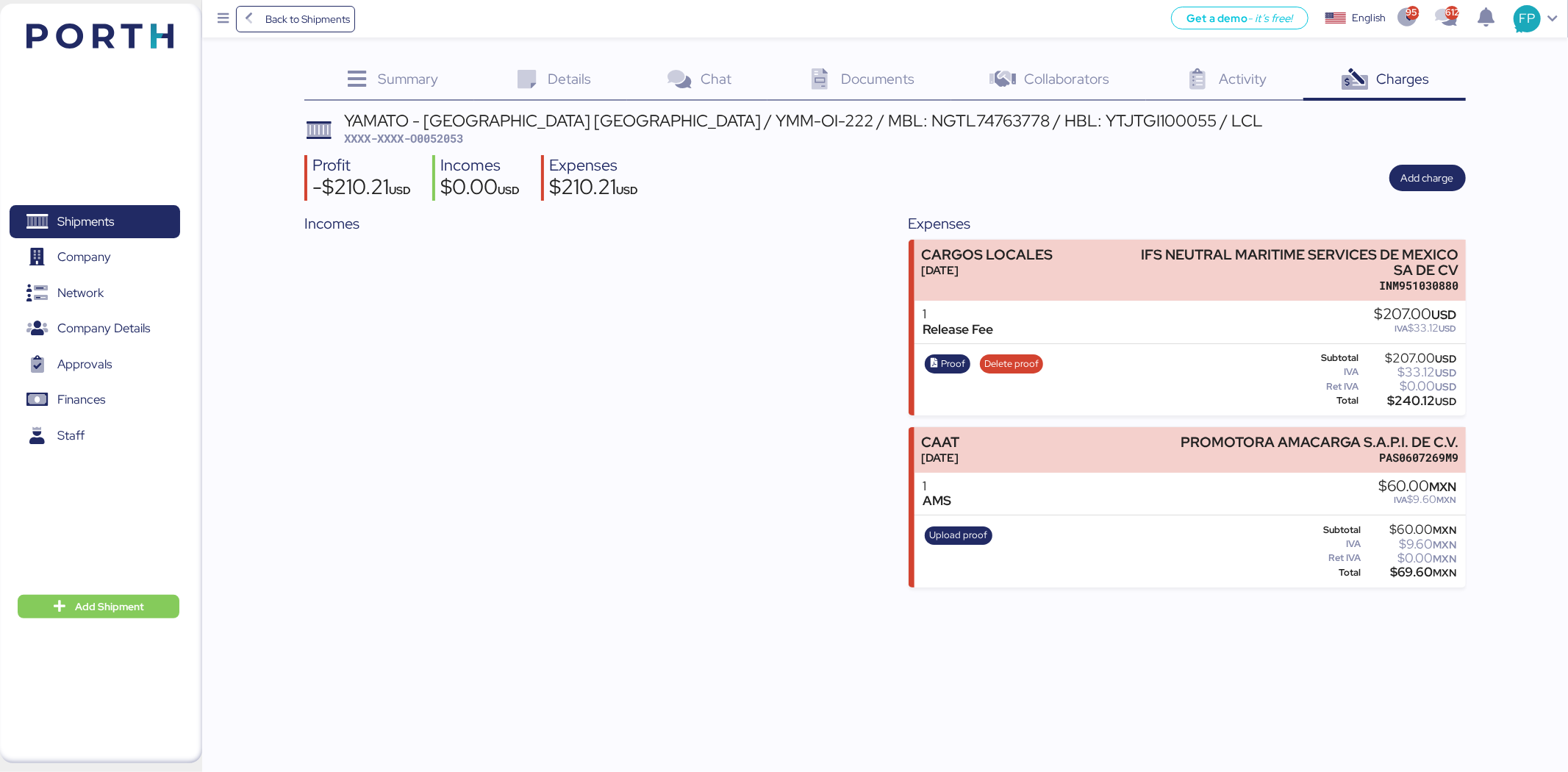
click at [447, 134] on span "XXXX-XXXX-O0052053" at bounding box center [403, 138] width 119 height 15
copy span "O0052053"
drag, startPoint x: 1135, startPoint y: 252, endPoint x: 1483, endPoint y: 260, distance: 348.1
click at [1483, 260] on div "Summary 0 Details 0 Chat 0 Documents 0 Collaborators 0 Activity 0 Charges 0 YAM…" at bounding box center [784, 293] width 1568 height 588
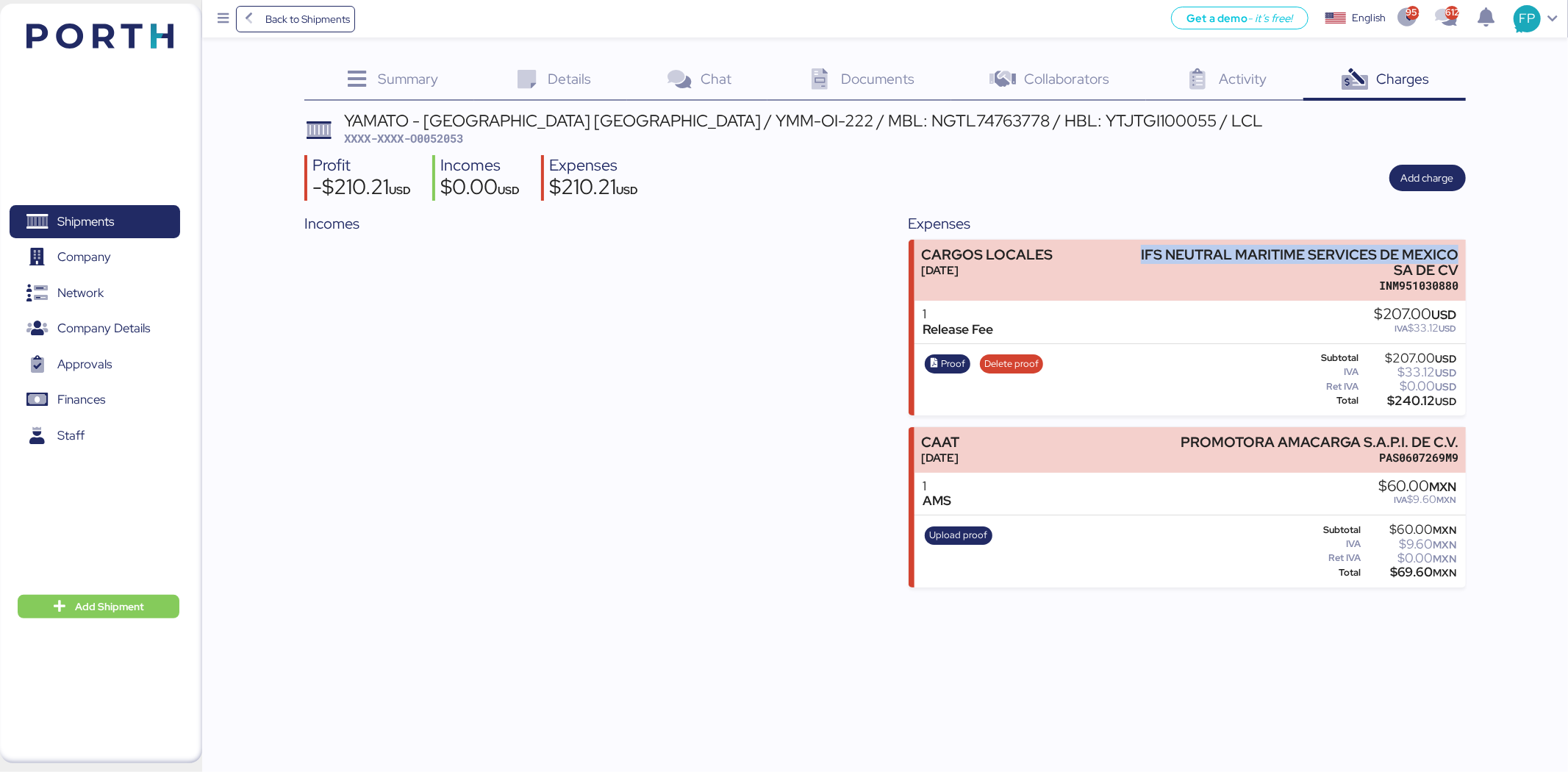
copy div "IFS NEUTRAL MARITIME SERVICES DE [GEOGRAPHIC_DATA]"
click at [1408, 395] on div "$240.12 USD" at bounding box center [1409, 401] width 94 height 11
copy div "240.12"
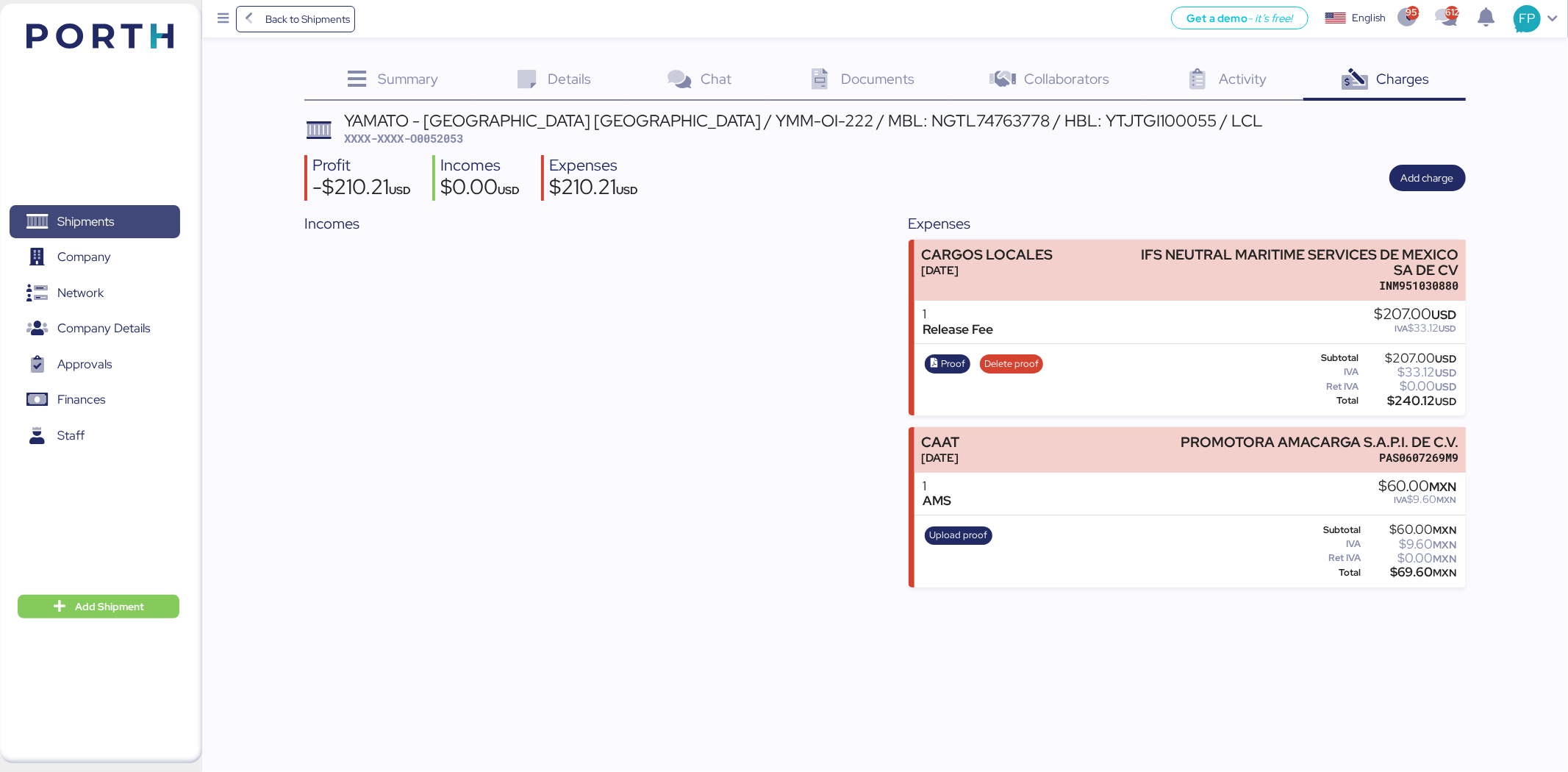
click at [148, 211] on span "Shipments" at bounding box center [94, 221] width 158 height 21
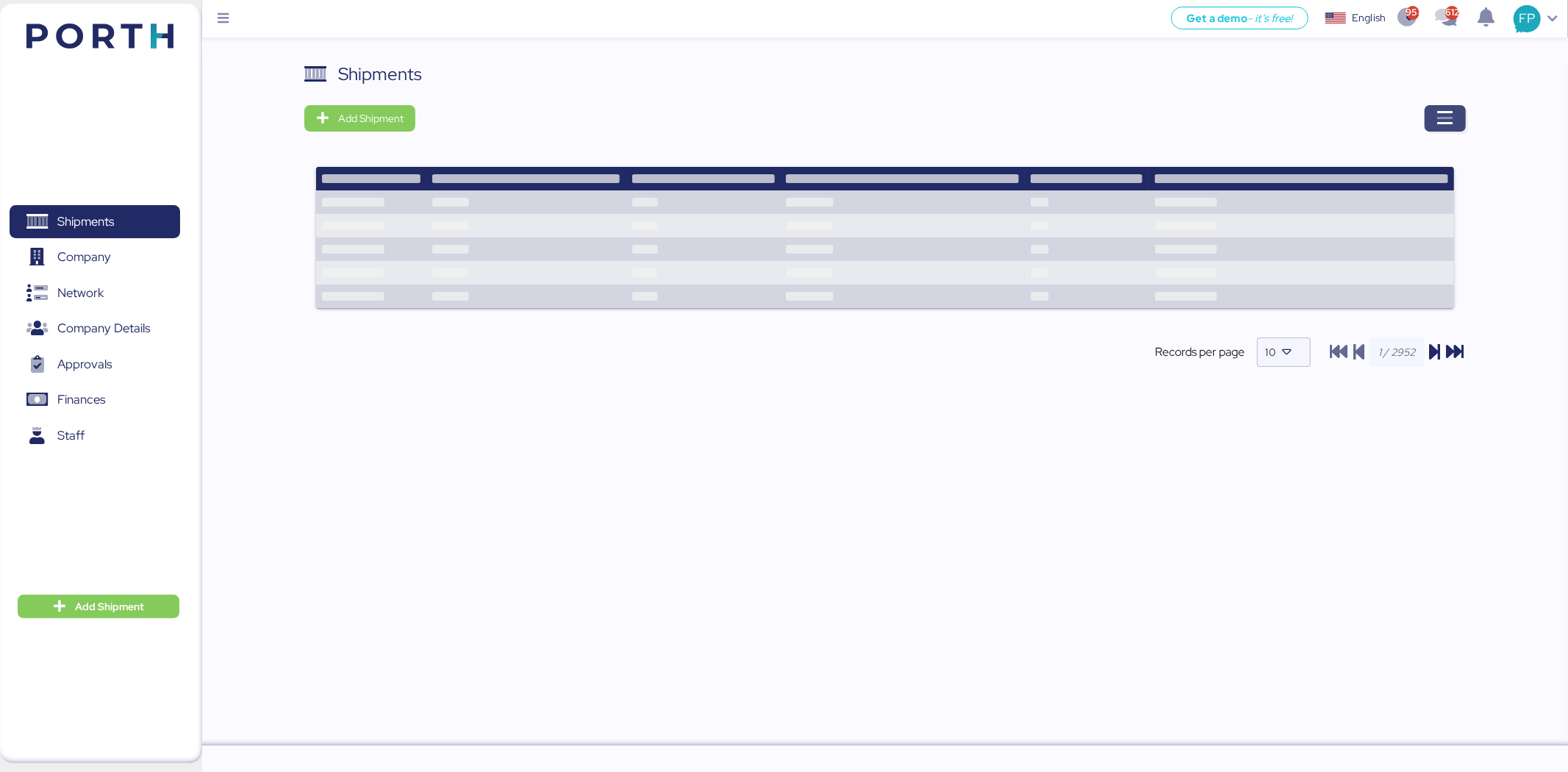
click at [1436, 131] on span "button" at bounding box center [1444, 118] width 41 height 26
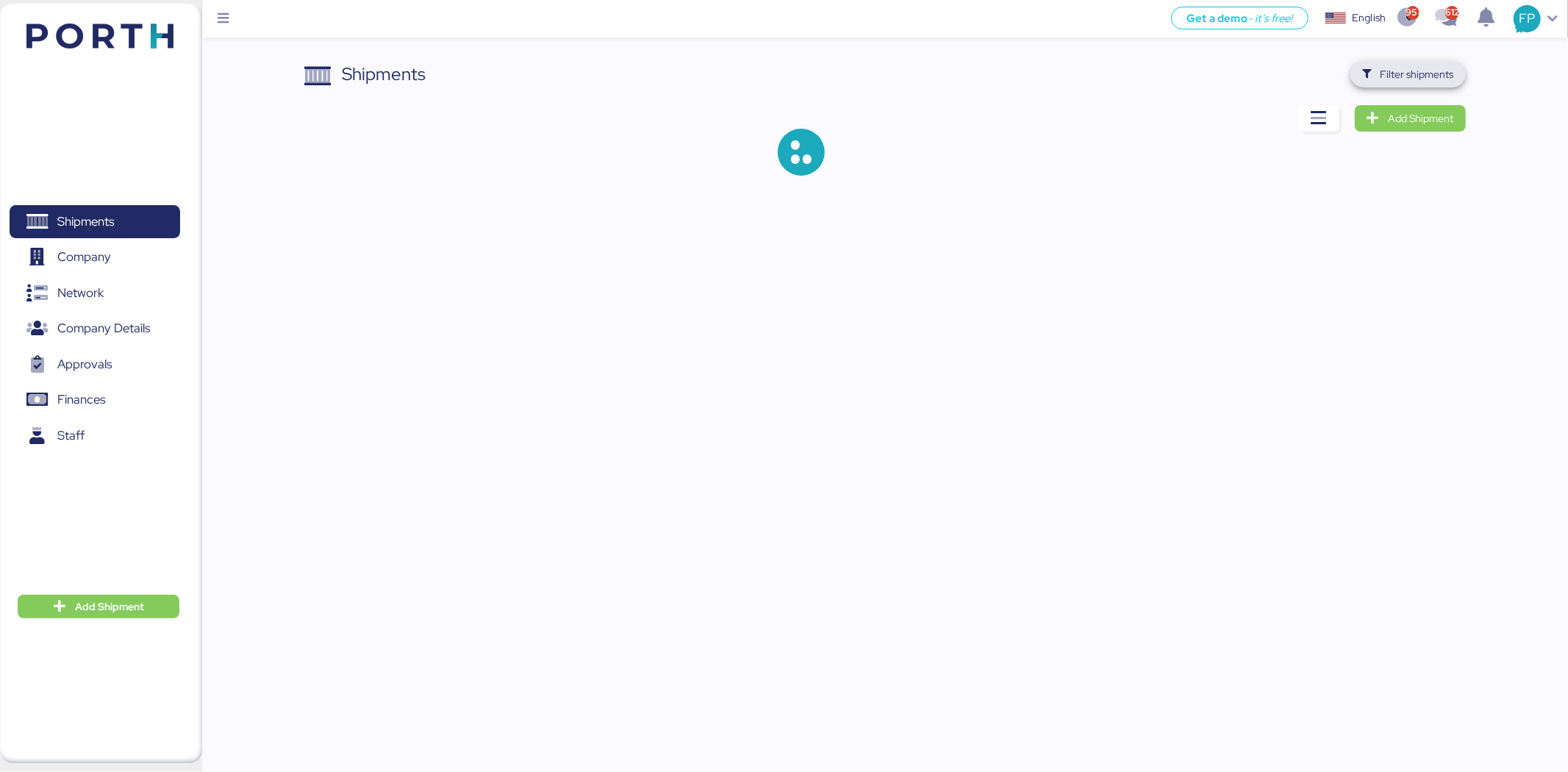
click at [1413, 74] on span "Filter shipments" at bounding box center [1417, 74] width 74 height 17
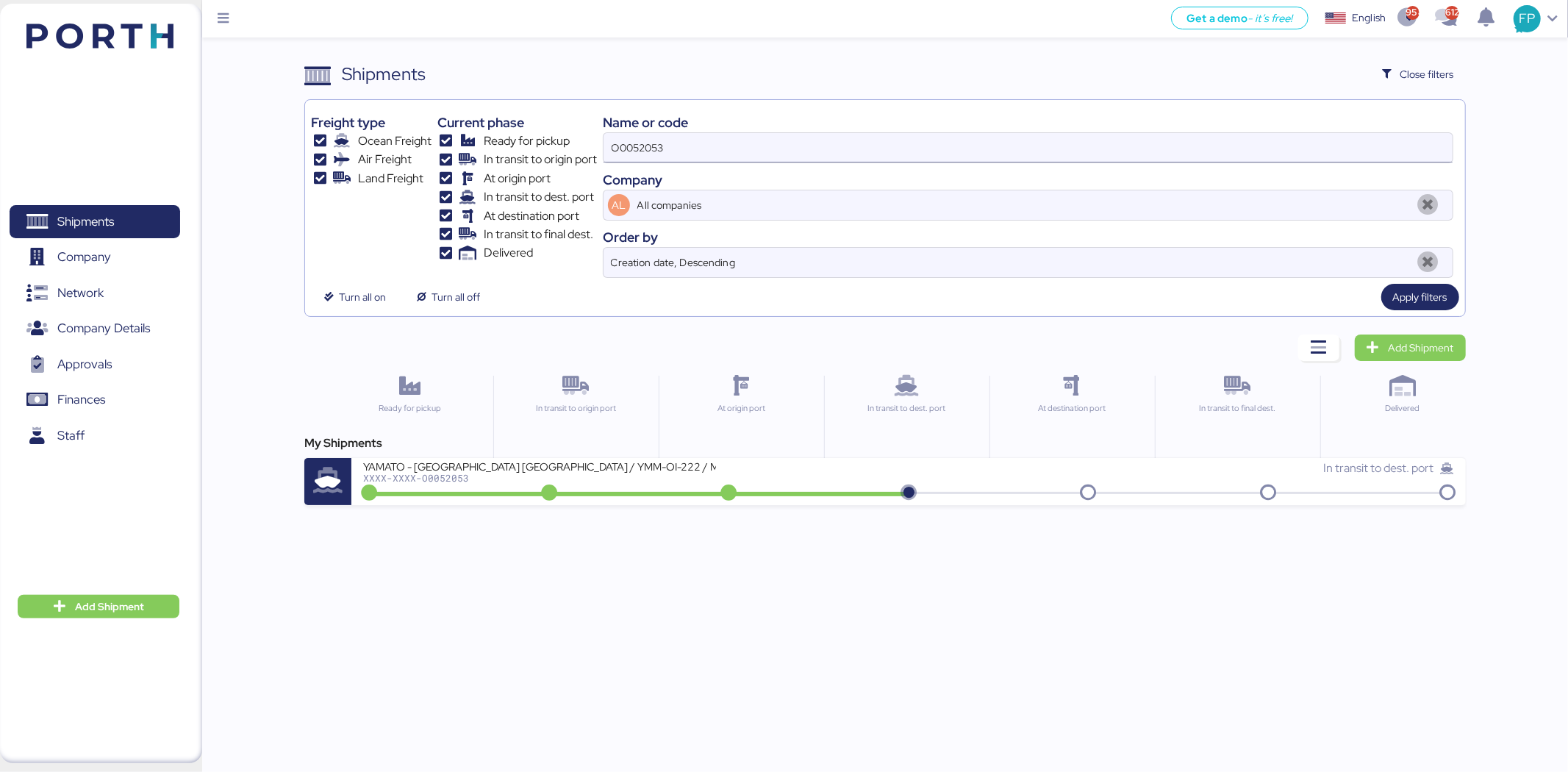
click at [653, 138] on input "O0052053" at bounding box center [1027, 147] width 849 height 29
paste input "80"
type input "O0052080"
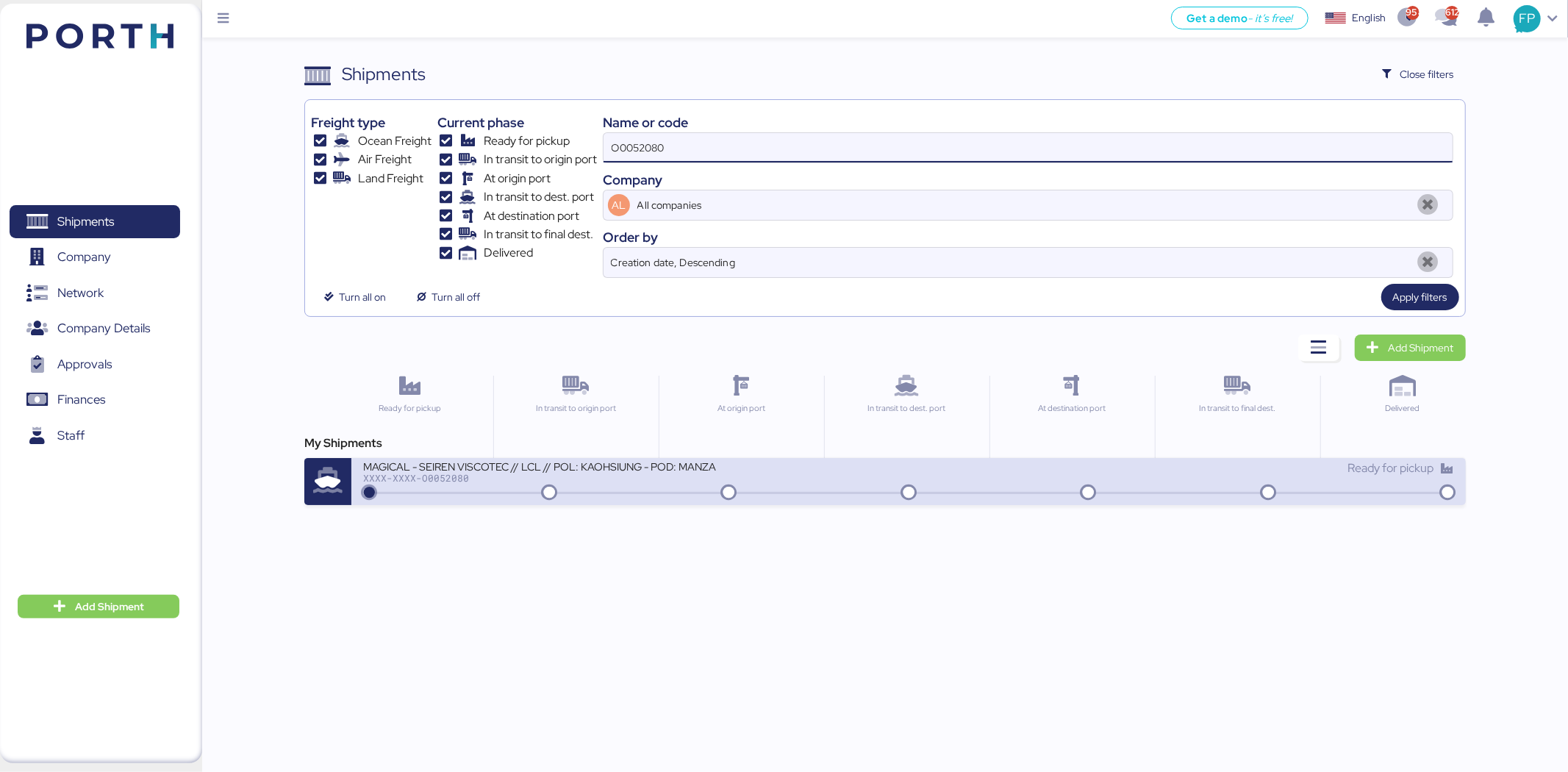
click at [670, 487] on div "MAGICAL - SEIREN VISCOTEC // LCL // POL: KAOHSIUNG - POD: MANZANILLO // MBL: MT…" at bounding box center [636, 475] width 545 height 32
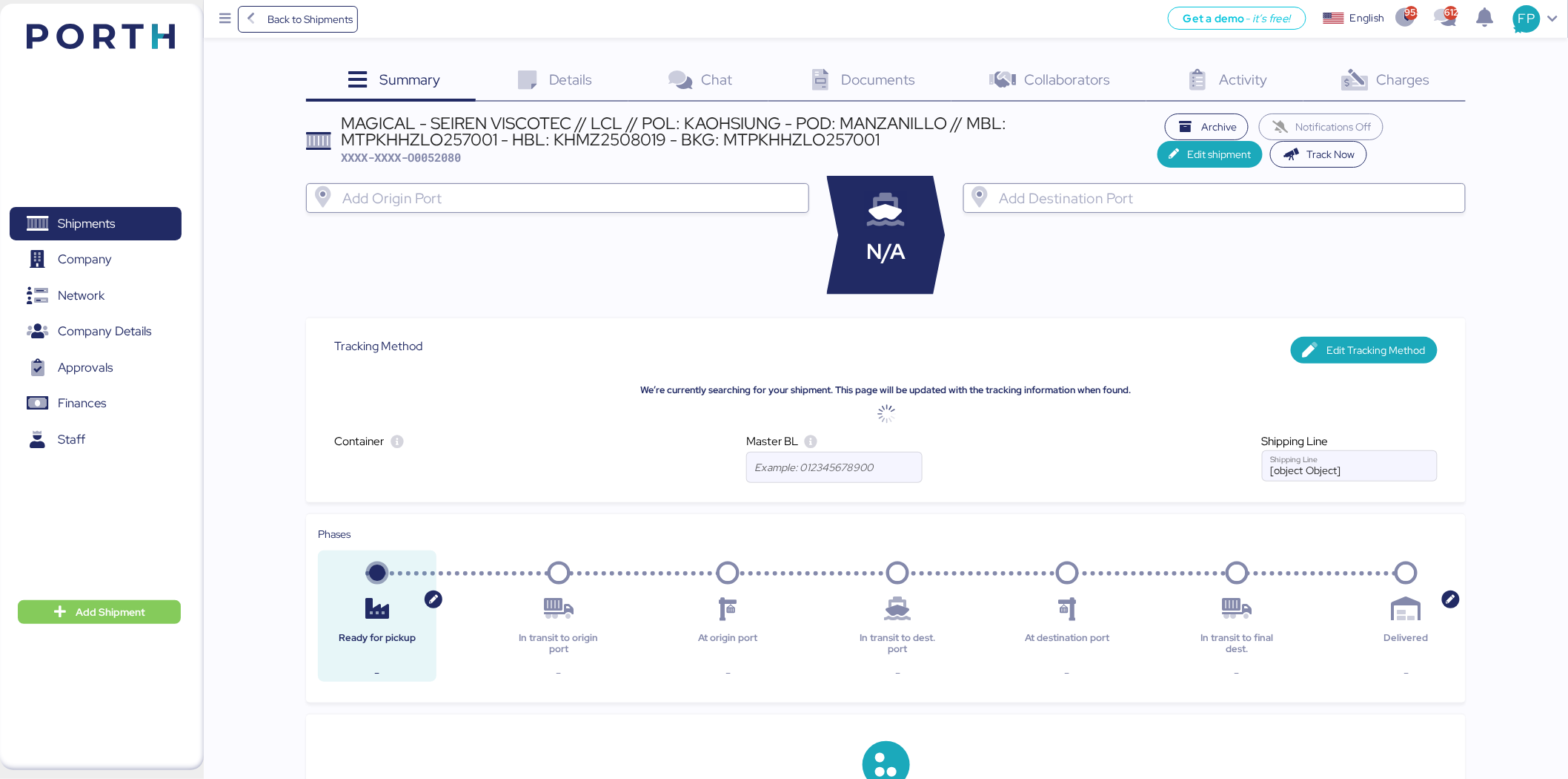
click at [1408, 98] on div "Charges 0" at bounding box center [1384, 82] width 162 height 40
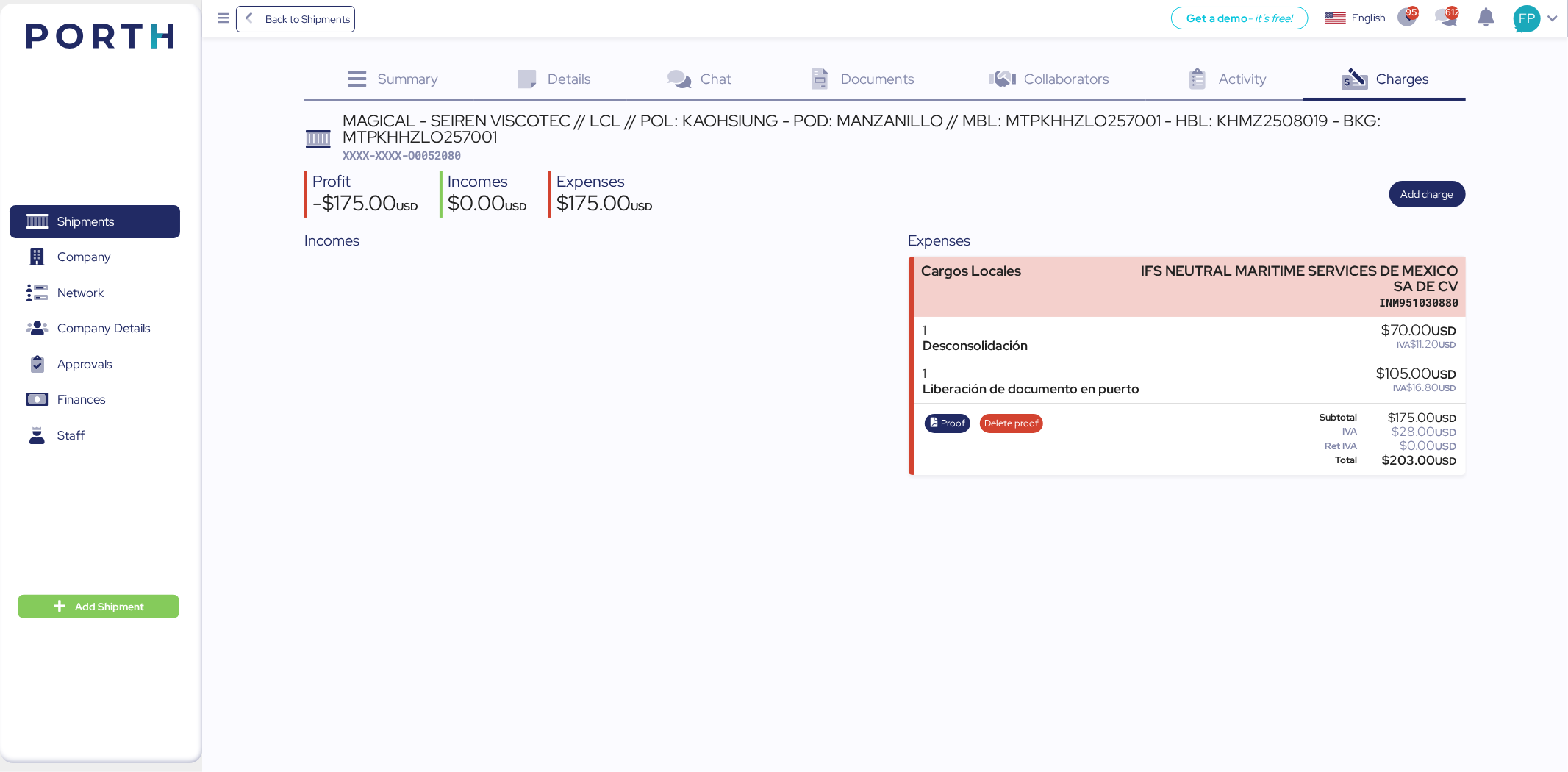
click at [437, 156] on span "XXXX-XXXX-O0052080" at bounding box center [402, 155] width 119 height 15
copy span "O0052080"
drag, startPoint x: 1135, startPoint y: 268, endPoint x: 1489, endPoint y: 262, distance: 354.1
click at [1489, 262] on div "Summary 0 Details 0 Chat 0 Documents 0 Collaborators 0 Activity 0 Charges 0 MAG…" at bounding box center [784, 237] width 1568 height 475
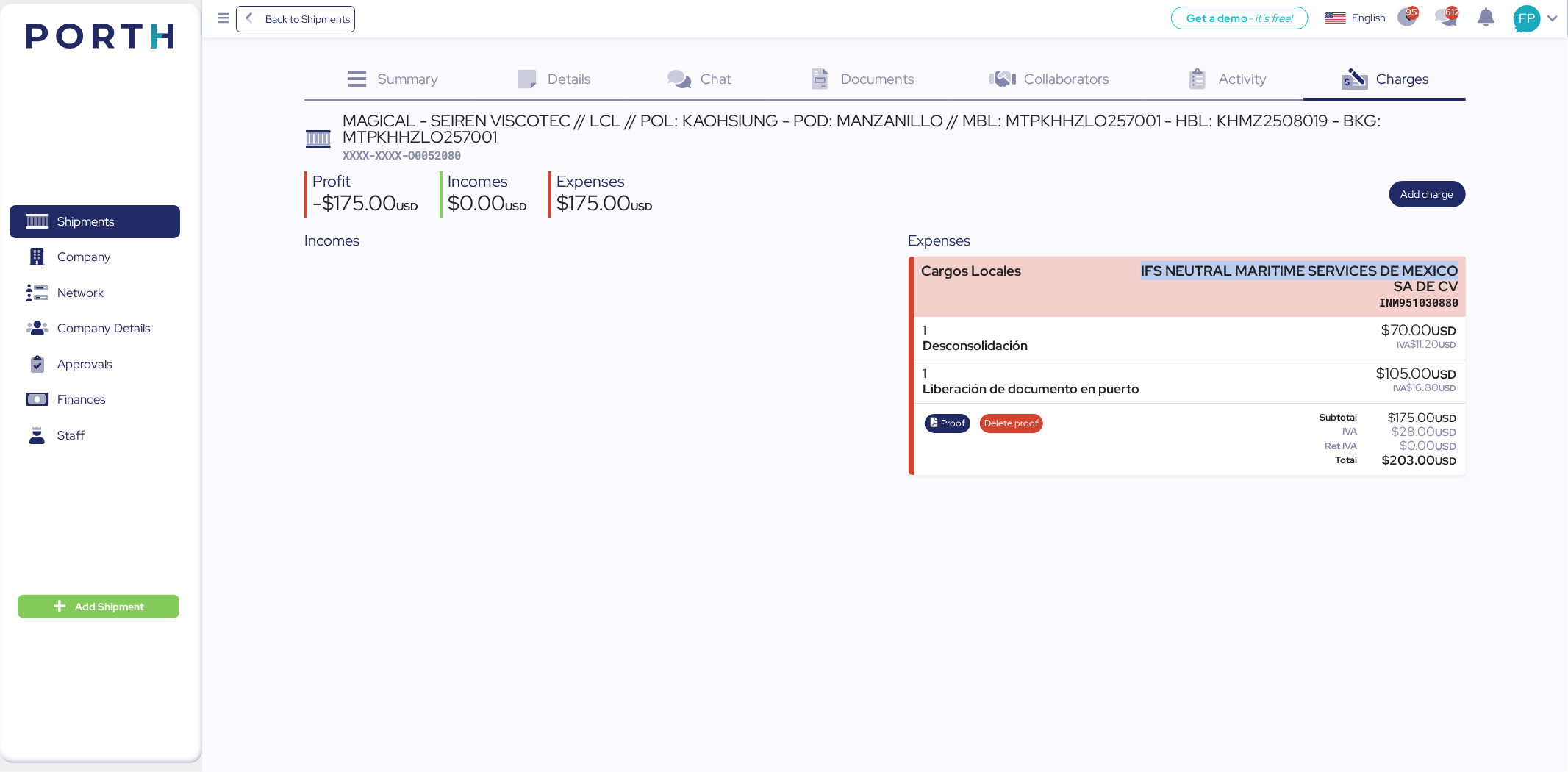
copy div "IFS NEUTRAL MARITIME SERVICES DE [GEOGRAPHIC_DATA]"
click at [1409, 456] on div "$203.00 USD" at bounding box center [1409, 460] width 96 height 11
copy div "203.00"
drag, startPoint x: 1030, startPoint y: 121, endPoint x: 996, endPoint y: 134, distance: 36.4
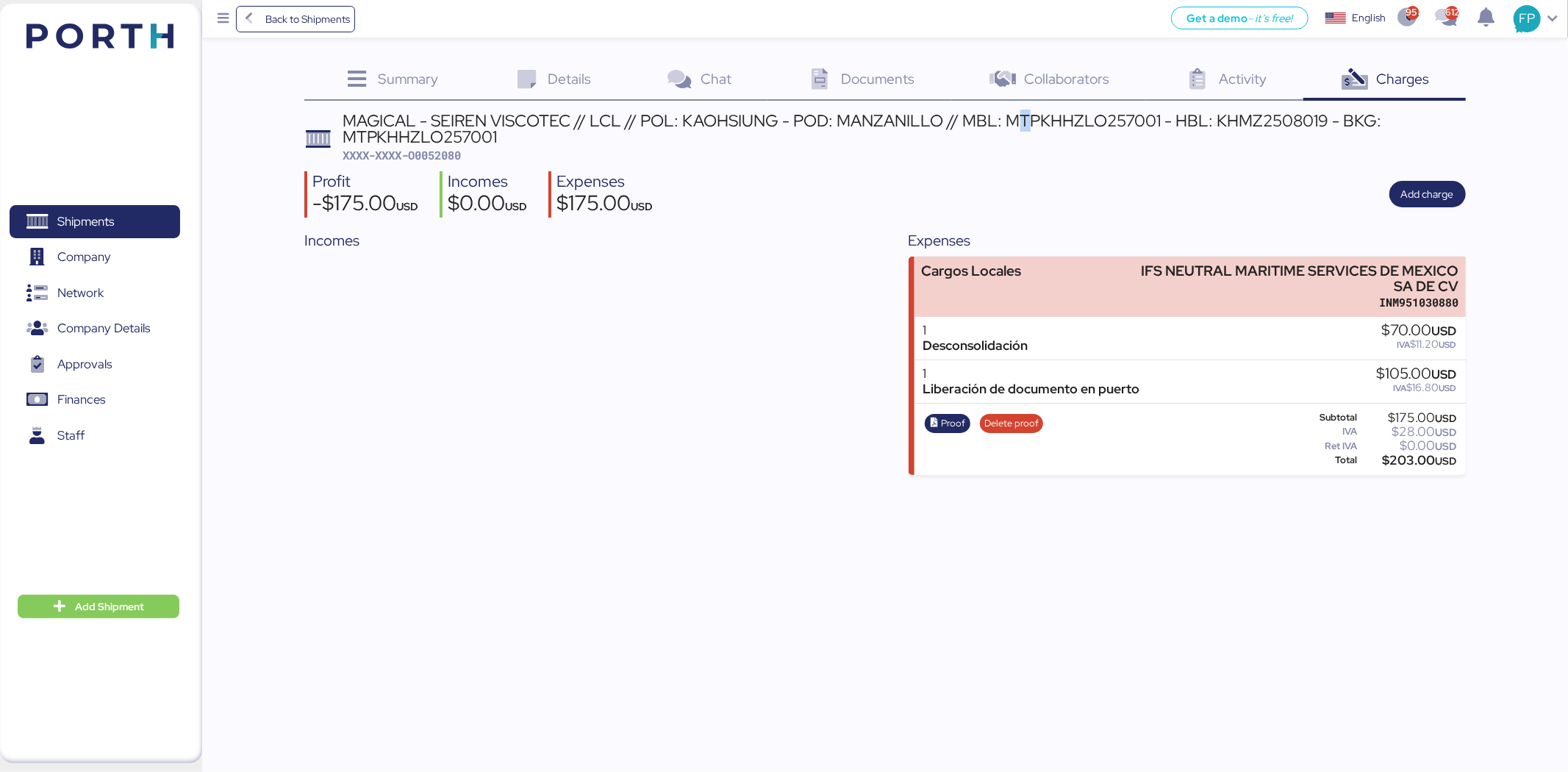
click at [1006, 120] on div "MAGICAL - SEIREN VISCOTEC // LCL // POL: KAOHSIUNG - POD: MANZANILLO // MBL: MT…" at bounding box center [904, 129] width 1123 height 33
click at [1087, 128] on div "MAGICAL - SEIREN VISCOTEC // LCL // POL: KAOHSIUNG - POD: MANZANILLO // MBL: MT…" at bounding box center [904, 129] width 1123 height 33
click at [1083, 125] on div "MAGICAL - SEIREN VISCOTEC // LCL // POL: KAOHSIUNG - POD: MANZANILLO // MBL: MT…" at bounding box center [904, 129] width 1123 height 33
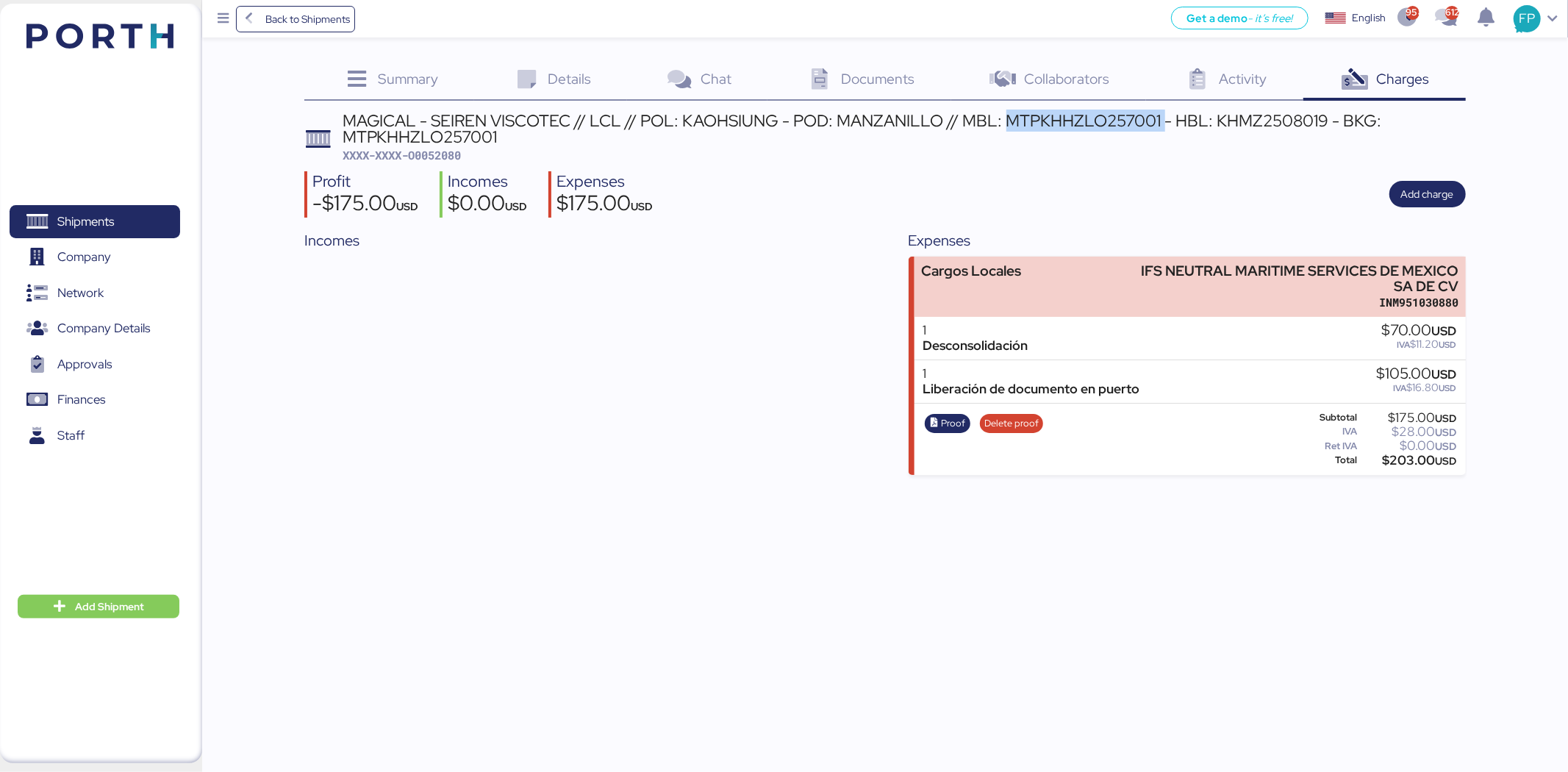
copy div "MTPKHHZLO257001"
drag, startPoint x: 121, startPoint y: 228, endPoint x: 512, endPoint y: 20, distance: 442.9
click at [121, 228] on span "Shipments" at bounding box center [94, 221] width 158 height 21
